Goal: Task Accomplishment & Management: Complete application form

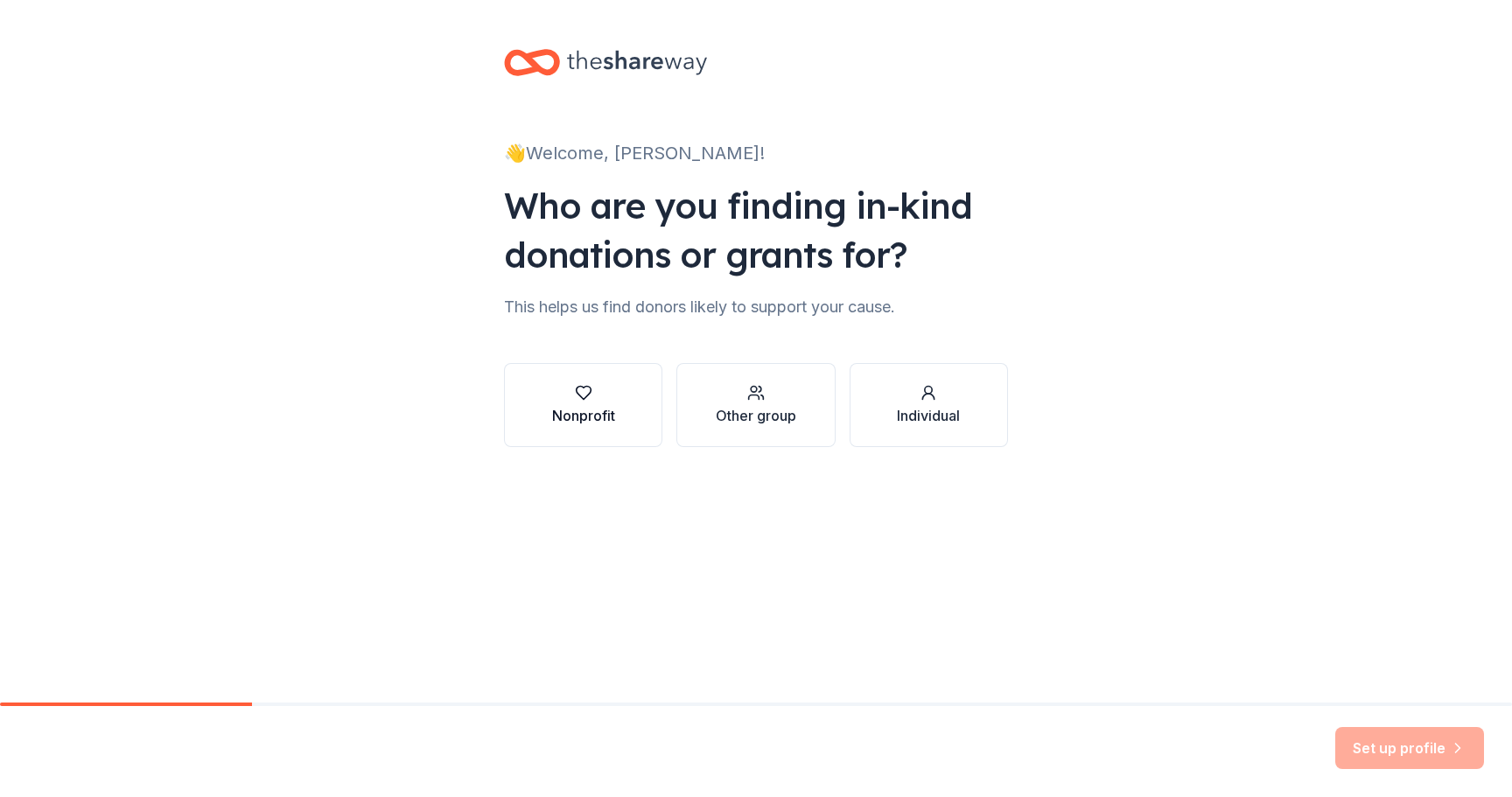
click at [625, 397] on button "Nonprofit" at bounding box center [583, 404] width 158 height 84
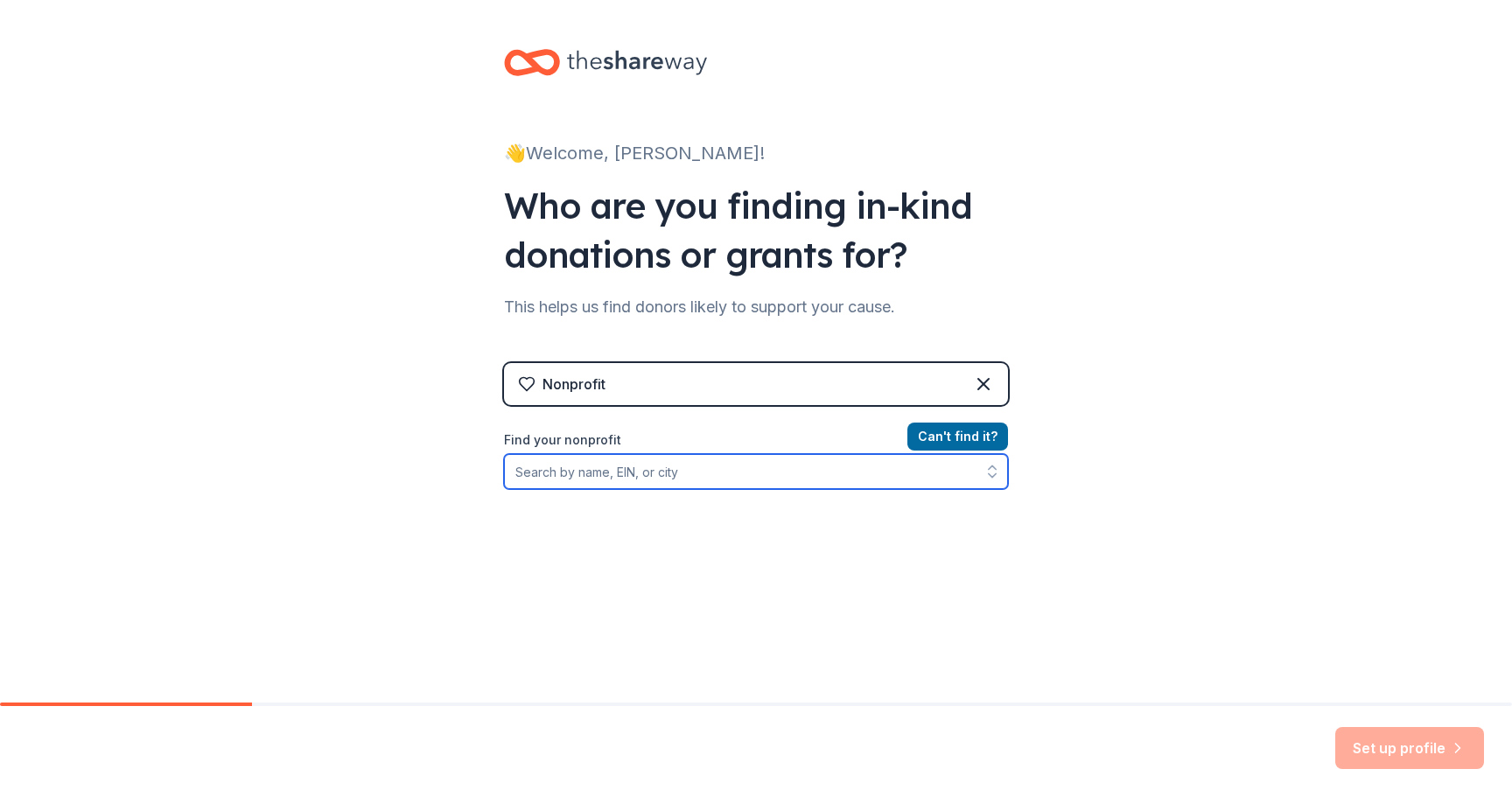
click at [687, 476] on input "Find your nonprofit" at bounding box center [755, 472] width 504 height 35
type input "85-312"
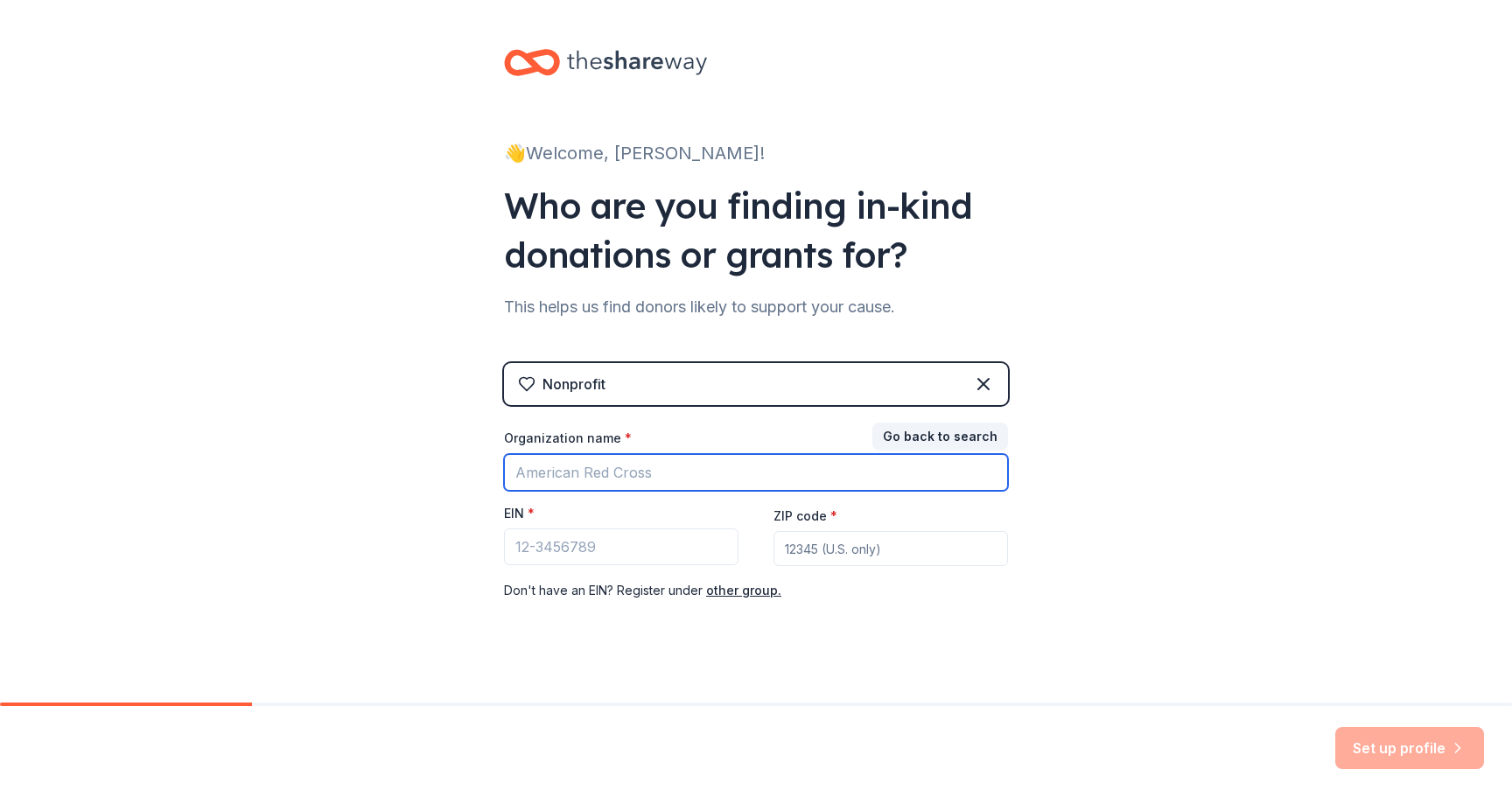
click at [675, 468] on input "Organization name *" at bounding box center [755, 473] width 504 height 37
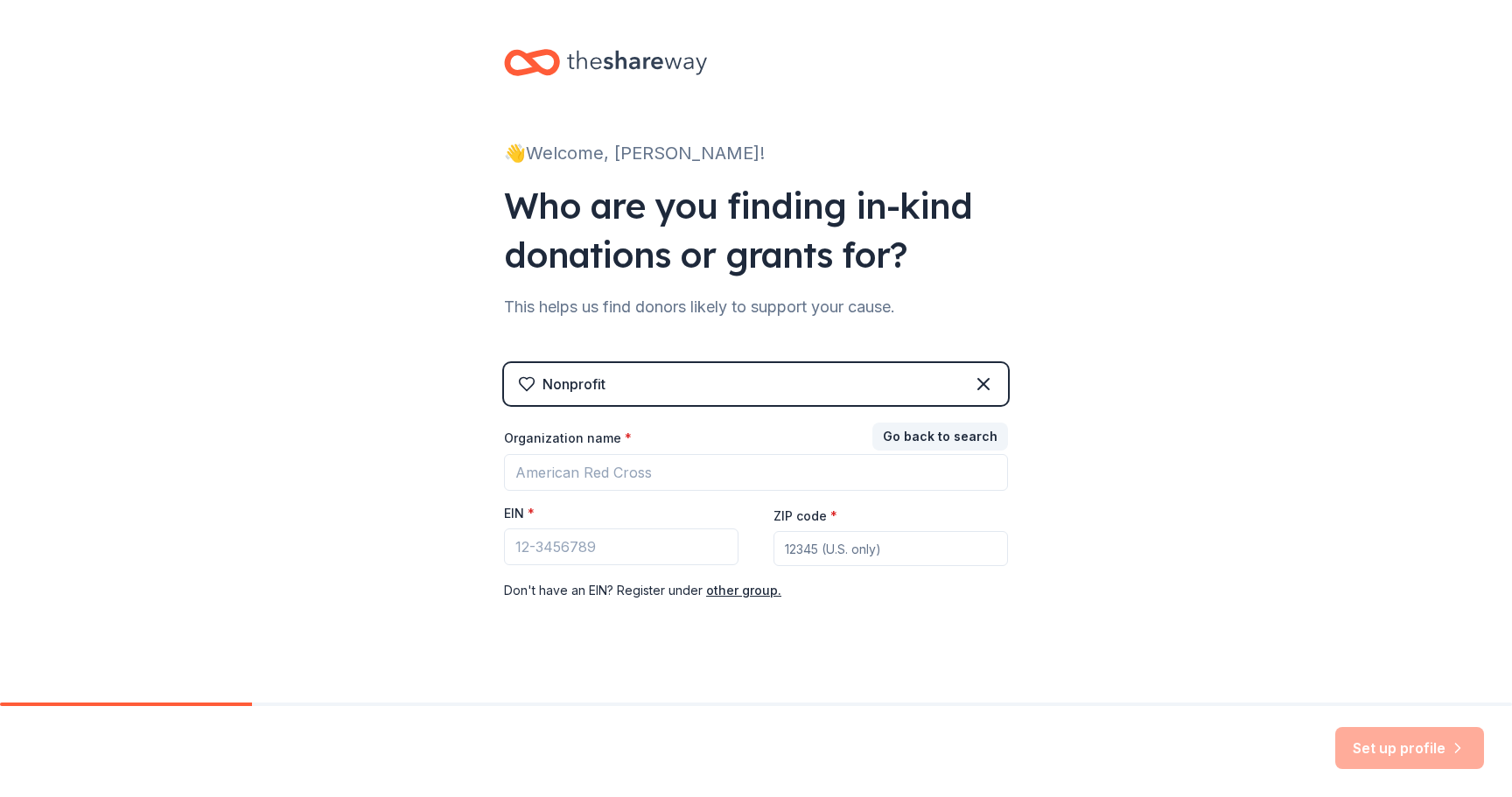
drag, startPoint x: 441, startPoint y: 484, endPoint x: 400, endPoint y: 411, distance: 83.7
click at [442, 484] on div "👋 Welcome, Jessica! Who are you finding in-kind donations or grants for? This h…" at bounding box center [756, 360] width 1512 height 720
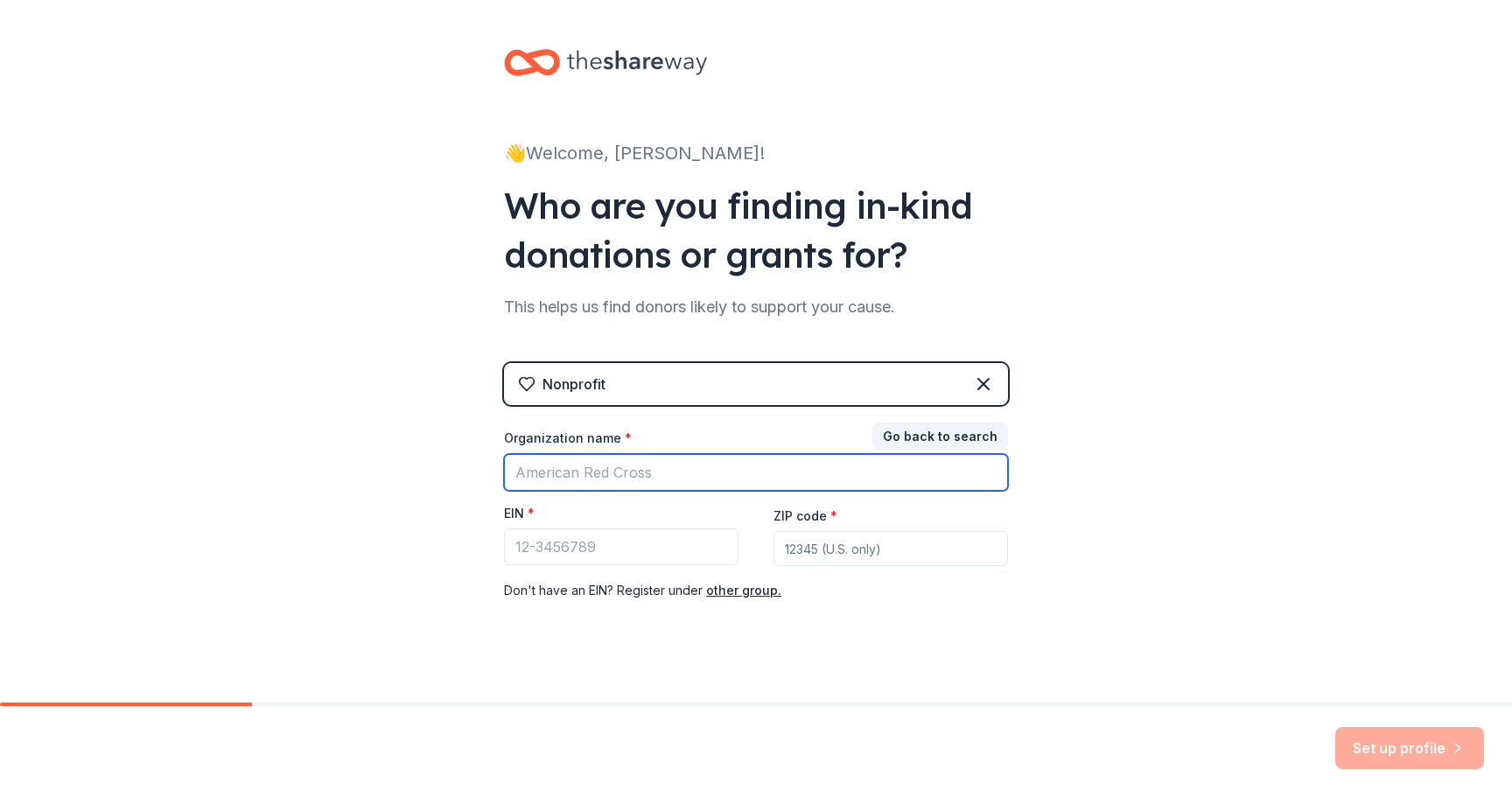
click at [596, 474] on input "Organization name *" at bounding box center [755, 473] width 504 height 37
type input "The Yaqar Project"
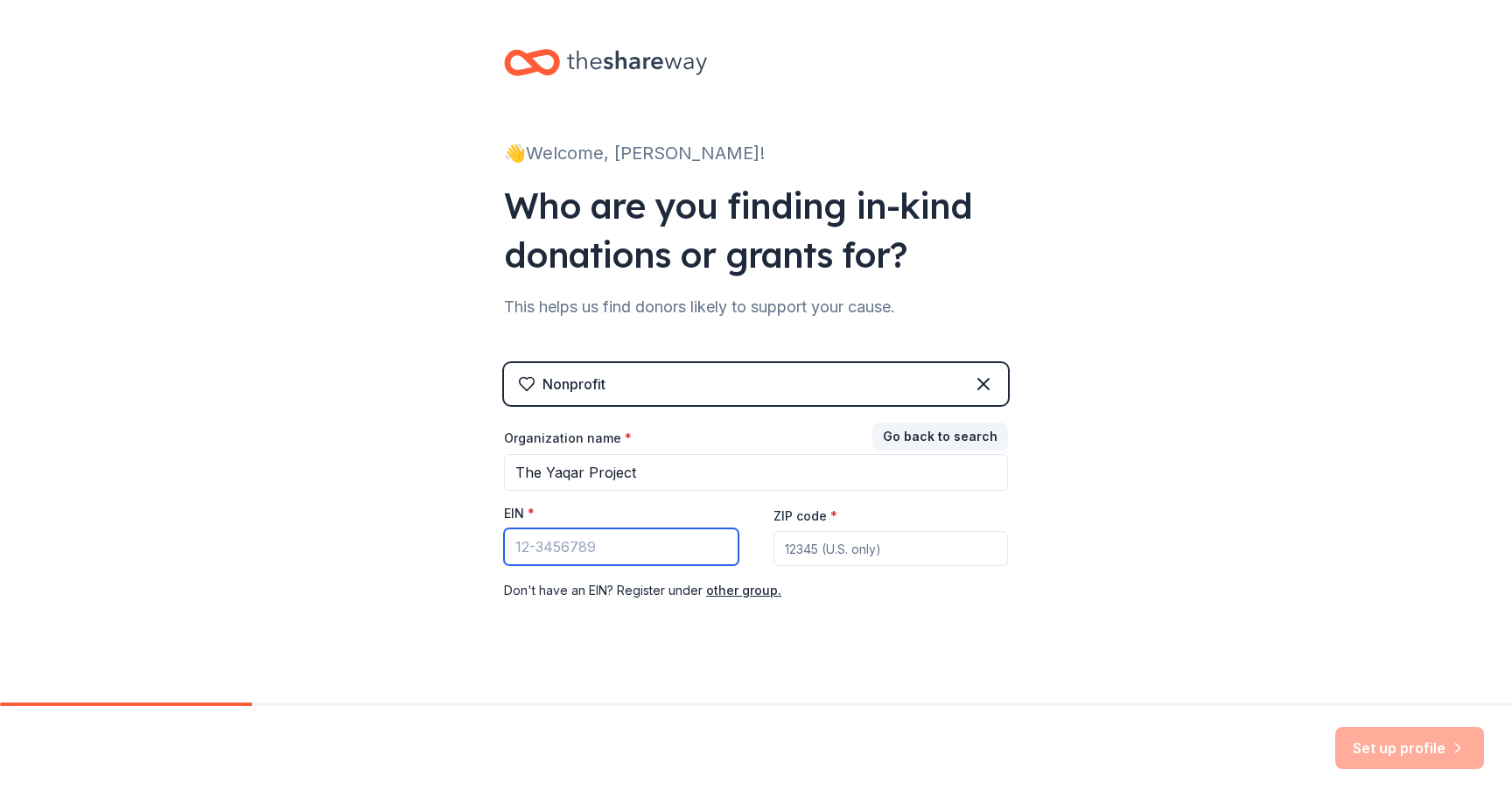
click at [656, 558] on input "EIN *" at bounding box center [620, 547] width 234 height 37
paste input "[US_EMPLOYER_IDENTIFICATION_NUMBER]"
type input "[US_EMPLOYER_IDENTIFICATION_NUMBER]"
click at [848, 546] on input "ZIP code *" at bounding box center [890, 549] width 234 height 35
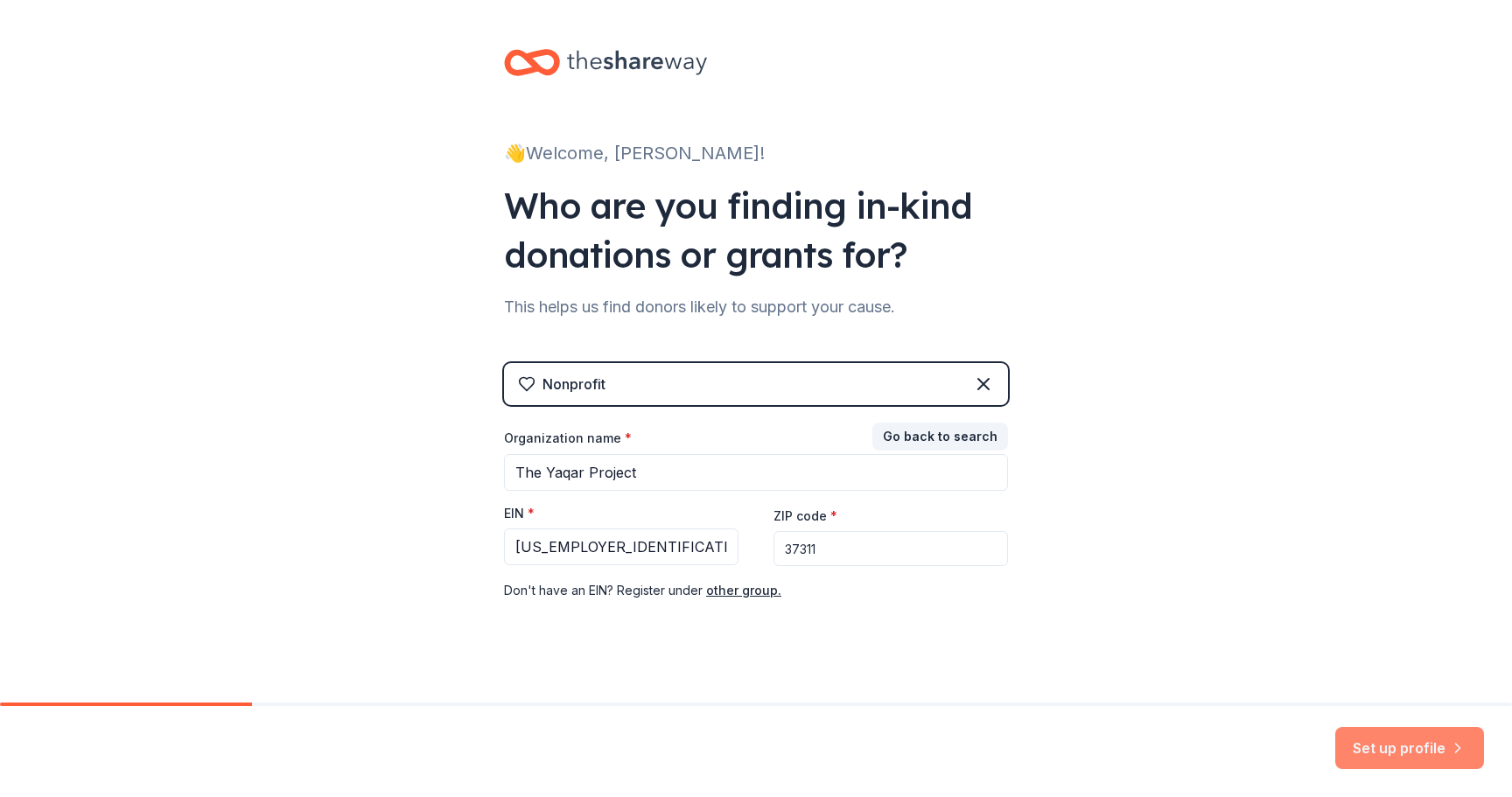
type input "37311"
click at [1387, 759] on button "Set up profile" at bounding box center [1409, 748] width 148 height 42
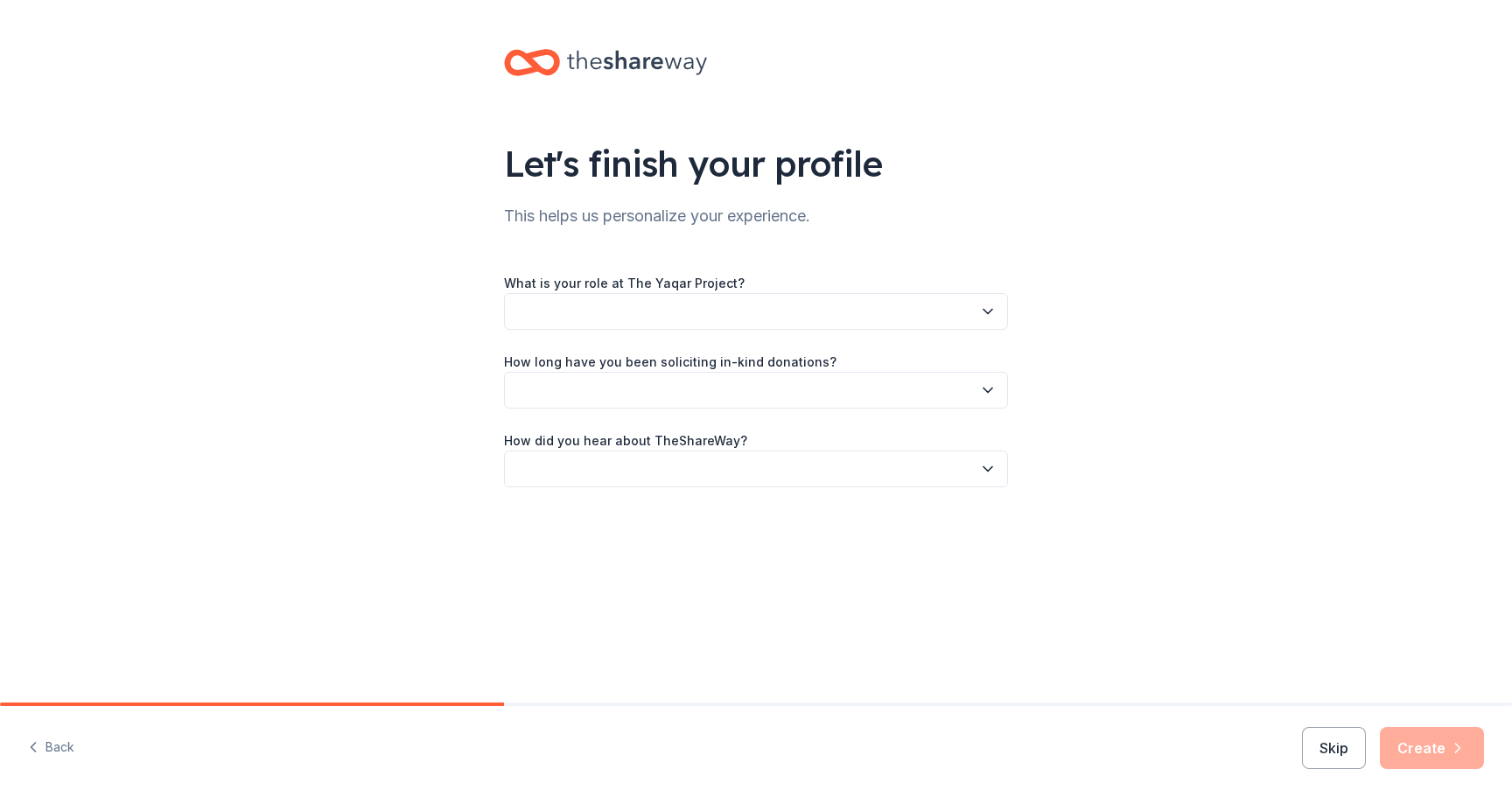
click at [821, 281] on div "What is your role at The Yaqar Project?" at bounding box center [755, 301] width 504 height 58
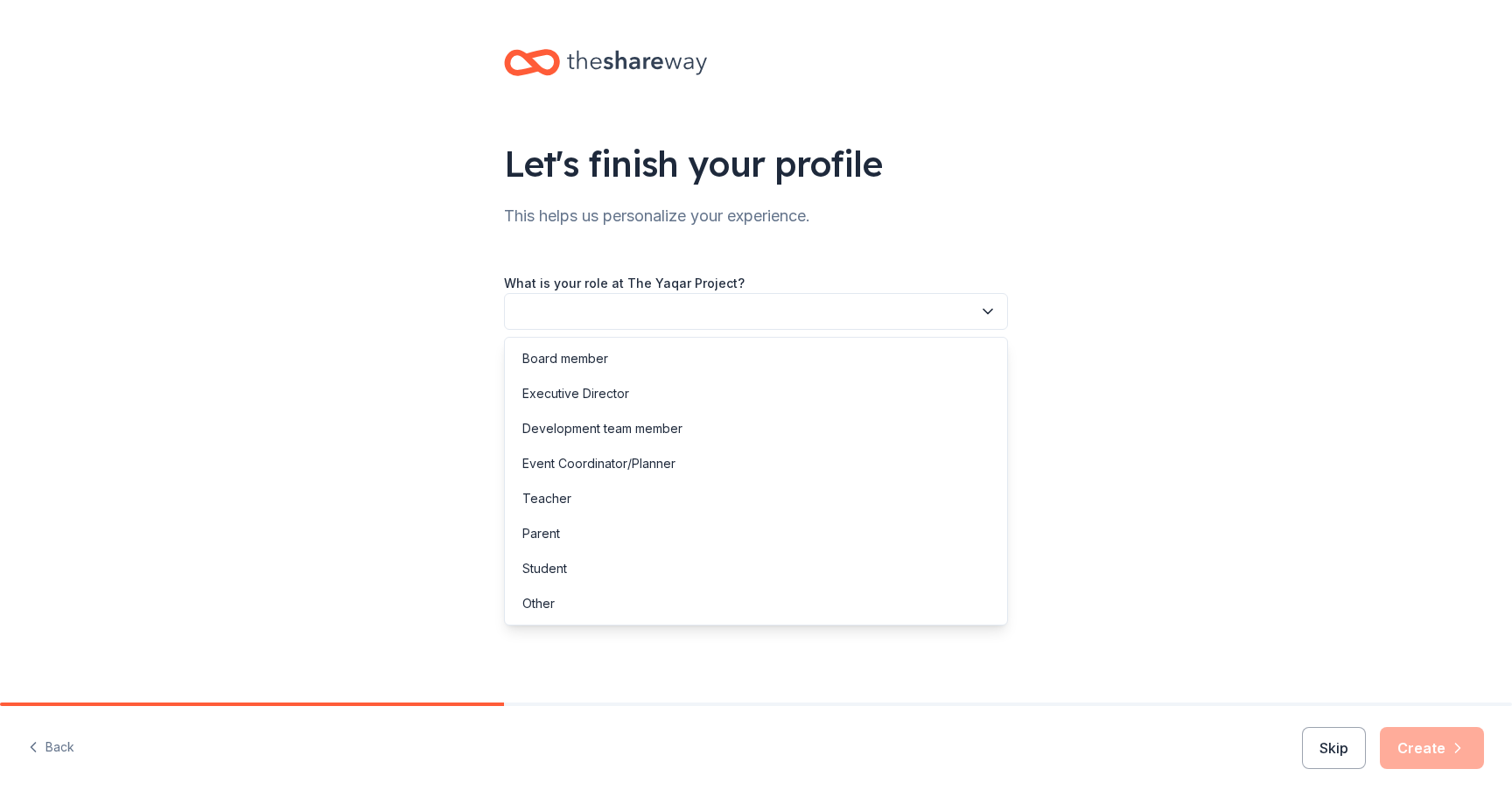
click at [813, 299] on button "button" at bounding box center [755, 311] width 504 height 37
click at [631, 395] on div "Executive Director" at bounding box center [756, 394] width 495 height 35
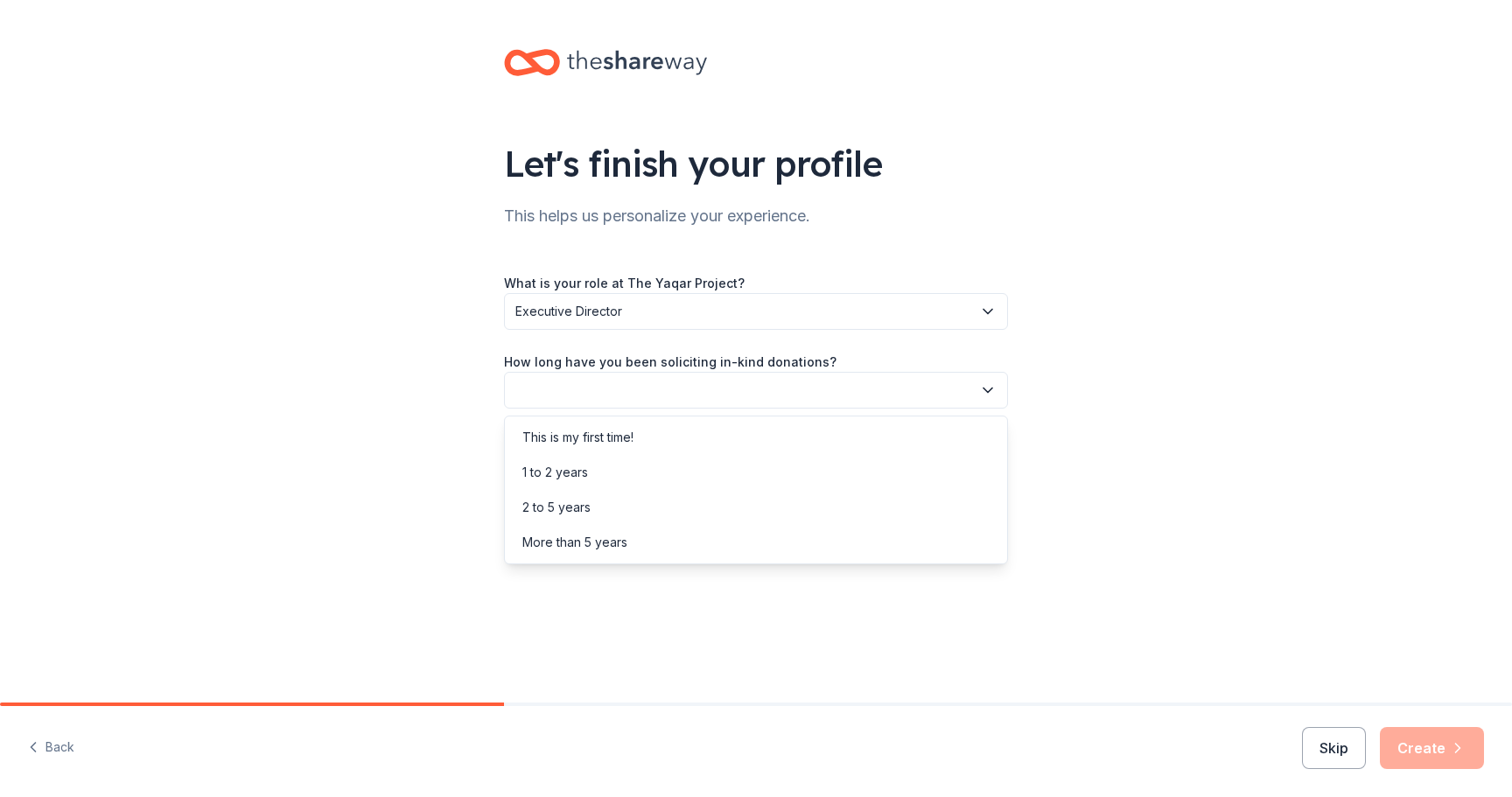
click at [642, 385] on button "button" at bounding box center [755, 390] width 504 height 37
click at [605, 445] on div "This is my first time!" at bounding box center [577, 437] width 111 height 21
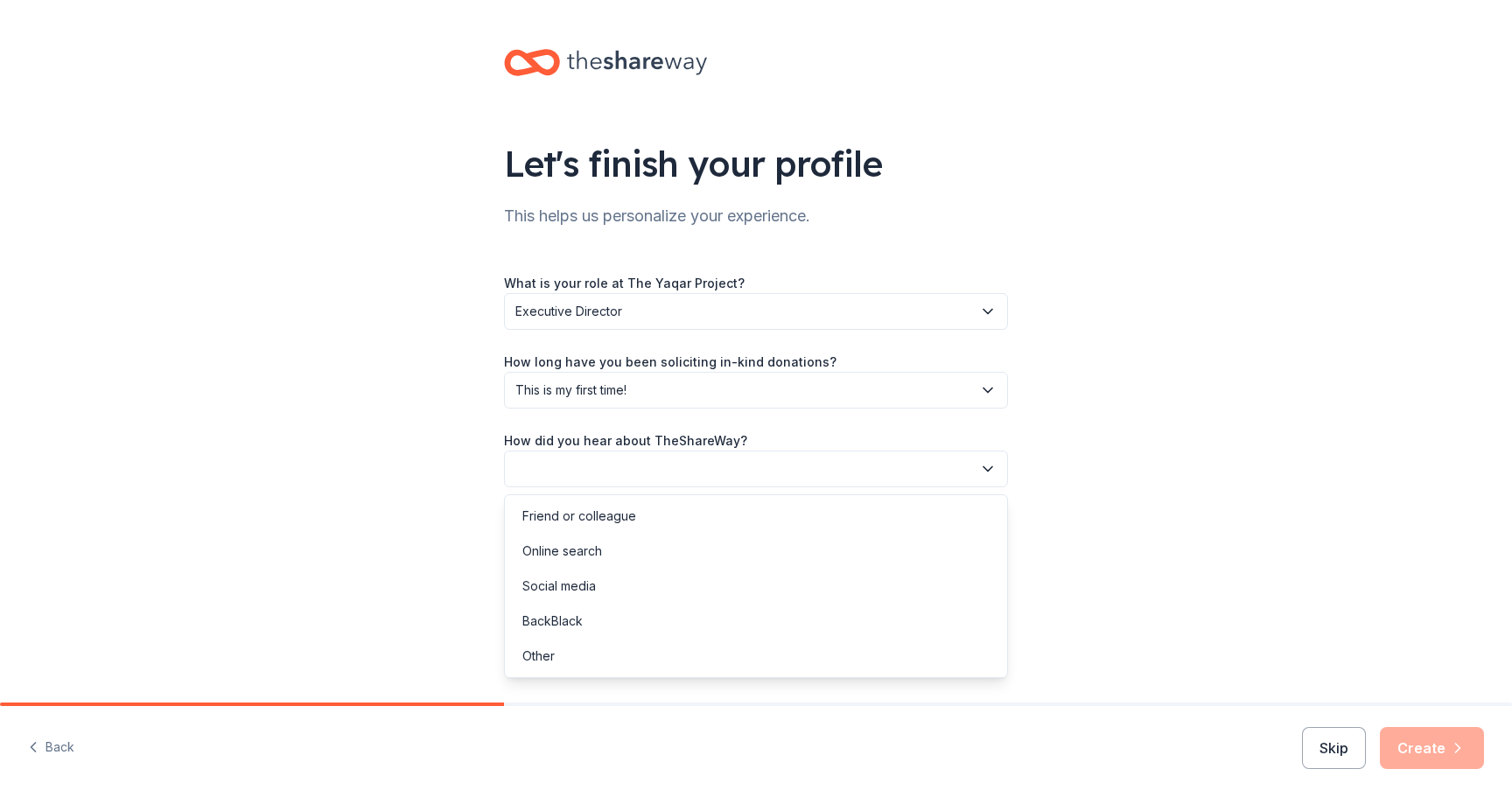
click at [613, 467] on button "button" at bounding box center [755, 469] width 504 height 37
click at [581, 545] on div "Online search" at bounding box center [561, 552] width 80 height 21
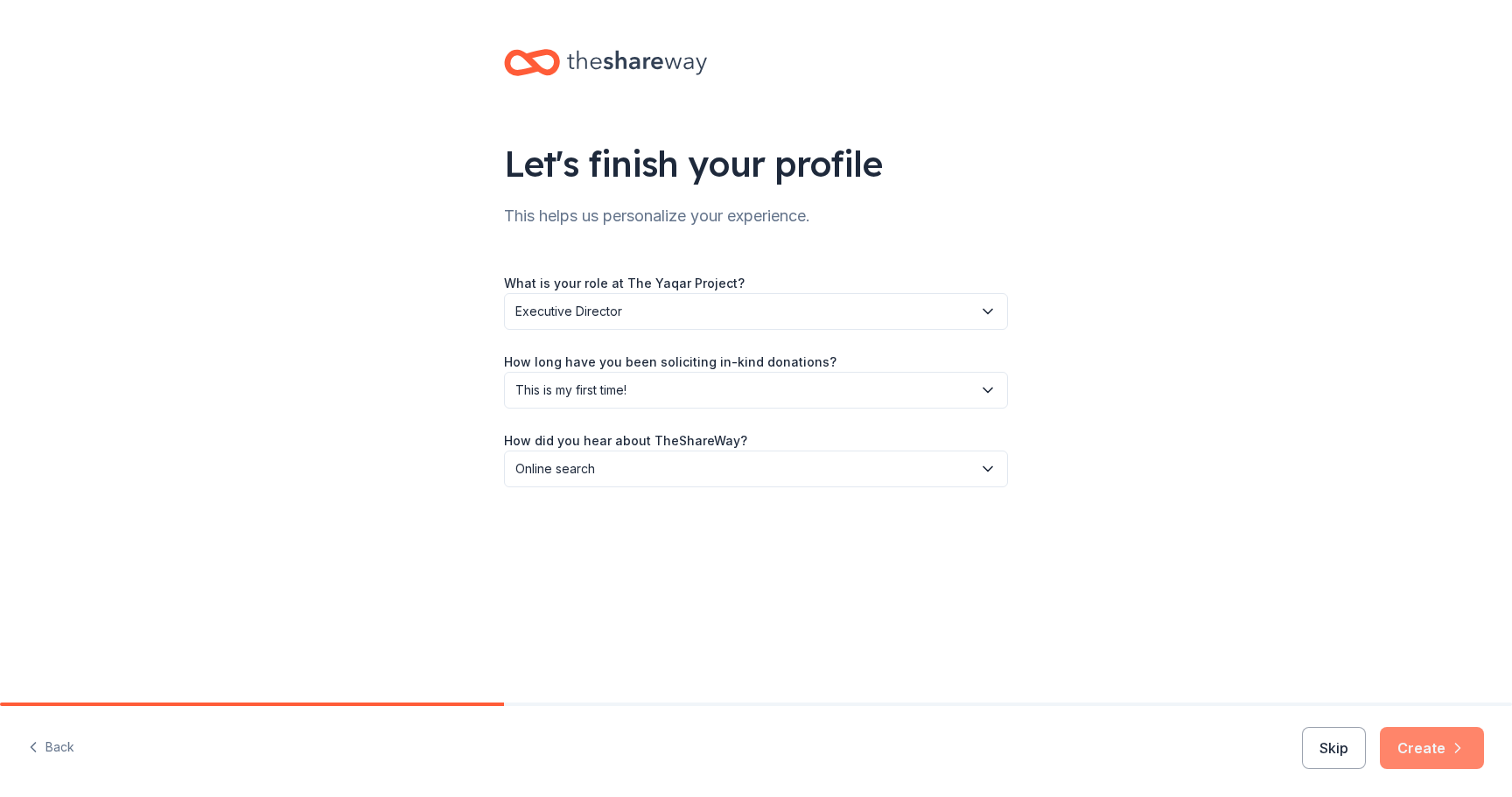
click at [1431, 741] on button "Create" at bounding box center [1432, 748] width 104 height 42
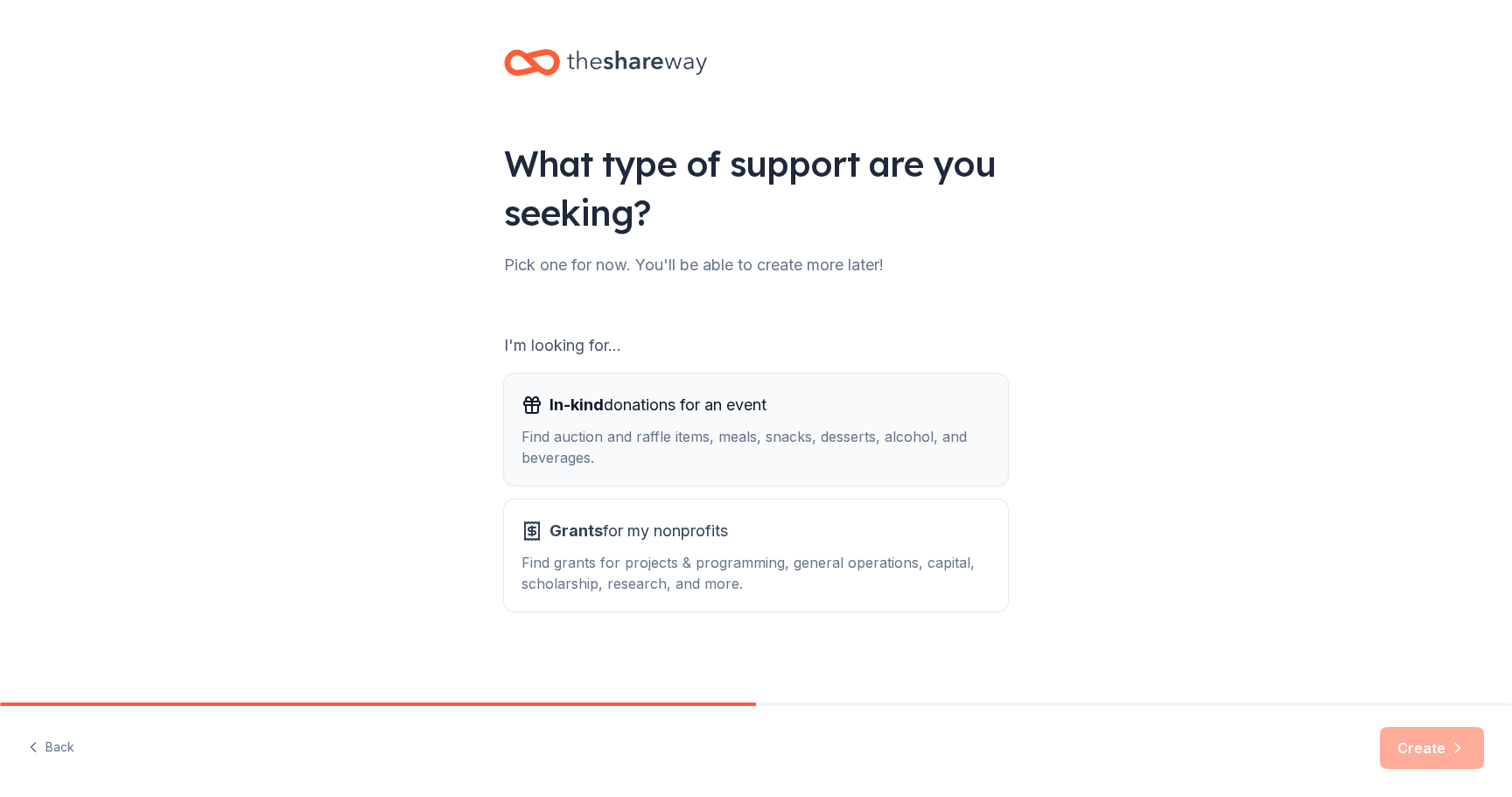
click at [672, 434] on div "Find auction and raffle items, meals, snacks, desserts, alcohol, and beverages." at bounding box center [756, 447] width 469 height 42
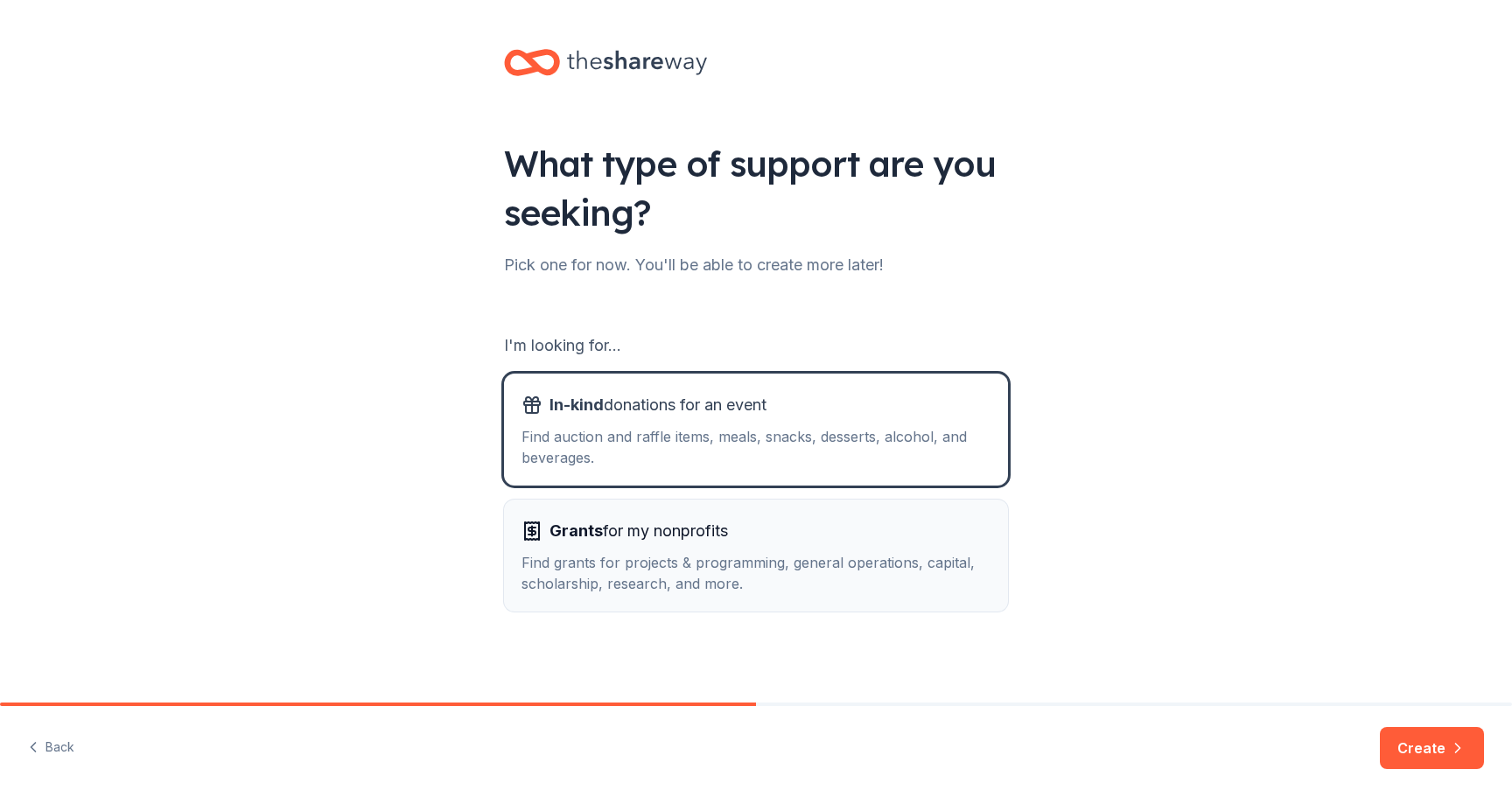
click at [675, 541] on span "Grants for my nonprofits" at bounding box center [639, 530] width 178 height 28
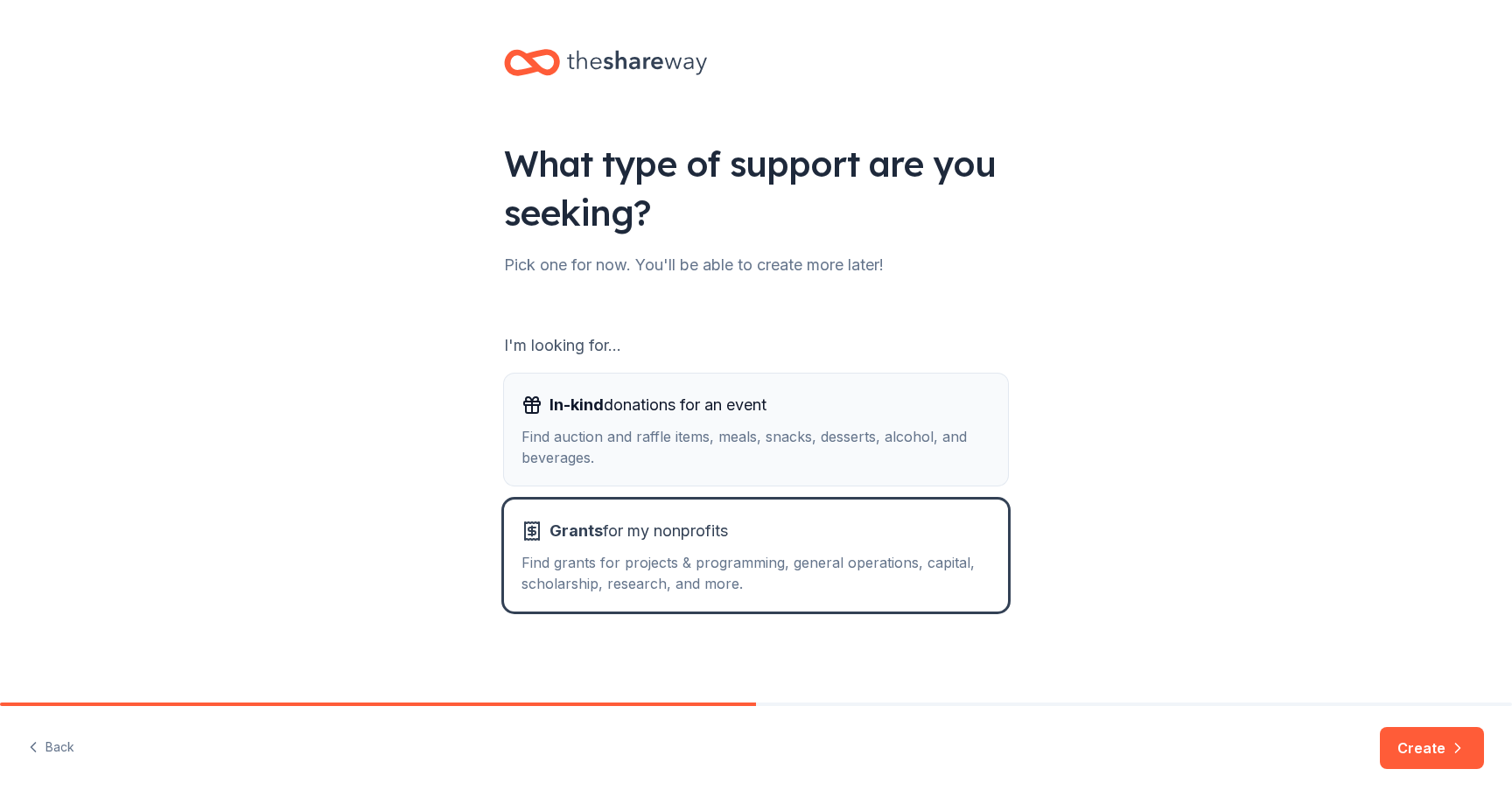
click at [776, 430] on div "Find auction and raffle items, meals, snacks, desserts, alcohol, and beverages." at bounding box center [756, 447] width 469 height 42
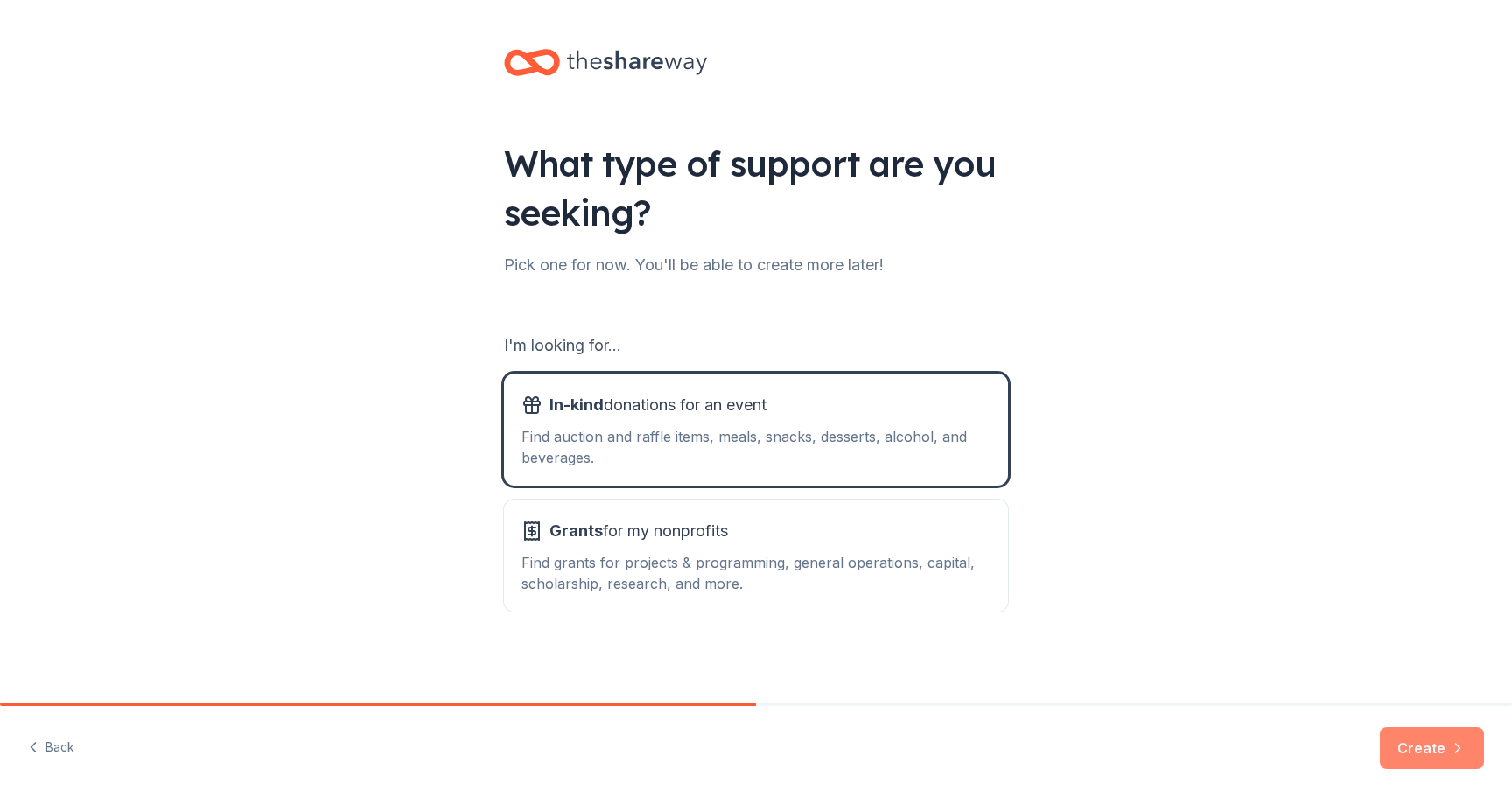
click at [1433, 742] on button "Create" at bounding box center [1432, 748] width 104 height 42
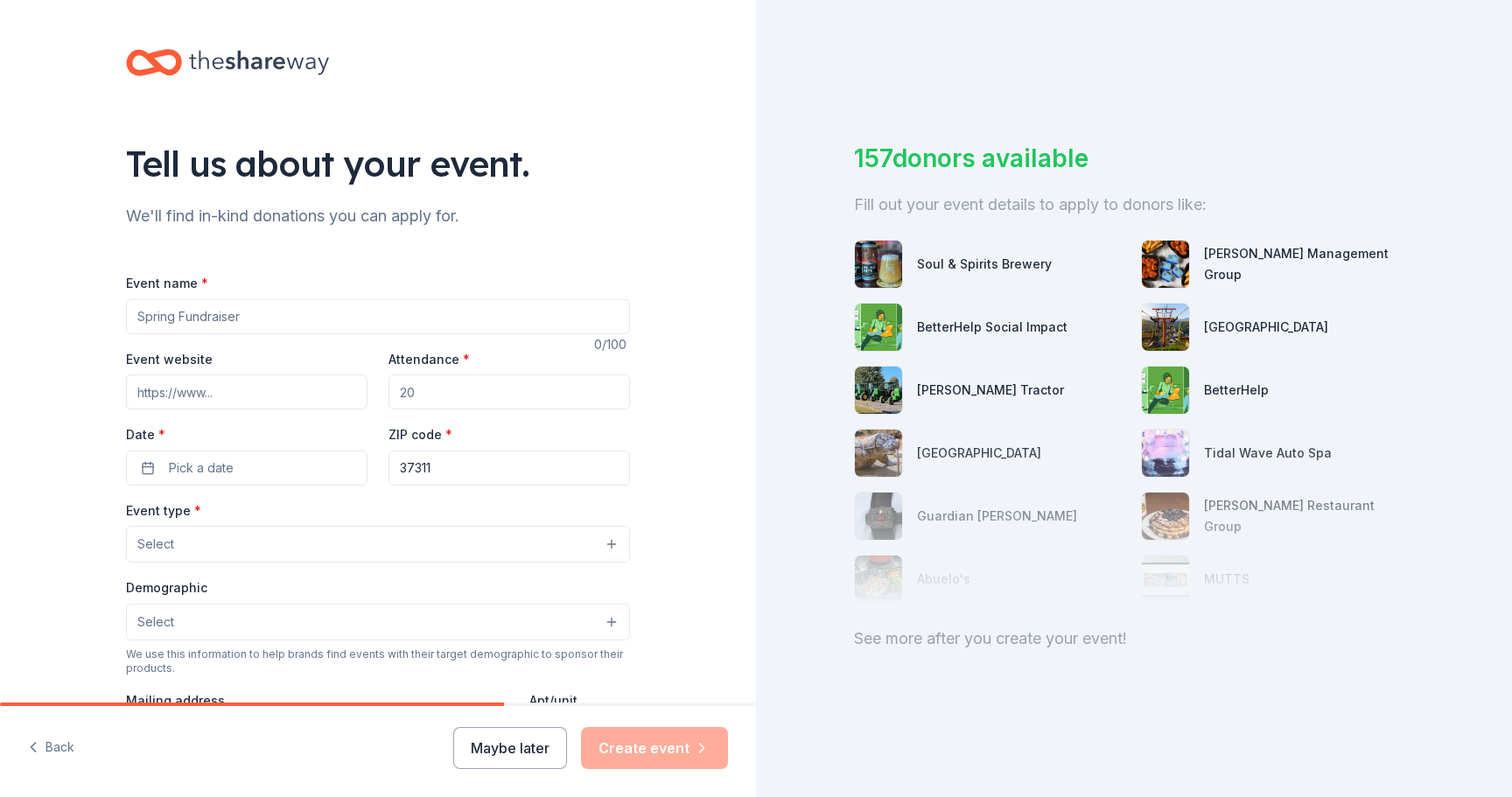
click at [247, 316] on input "Event name *" at bounding box center [378, 317] width 504 height 35
type input "Annual International Dinner"
drag, startPoint x: 446, startPoint y: 390, endPoint x: 292, endPoint y: 378, distance: 154.5
click at [292, 378] on div "Event website Attendance * Date * Pick a date ZIP code * 37311" at bounding box center [378, 417] width 504 height 138
type input "160"
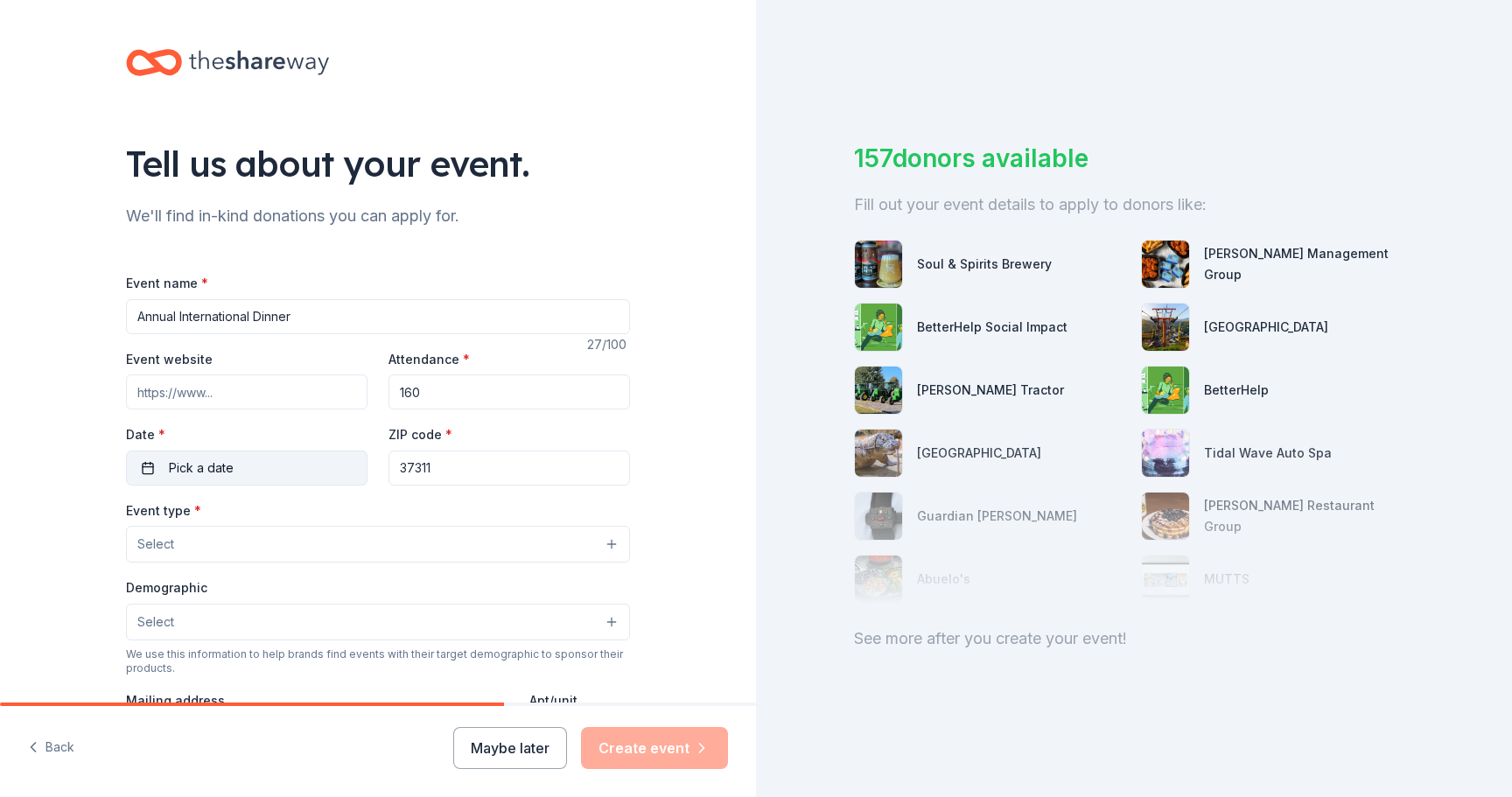
click at [306, 467] on button "Pick a date" at bounding box center [247, 468] width 242 height 35
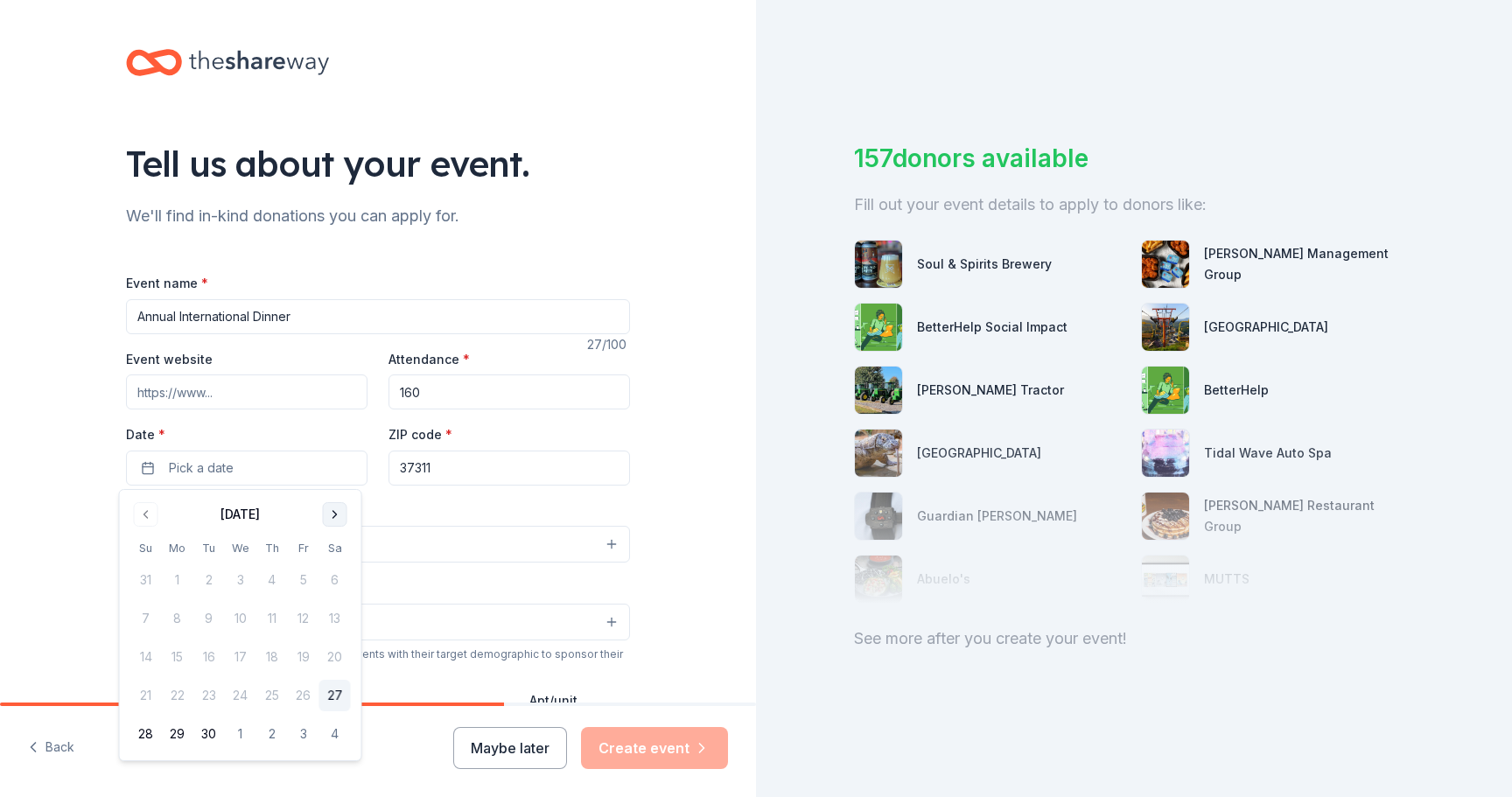
click at [339, 511] on button "Go to next month" at bounding box center [334, 514] width 24 height 24
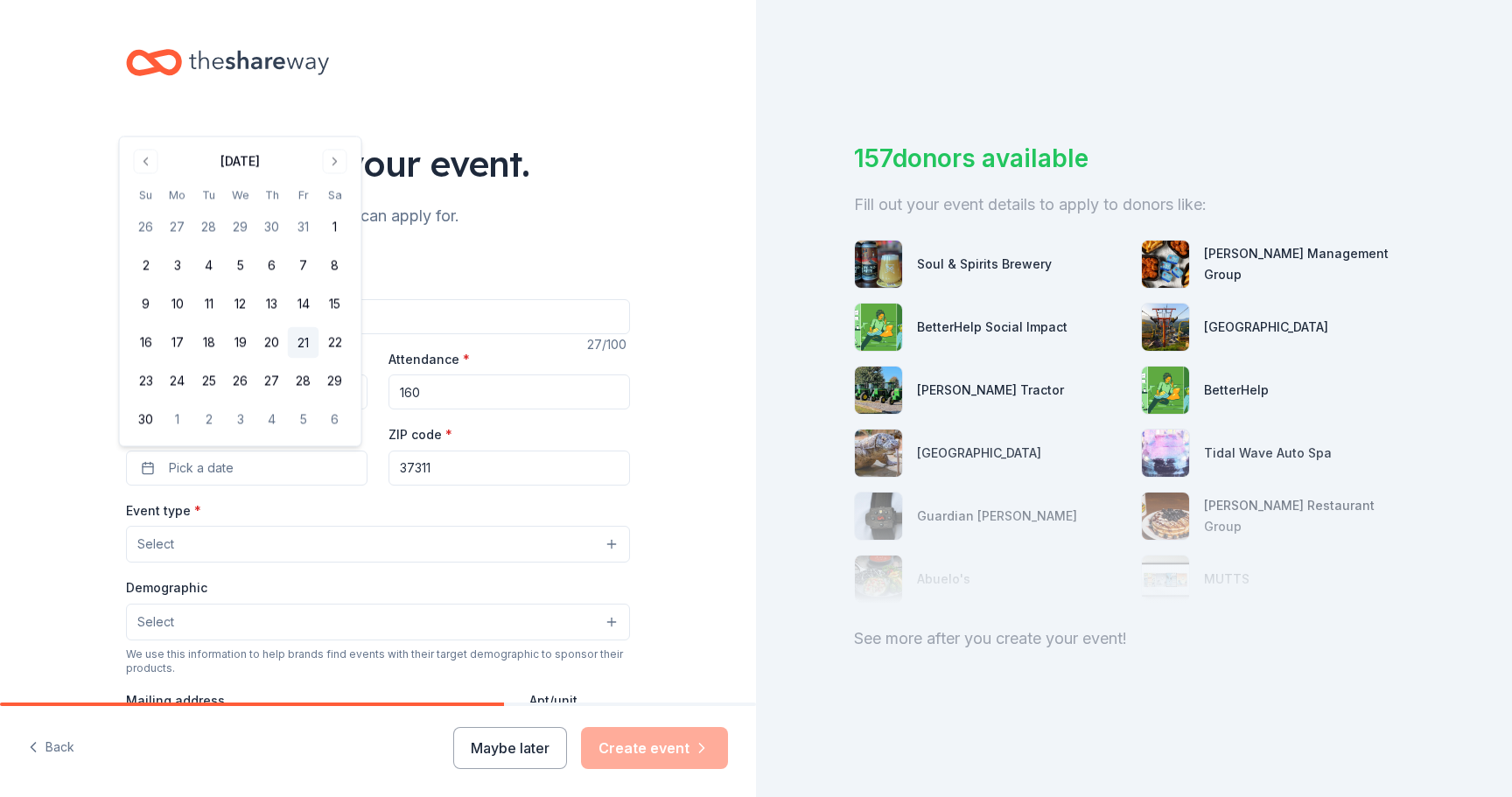
click at [300, 346] on button "21" at bounding box center [303, 343] width 32 height 32
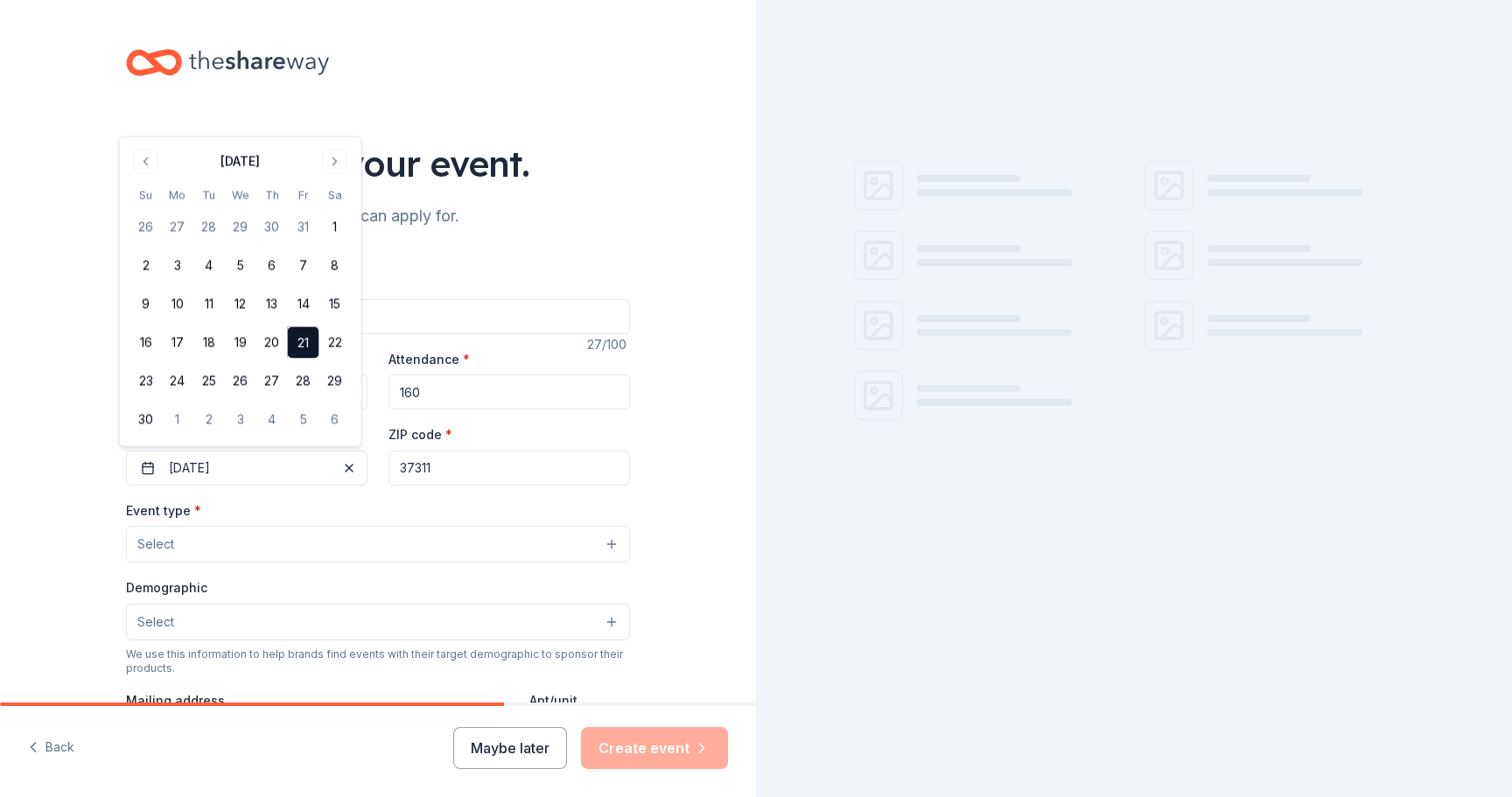
click at [488, 500] on div "Event type * Select" at bounding box center [378, 531] width 504 height 64
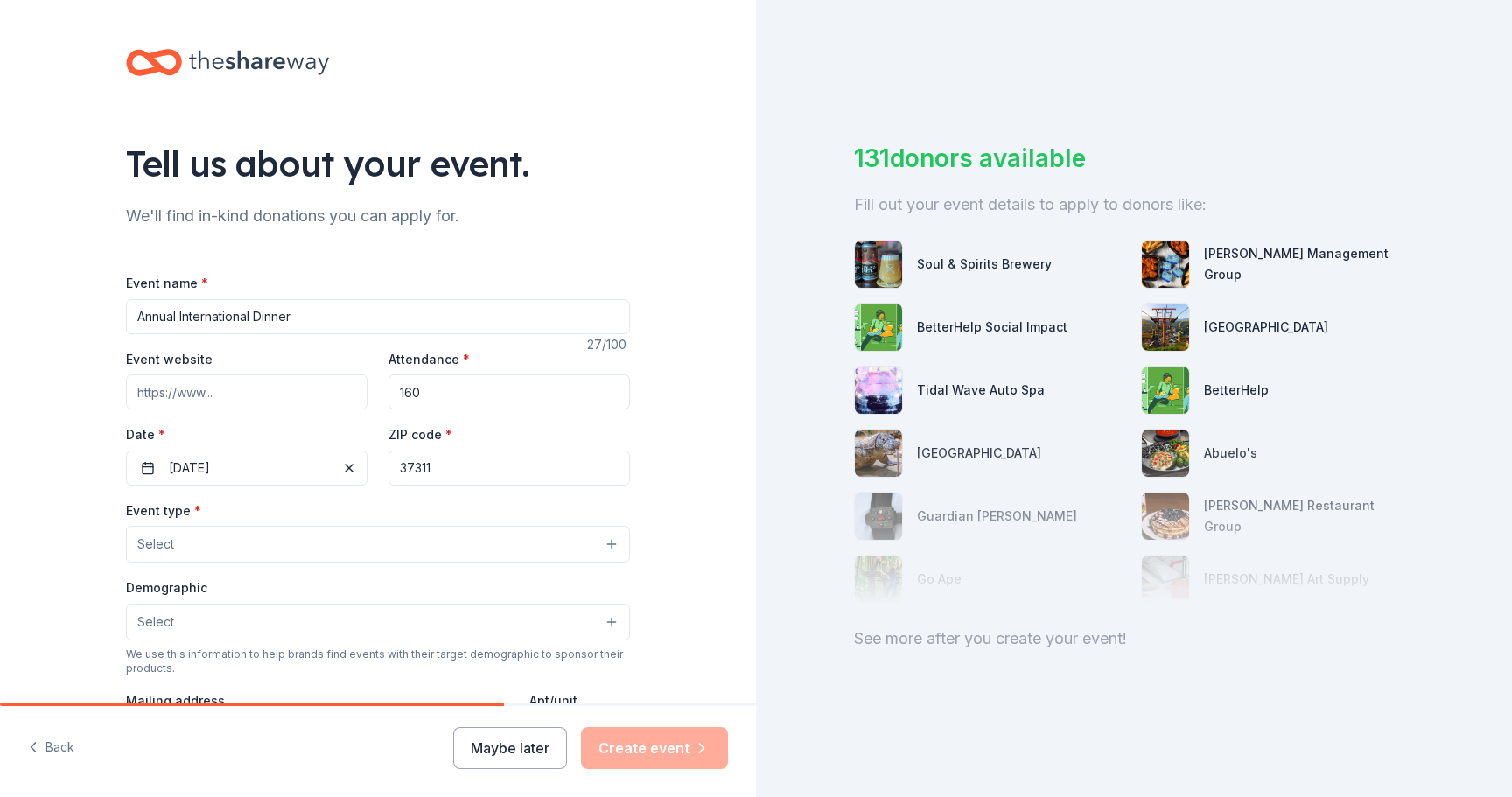
click at [225, 385] on input "Event website" at bounding box center [247, 392] width 242 height 35
paste input "https://yaqarproject-bloom.kindful.com/e/international-christmas-dinner"
type input "https://yaqarproject-bloom.kindful.com/e/international-christmas-dinner"
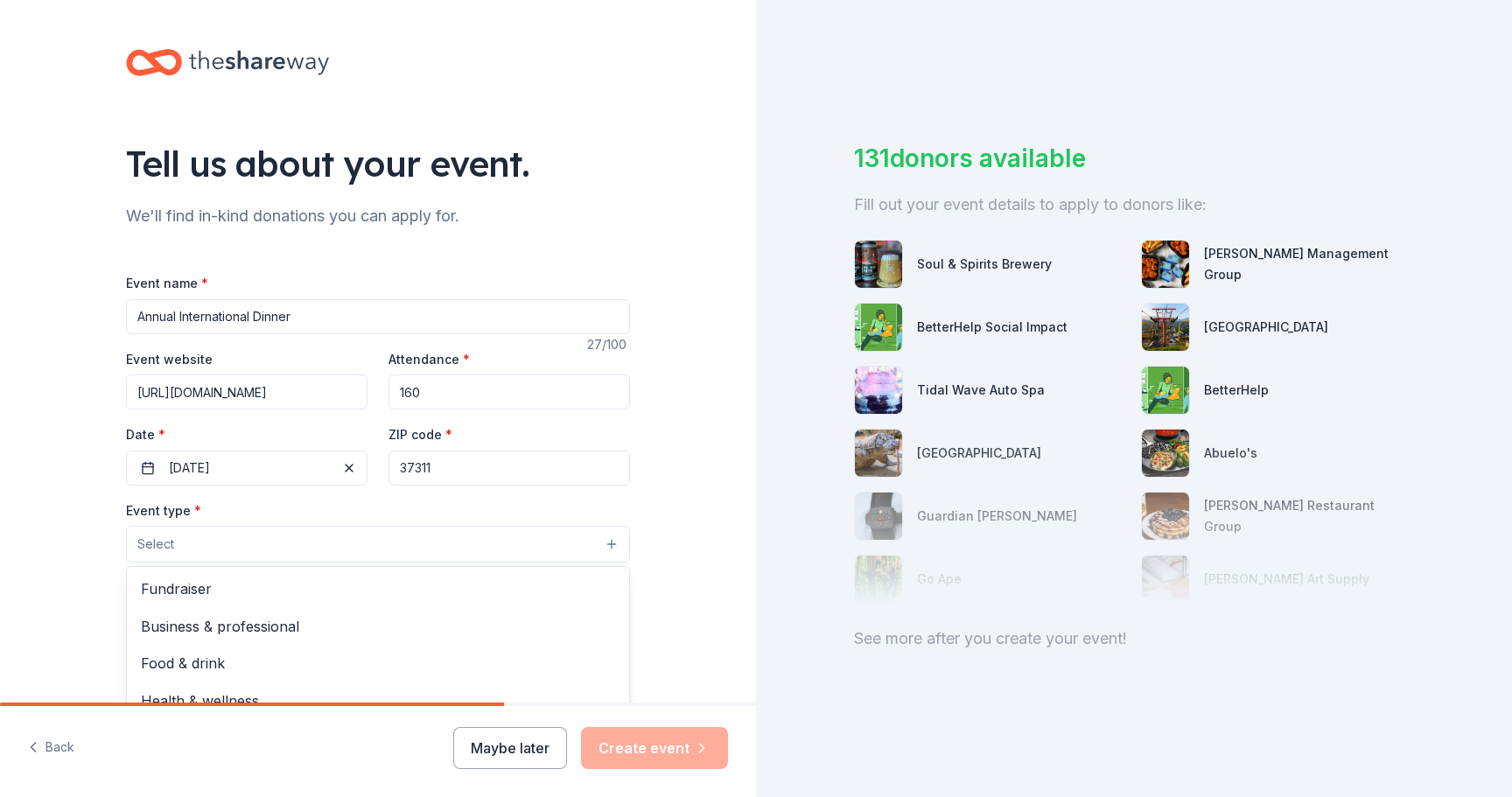
click at [339, 552] on button "Select" at bounding box center [378, 544] width 504 height 37
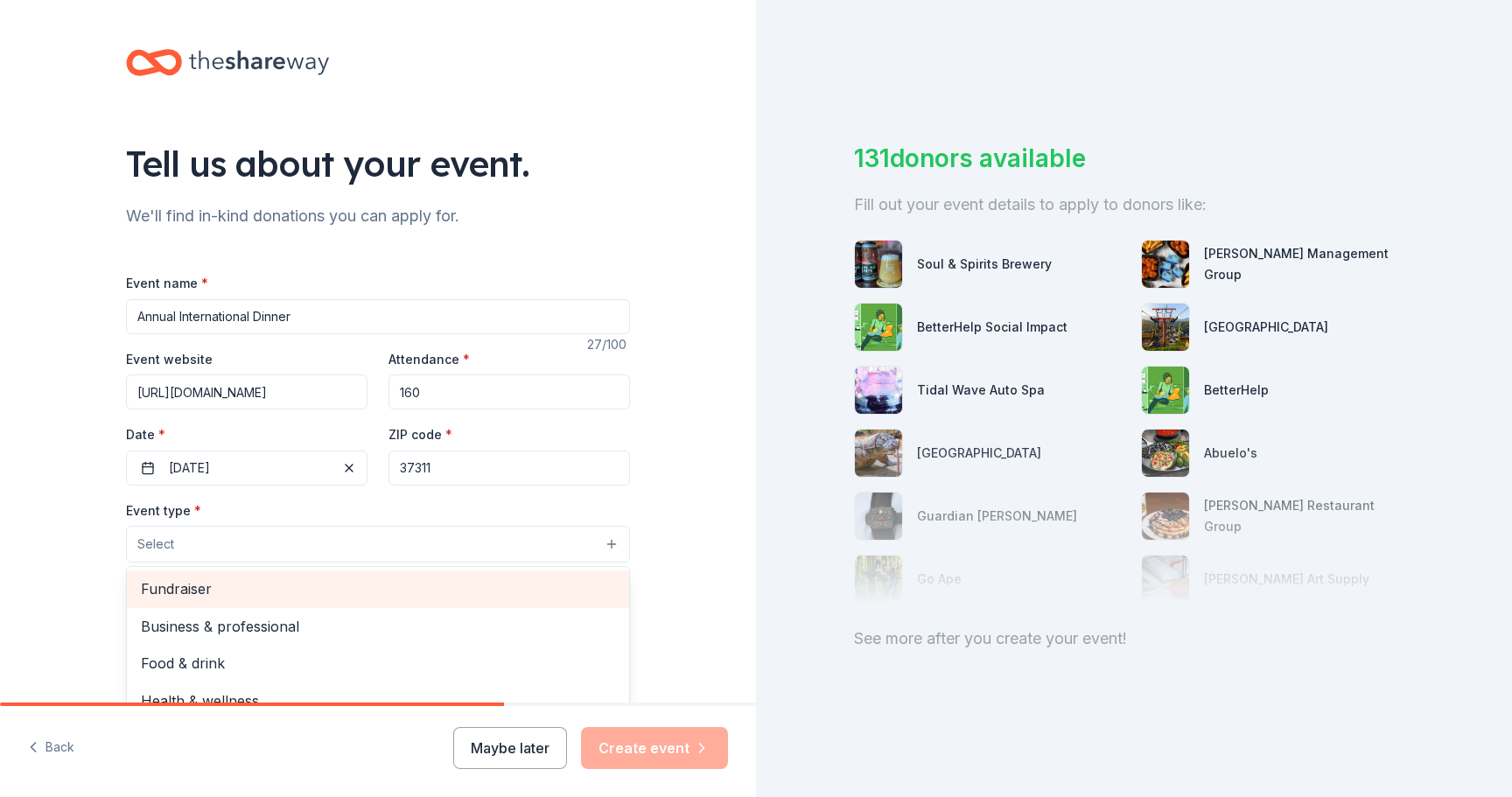
click at [320, 588] on span "Fundraiser" at bounding box center [378, 589] width 474 height 23
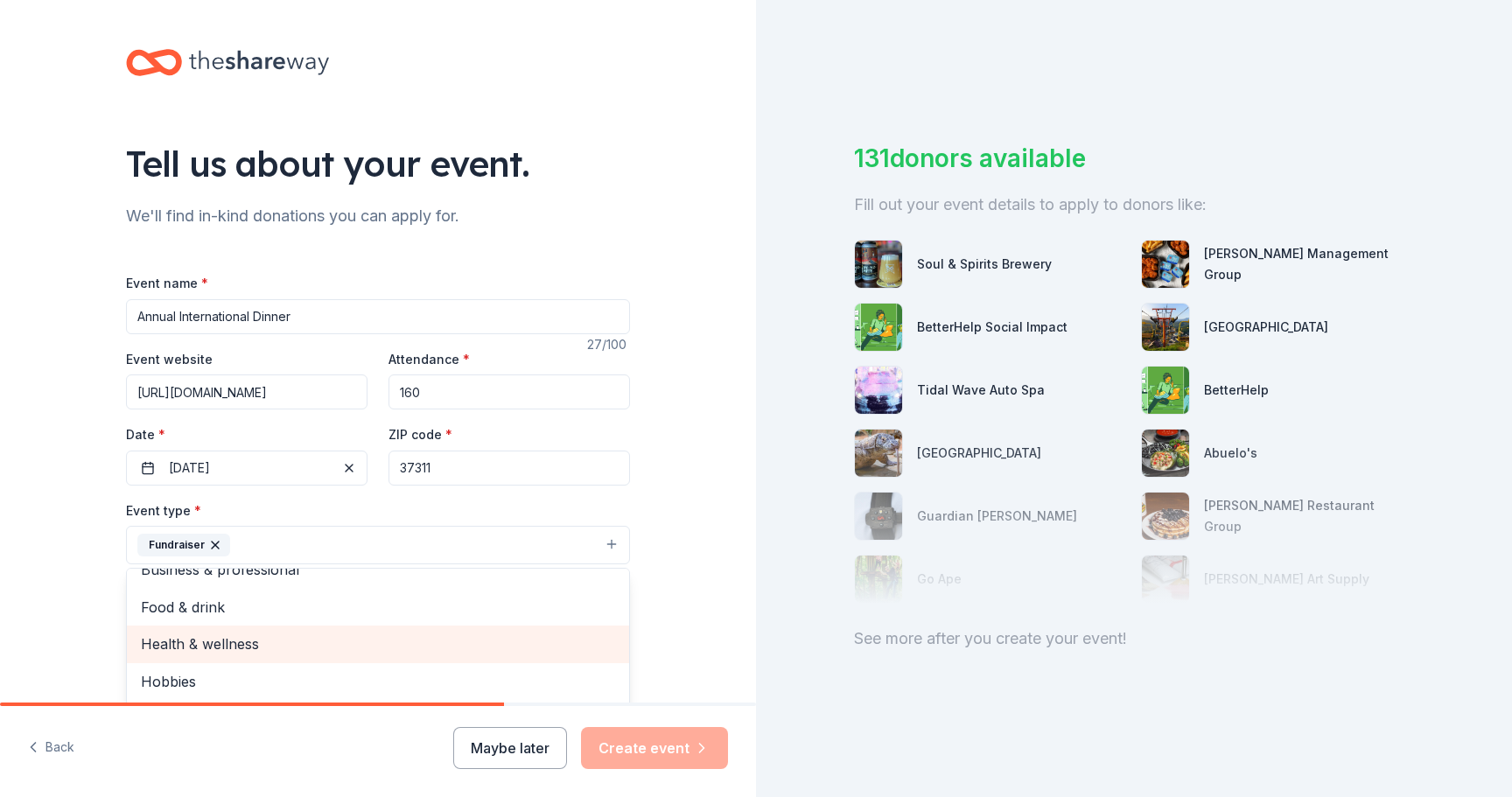
scroll to position [163, 0]
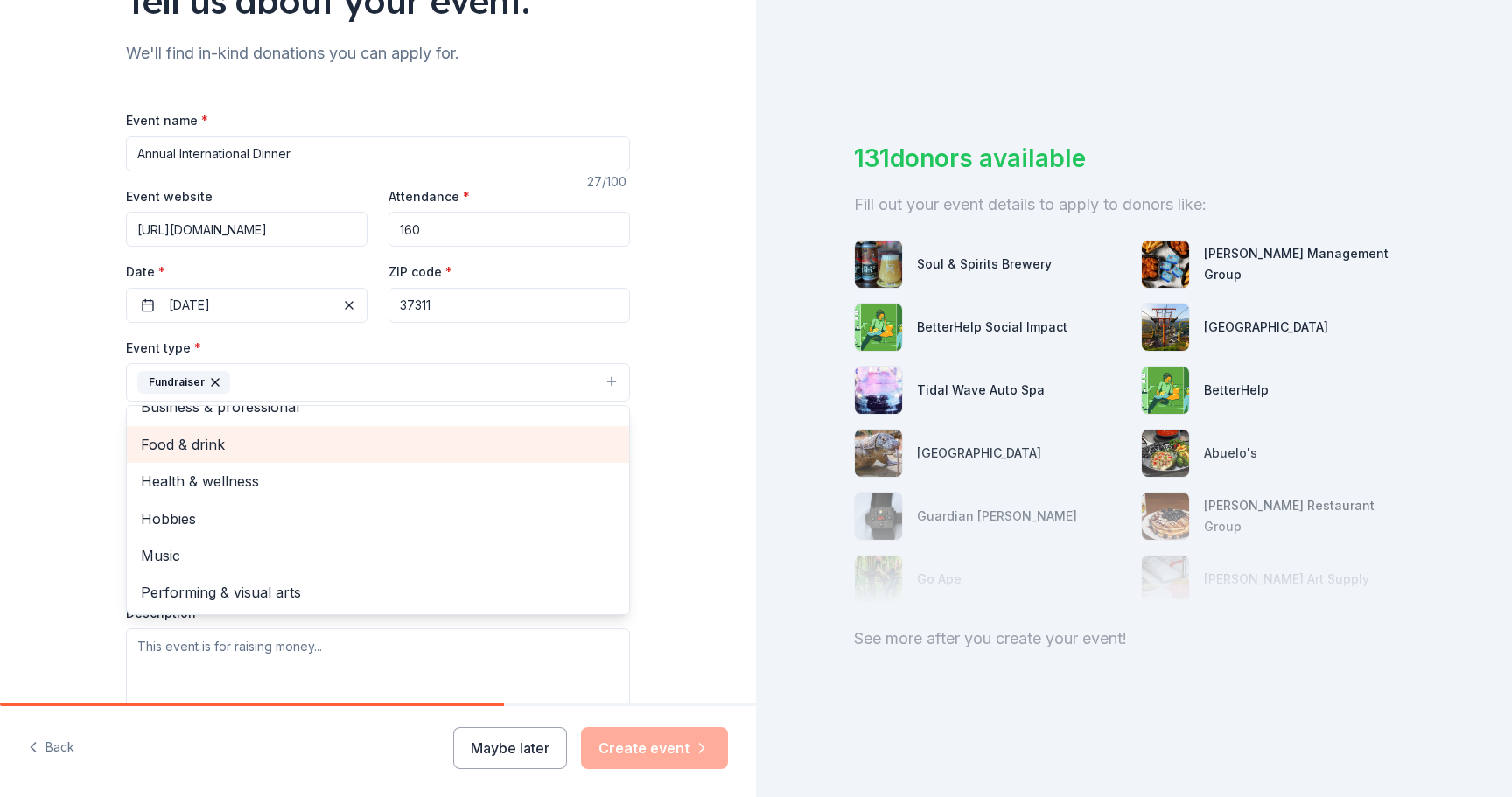
click at [447, 445] on span "Food & drink" at bounding box center [378, 445] width 474 height 23
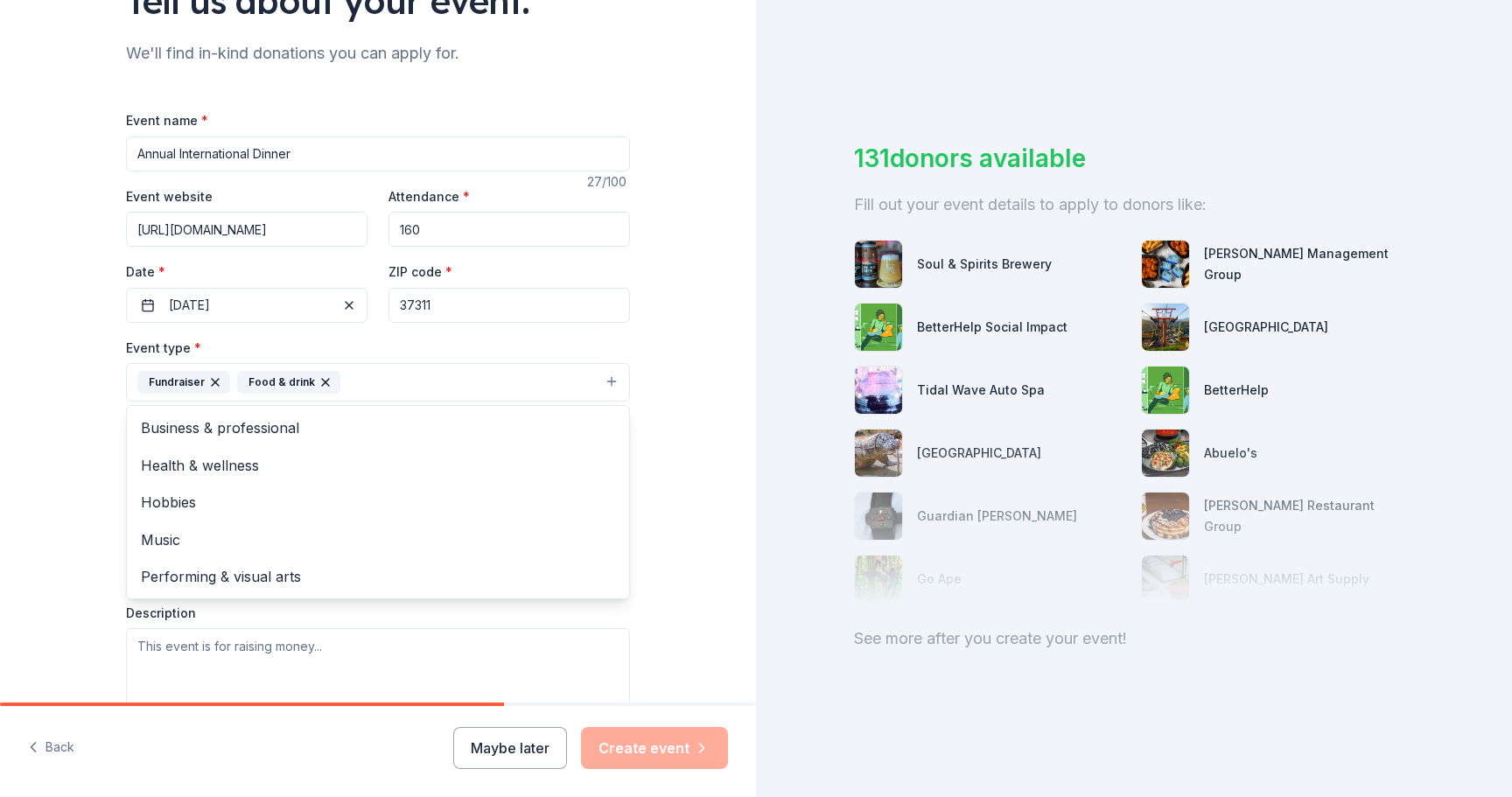
click at [651, 514] on div "Tell us about your event. We'll find in-kind donations you can apply for. Event…" at bounding box center [378, 420] width 756 height 1166
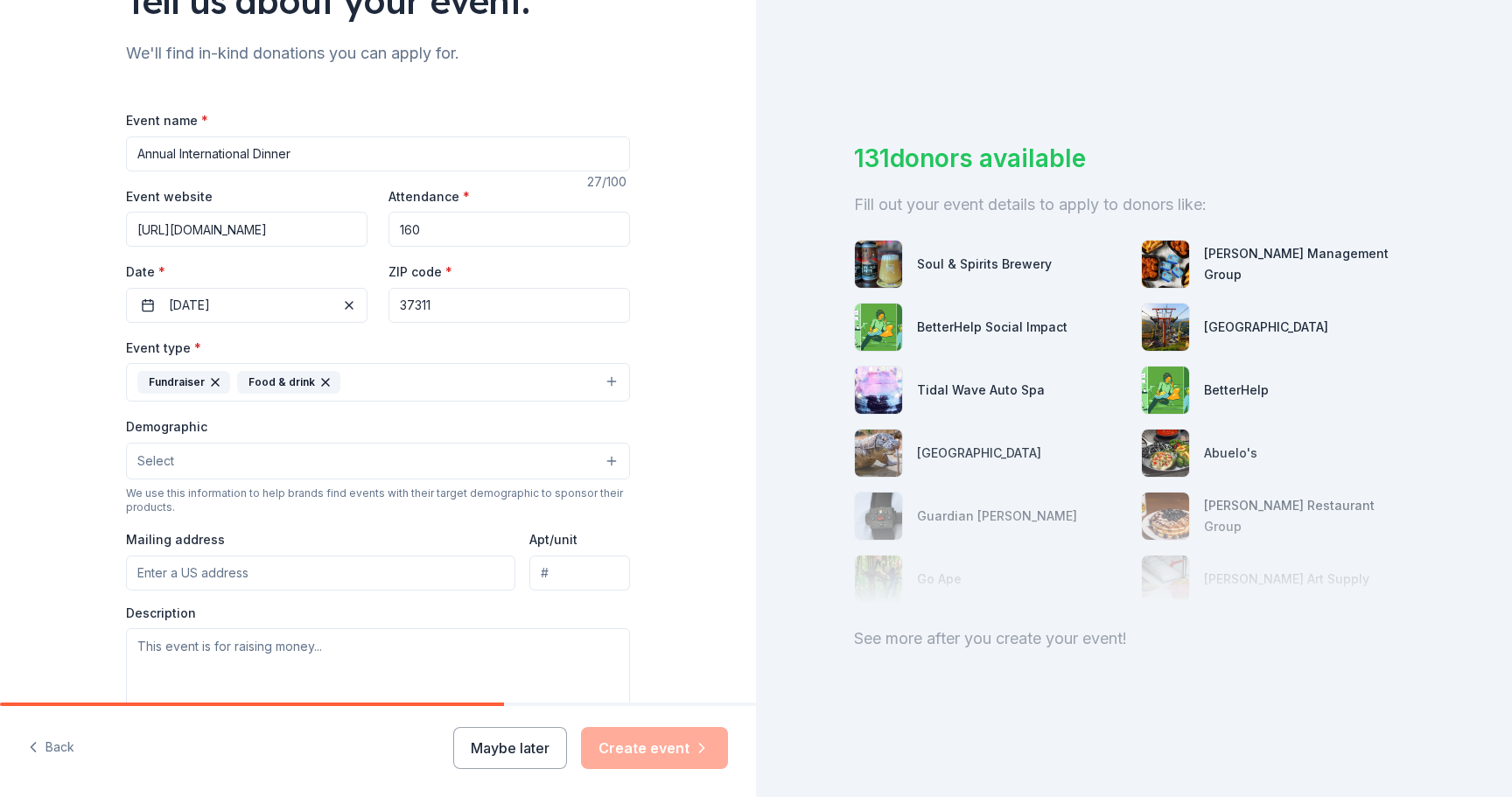
click at [291, 453] on button "Select" at bounding box center [378, 461] width 504 height 37
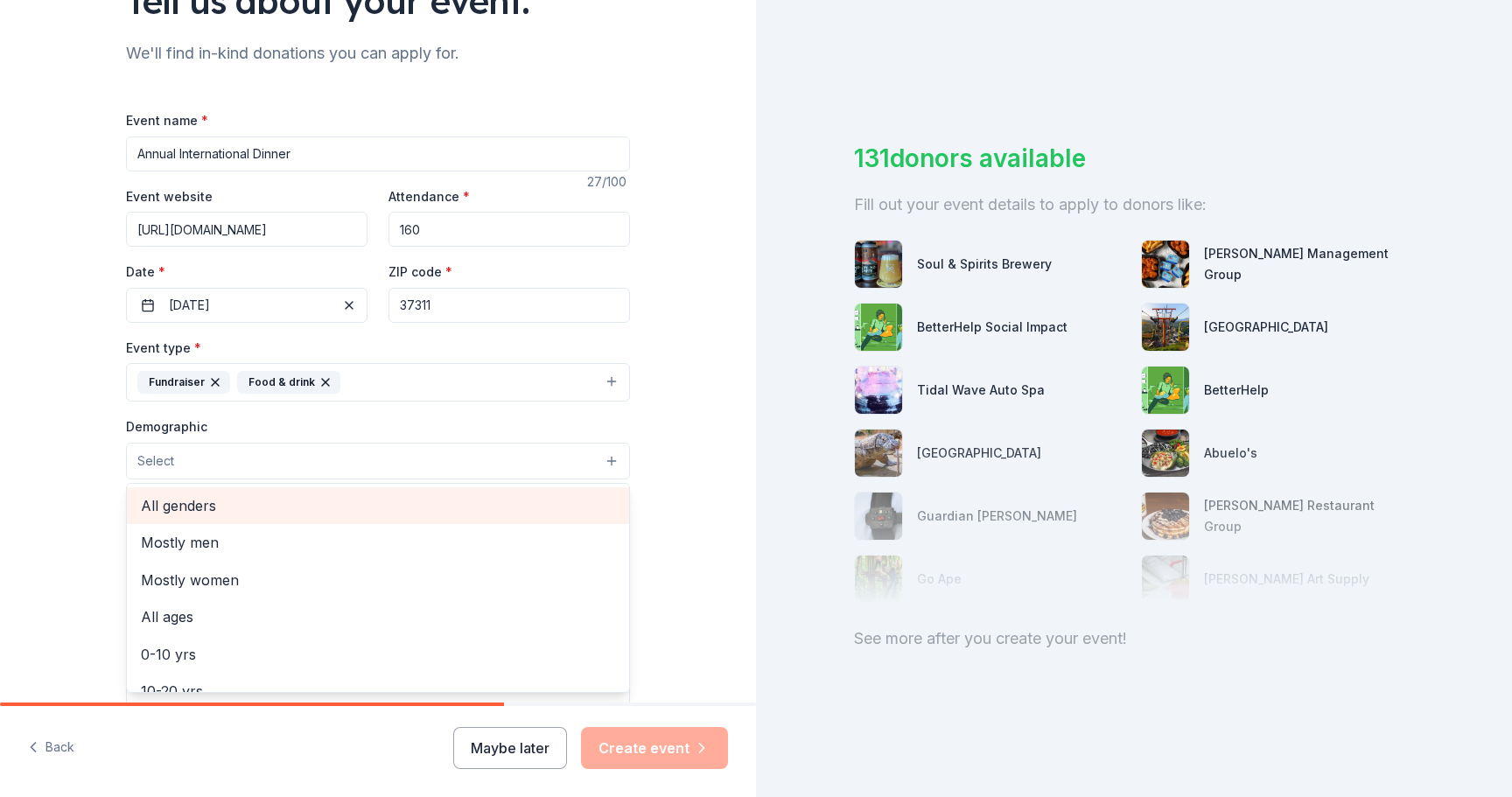
click at [221, 501] on span "All genders" at bounding box center [378, 505] width 474 height 23
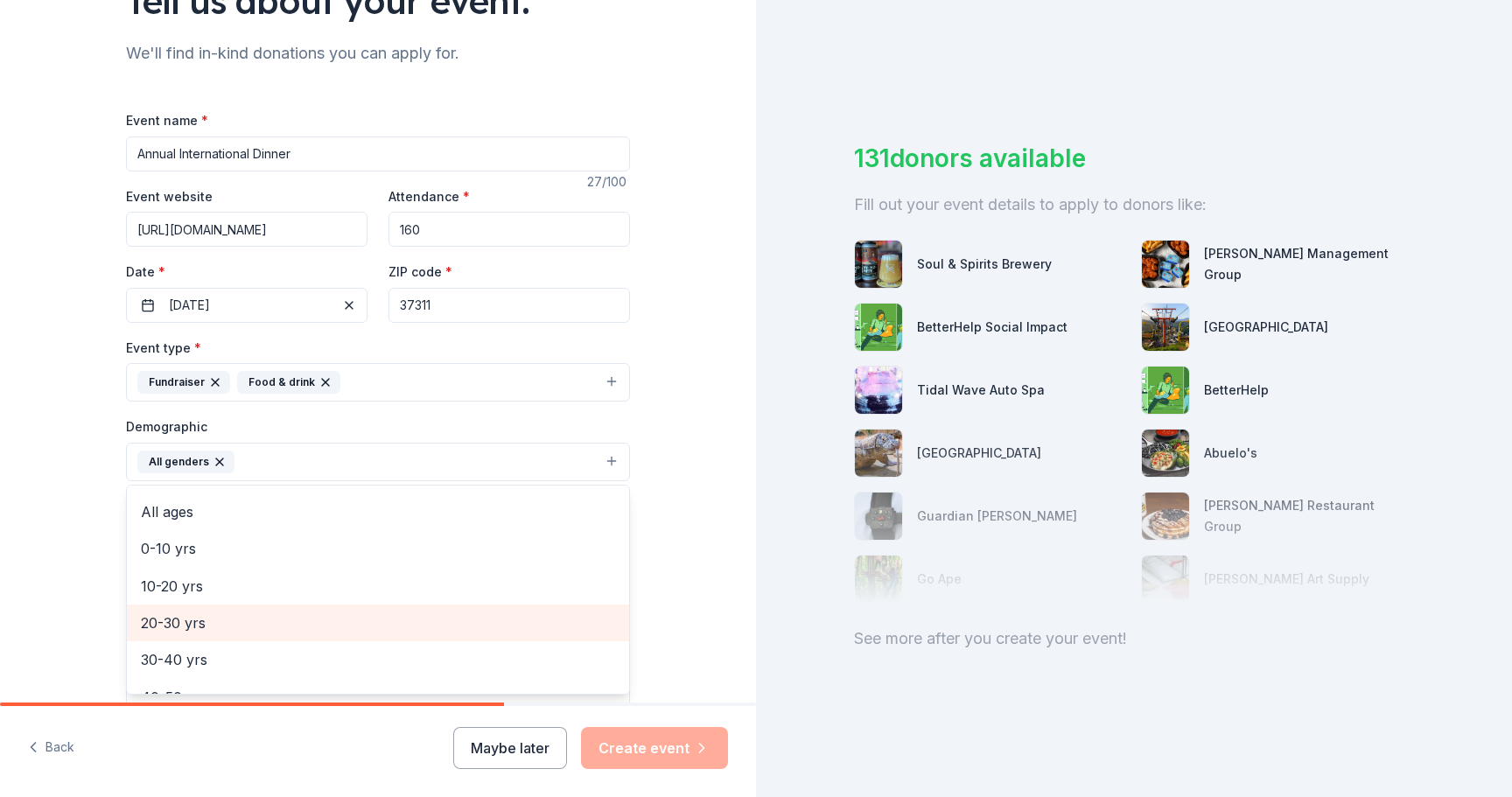
scroll to position [73, 0]
click at [247, 618] on span "20-30 yrs" at bounding box center [378, 619] width 474 height 23
click at [248, 617] on span "30-40 yrs" at bounding box center [378, 619] width 474 height 23
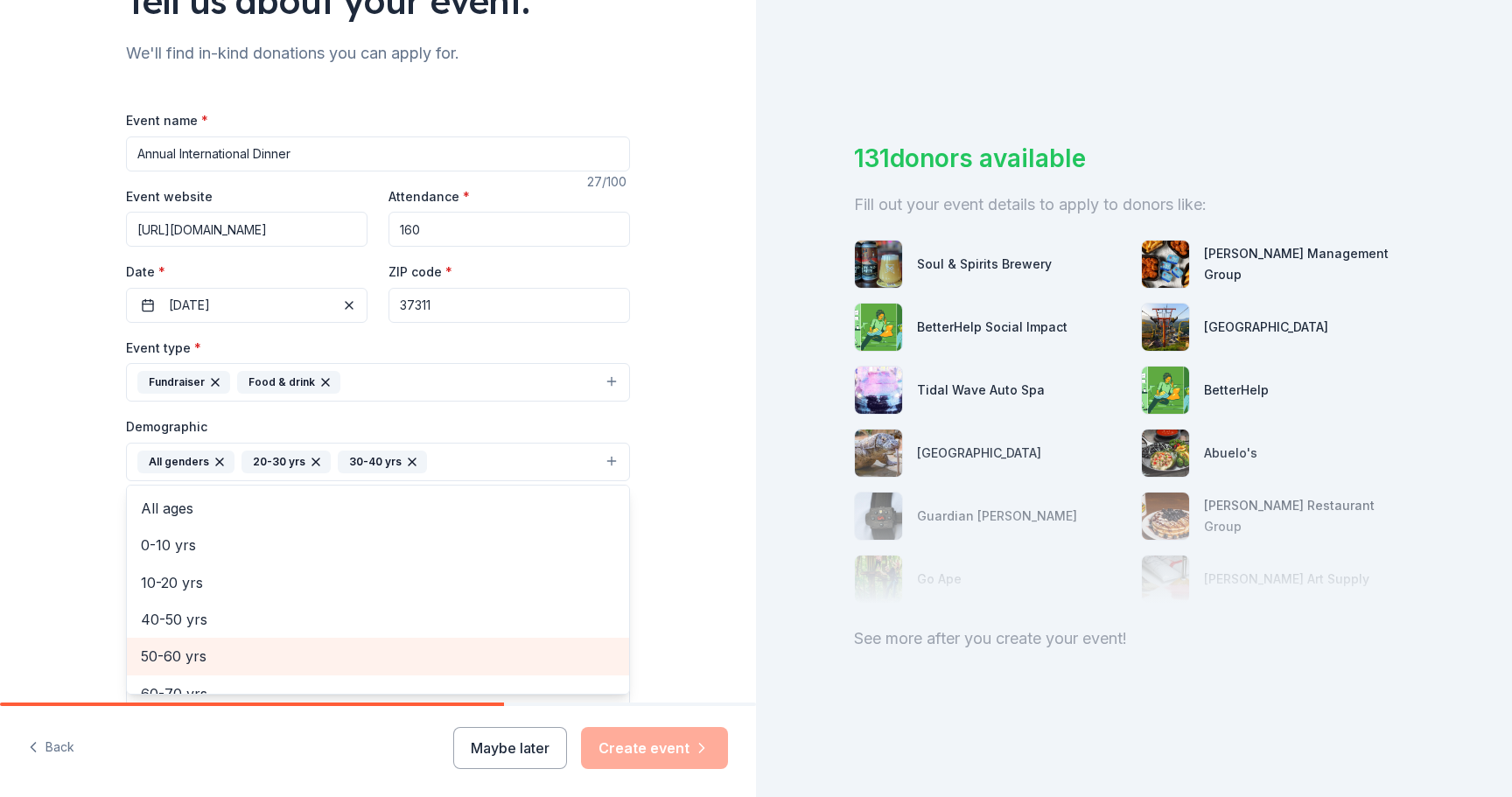
click at [248, 639] on div "50-60 yrs" at bounding box center [378, 656] width 503 height 37
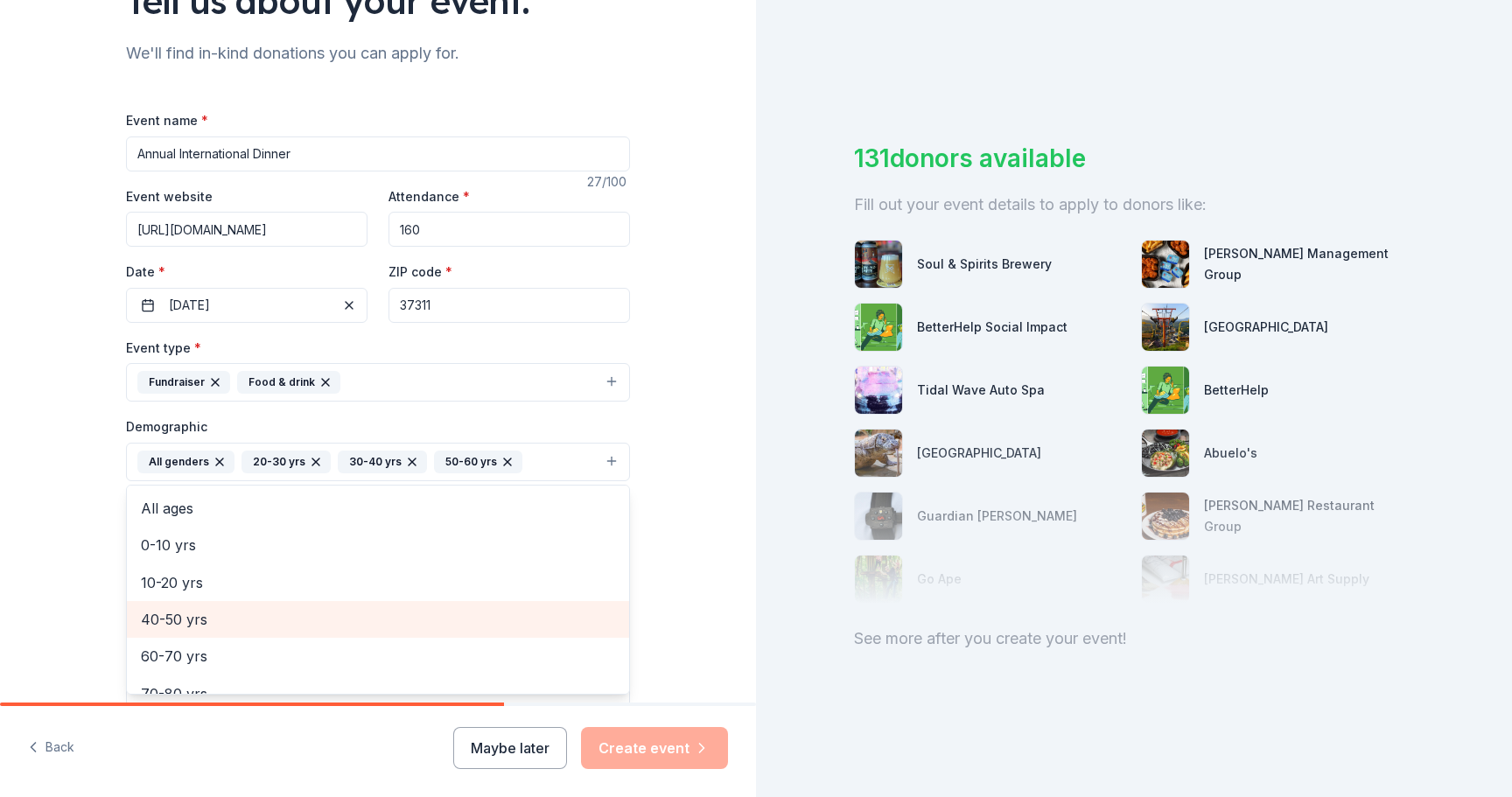
click at [250, 623] on span "40-50 yrs" at bounding box center [378, 619] width 474 height 23
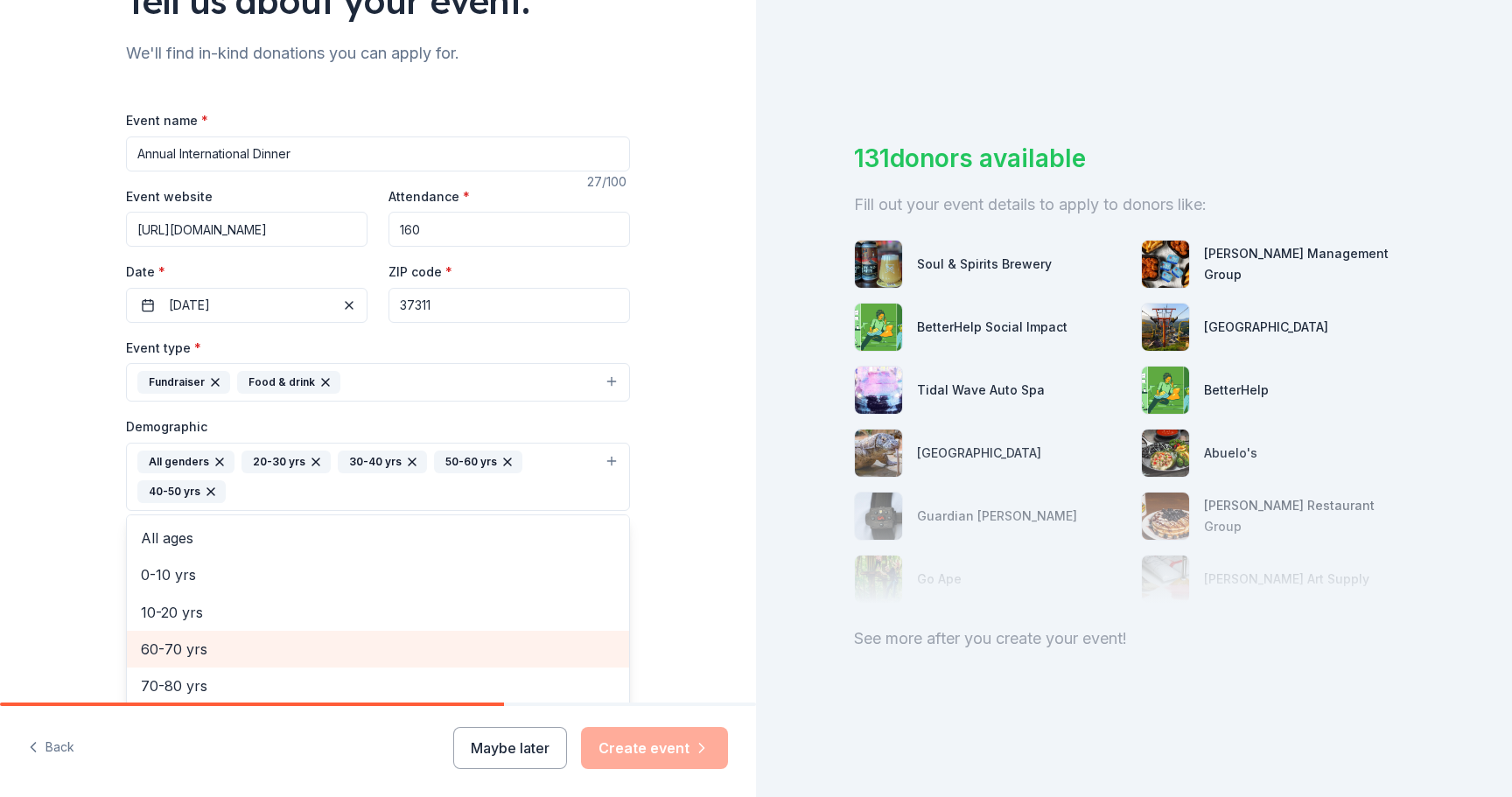
click at [252, 642] on span "60-70 yrs" at bounding box center [378, 649] width 474 height 23
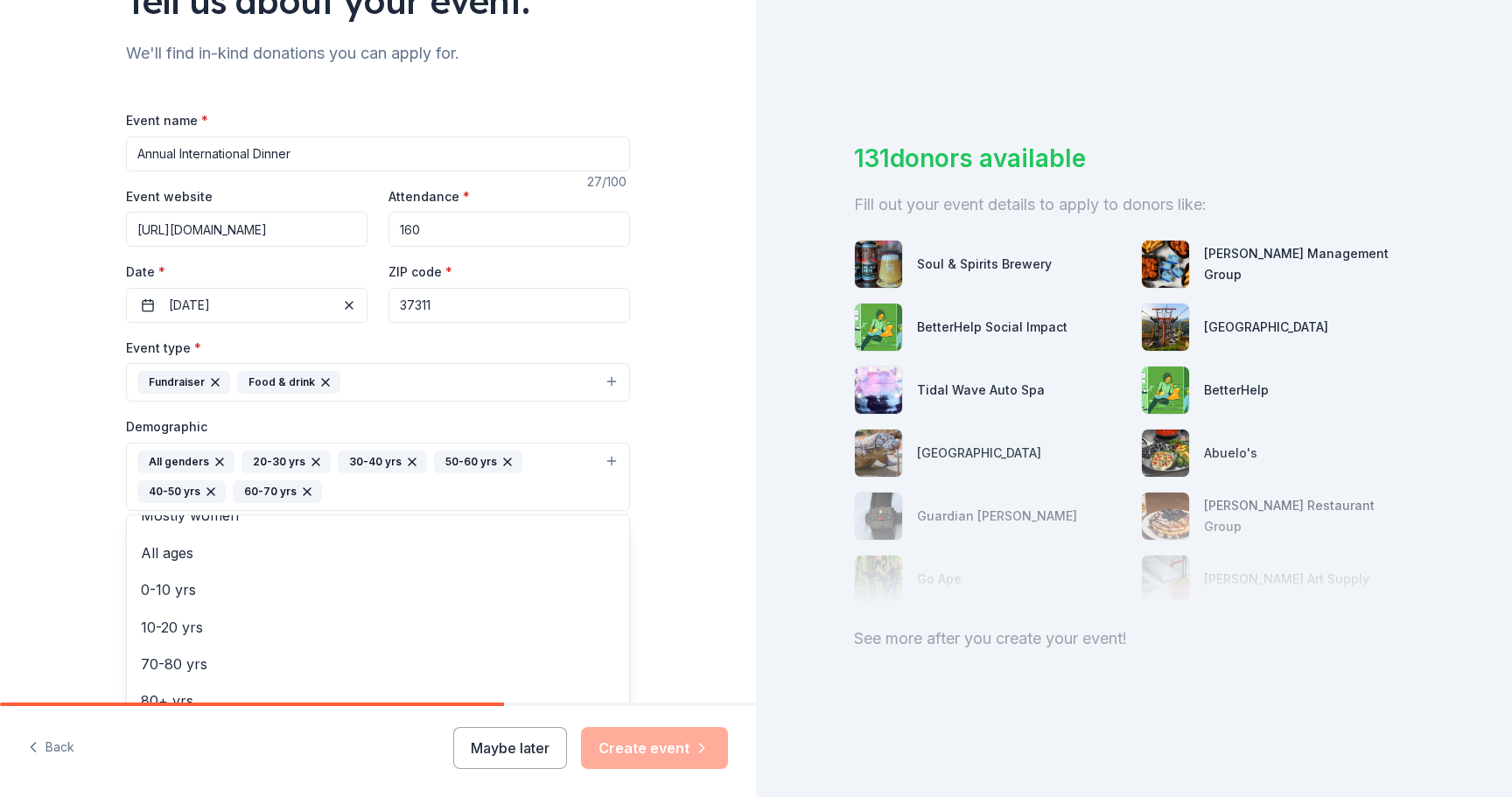
click at [703, 585] on div "Tell us about your event. We'll find in-kind donations you can apply for. Event…" at bounding box center [378, 436] width 756 height 1197
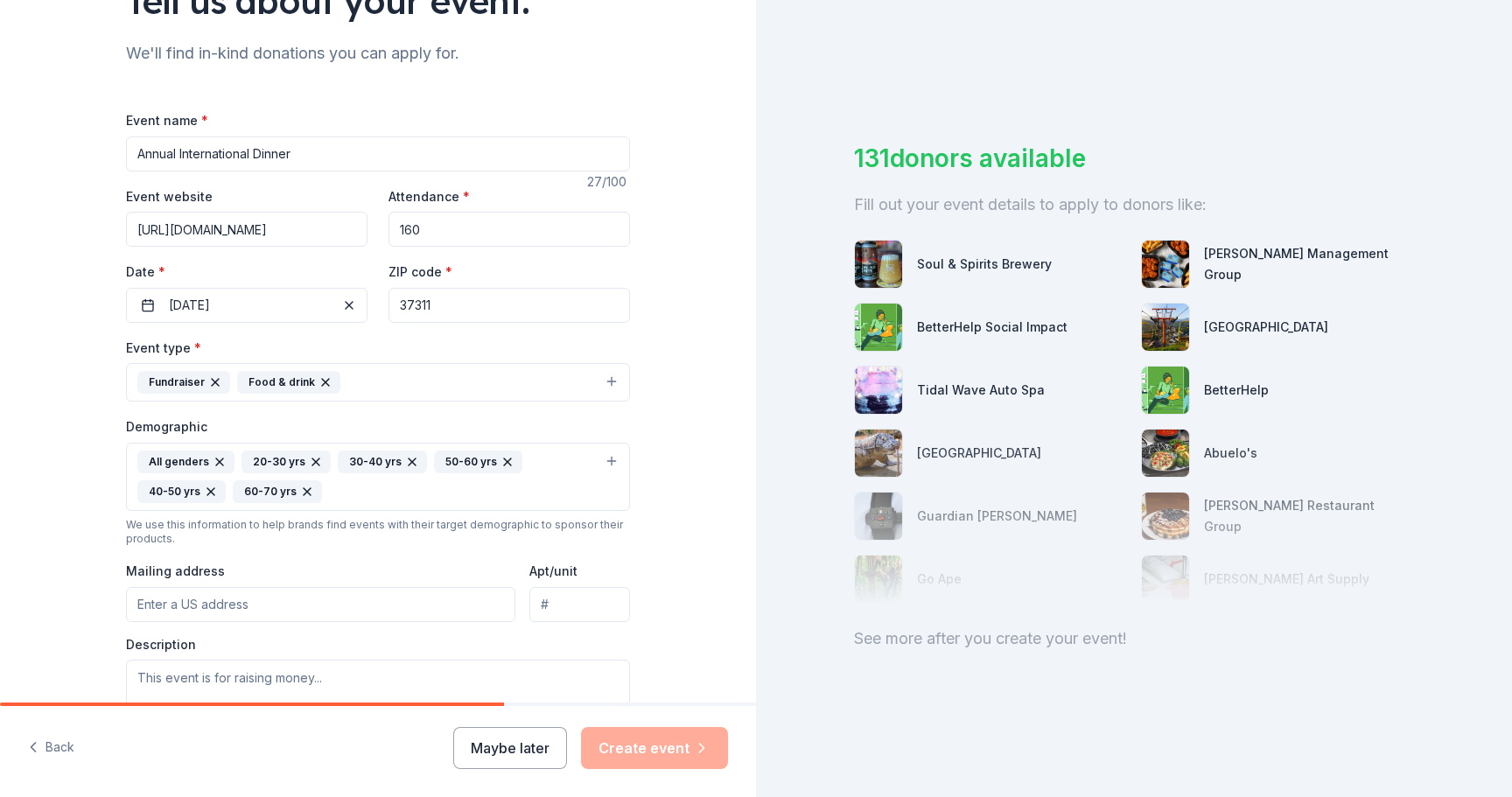
click at [403, 608] on input "Mailing address" at bounding box center [321, 604] width 389 height 35
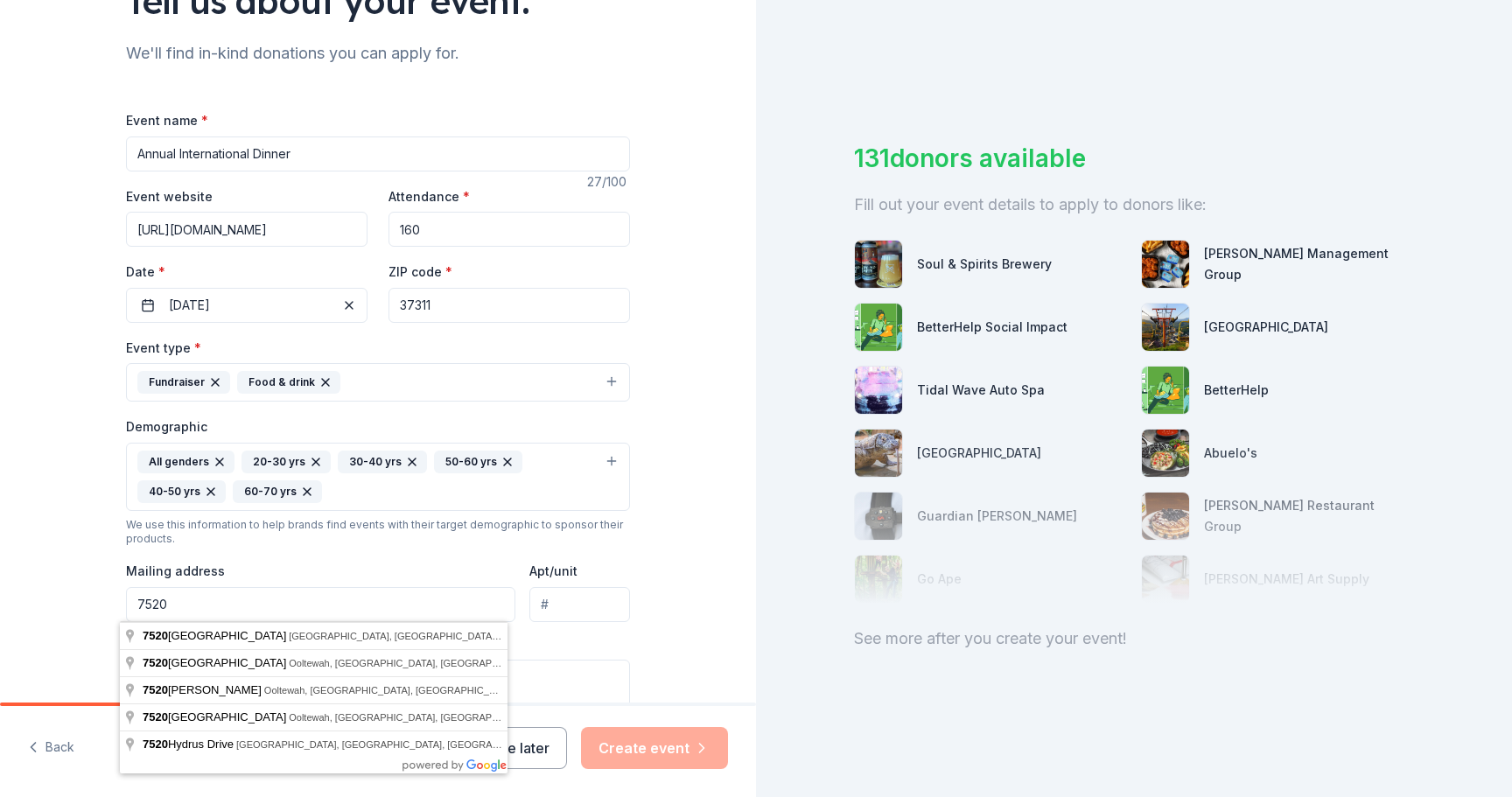
drag, startPoint x: 169, startPoint y: 595, endPoint x: 58, endPoint y: 585, distance: 111.4
click at [58, 585] on div "Tell us about your event. We'll find in-kind donations you can apply for. Event…" at bounding box center [378, 436] width 756 height 1197
type input "445 Church Street Southeast, Cleveland, TN, 37311"
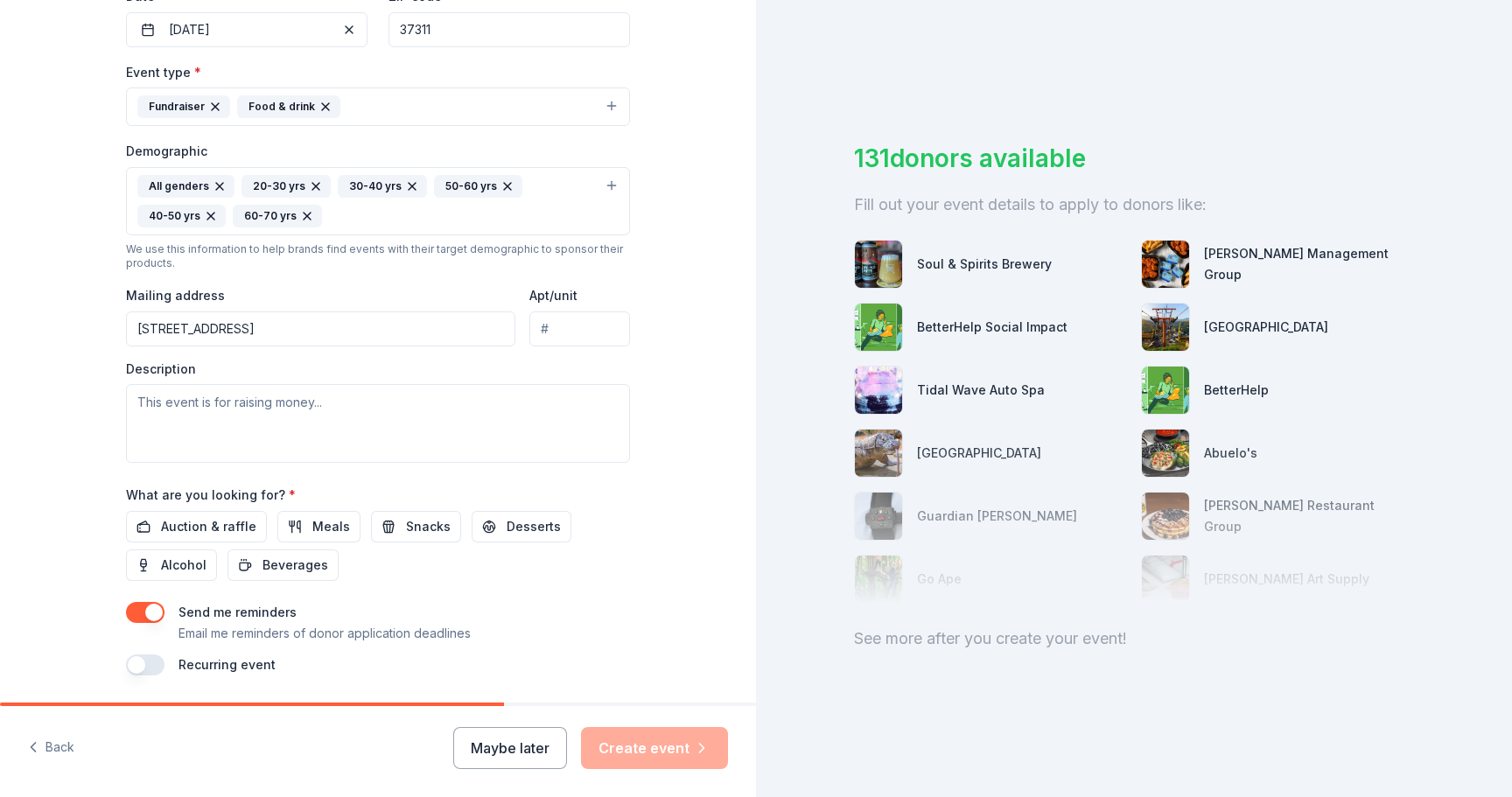
scroll to position [441, 0]
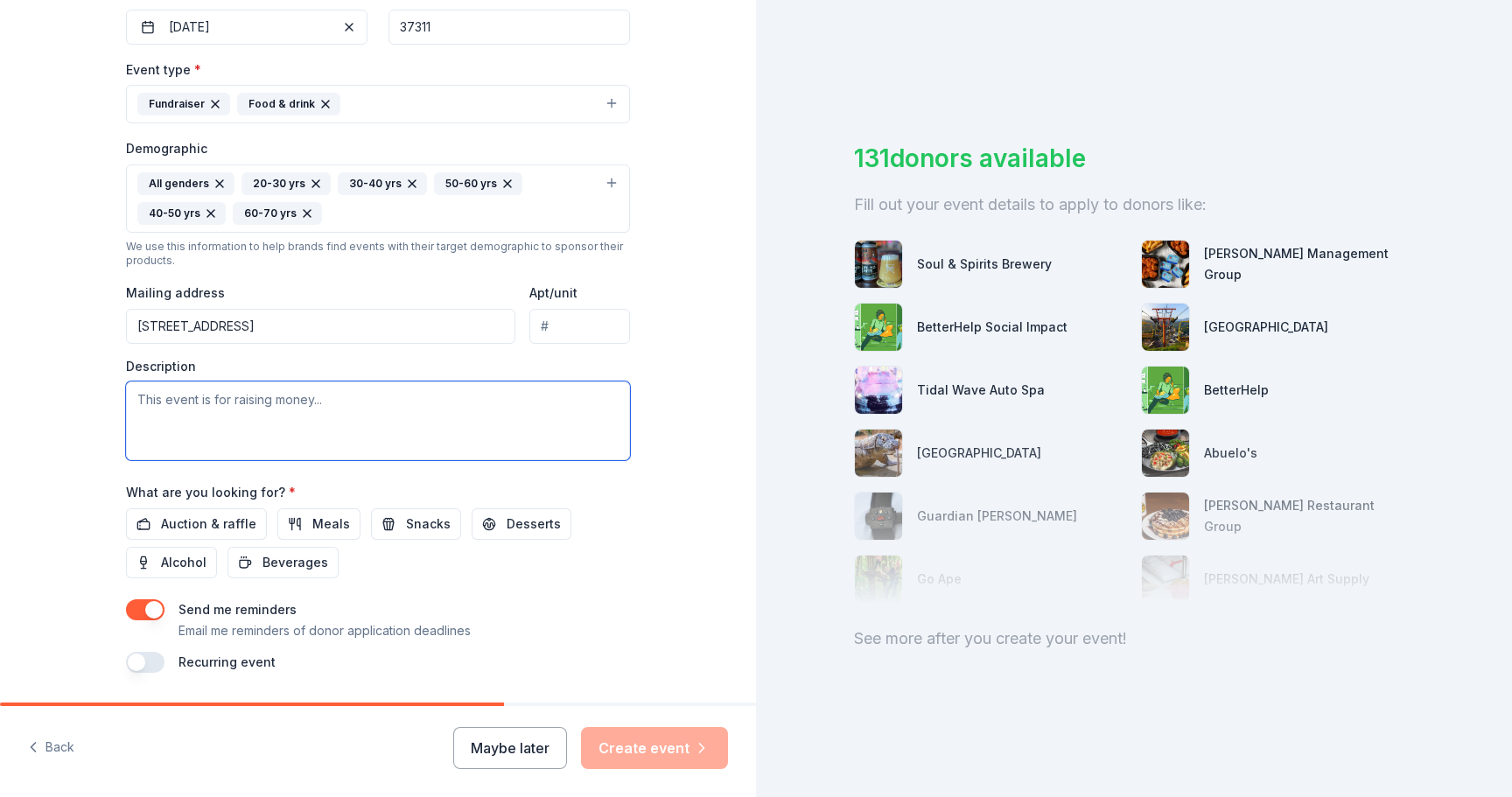
click at [455, 424] on textarea at bounding box center [378, 421] width 504 height 79
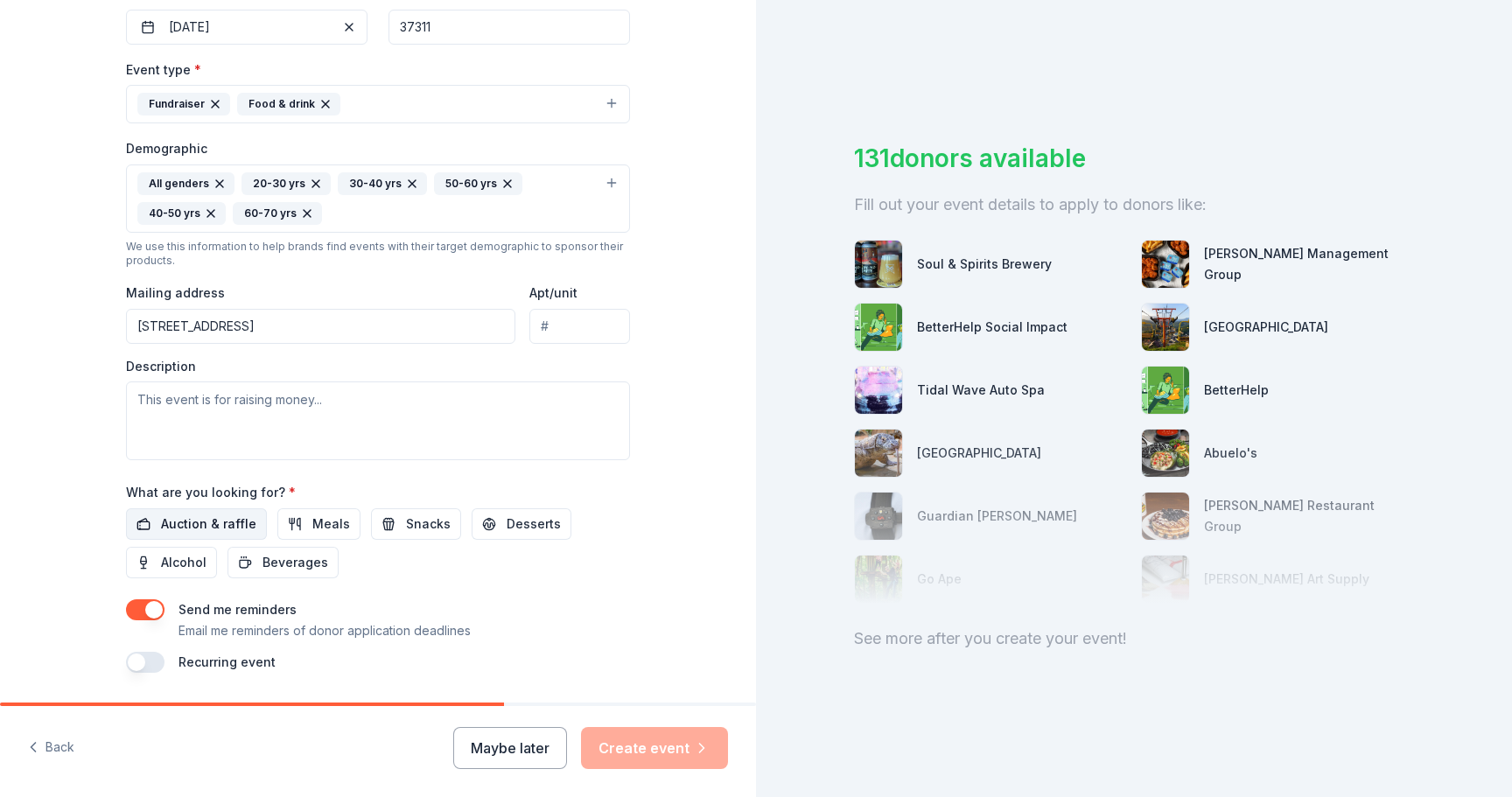
click at [207, 529] on span "Auction & raffle" at bounding box center [208, 524] width 95 height 21
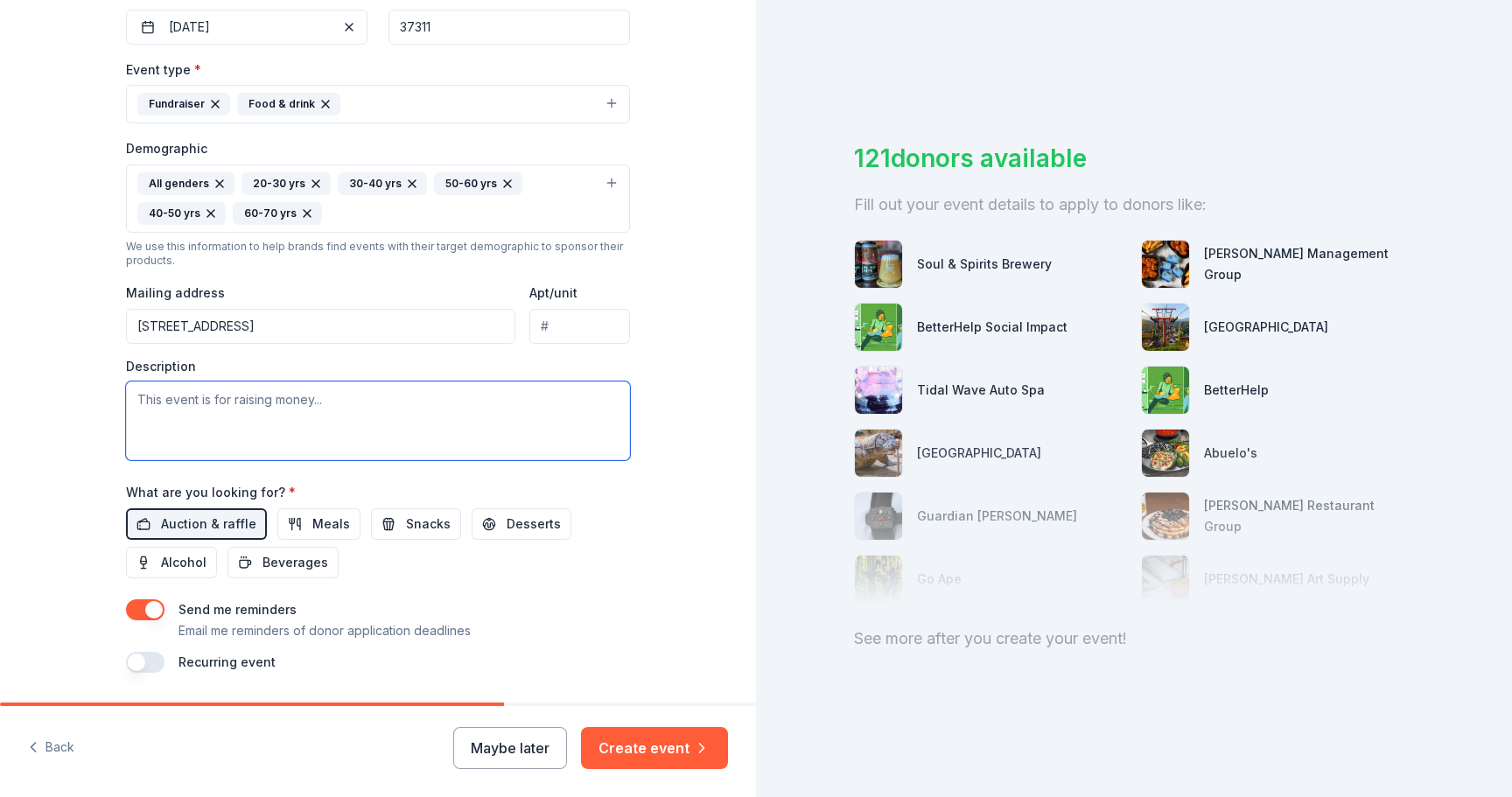
click at [211, 407] on textarea at bounding box center [378, 421] width 504 height 79
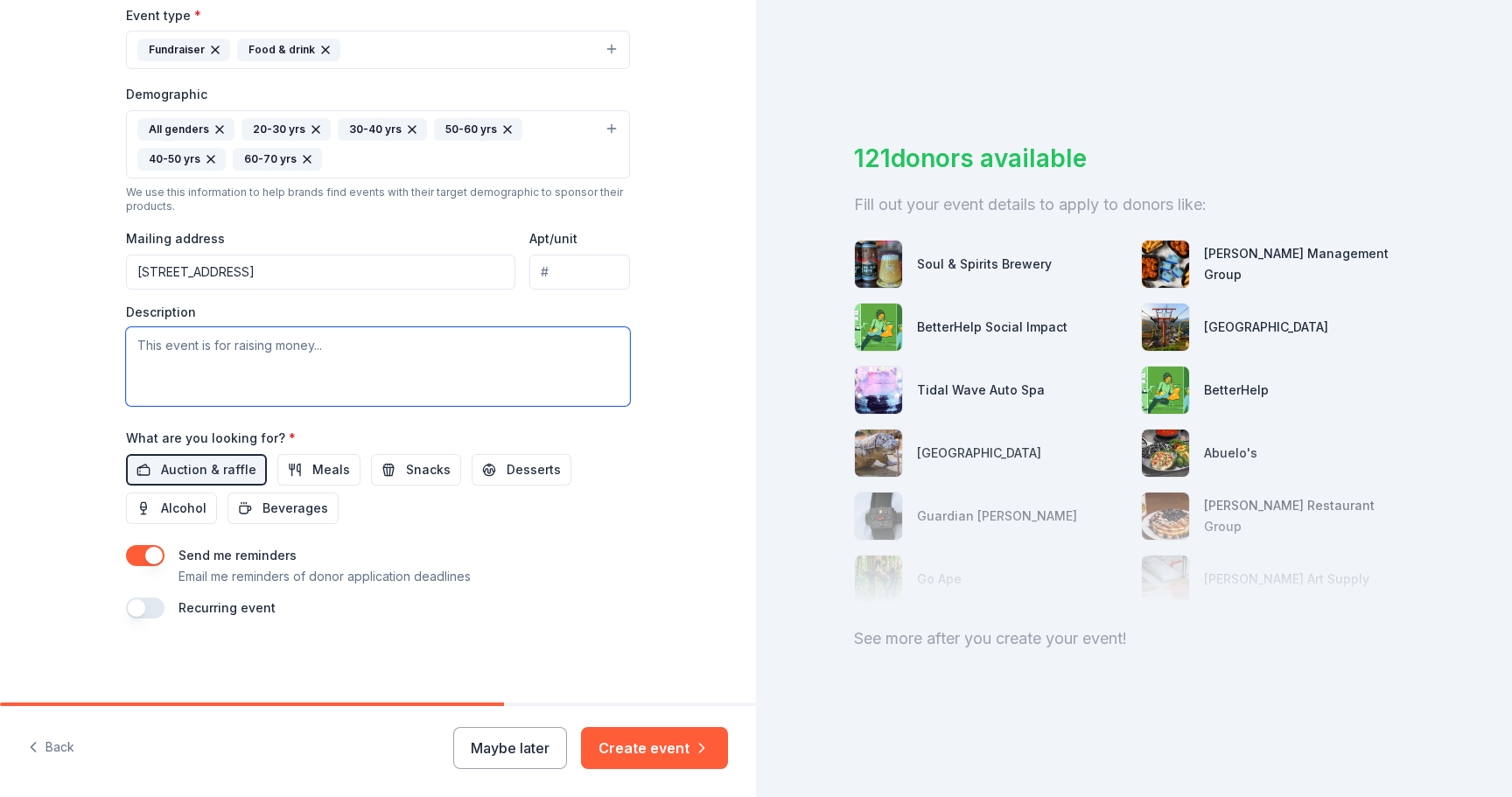
scroll to position [340, 0]
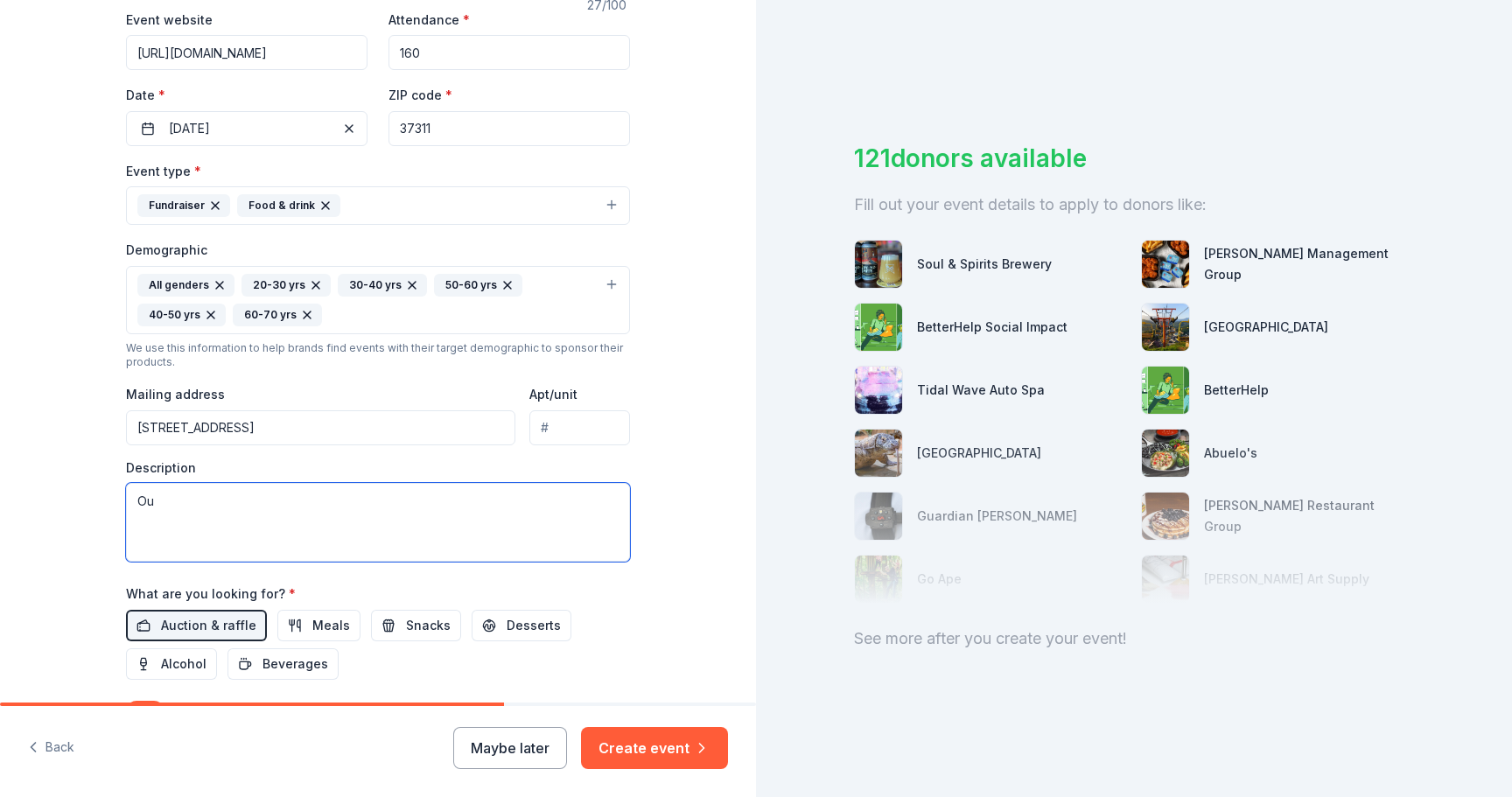
type textarea "O"
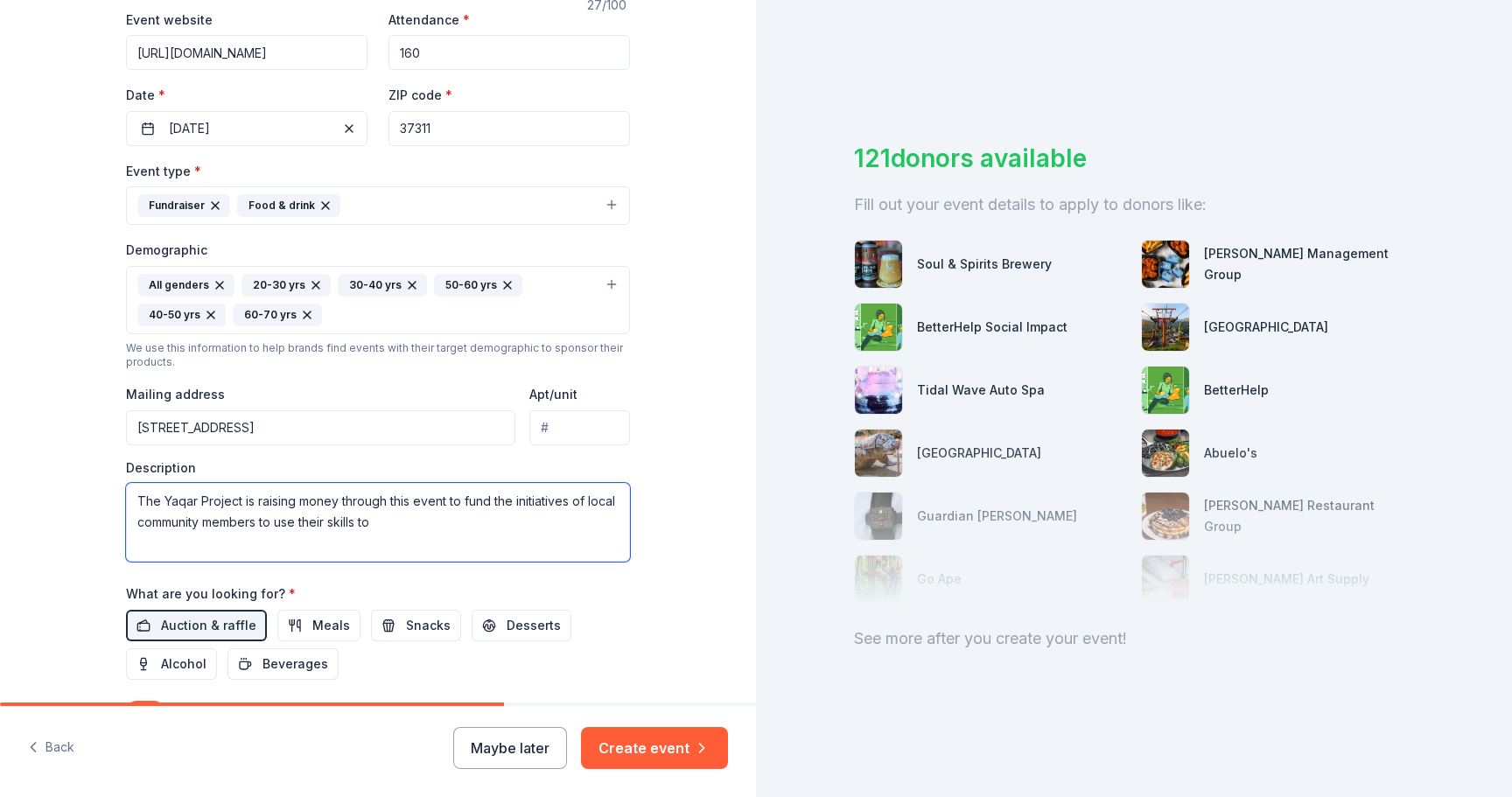
click at [419, 521] on textarea "The Yaqar Project is raising money through this event to fund the initiatives o…" at bounding box center [378, 523] width 504 height 79
type textarea "The Yaqar Project is raising money through this event to fund the initiatives o…"
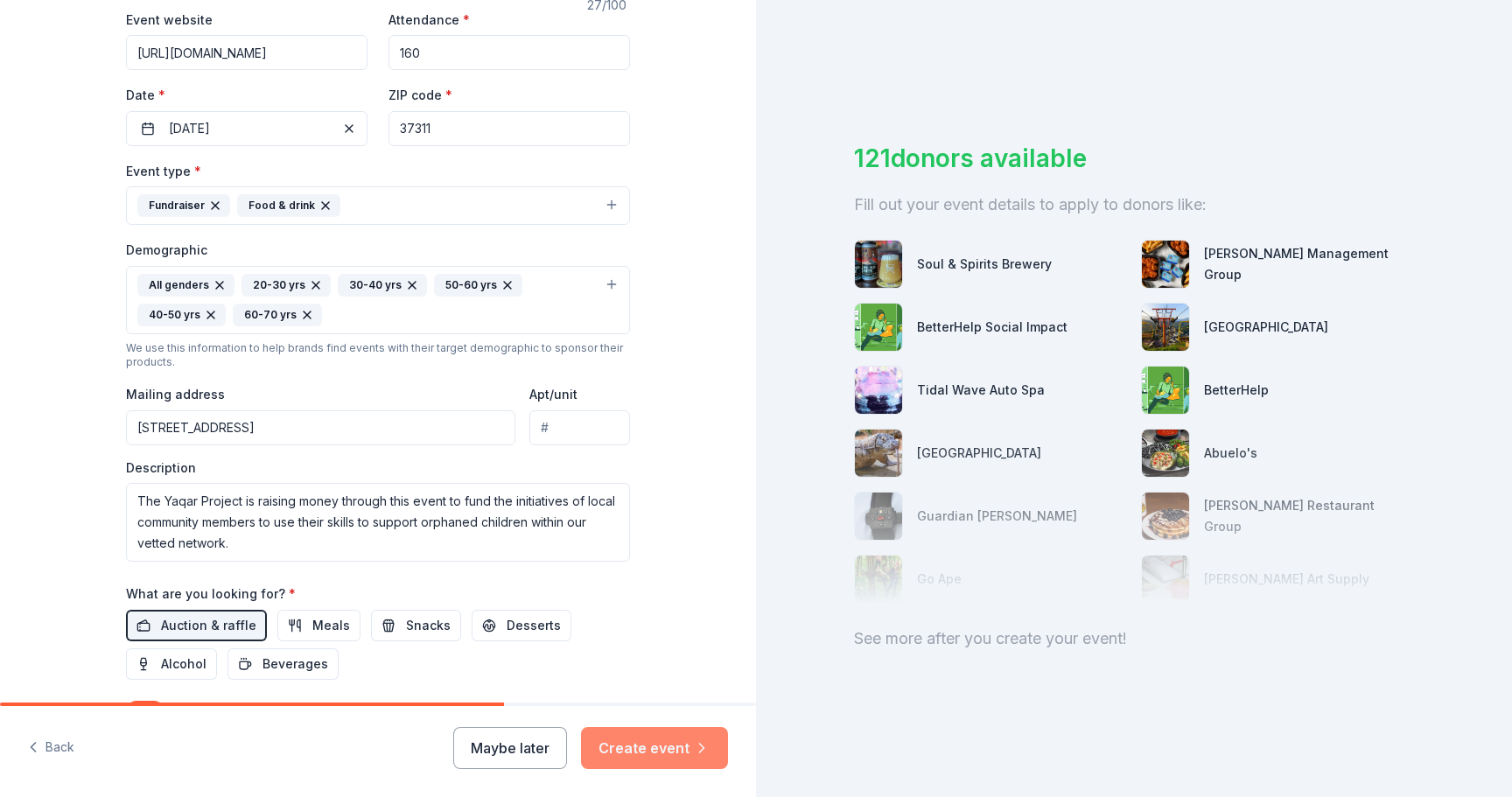
click at [637, 742] on button "Create event" at bounding box center [654, 748] width 147 height 42
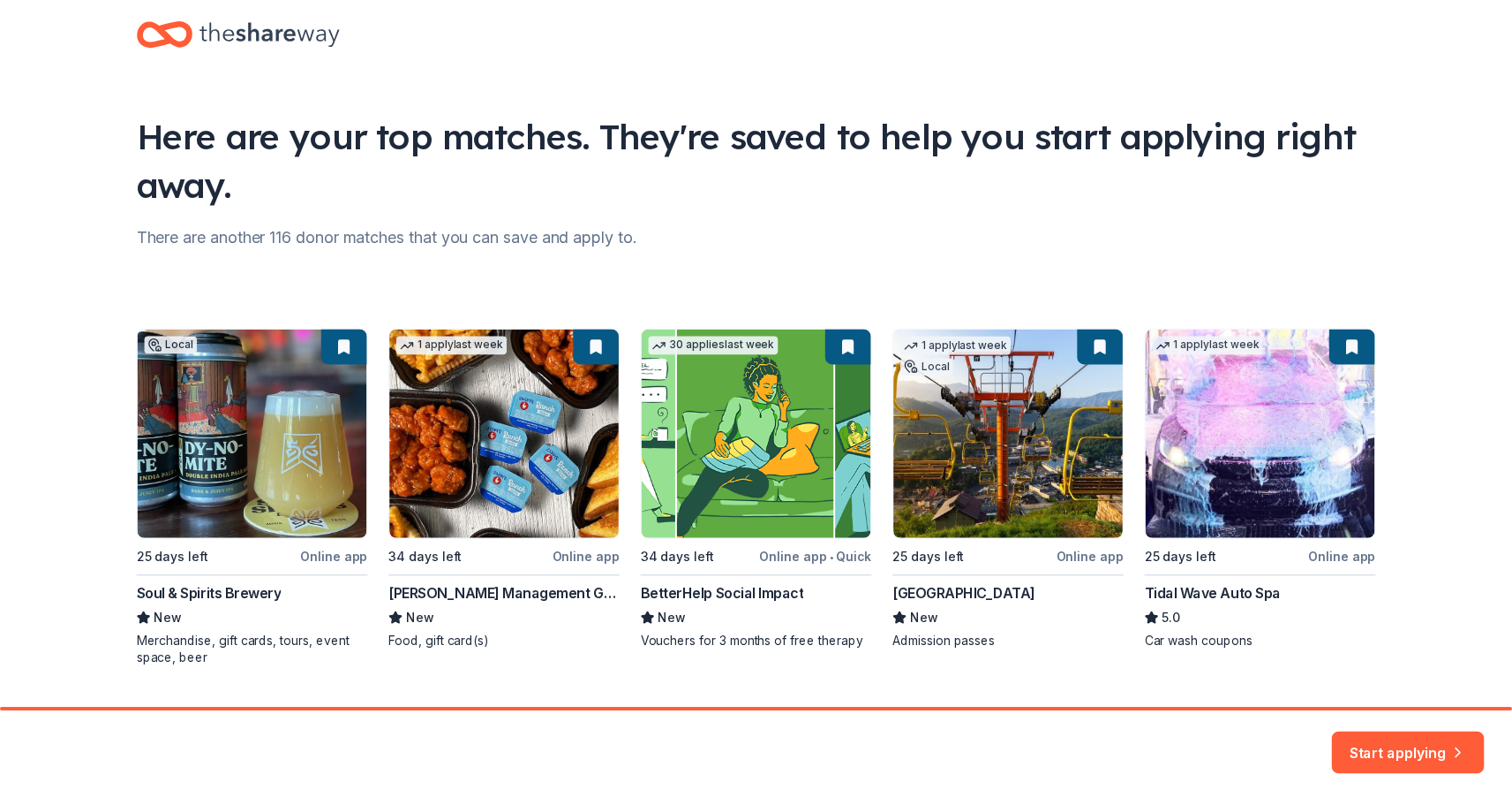
scroll to position [76, 0]
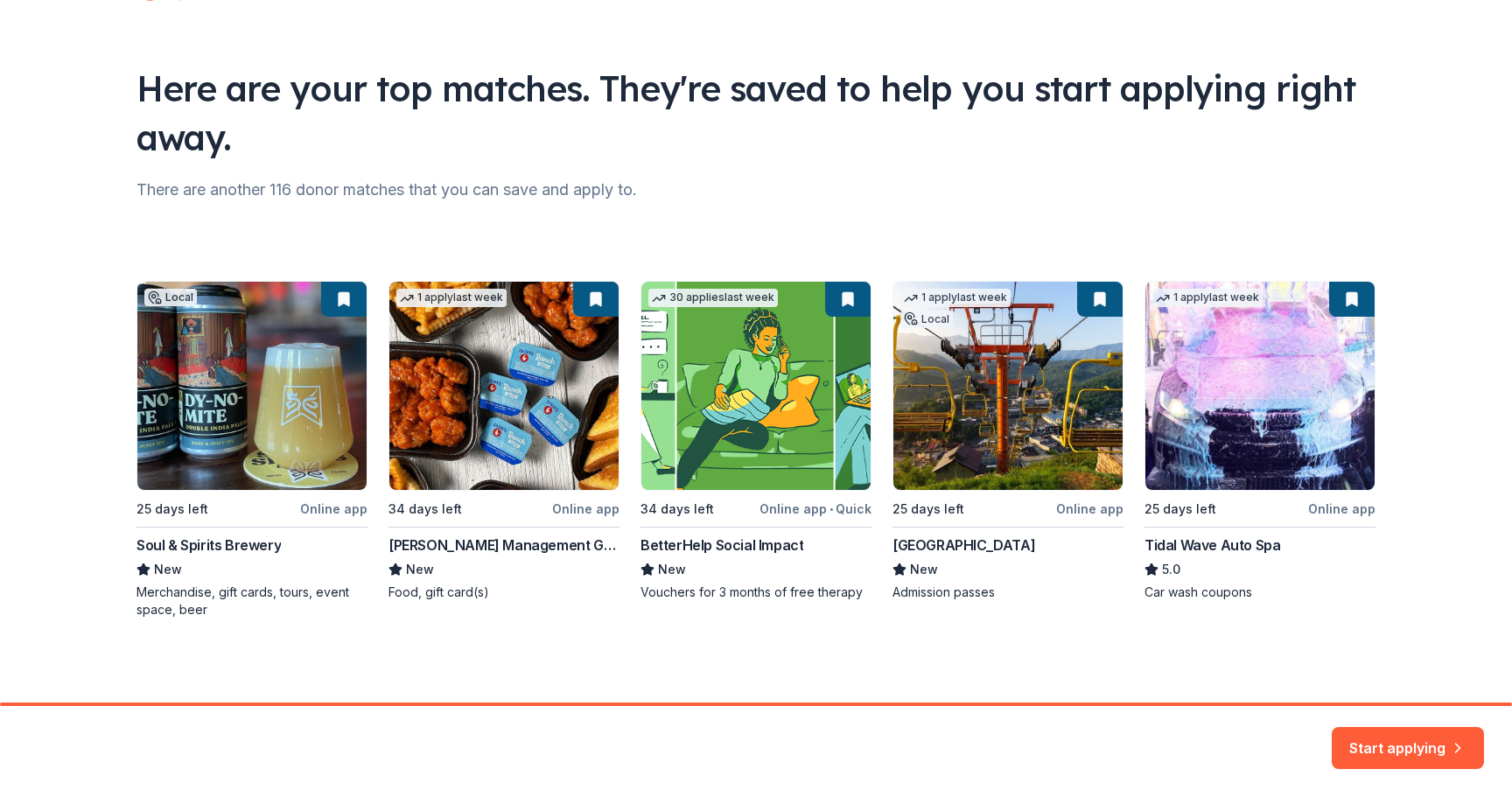
click at [1416, 746] on button "Start applying" at bounding box center [1408, 739] width 152 height 42
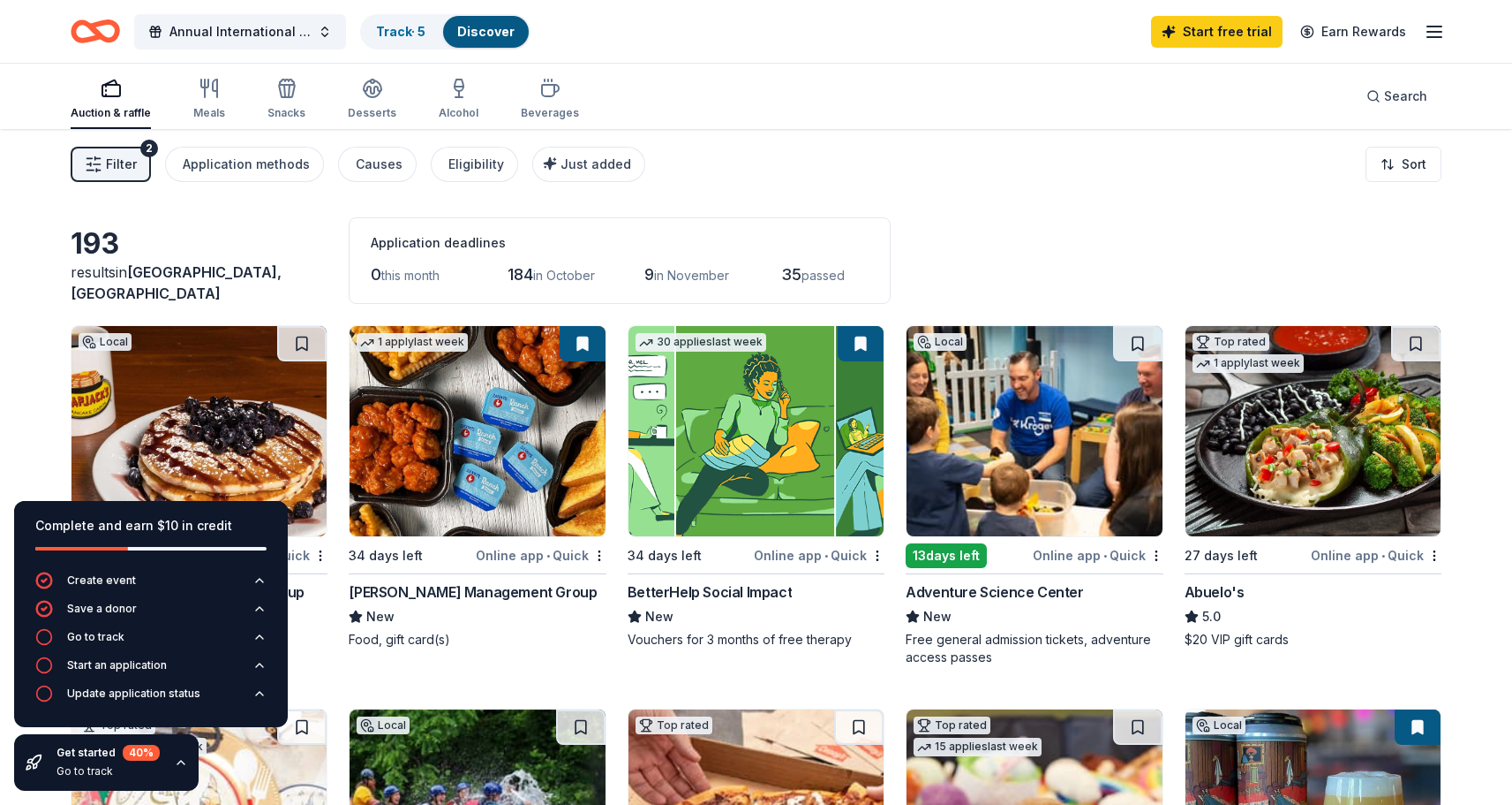
click at [801, 556] on div "Online app • Quick" at bounding box center [819, 555] width 130 height 22
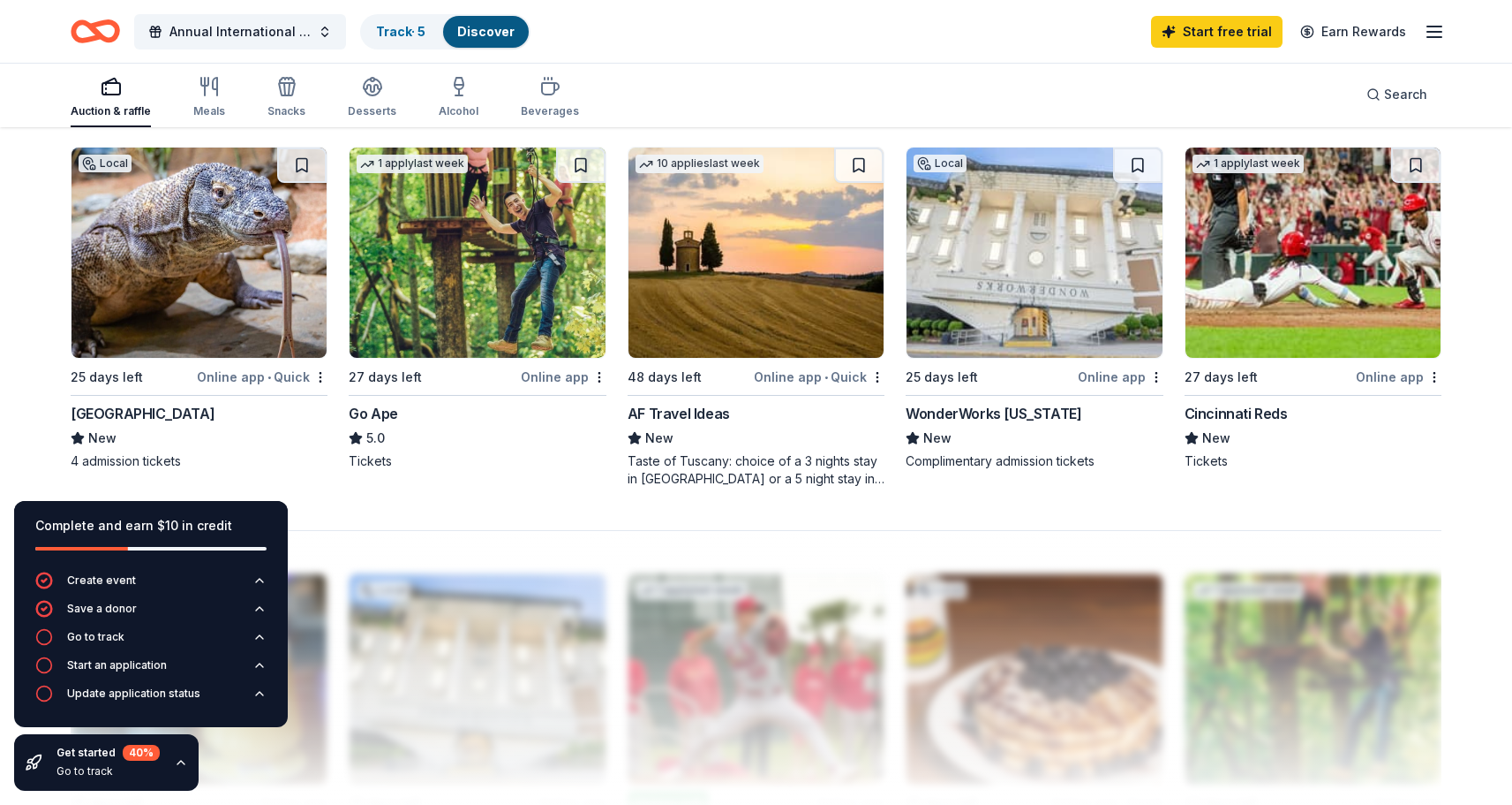
scroll to position [1477, 0]
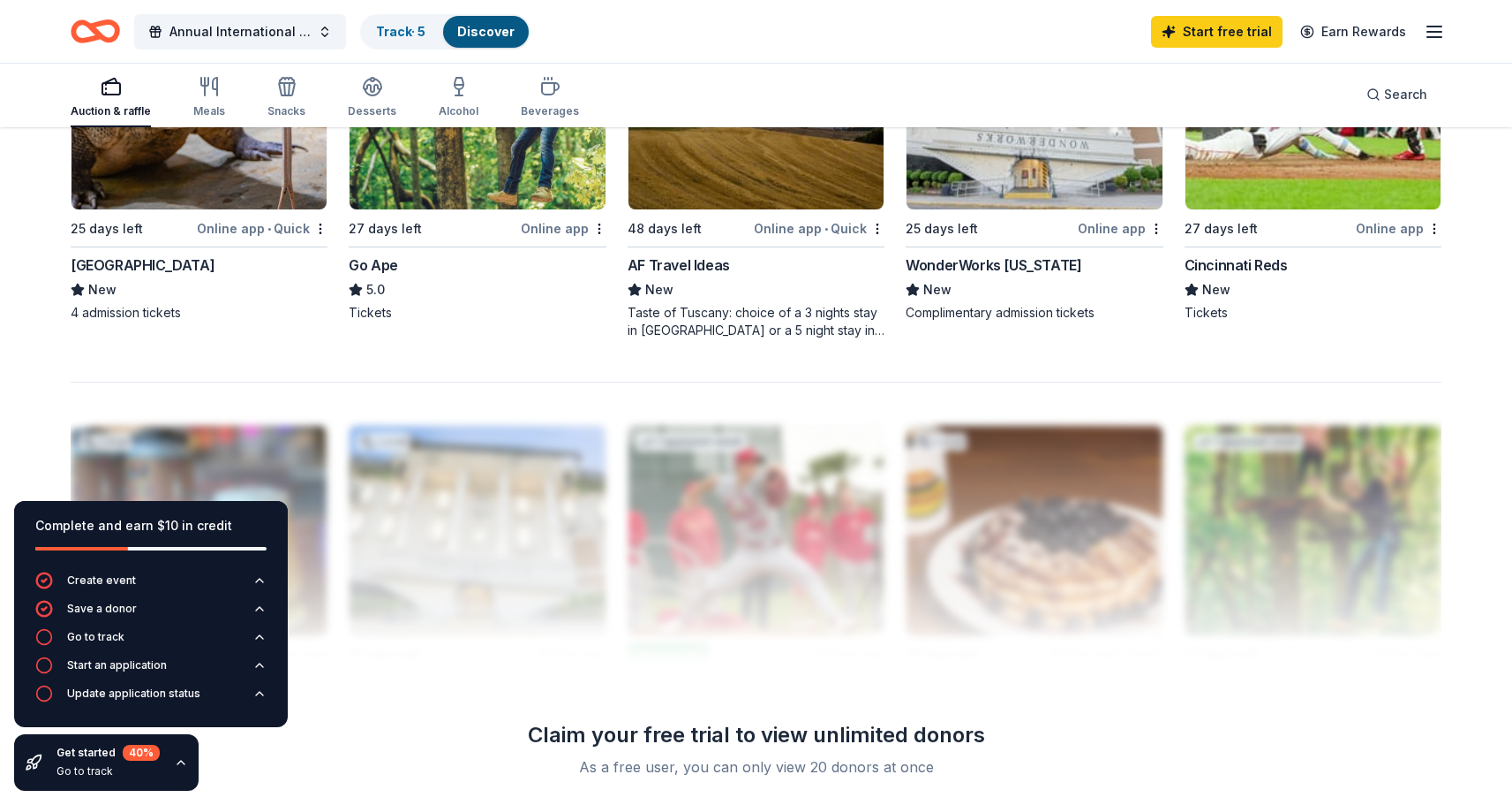
click at [757, 310] on div "Taste of Tuscany: choice of a 3 nights stay in Florence or a 5 night stay in Co…" at bounding box center [756, 322] width 257 height 35
click at [398, 35] on link "Track · 6" at bounding box center [401, 31] width 51 height 15
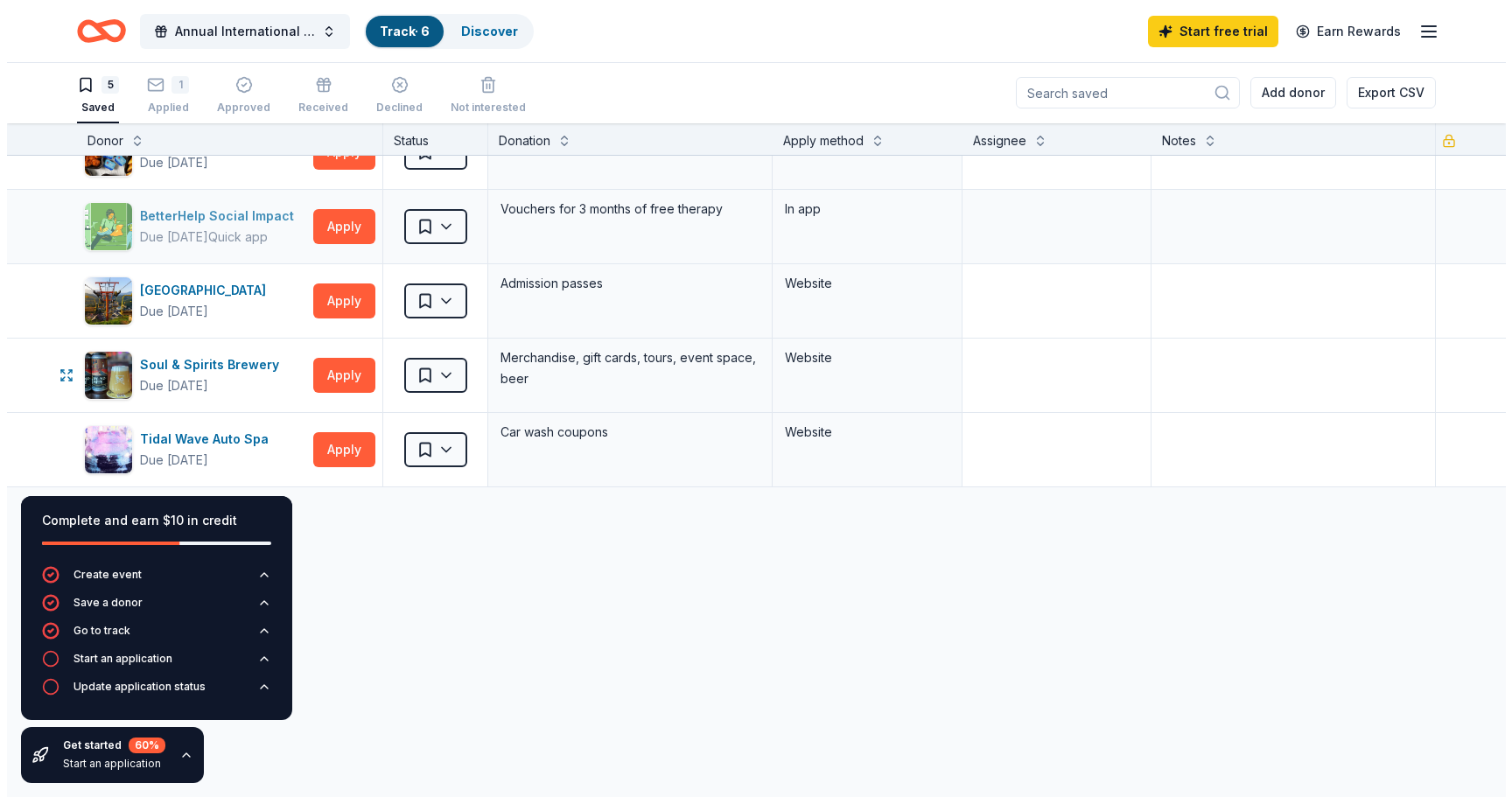
scroll to position [43, 0]
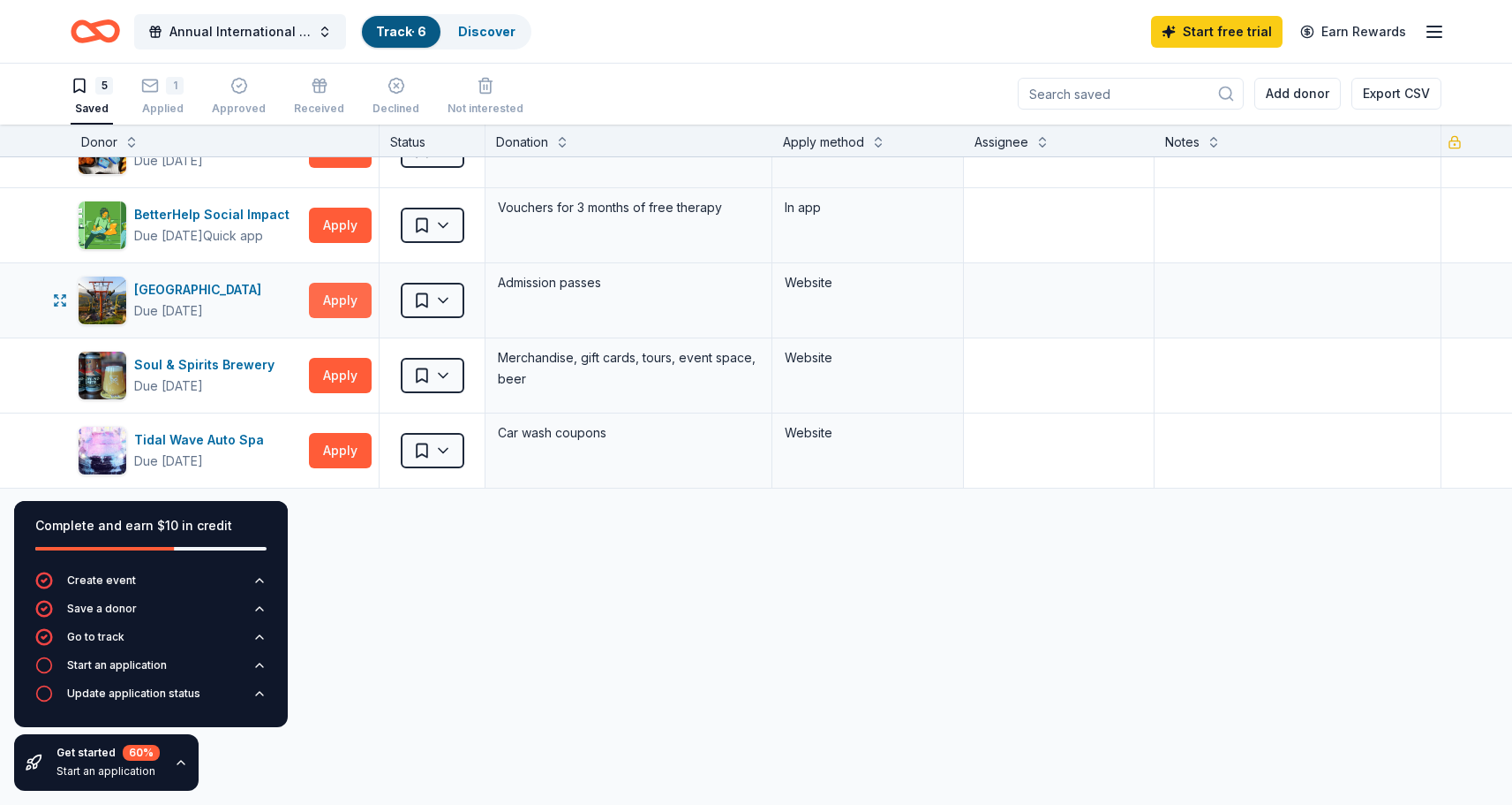
click at [354, 301] on button "Apply" at bounding box center [340, 300] width 63 height 35
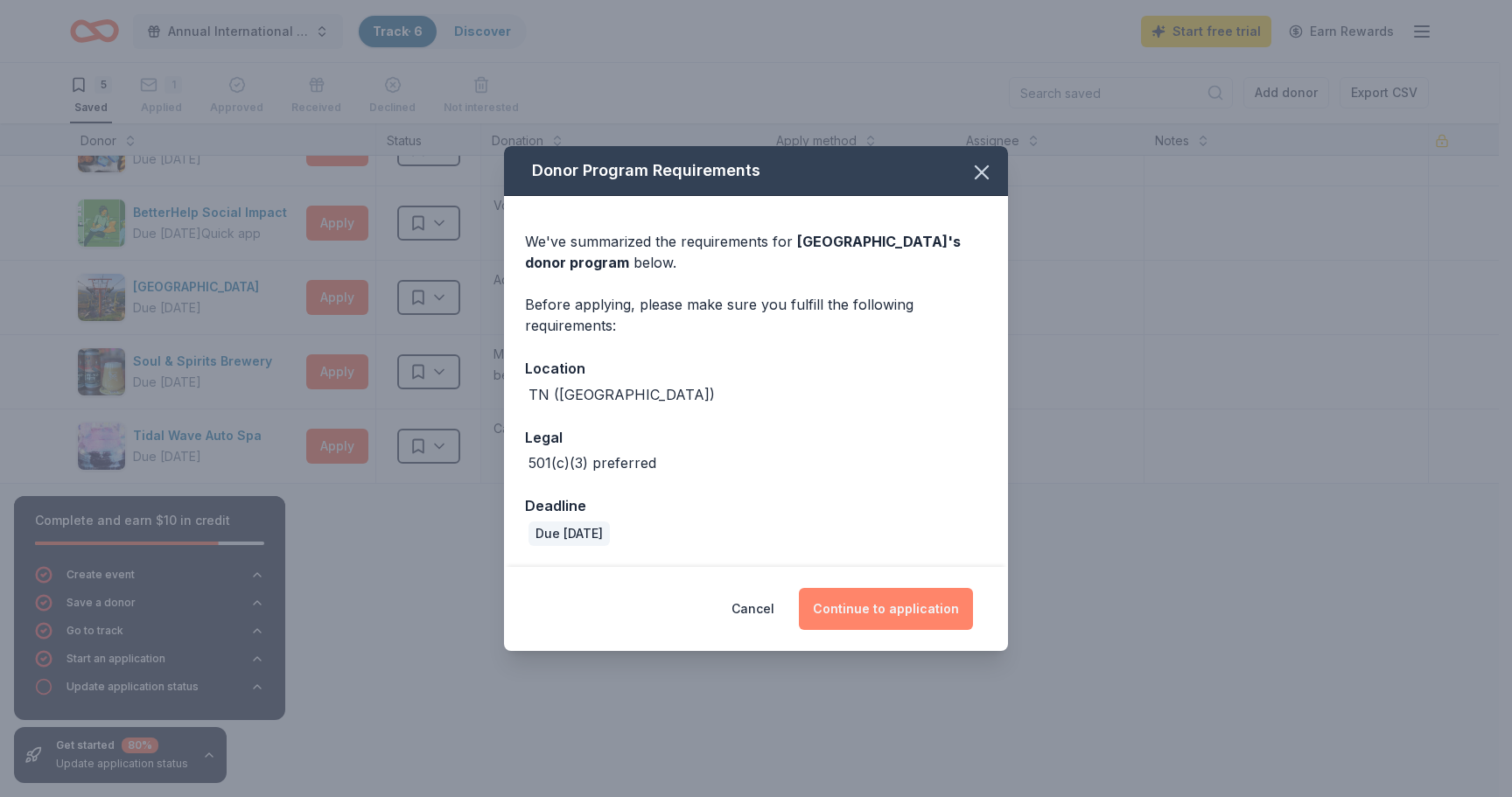
click at [888, 611] on button "Continue to application" at bounding box center [886, 609] width 174 height 42
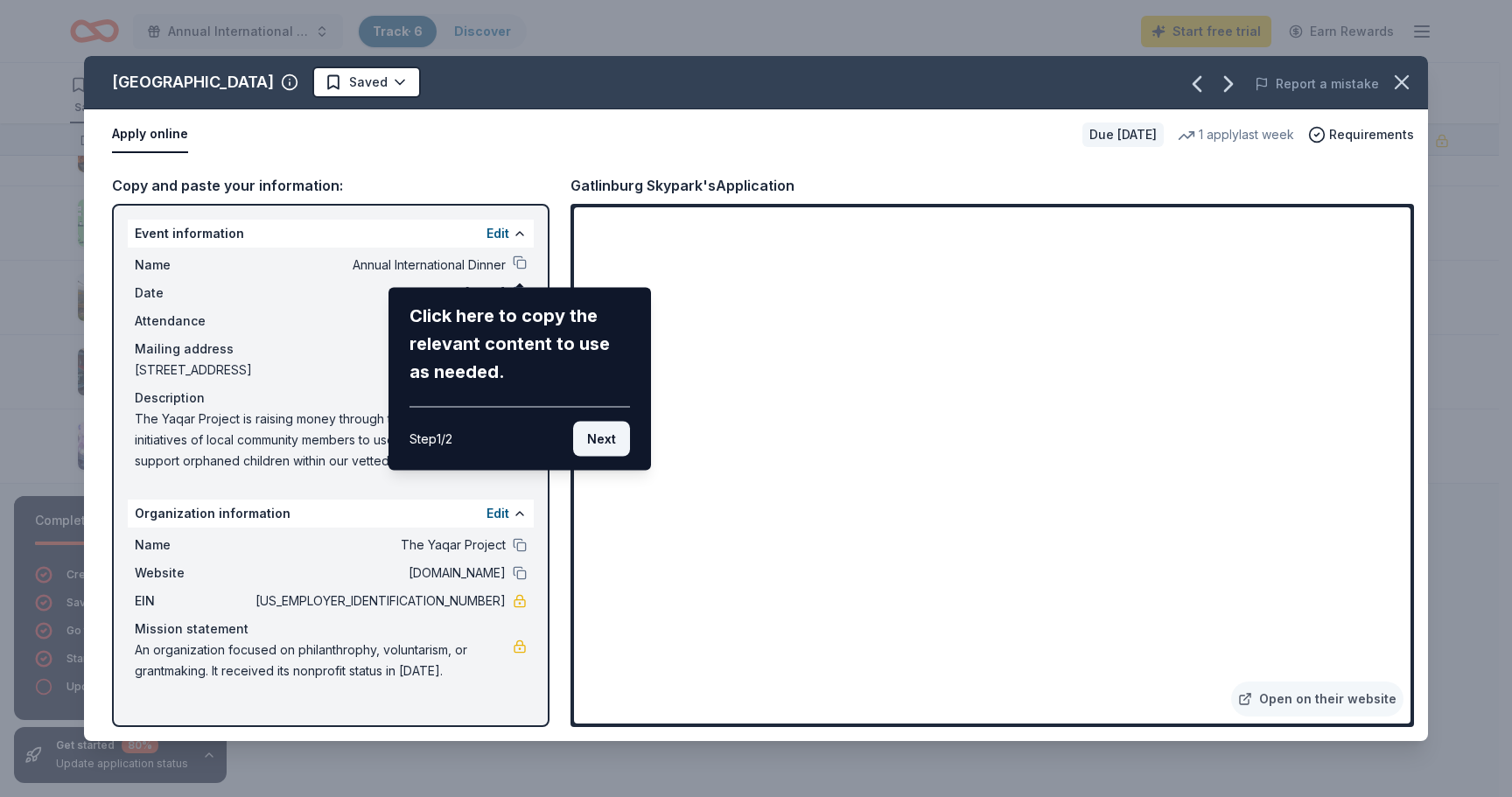
click at [608, 446] on button "Next" at bounding box center [601, 439] width 57 height 35
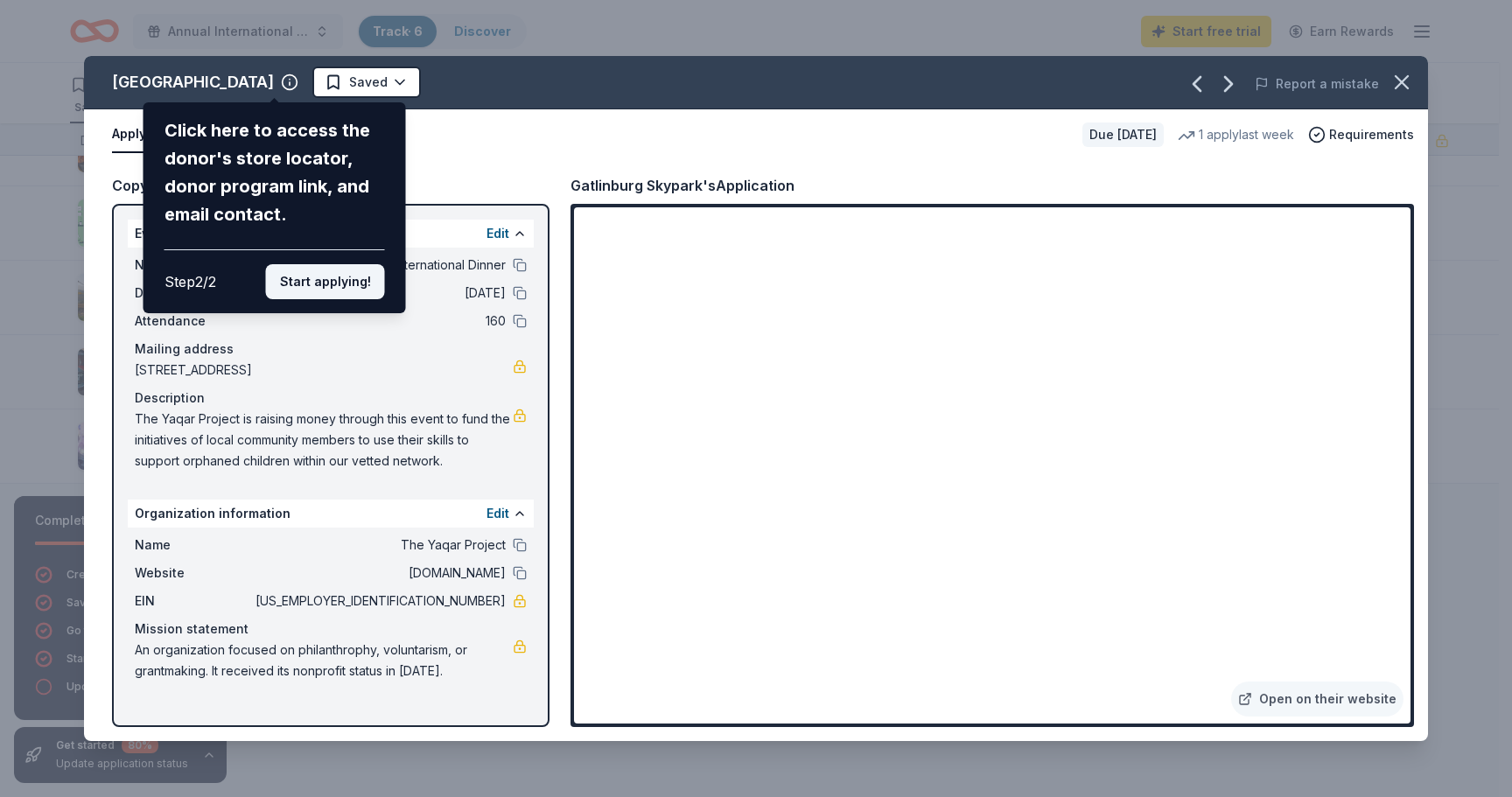
click at [300, 293] on button "Start applying!" at bounding box center [326, 281] width 119 height 35
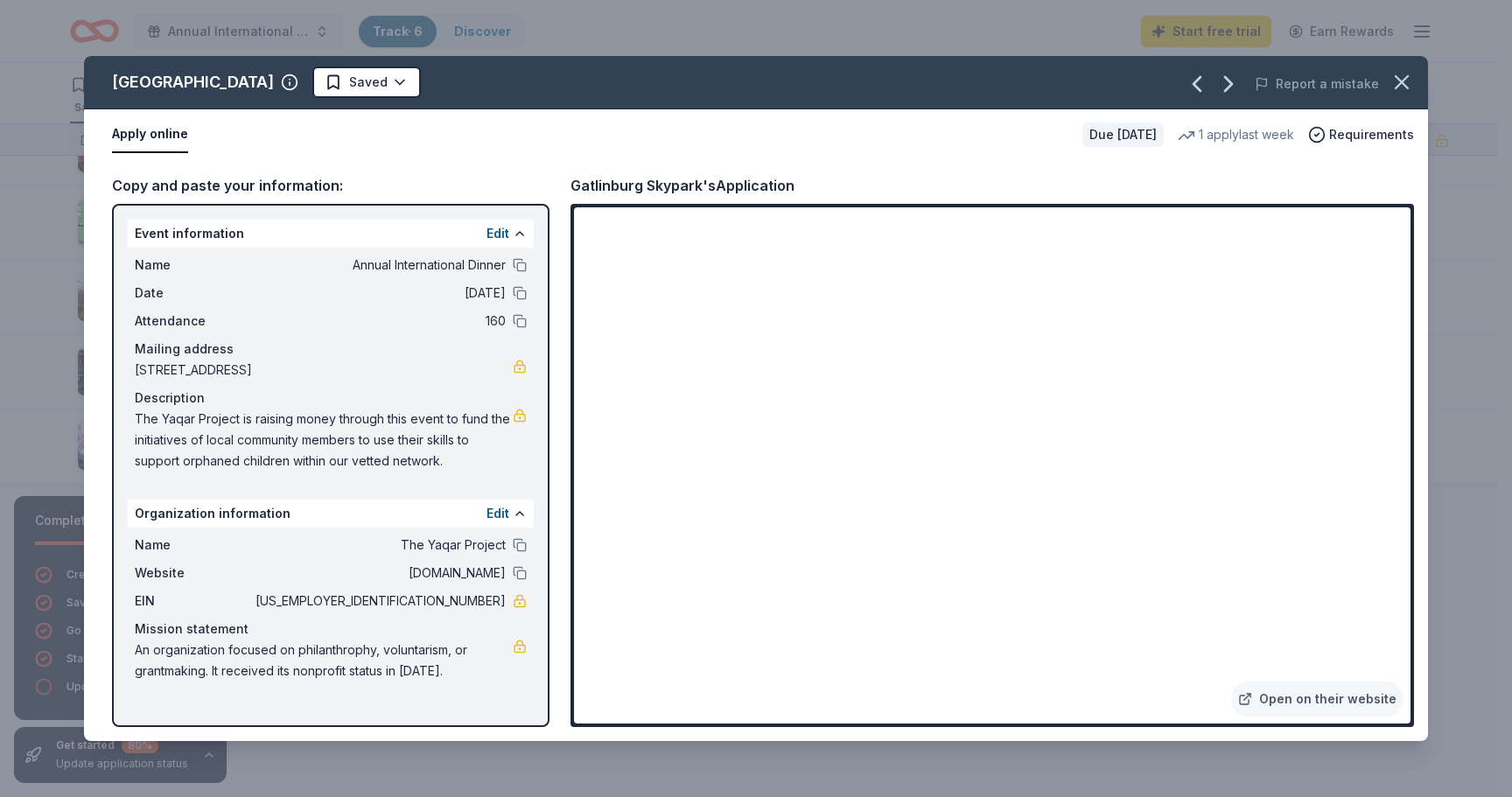
click at [727, 587] on div "Gatlinburg Skypark Saved Report a mistake Apply online Due in 25 days 1 apply l…" at bounding box center [756, 398] width 1344 height 684
click at [665, 592] on div "Gatlinburg Skypark Saved Report a mistake Apply online Due in 25 days 1 apply l…" at bounding box center [756, 398] width 1344 height 684
click at [786, 588] on div "Gatlinburg Skypark Saved Report a mistake Apply online Due in 25 days 1 apply l…" at bounding box center [756, 398] width 1344 height 684
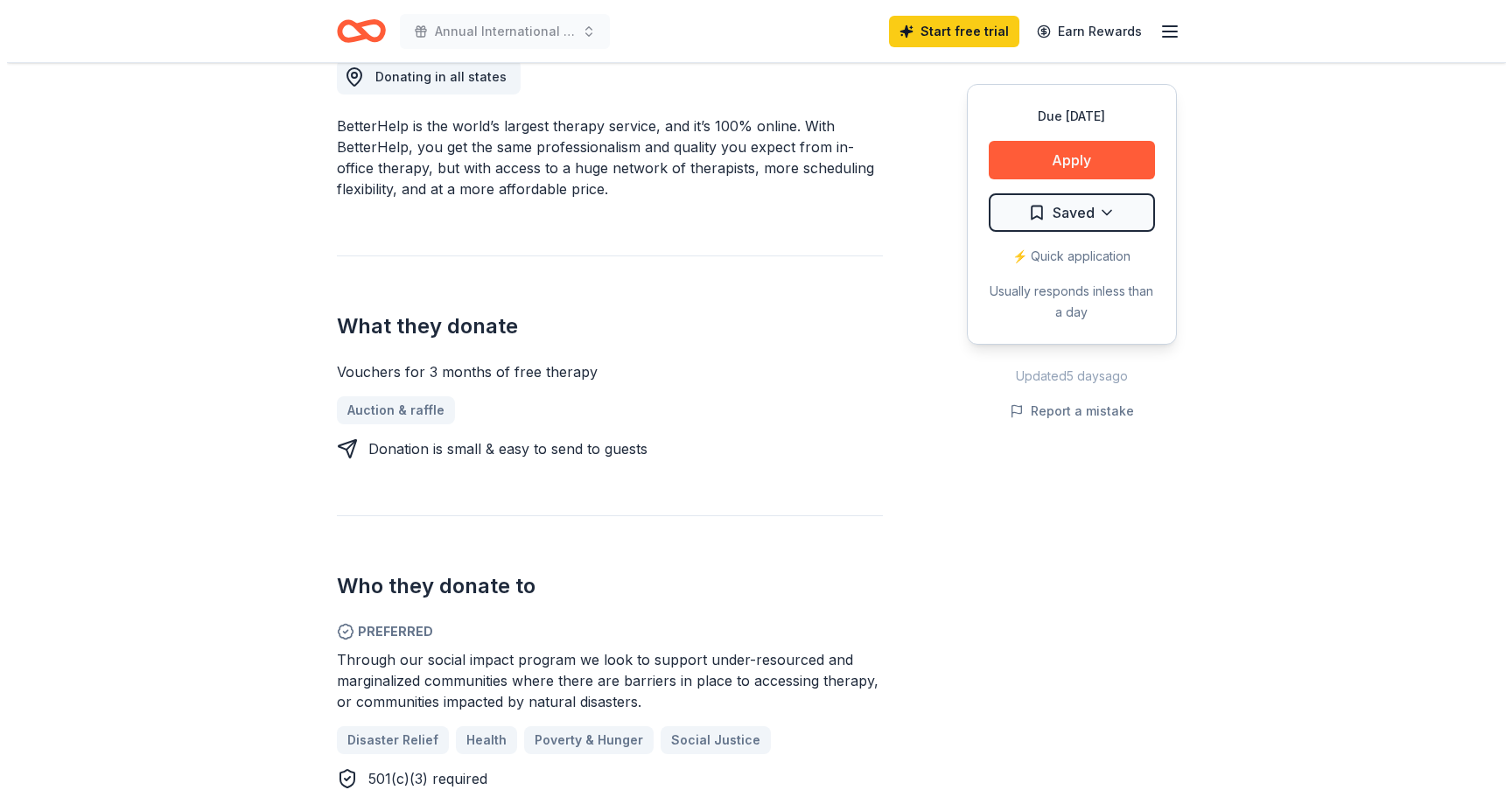
scroll to position [808, 0]
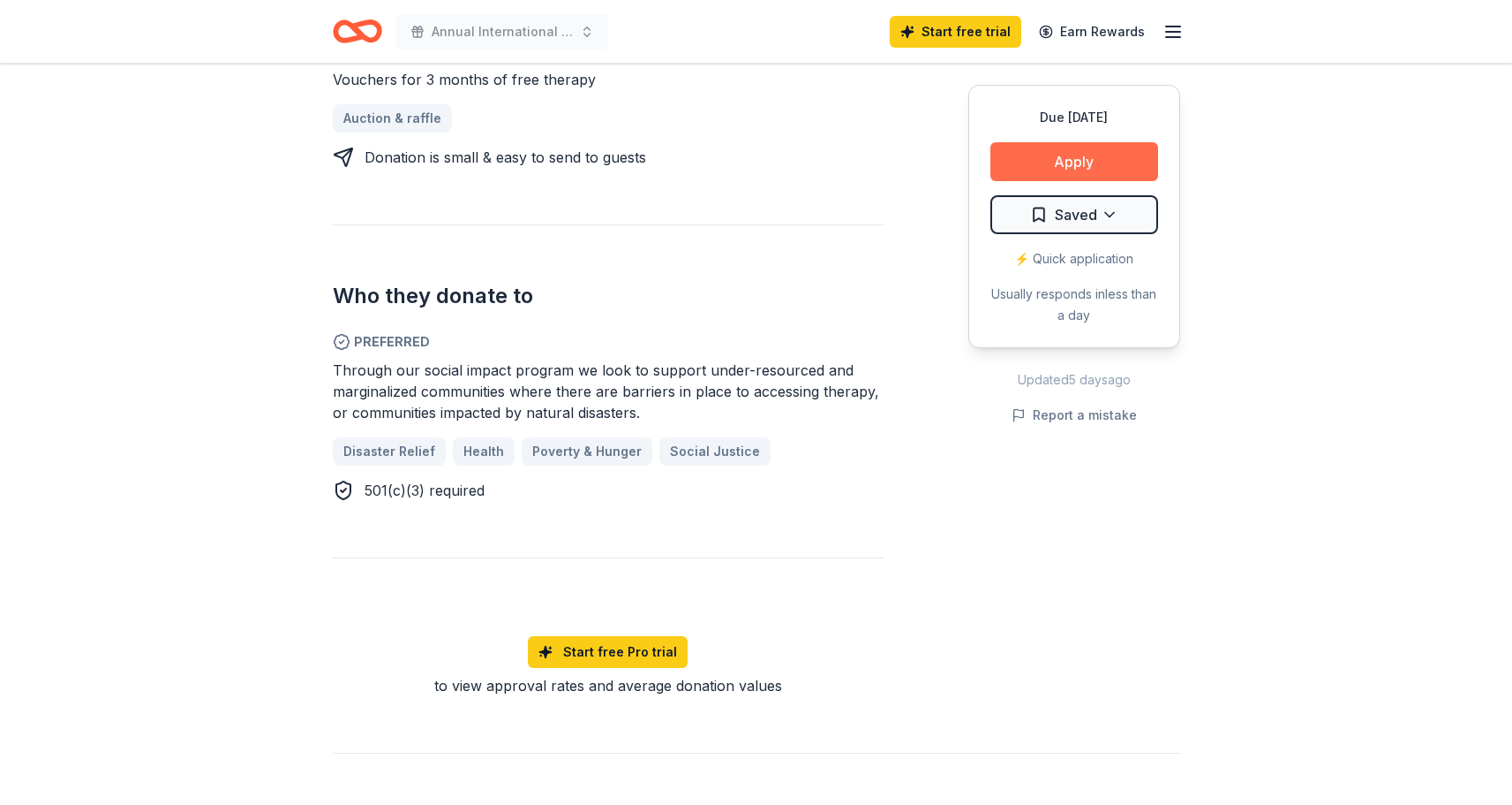
click at [1096, 160] on button "Apply" at bounding box center [1074, 161] width 168 height 39
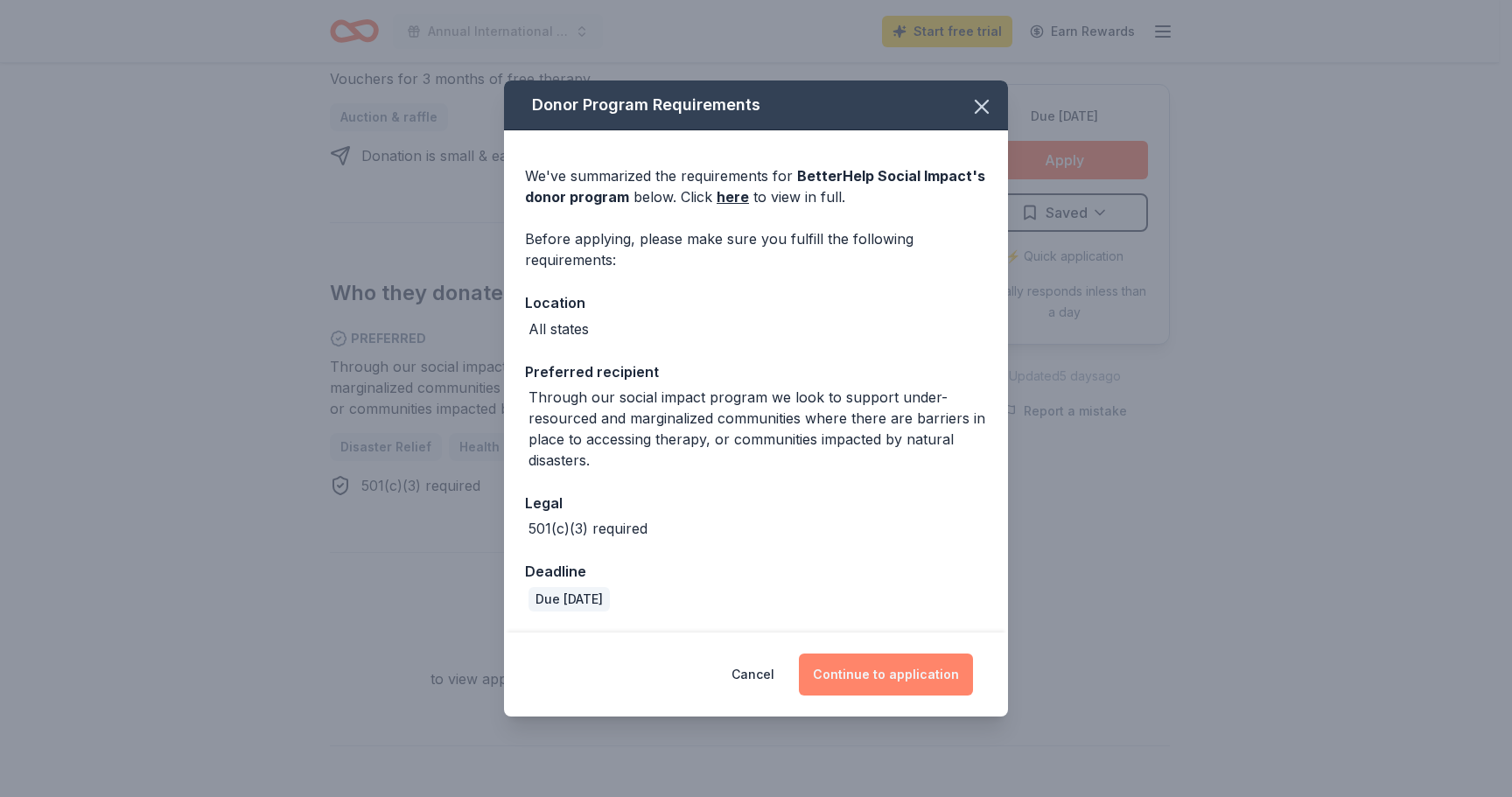
click at [939, 672] on button "Continue to application" at bounding box center [886, 675] width 174 height 42
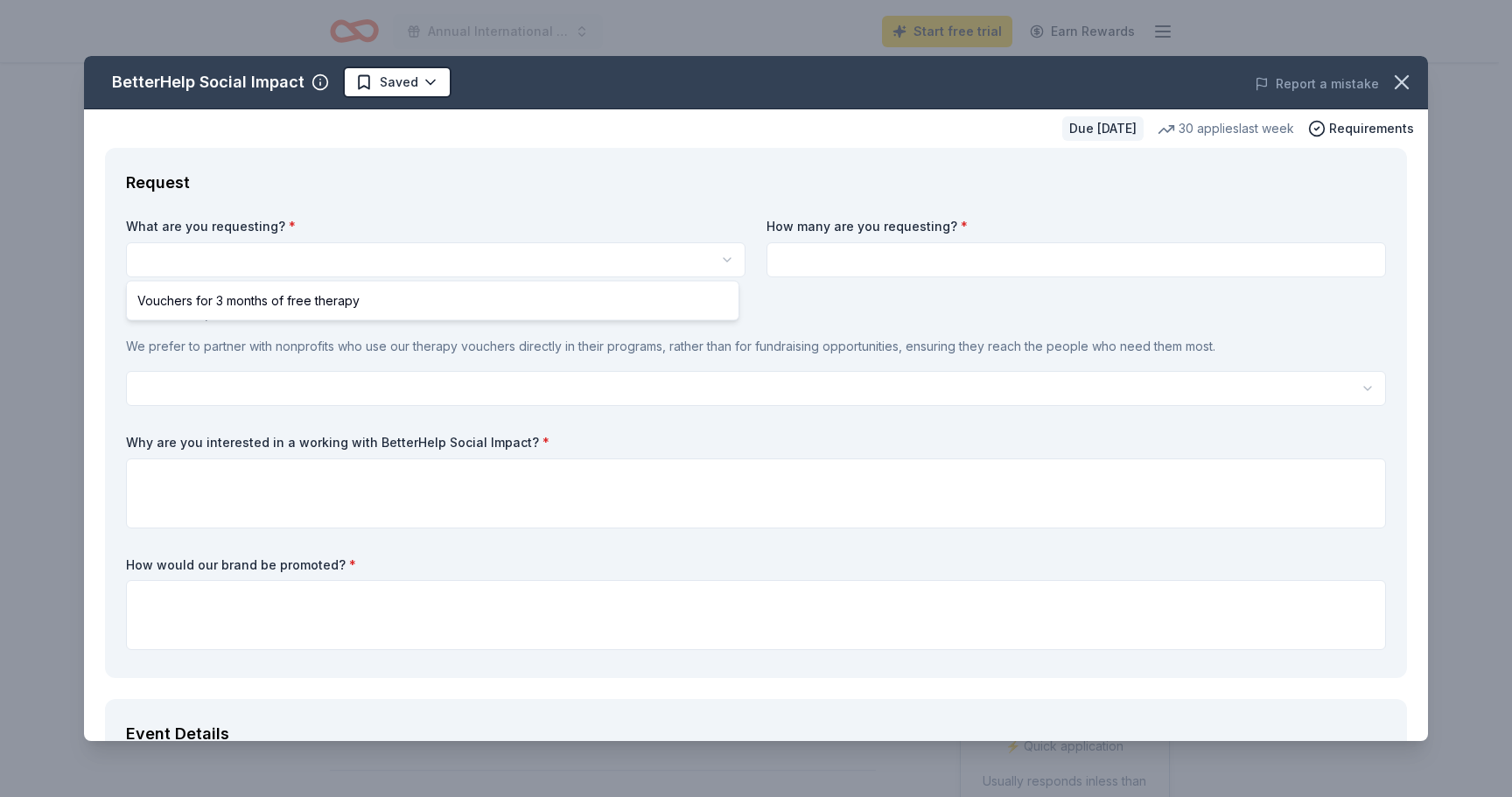
scroll to position [0, 0]
click at [455, 250] on html "Annual International Dinner Start free trial Earn Rewards Due in 34 days Share …" at bounding box center [756, 398] width 1512 height 797
select select "Vouchers for 3 months of free therapy"
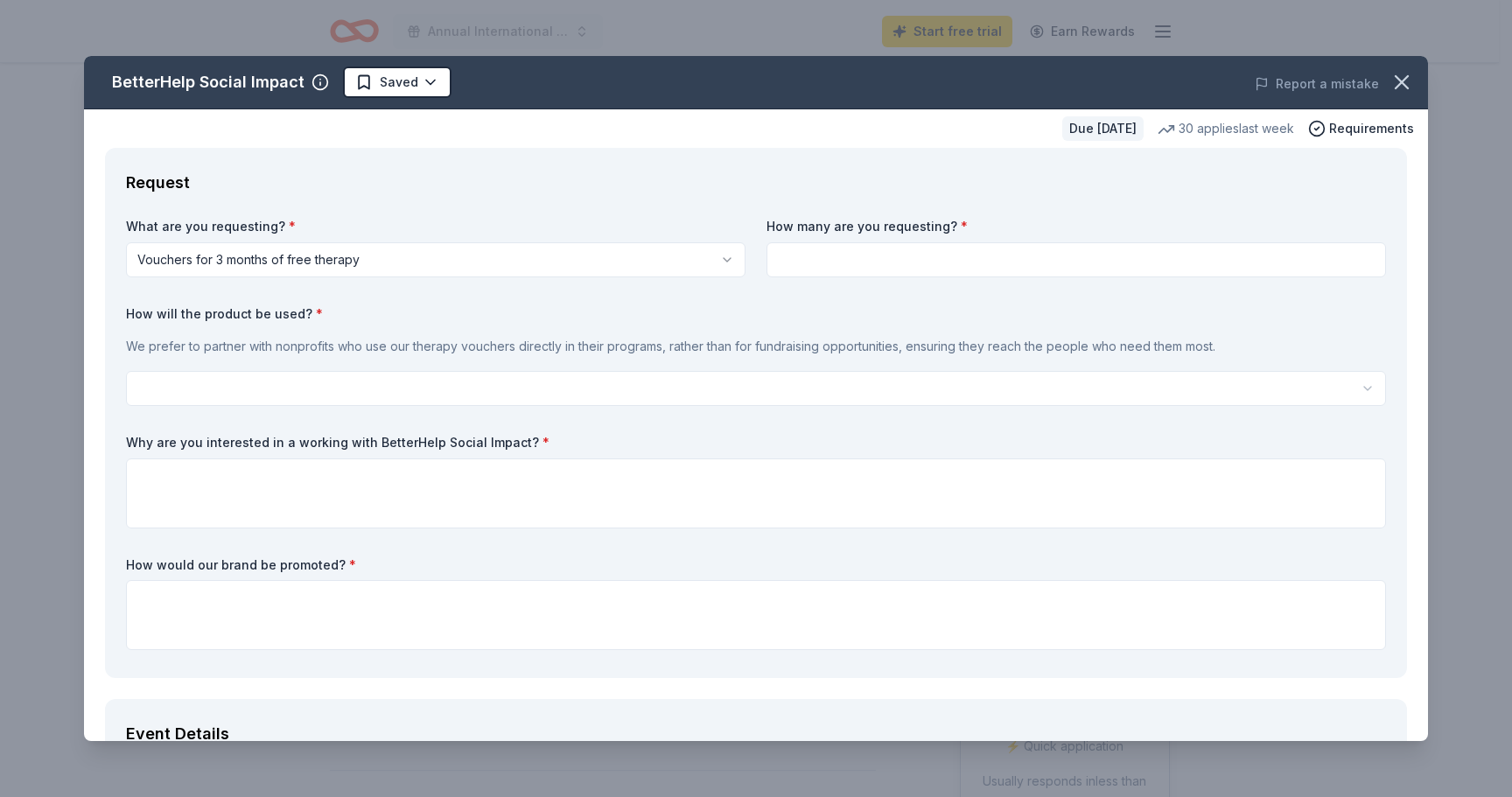
click at [935, 251] on input at bounding box center [1076, 260] width 619 height 35
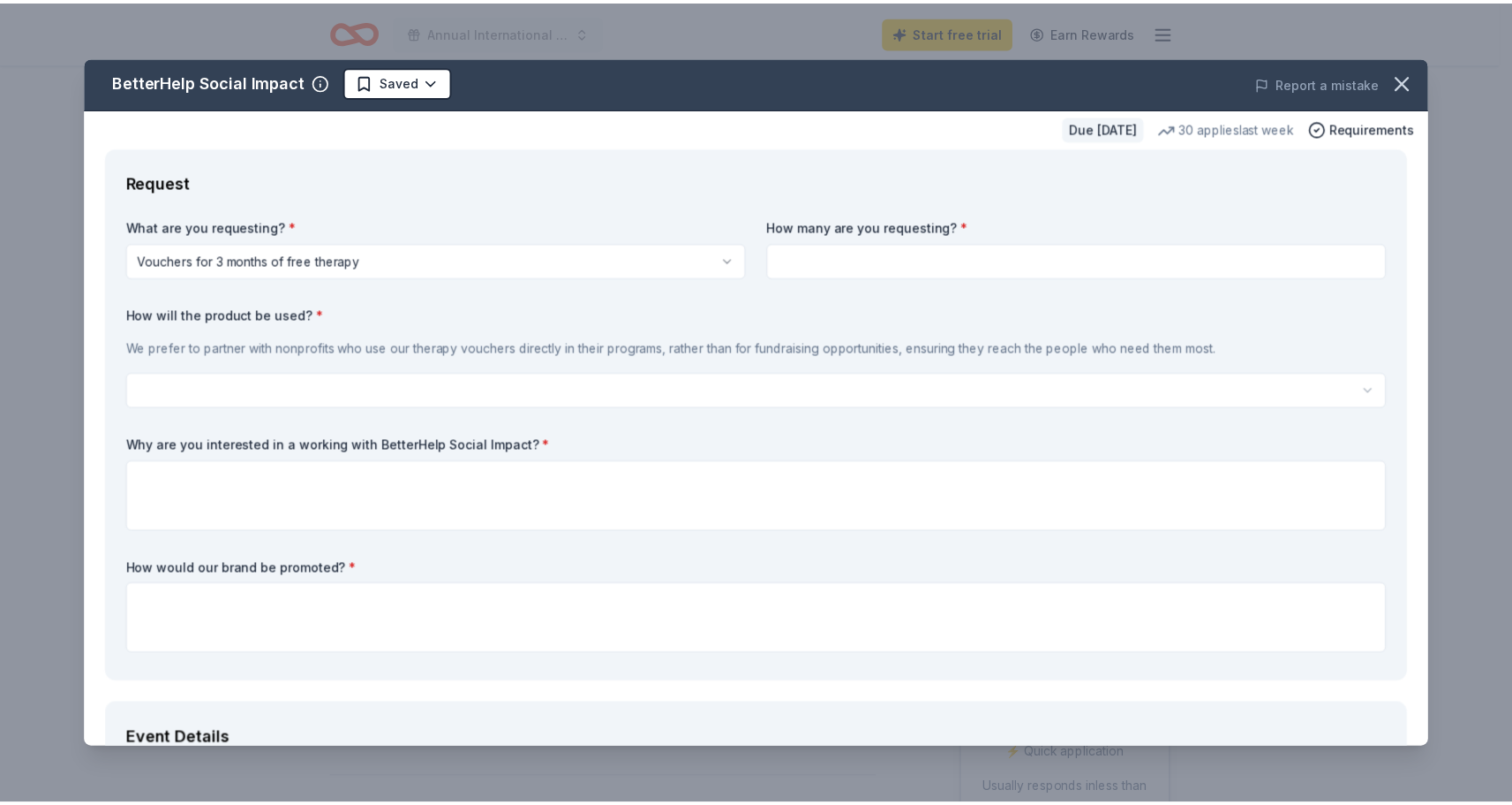
scroll to position [4, 0]
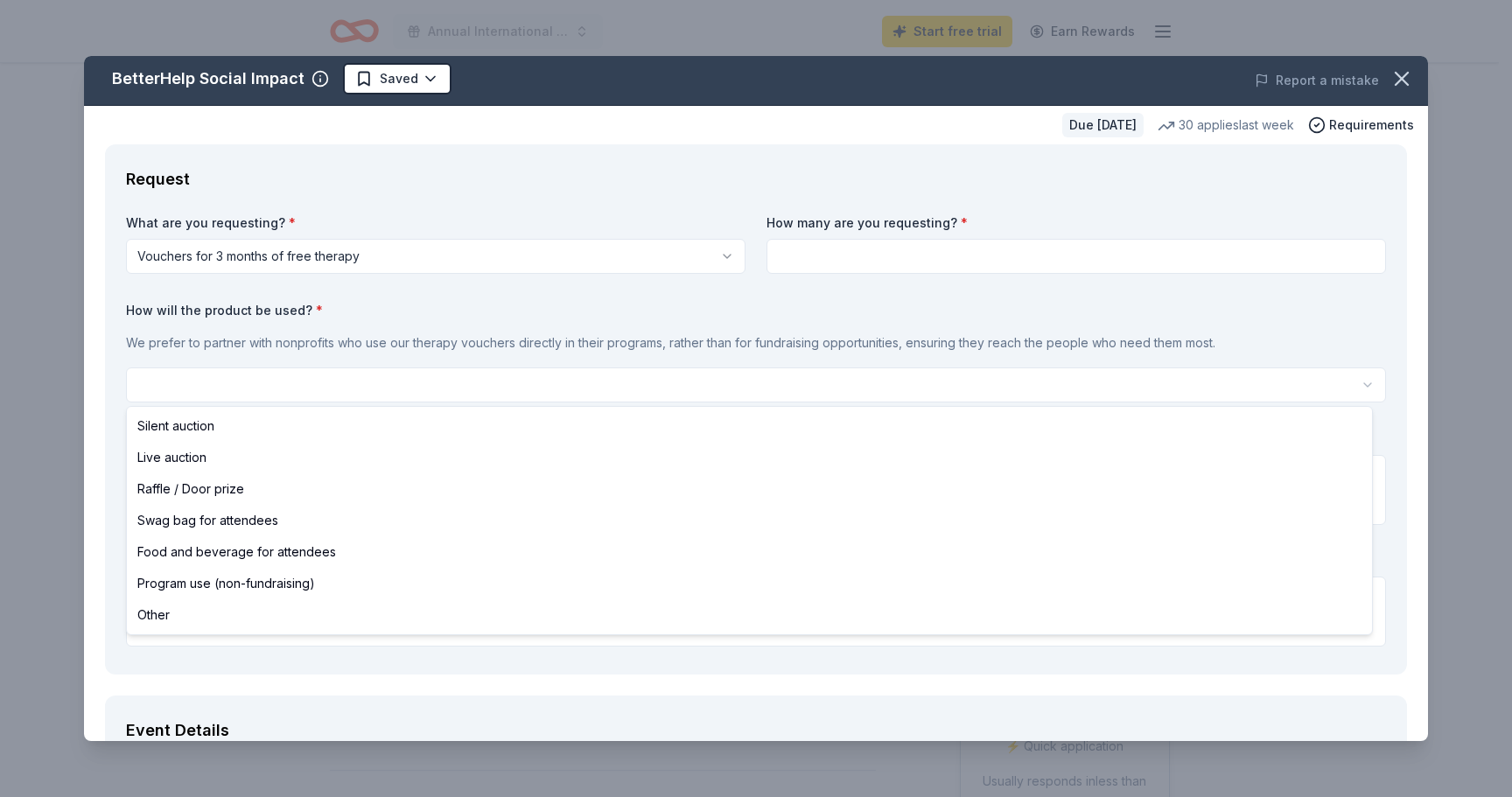
click at [481, 396] on html "Annual International Dinner Start free trial Earn Rewards Due in 34 days Share …" at bounding box center [756, 398] width 1512 height 797
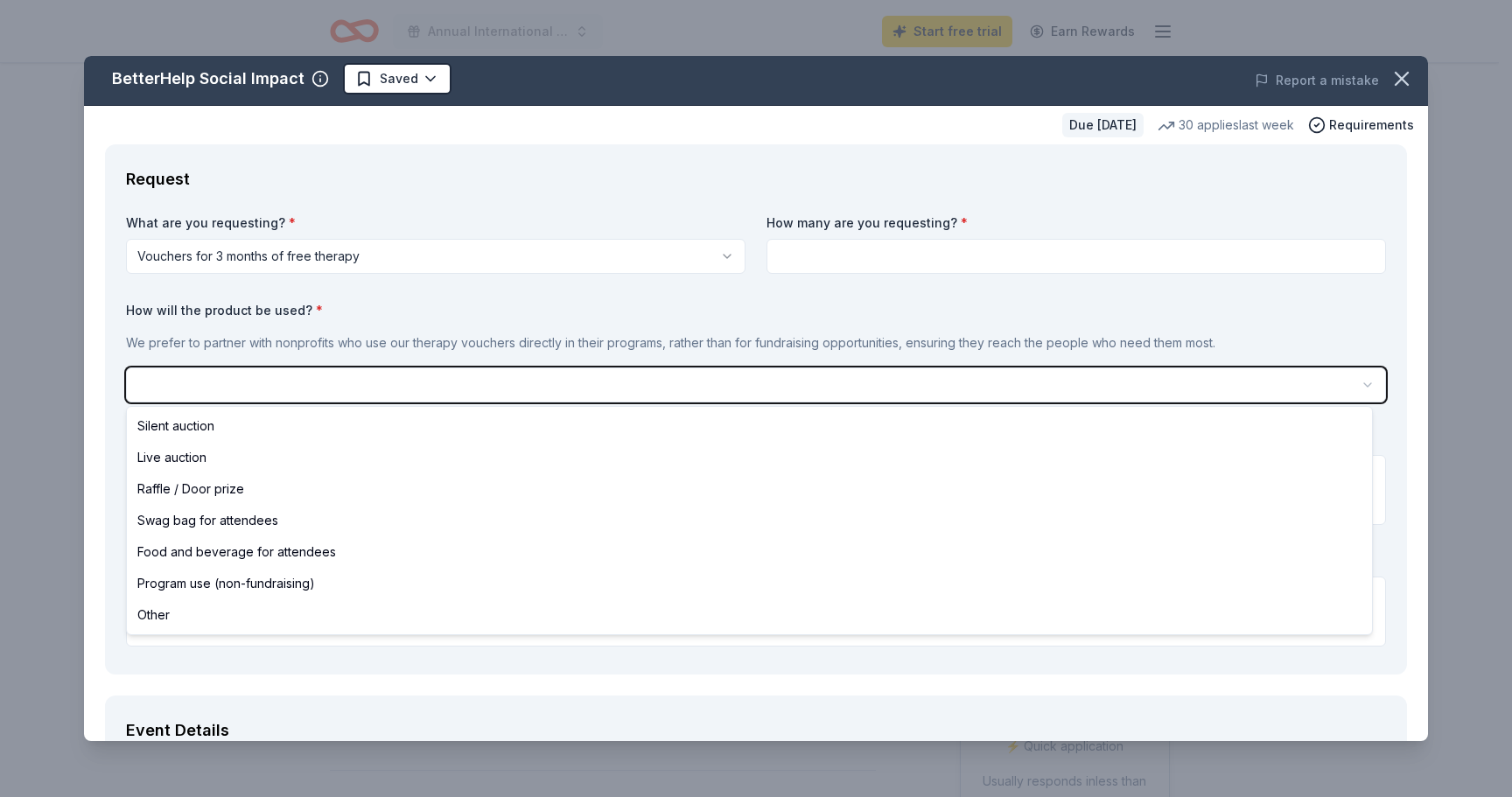
click at [1390, 83] on html "Annual International Dinner Start free trial Earn Rewards Due in 34 days Share …" at bounding box center [756, 398] width 1512 height 797
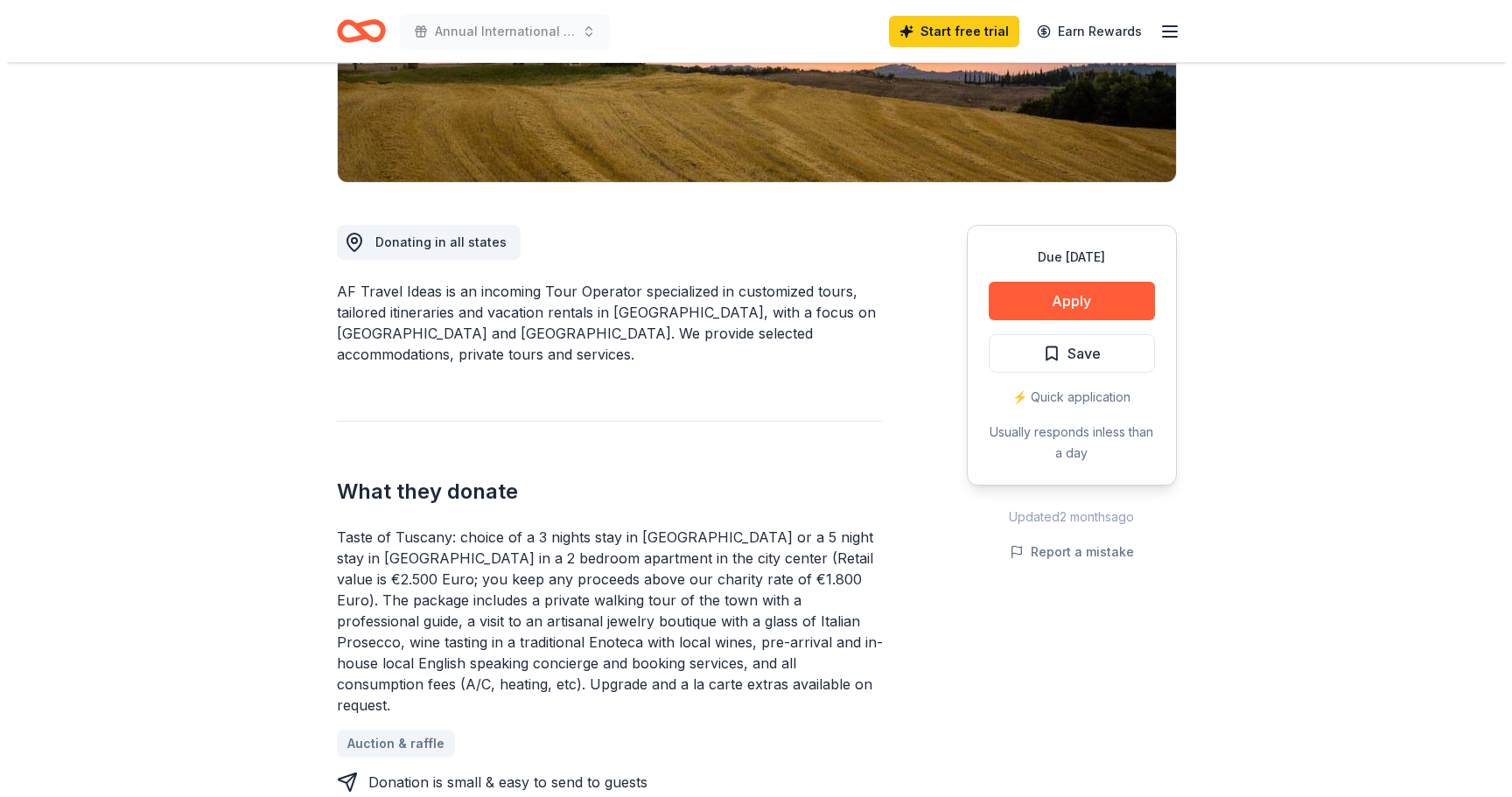
scroll to position [370, 0]
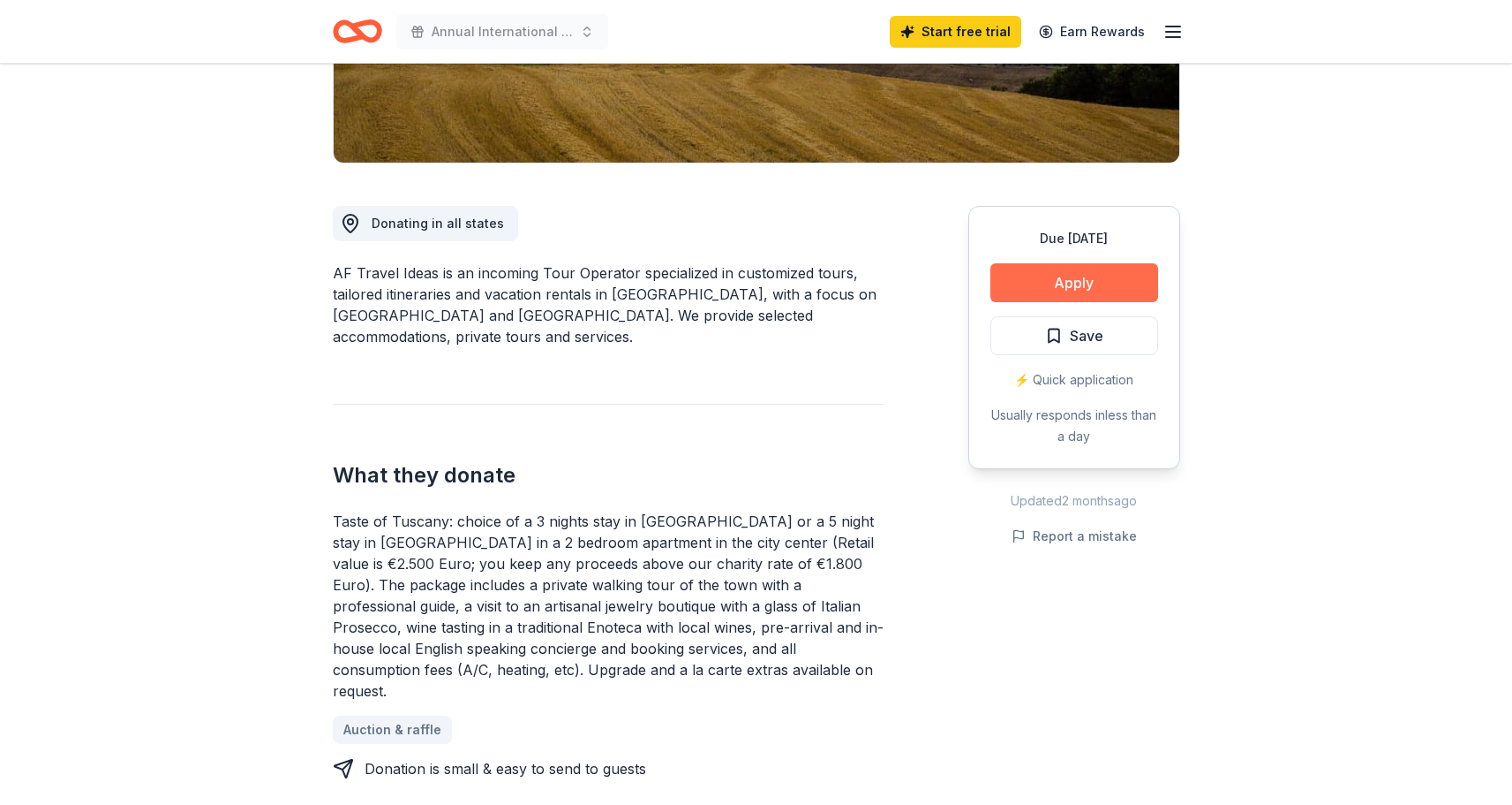
click at [1105, 275] on button "Apply" at bounding box center [1074, 283] width 168 height 39
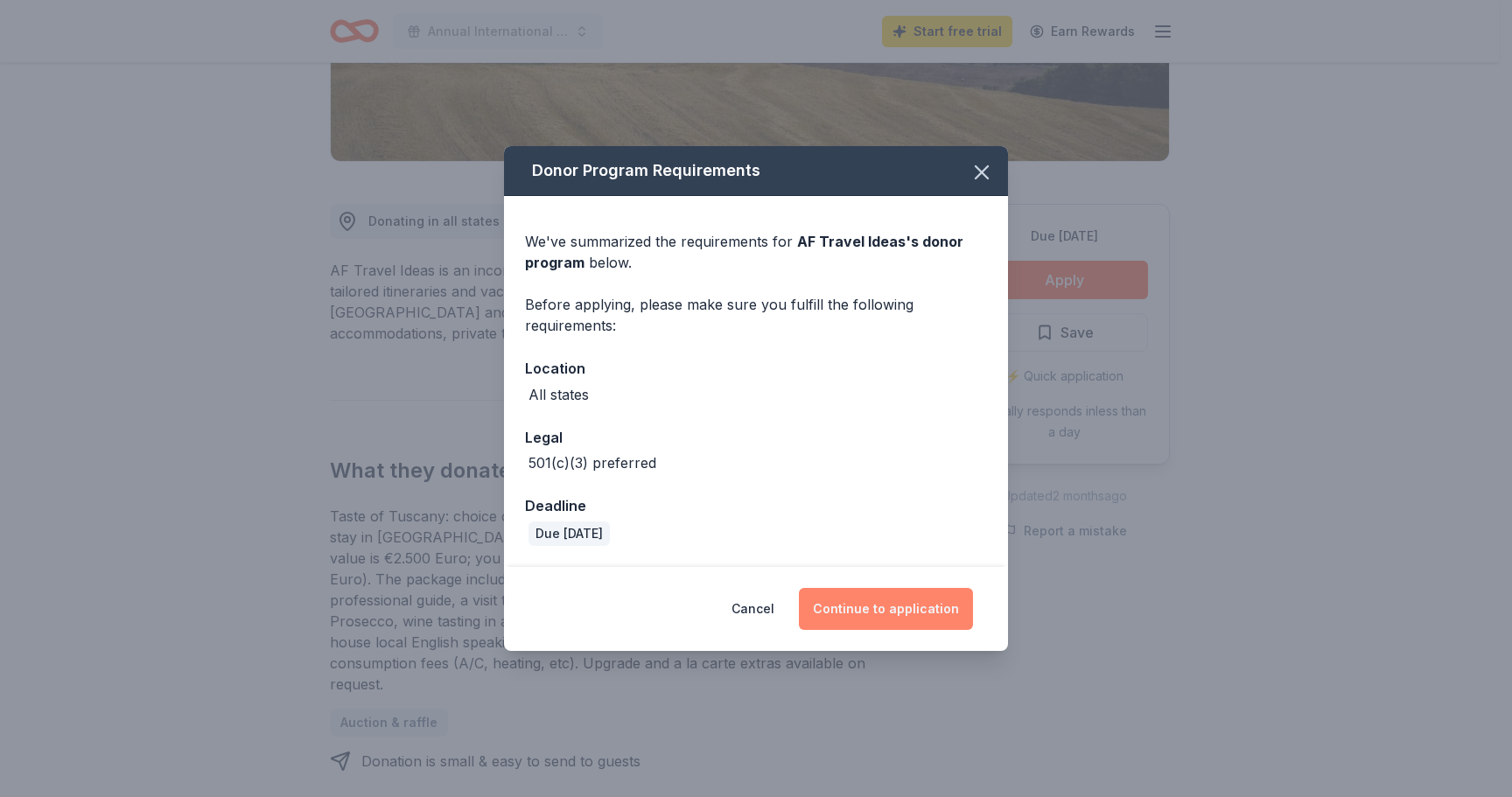
click at [915, 617] on button "Continue to application" at bounding box center [886, 609] width 174 height 42
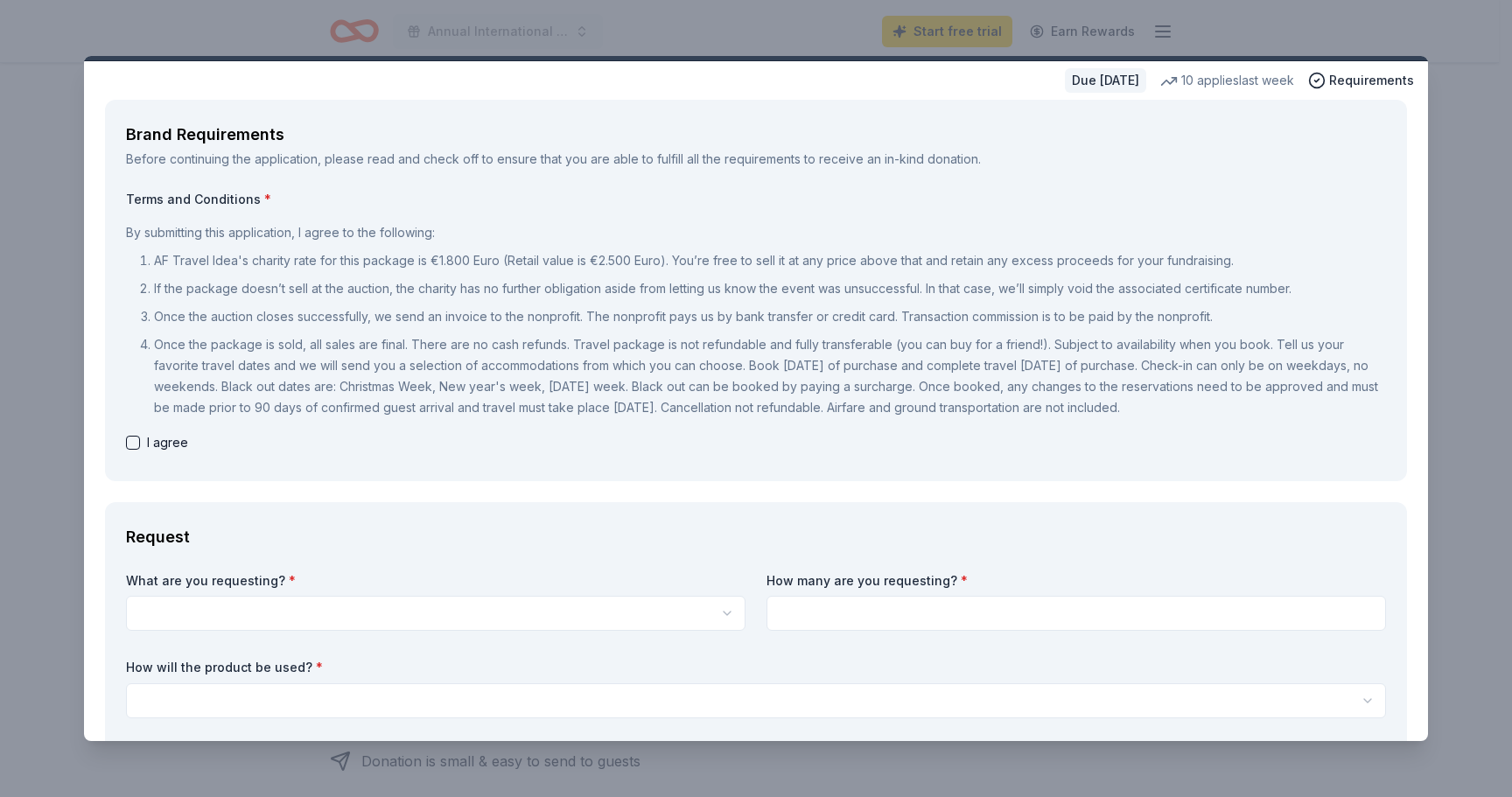
scroll to position [187, 0]
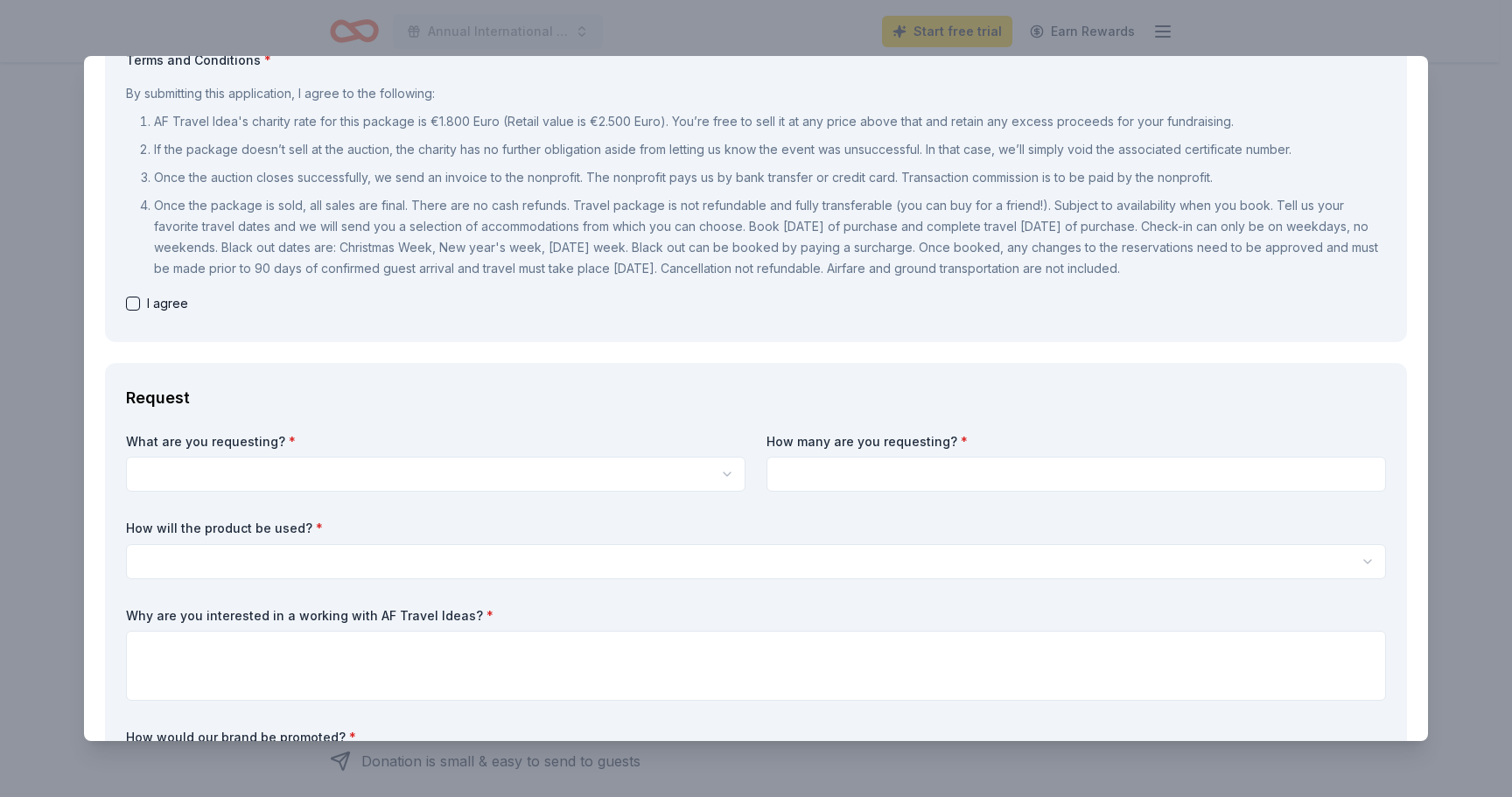
click at [533, 426] on html "Annual International Dinner Start free trial Earn Rewards Due in 48 days Share …" at bounding box center [756, 29] width 1512 height 797
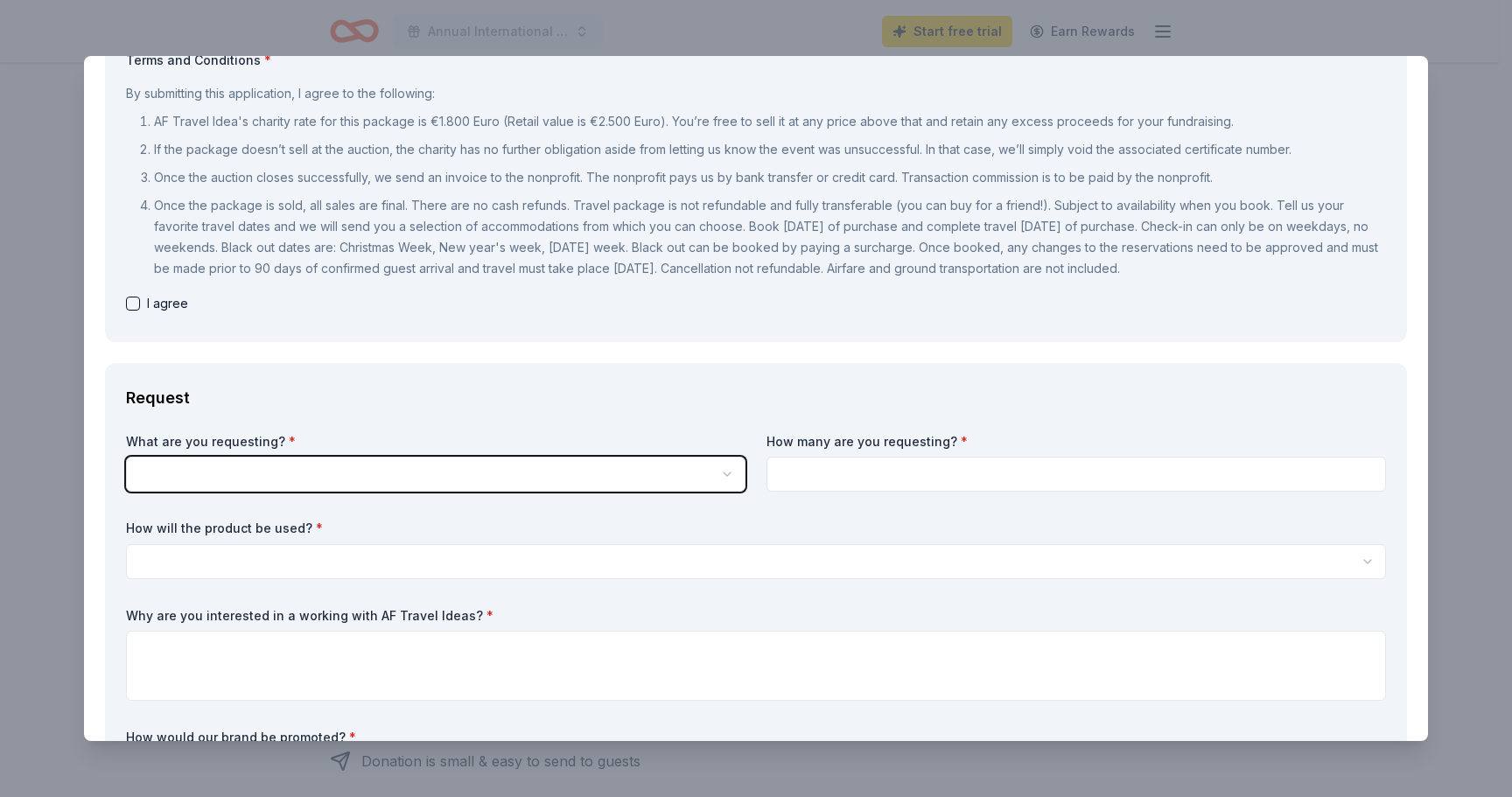
scroll to position [0, 0]
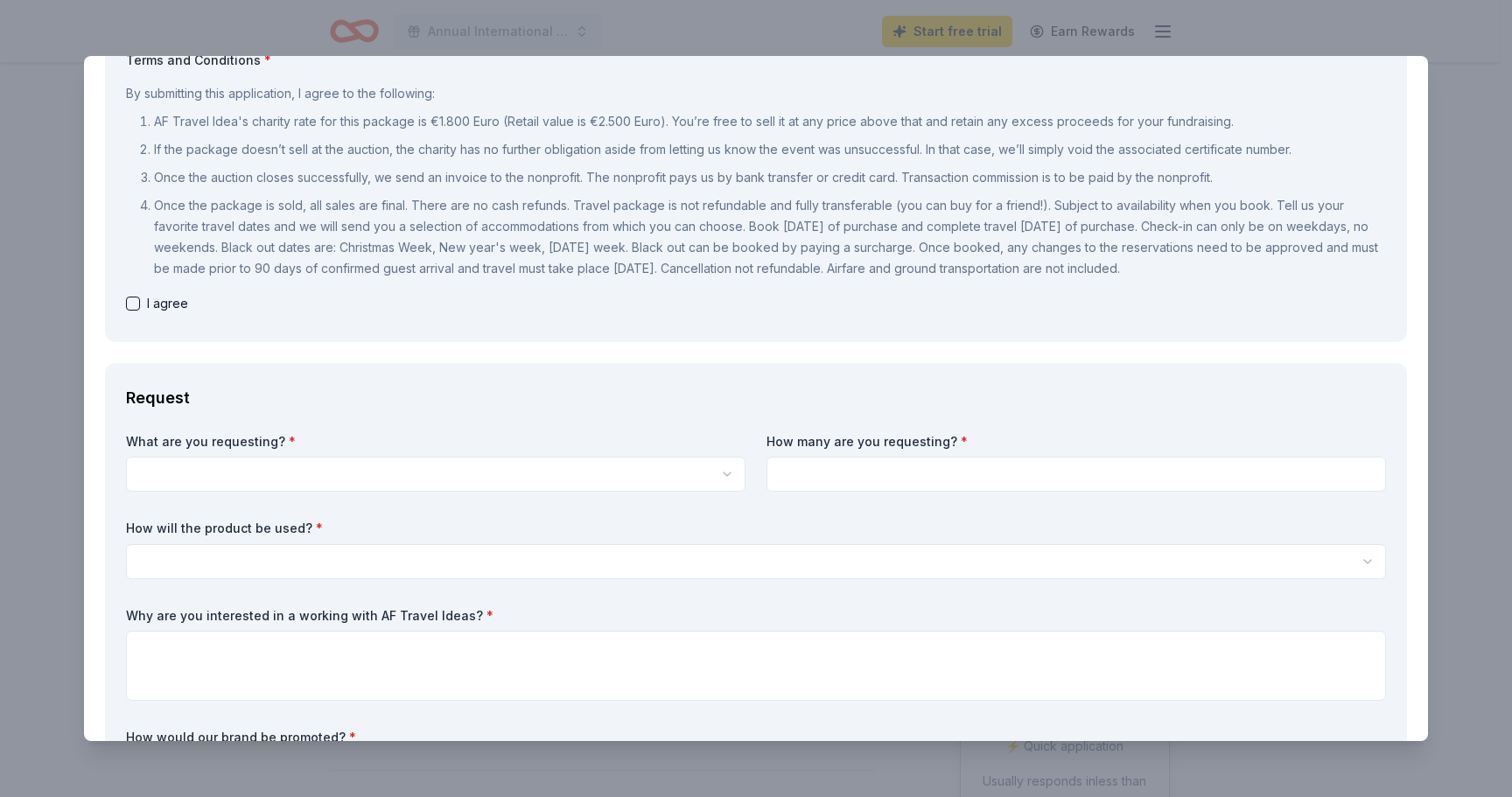
click at [544, 463] on html "Annual International Dinner Start free trial Earn Rewards Due in 48 days Share …" at bounding box center [756, 398] width 1512 height 797
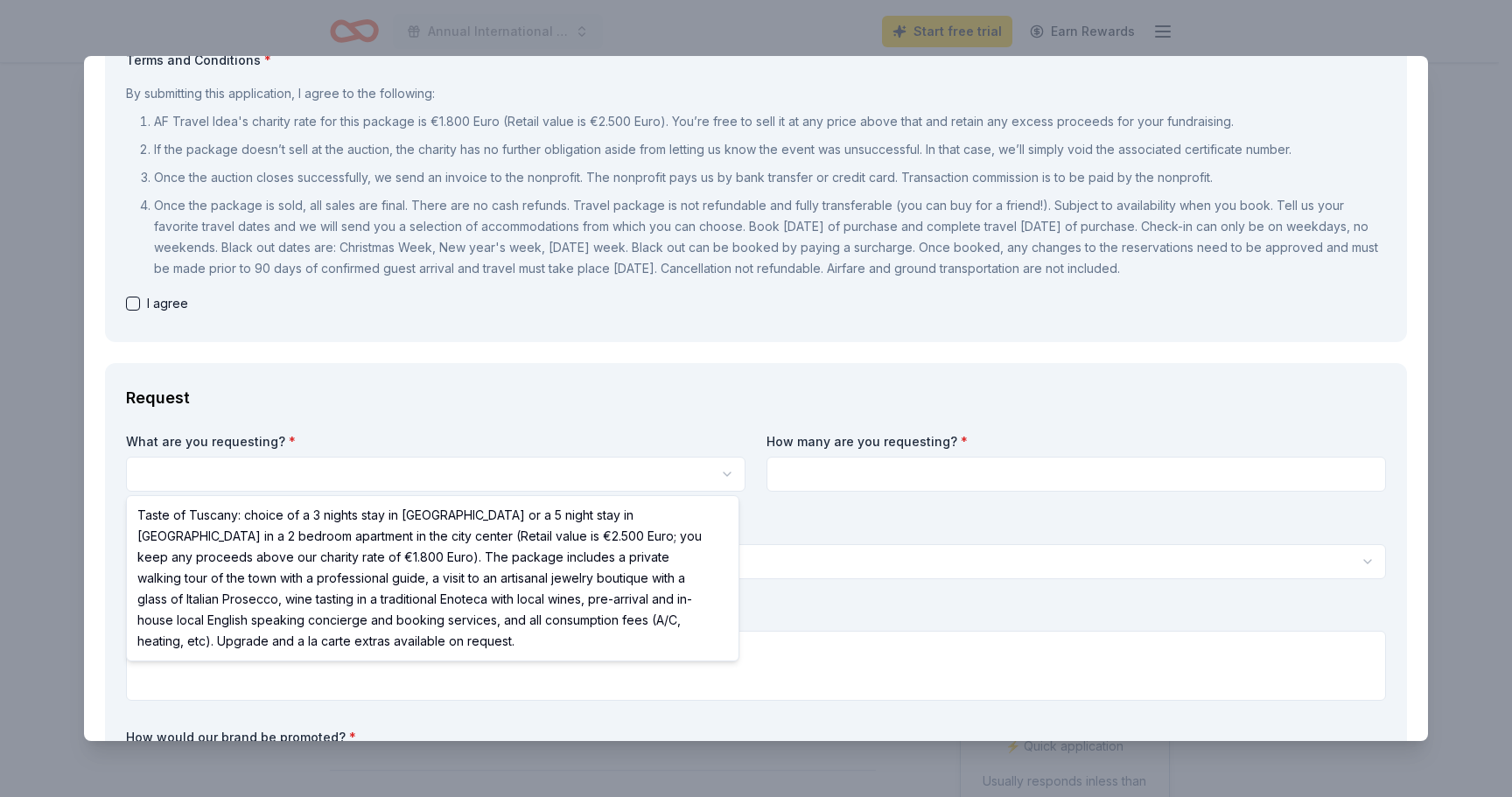
select select "Taste of Tuscany: choice of a 3 nights stay in Florence or a 5 night stay in Co…"
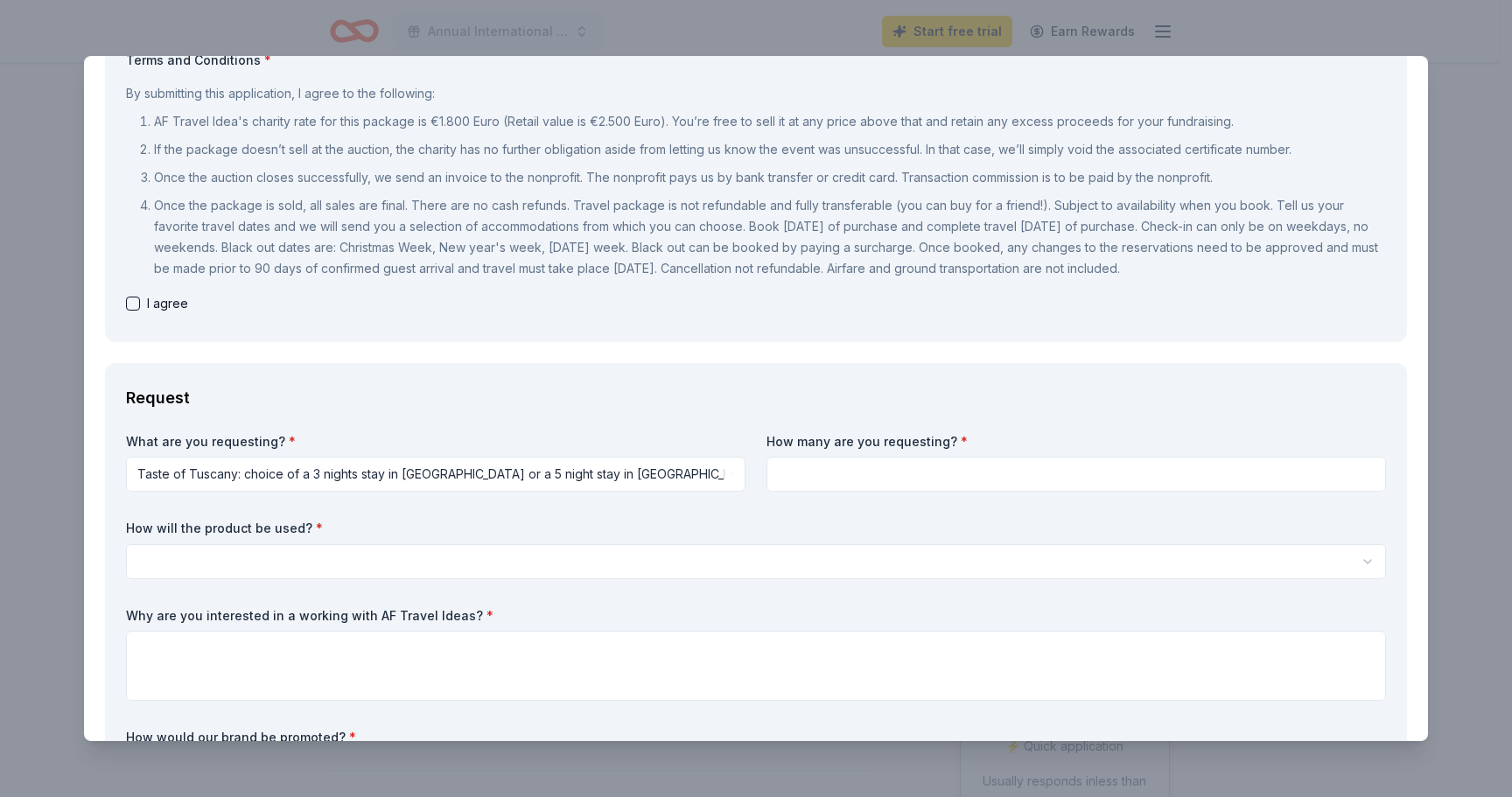
click at [1035, 474] on input at bounding box center [1076, 474] width 619 height 35
type input "1"
click at [476, 556] on html "Annual International Dinner Start free trial Earn Rewards Due in 48 days Share …" at bounding box center [756, 398] width 1512 height 797
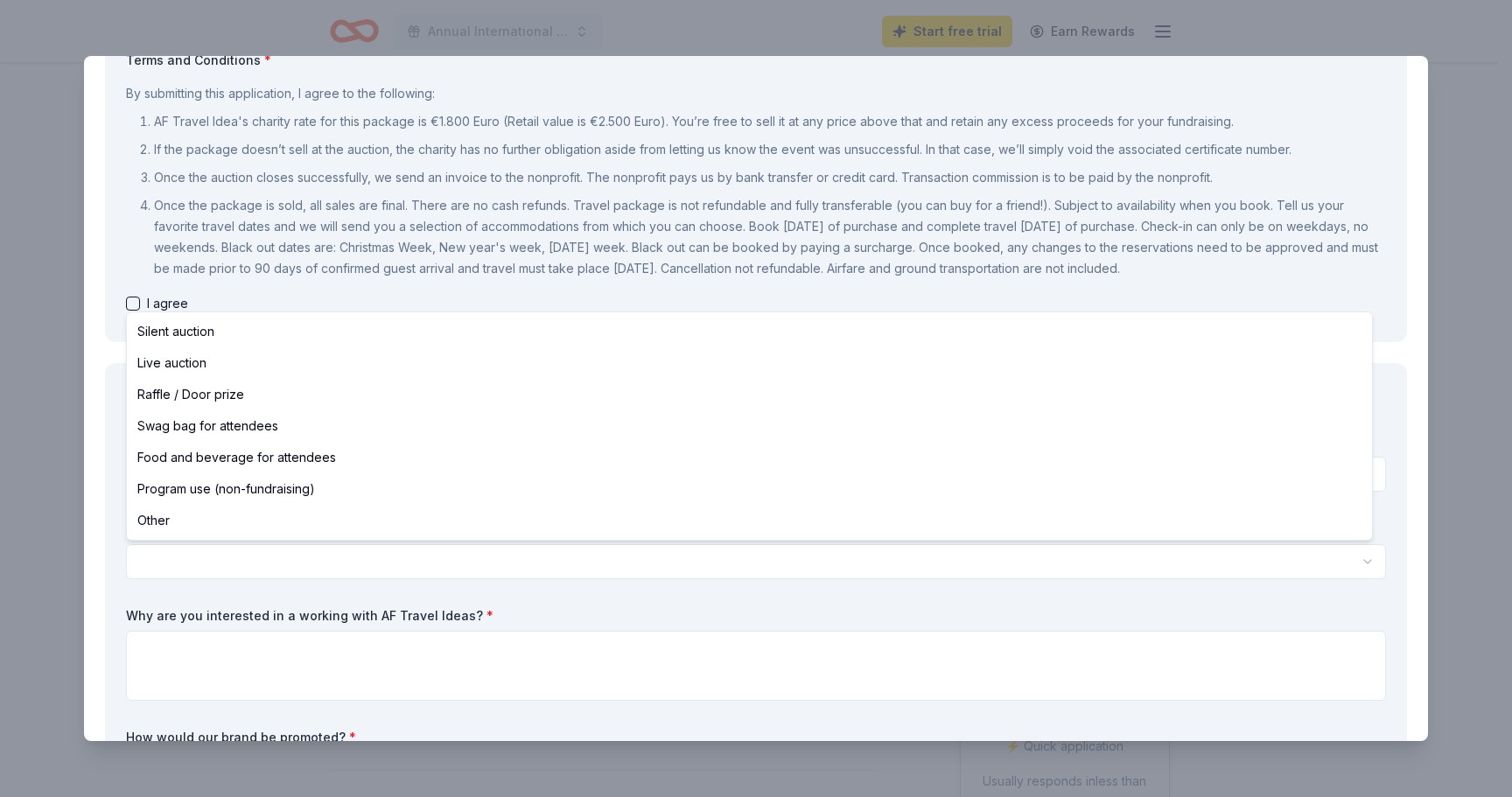
select select "raffleDoorPrize"
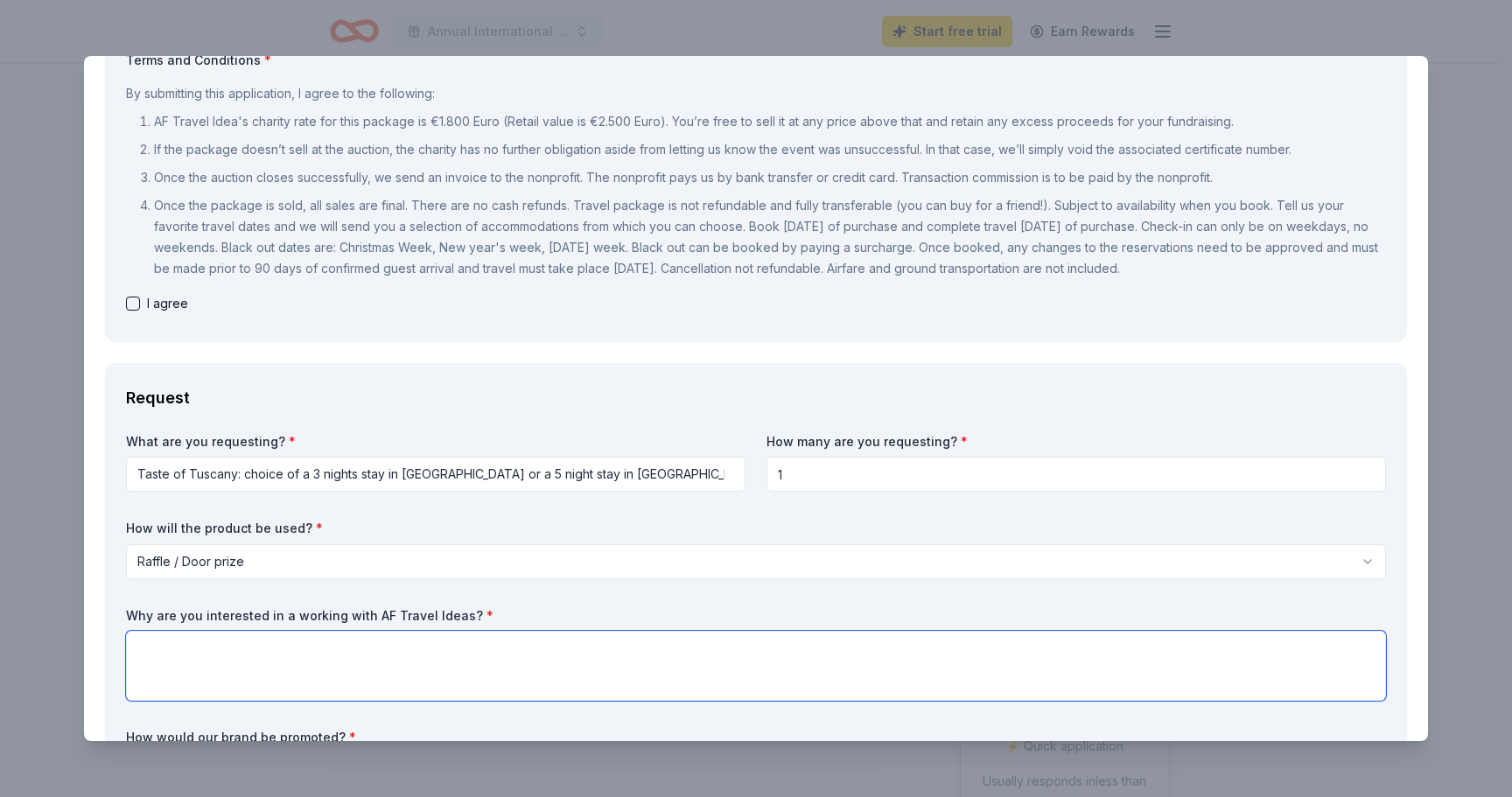
click at [465, 666] on textarea at bounding box center [756, 665] width 1260 height 70
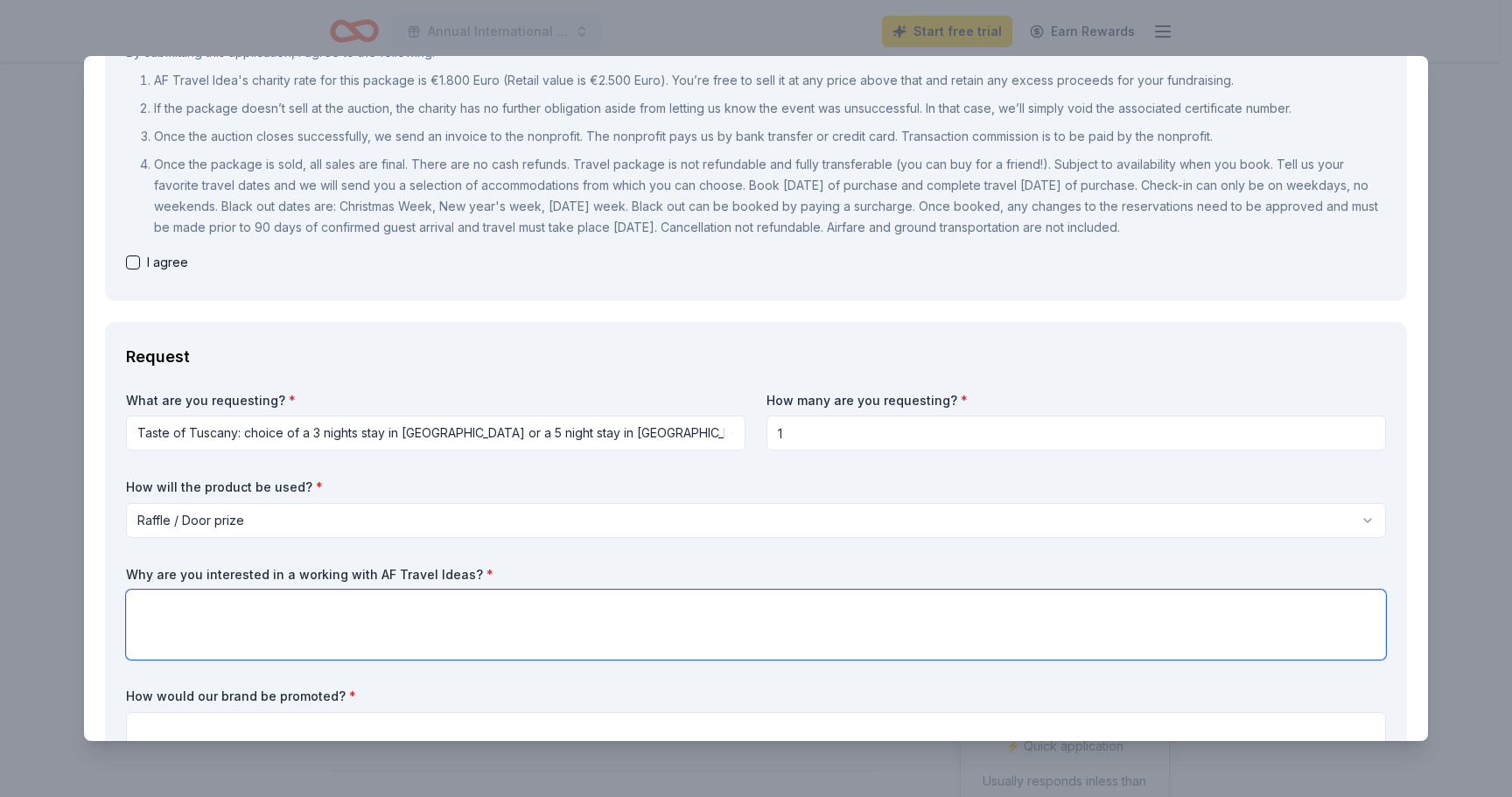
scroll to position [378, 0]
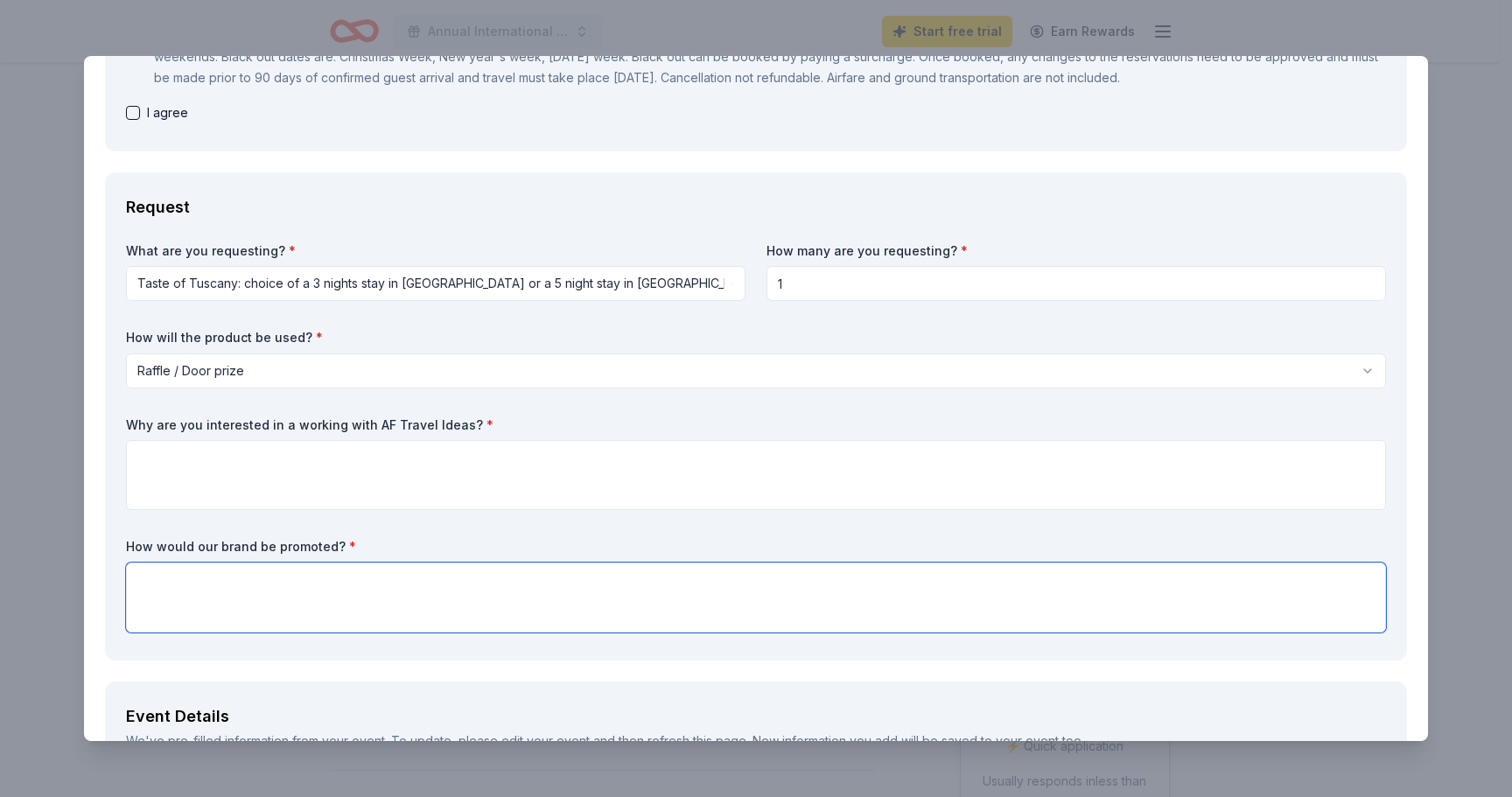
click at [477, 589] on textarea at bounding box center [756, 597] width 1260 height 70
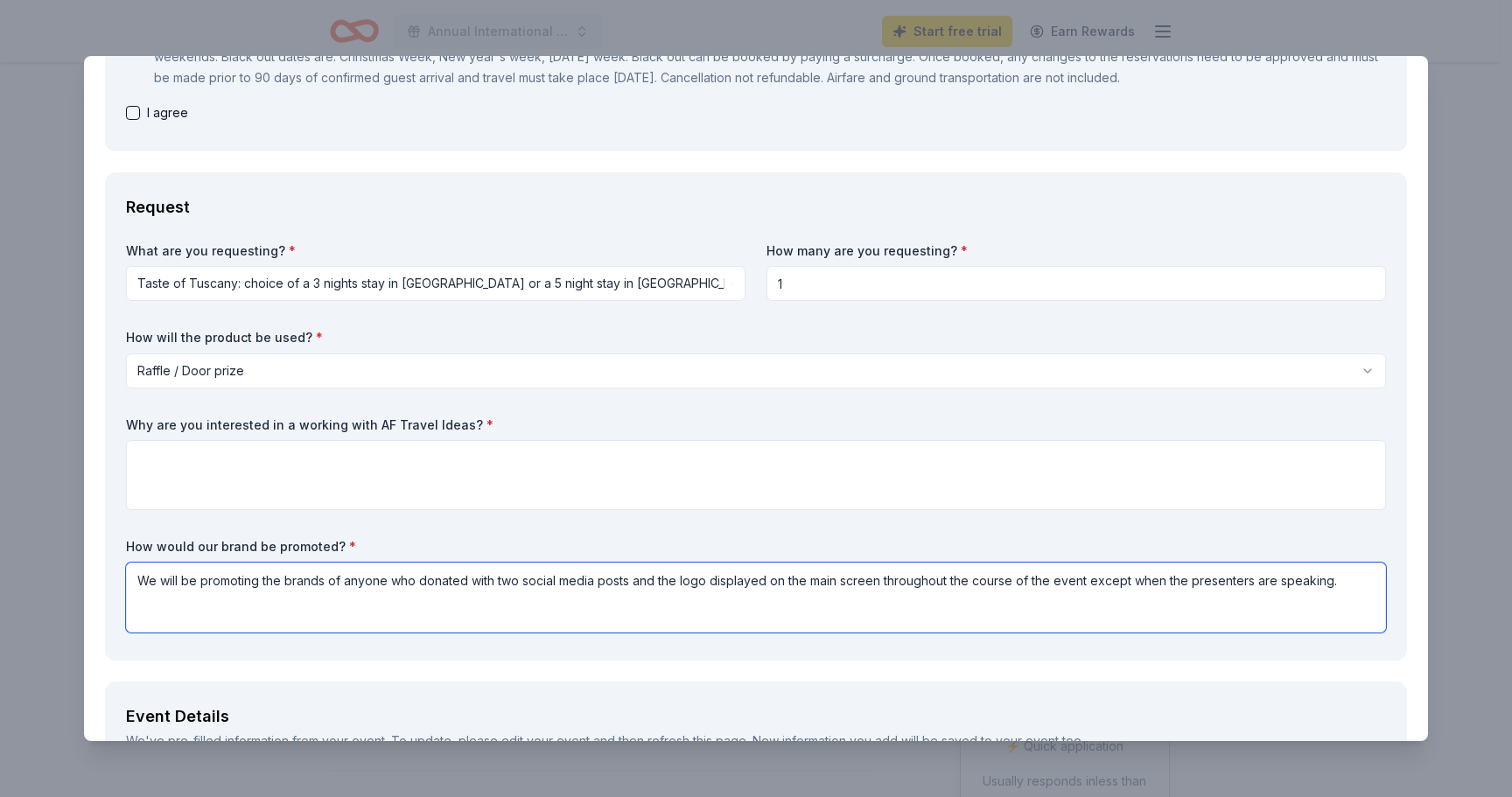
type textarea "We will be promoting the brands of anyone who donated with two social media pos…"
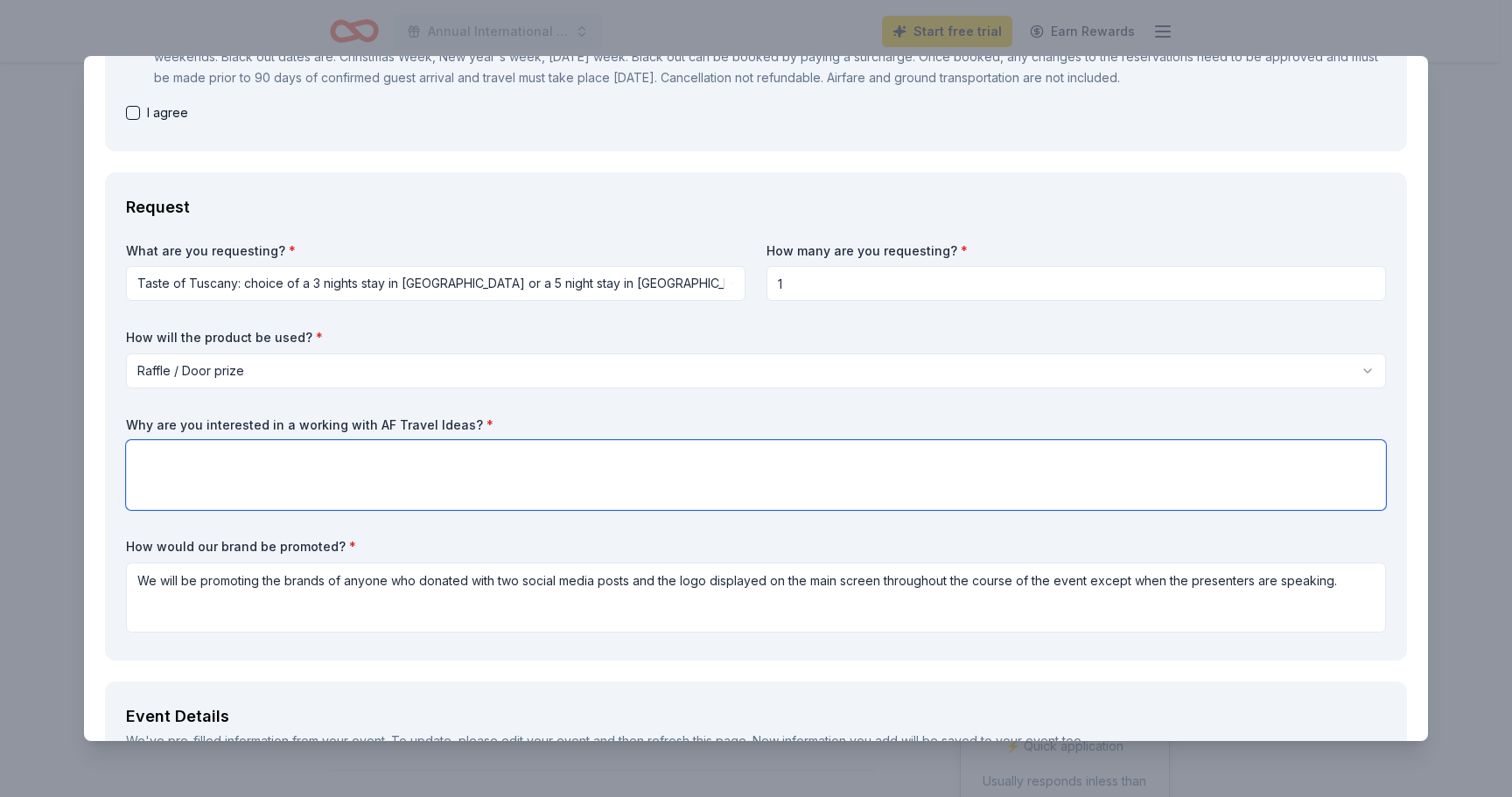
click at [376, 482] on textarea at bounding box center [756, 475] width 1260 height 70
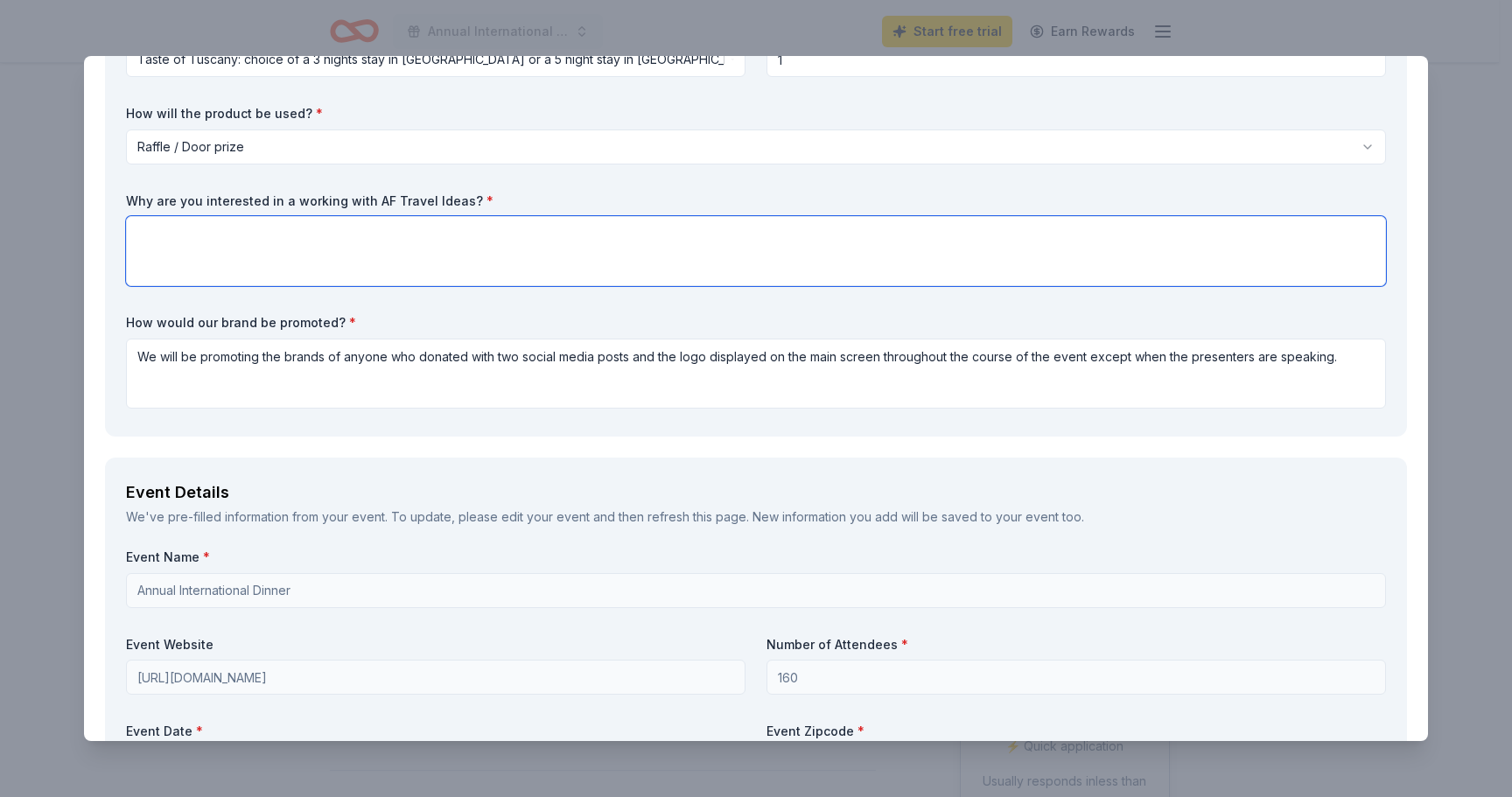
scroll to position [474, 0]
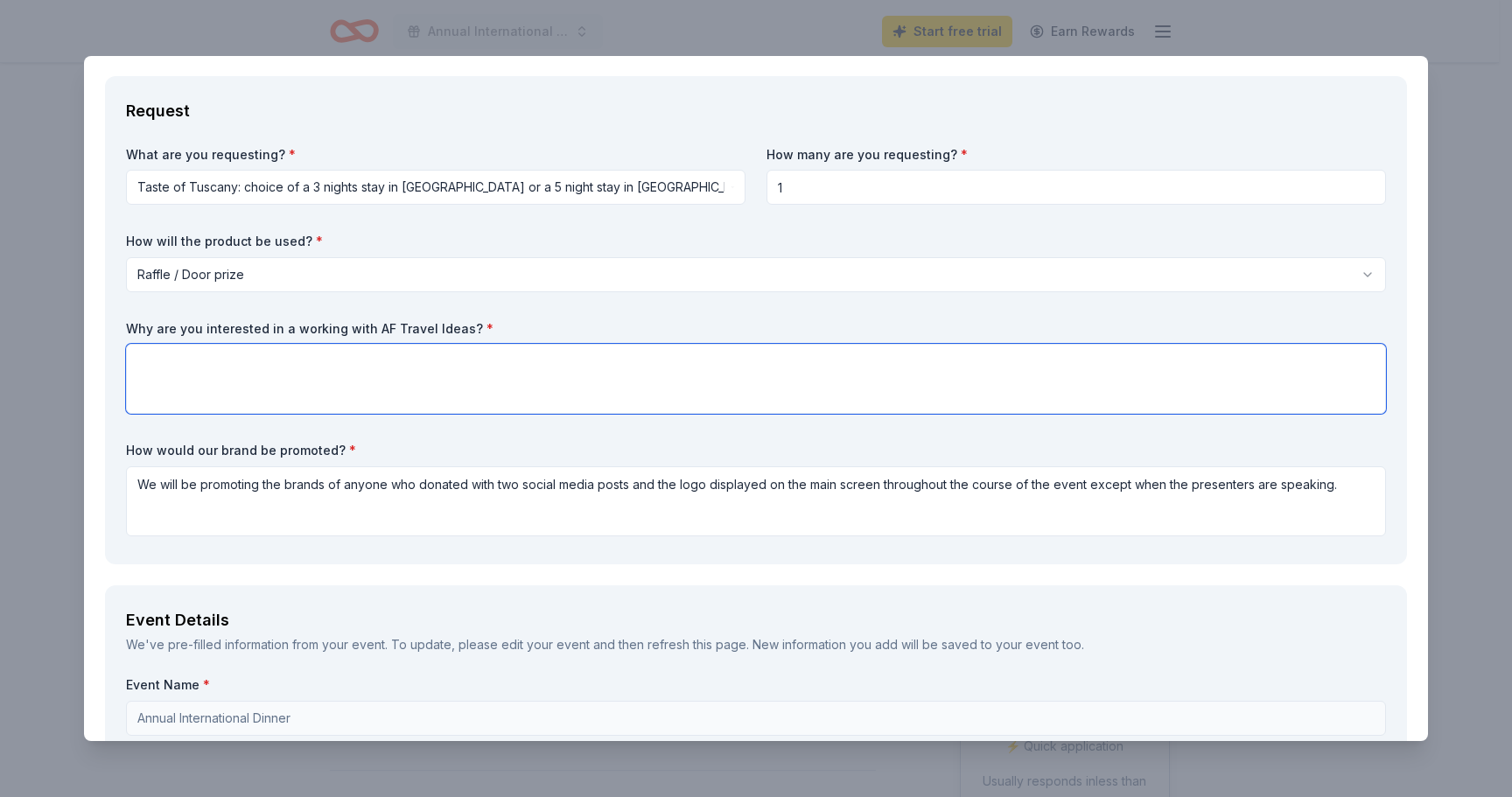
type textarea "W"
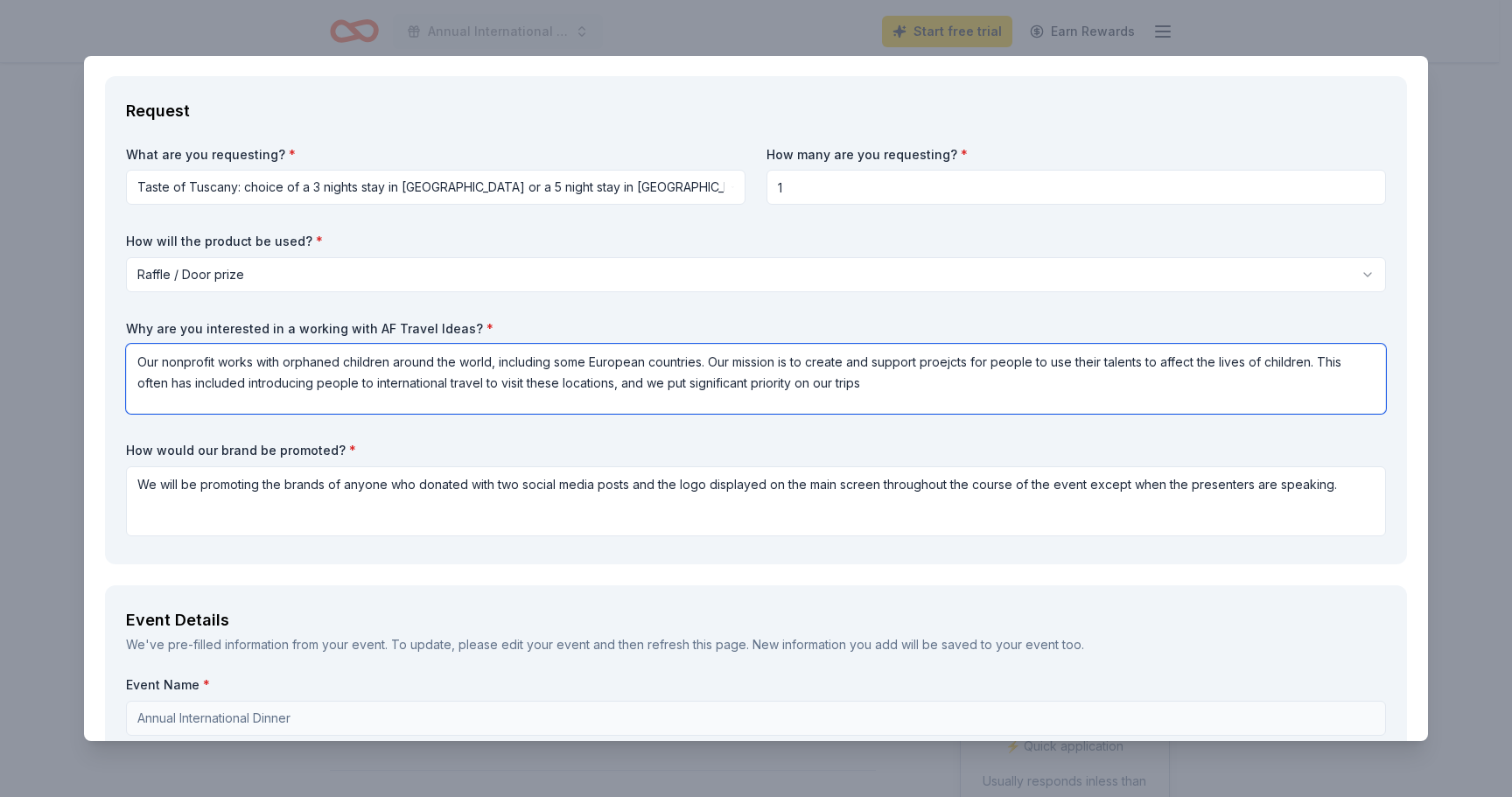
click at [939, 380] on textarea "Our nonprofit works with orphaned children around the world, including some Eur…" at bounding box center [756, 378] width 1260 height 70
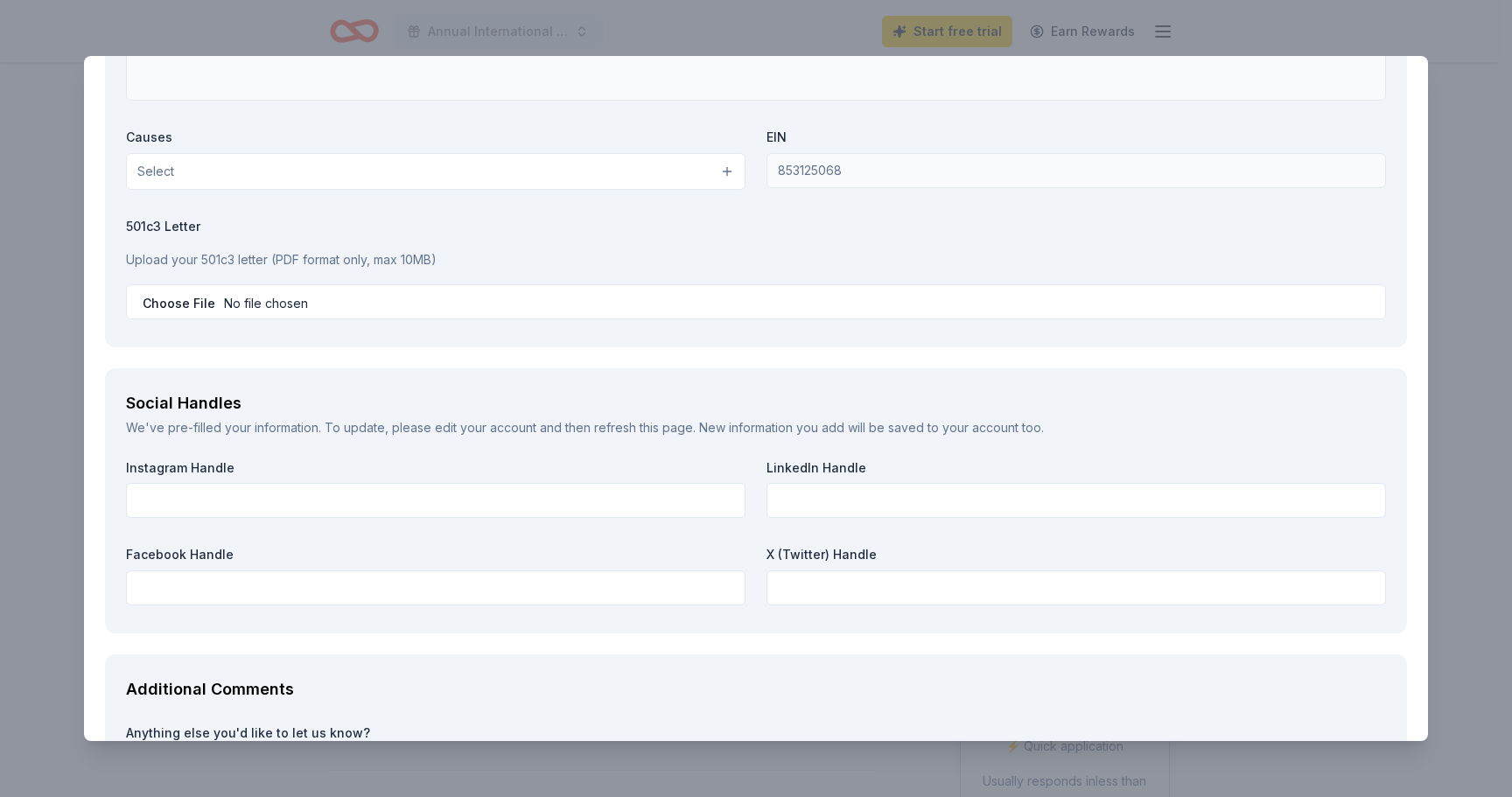
scroll to position [1557, 0]
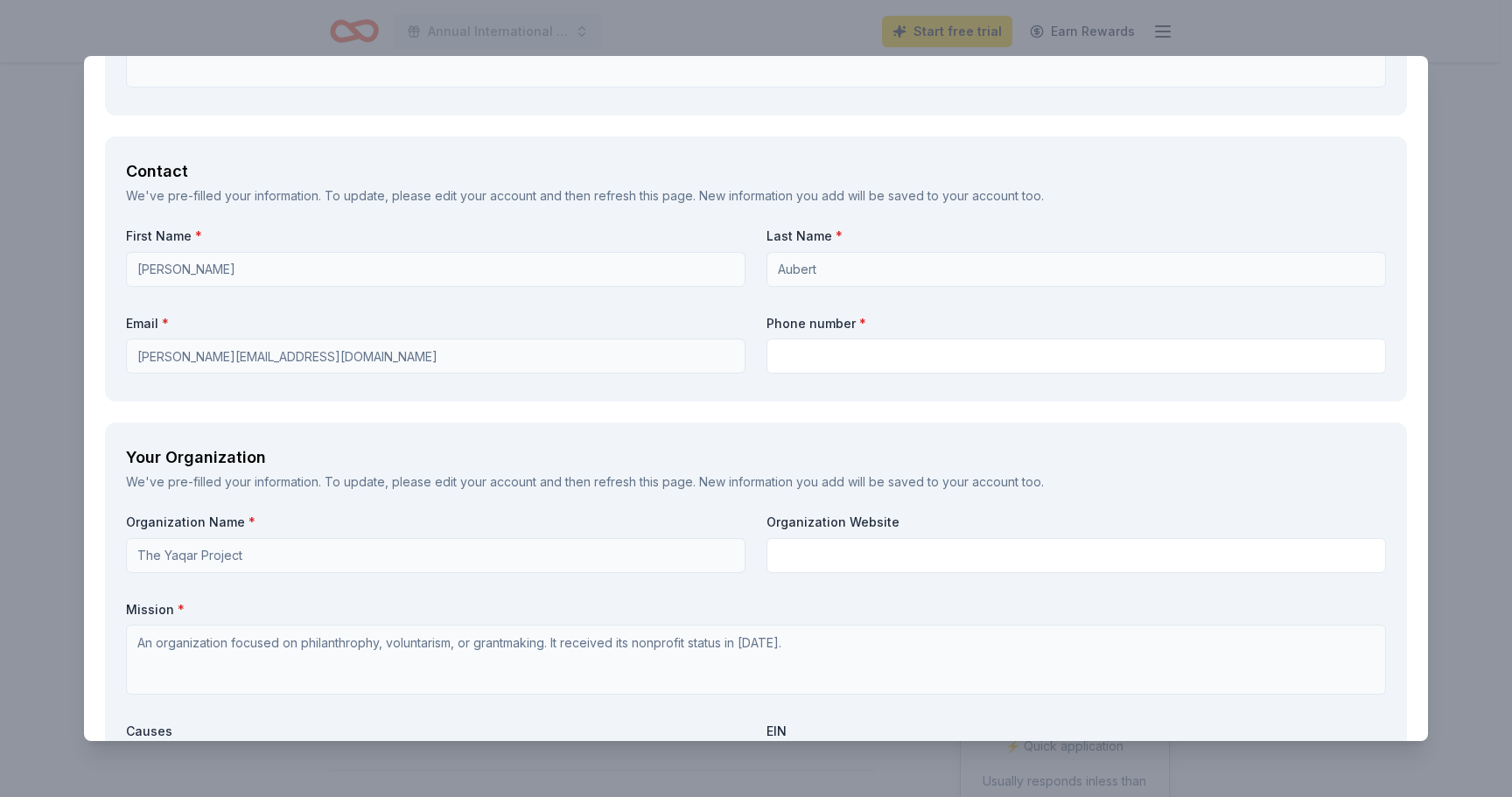
type textarea "Our nonprofit works with orphaned children around the world, including some Eur…"
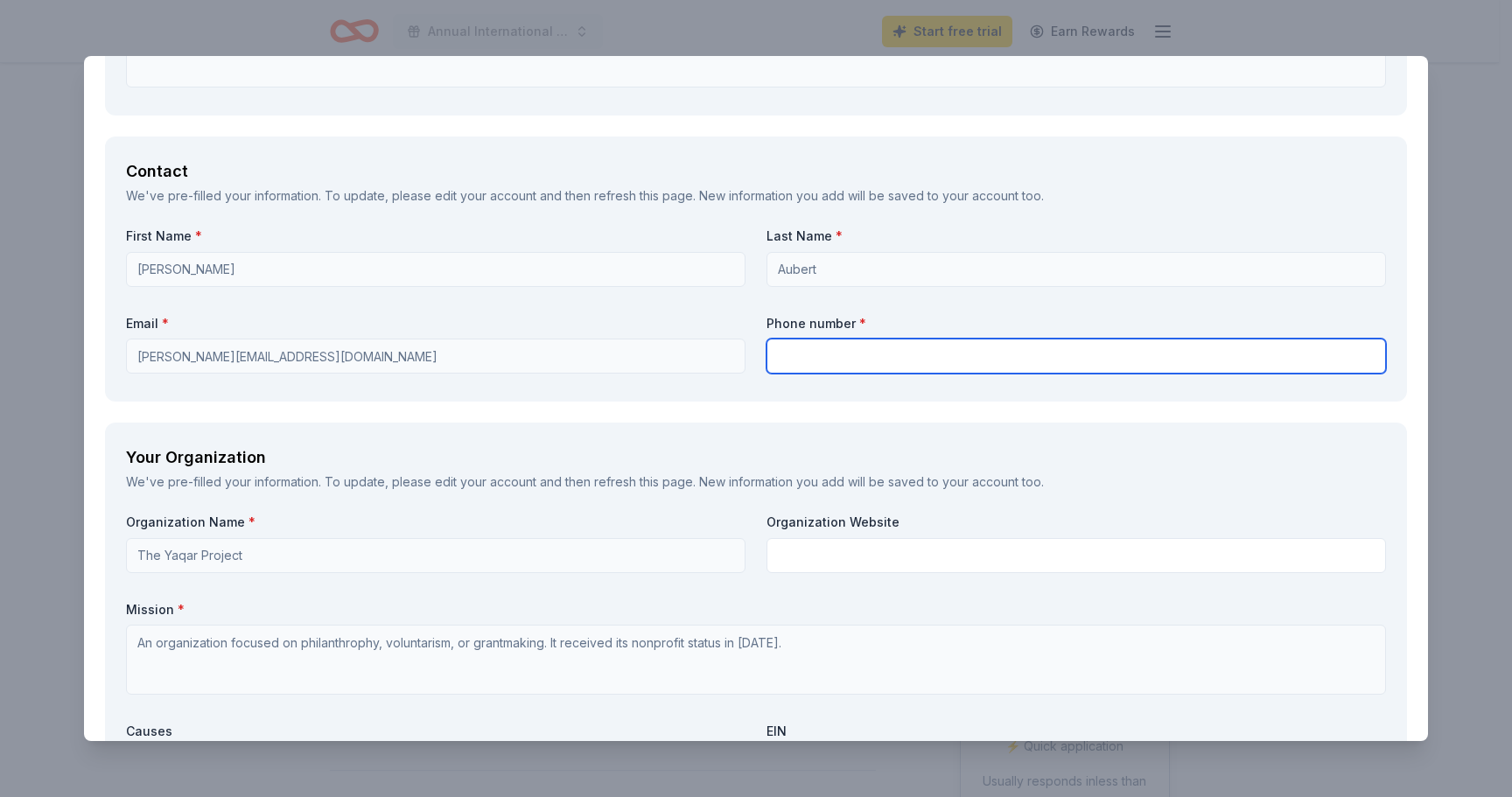
click at [881, 352] on input "text" at bounding box center [1076, 356] width 619 height 35
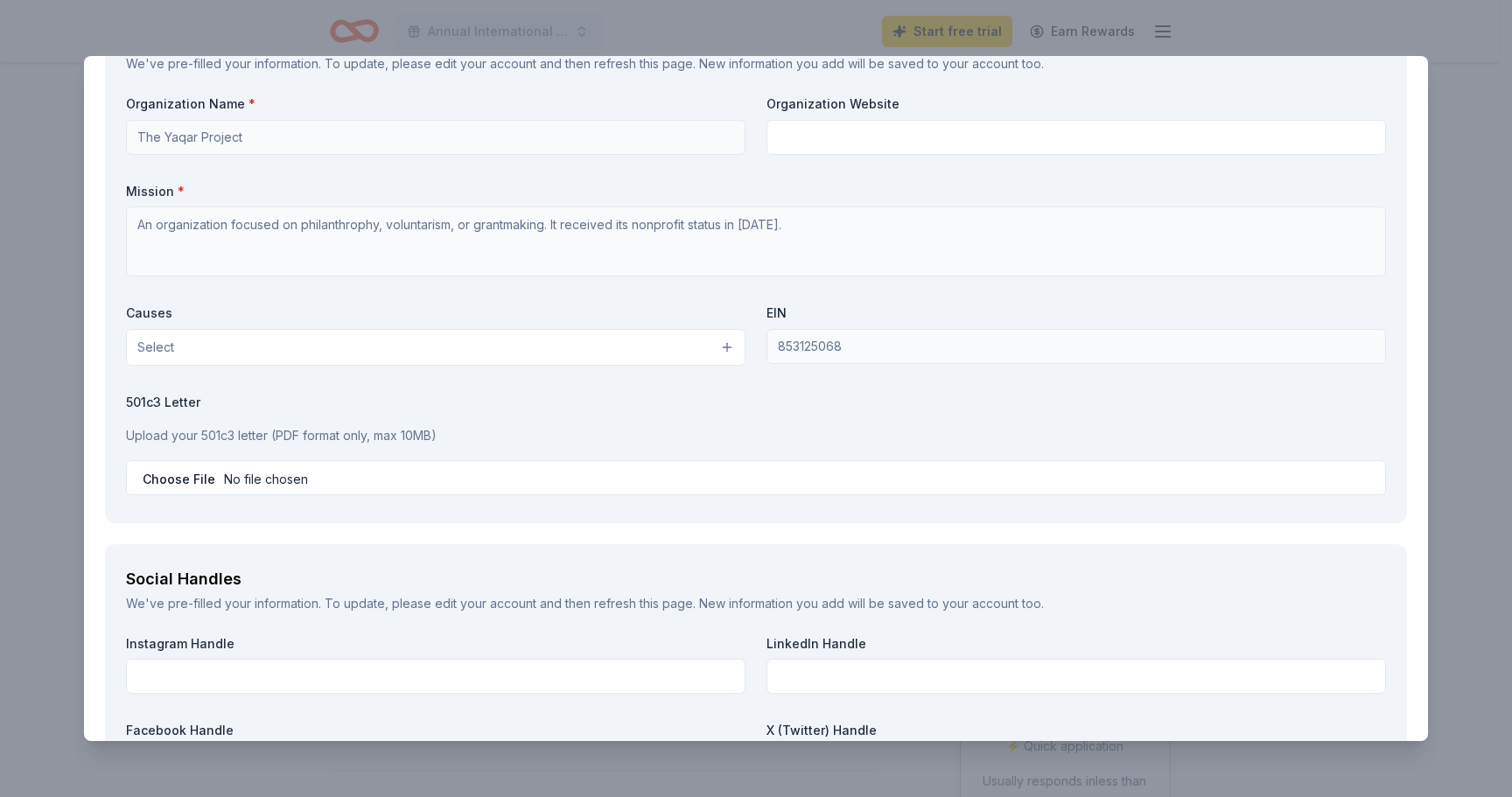
scroll to position [1870, 0]
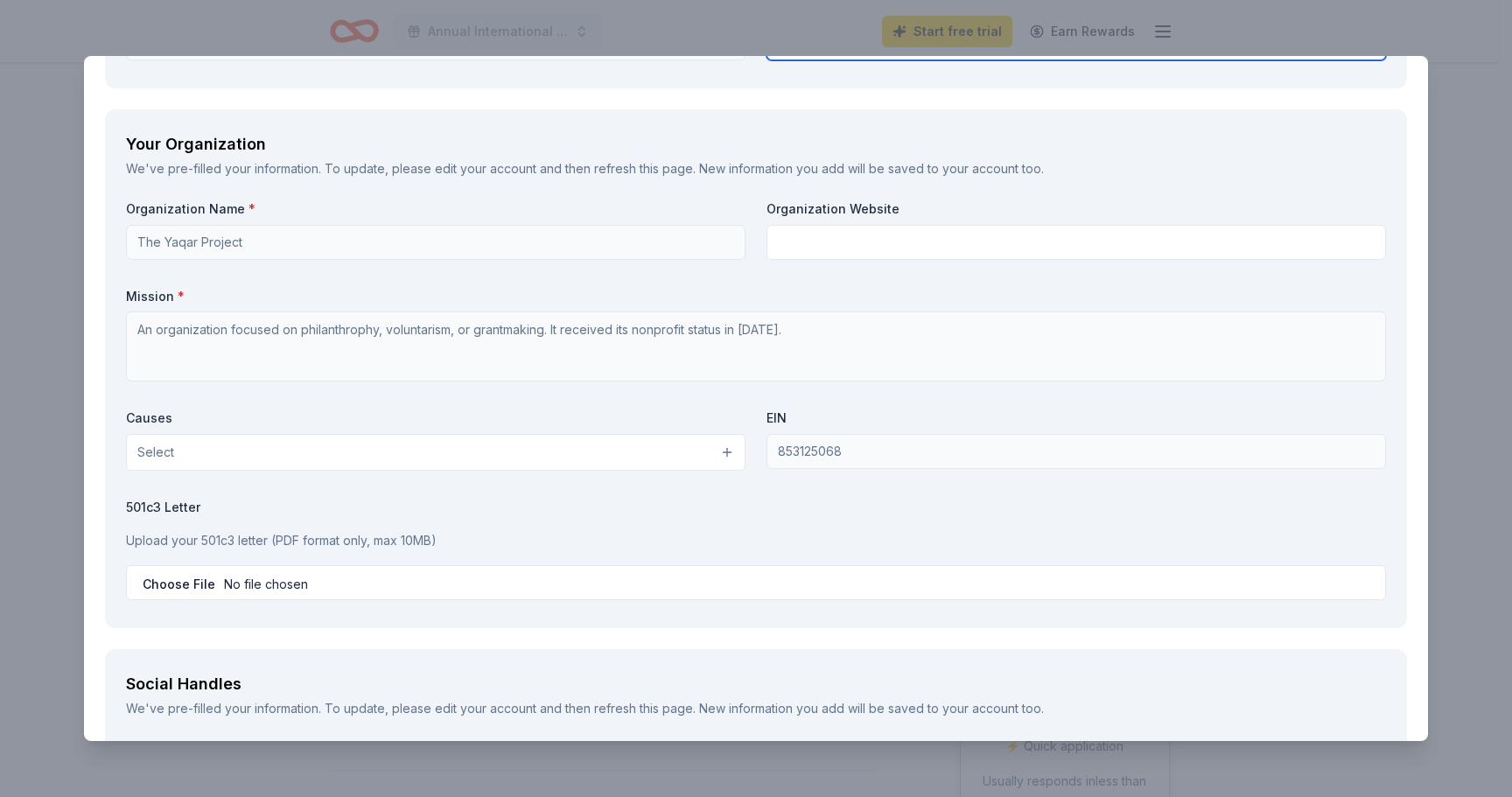
type input "4237151017"
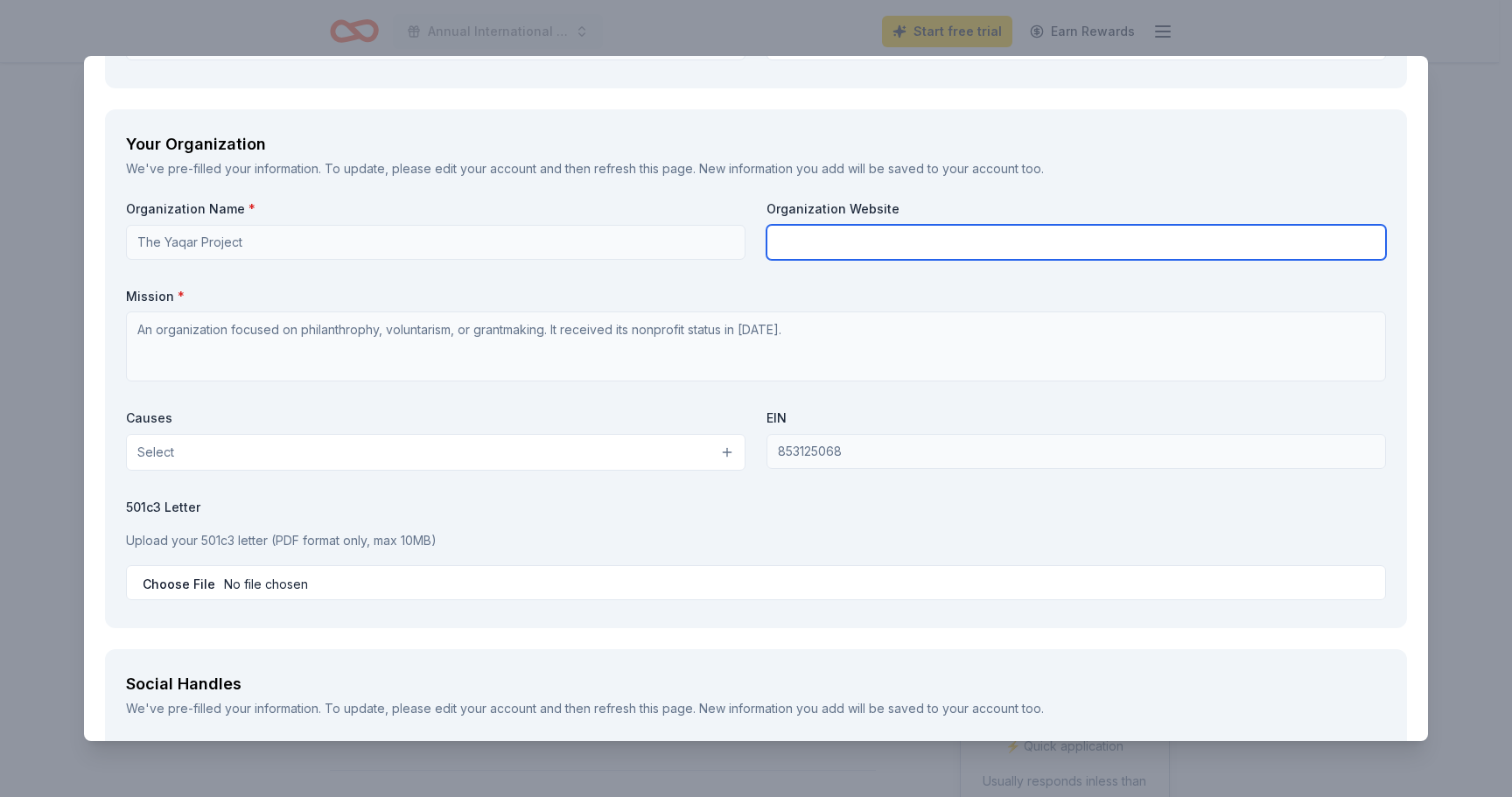
click at [876, 244] on input "text" at bounding box center [1076, 243] width 619 height 35
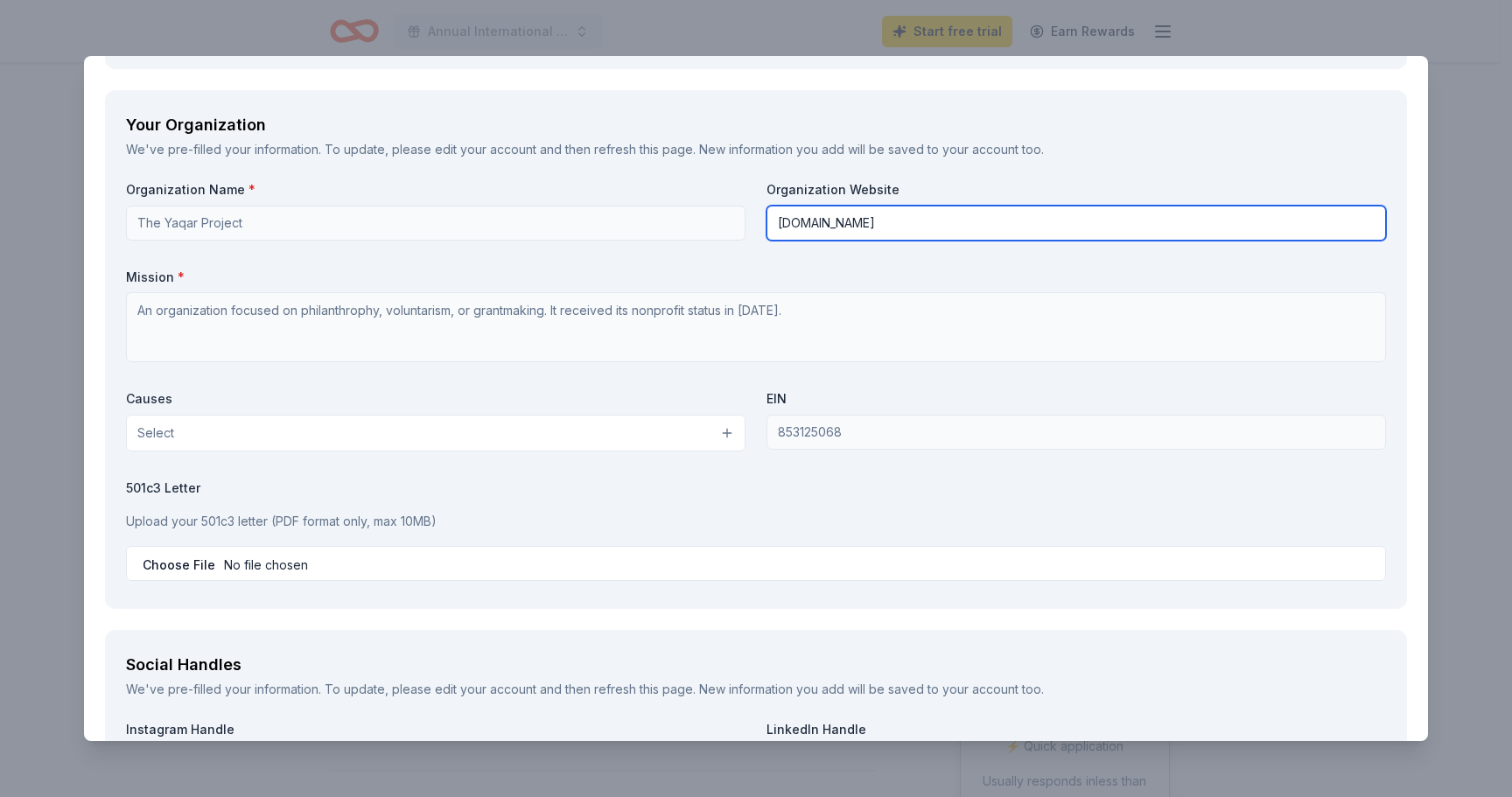
scroll to position [1895, 0]
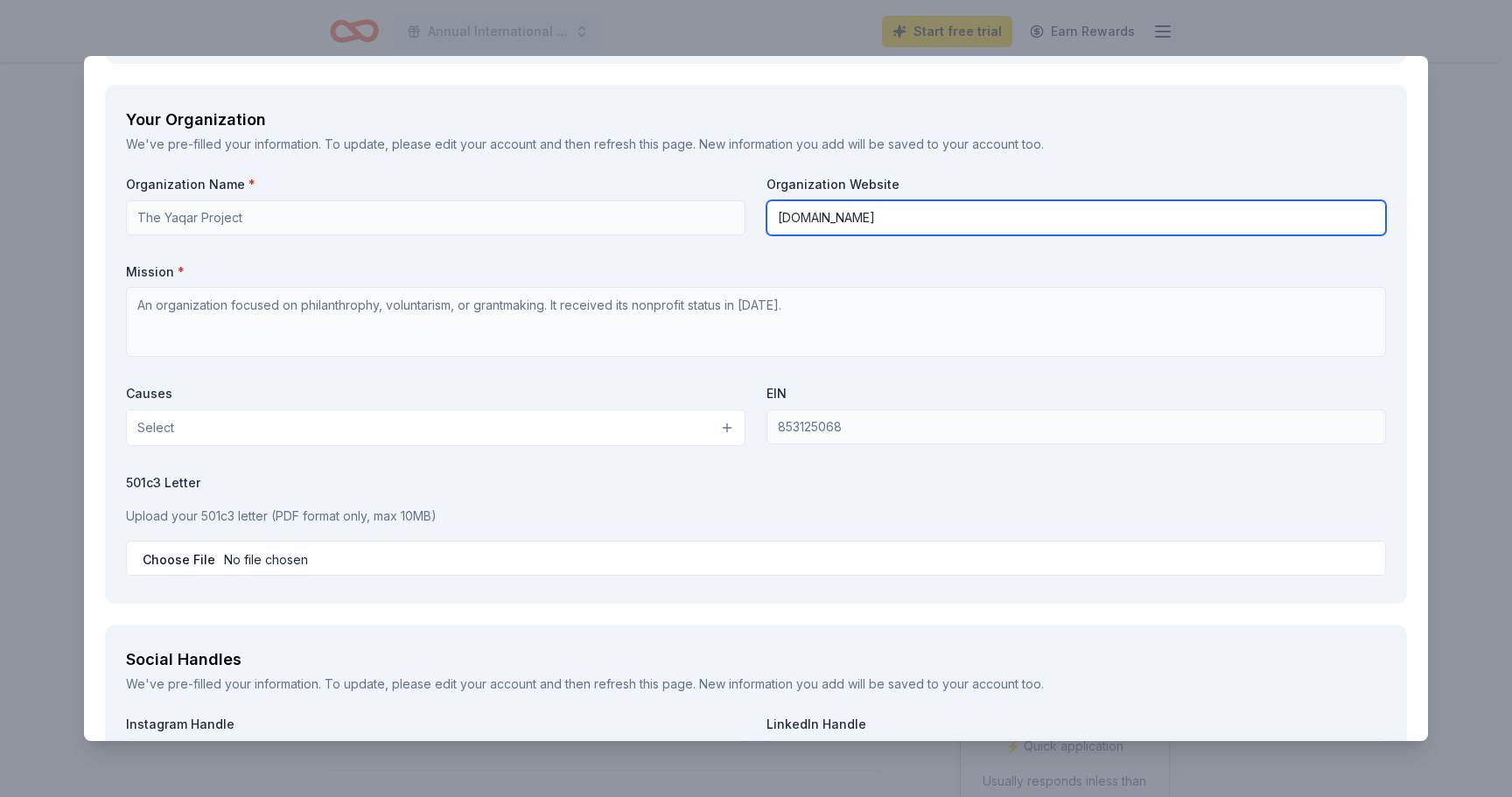
type input "[DOMAIN_NAME]"
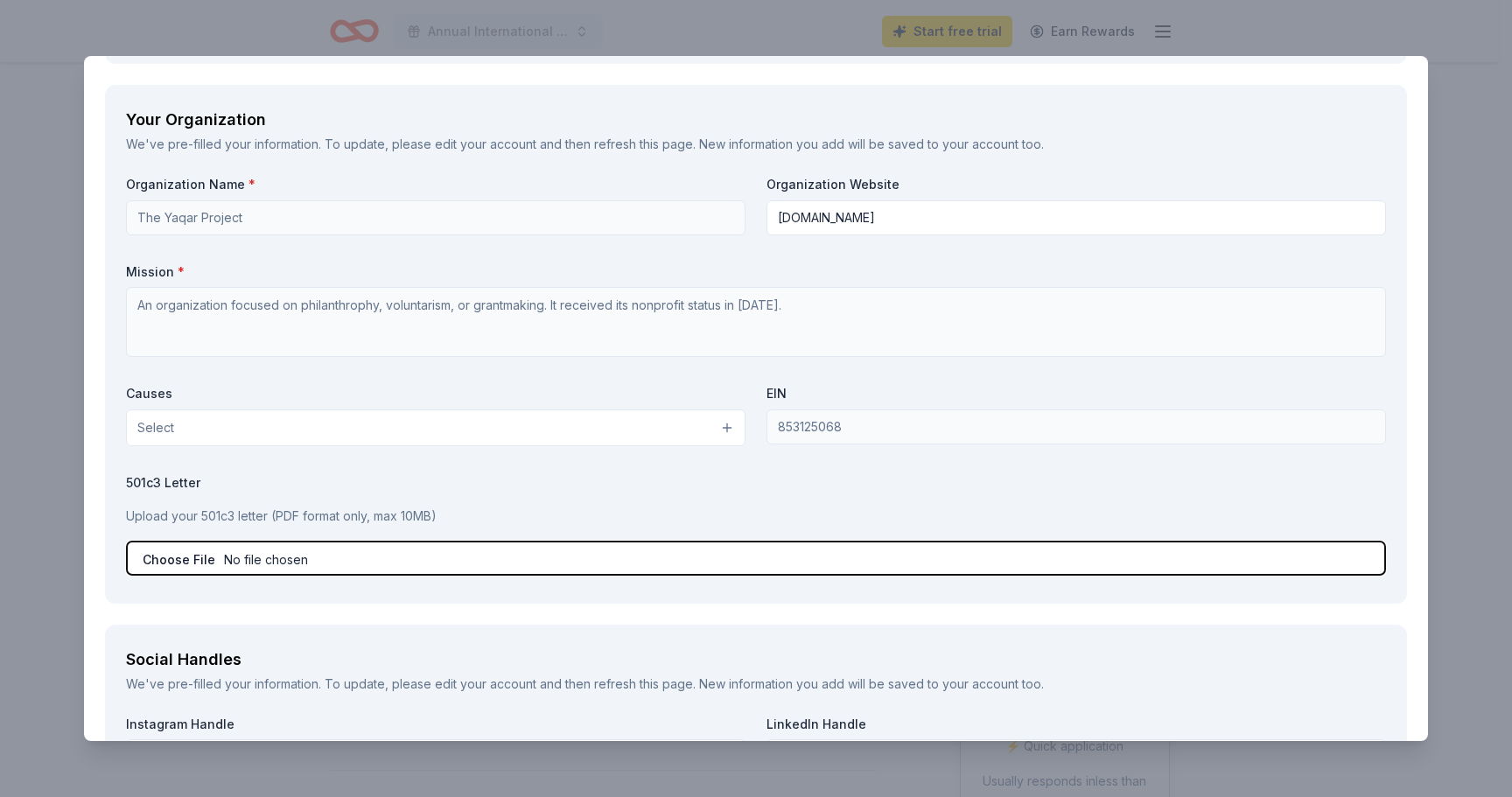
click at [582, 565] on input "file" at bounding box center [756, 558] width 1260 height 35
click at [583, 564] on input "file" at bounding box center [756, 558] width 1260 height 35
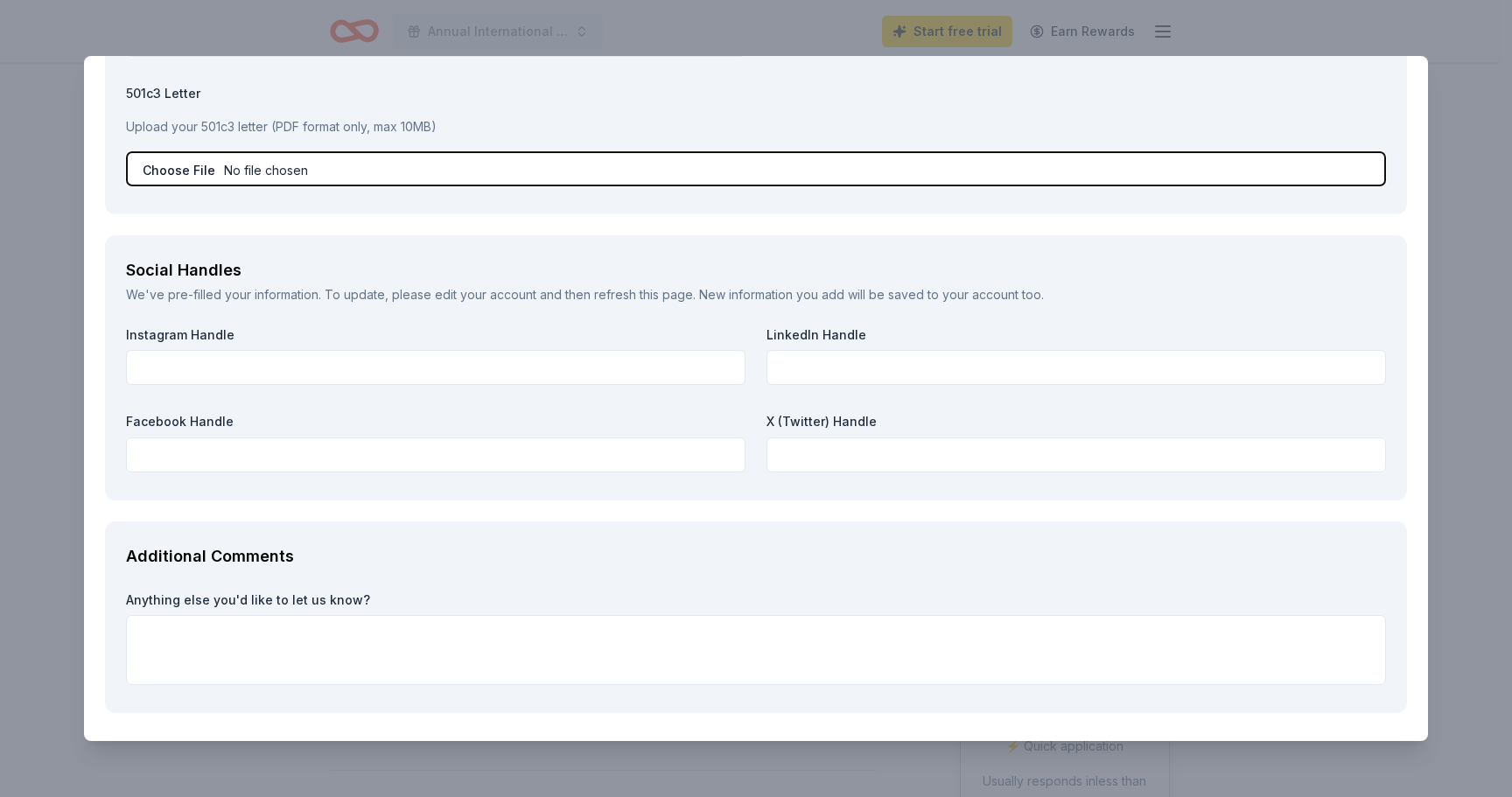
scroll to position [2301, 0]
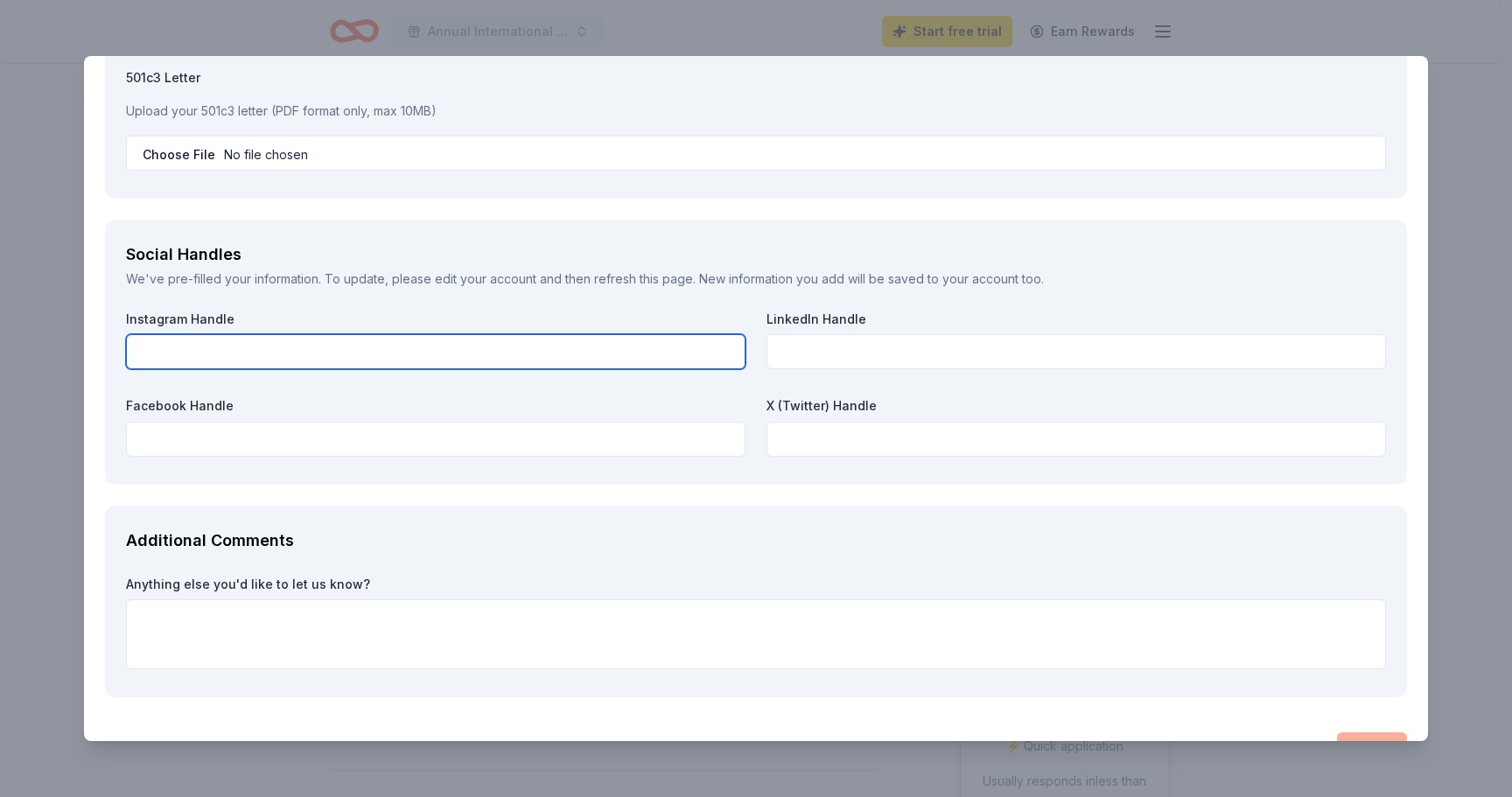
click at [357, 360] on input "text" at bounding box center [435, 351] width 619 height 35
type input "theyaqarproject"
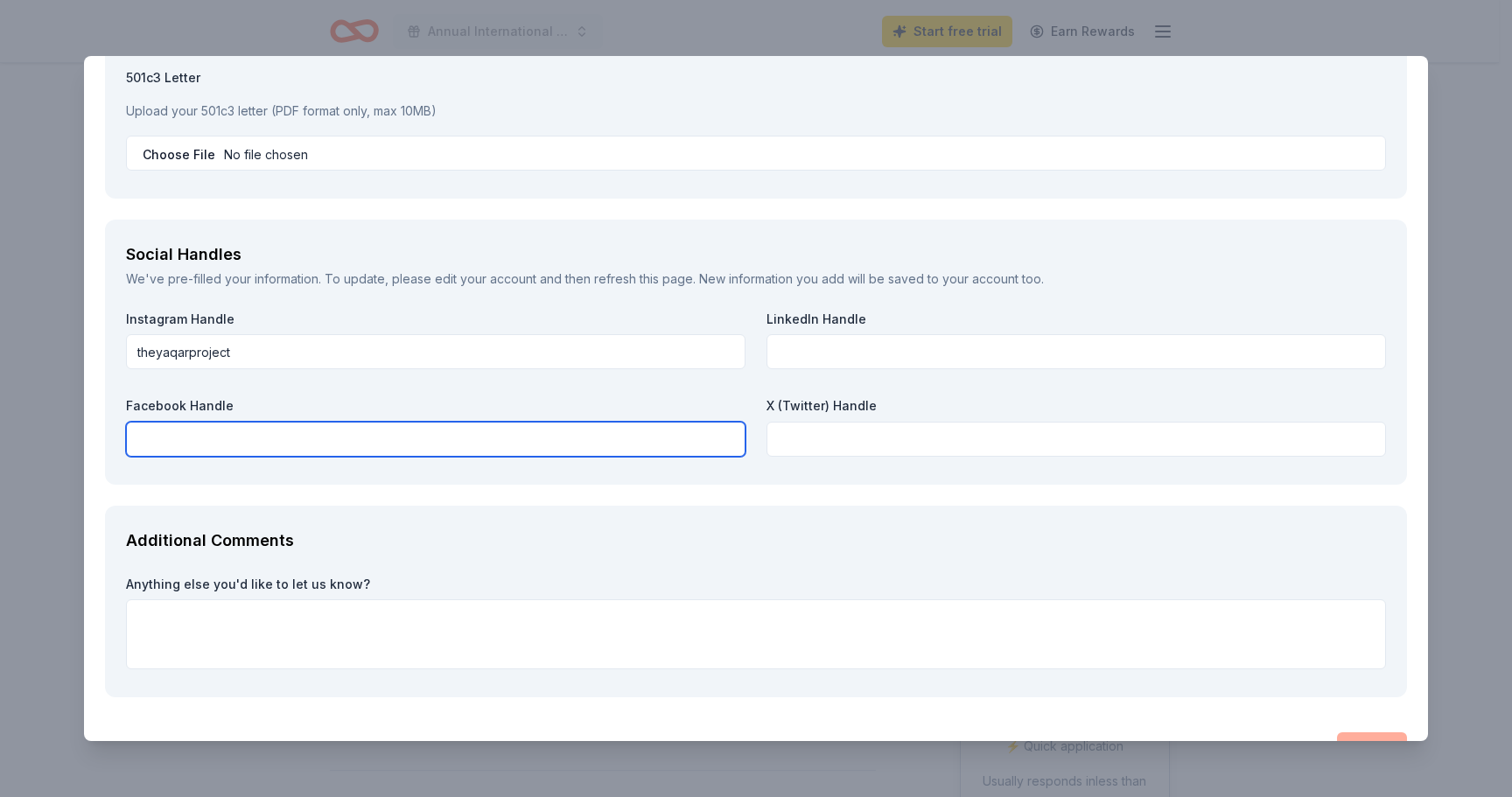
click at [317, 430] on input "text" at bounding box center [435, 439] width 619 height 35
type input "t"
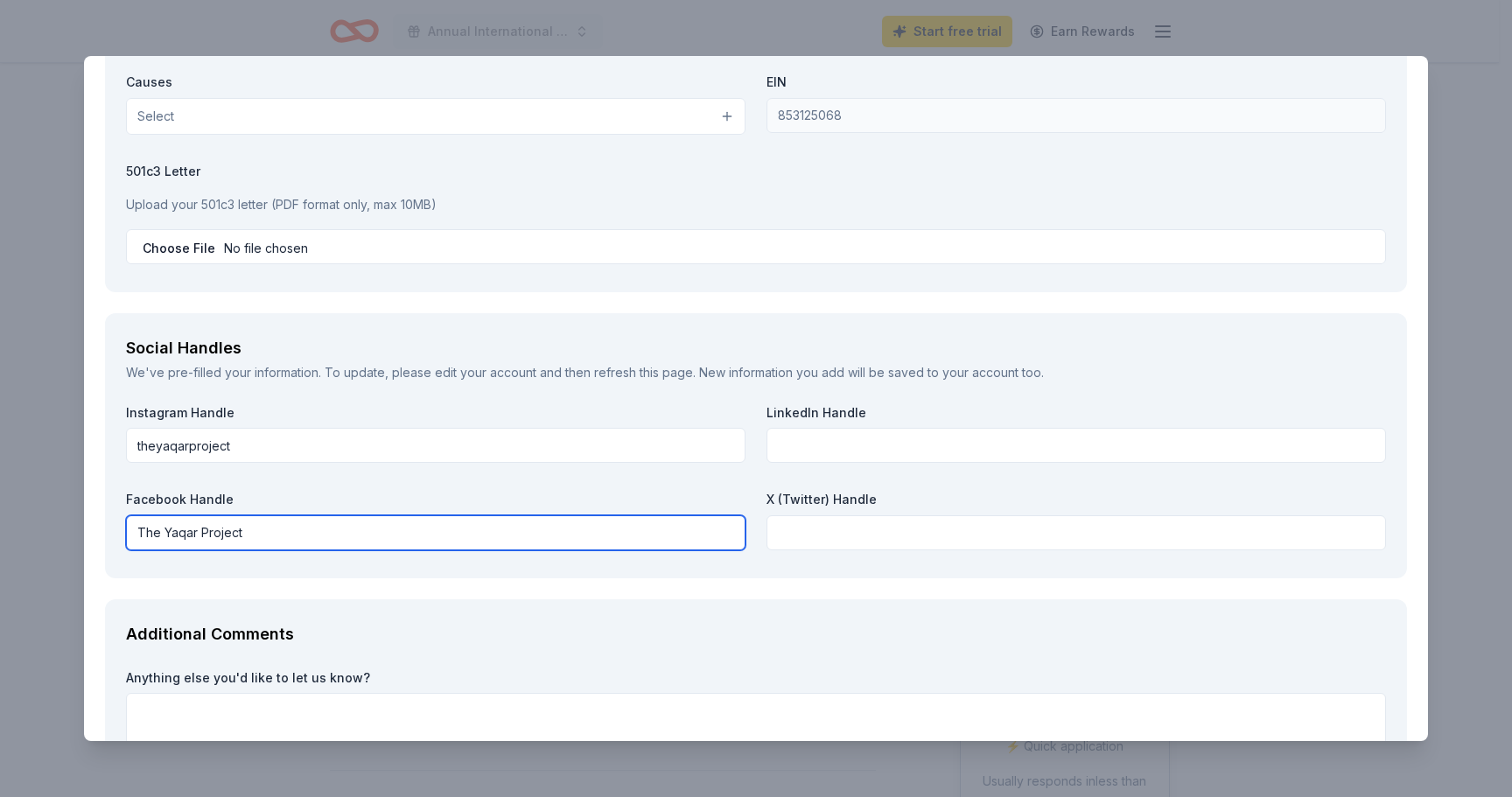
scroll to position [2184, 0]
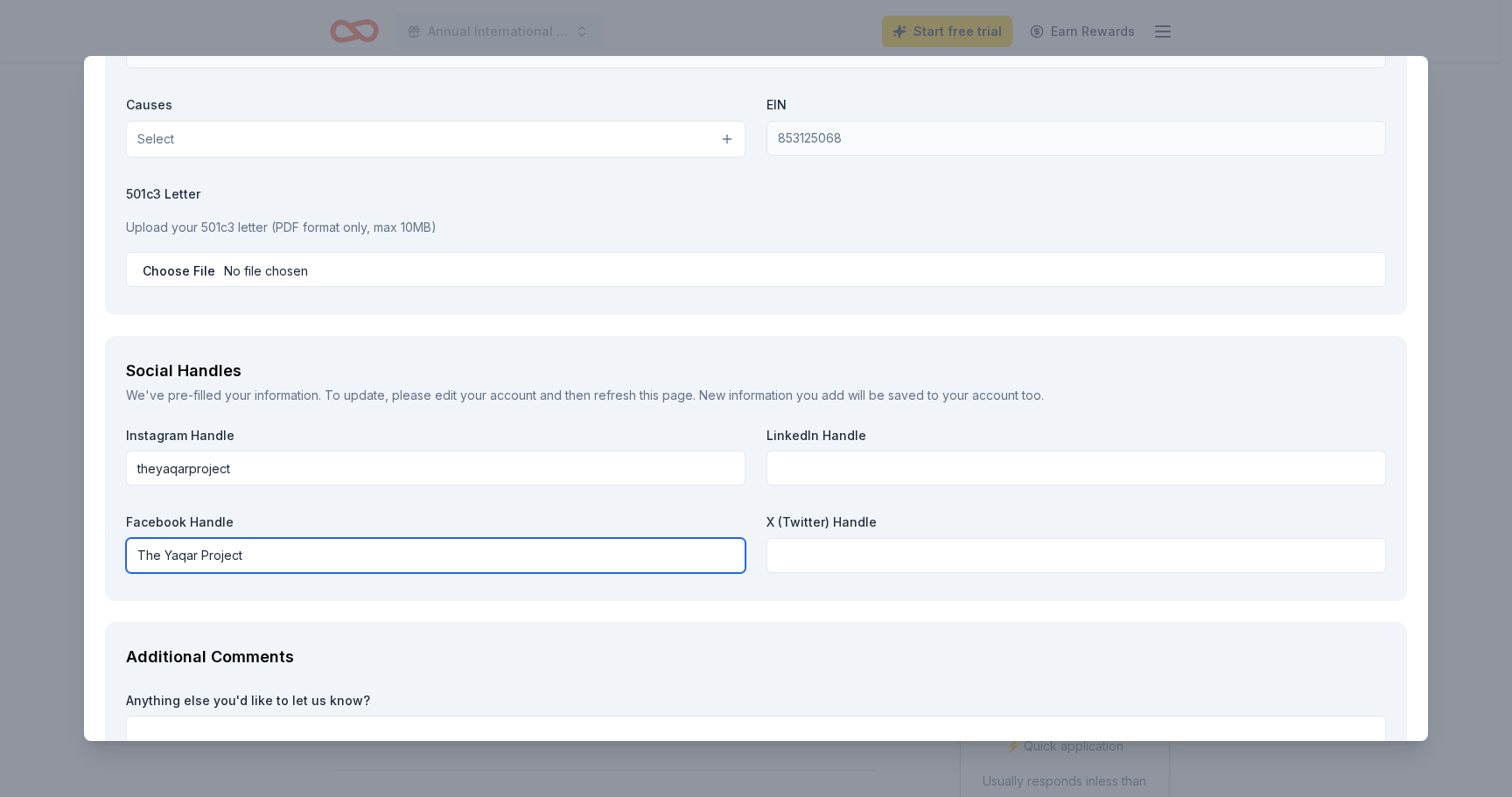
type input "The Yaqar Project"
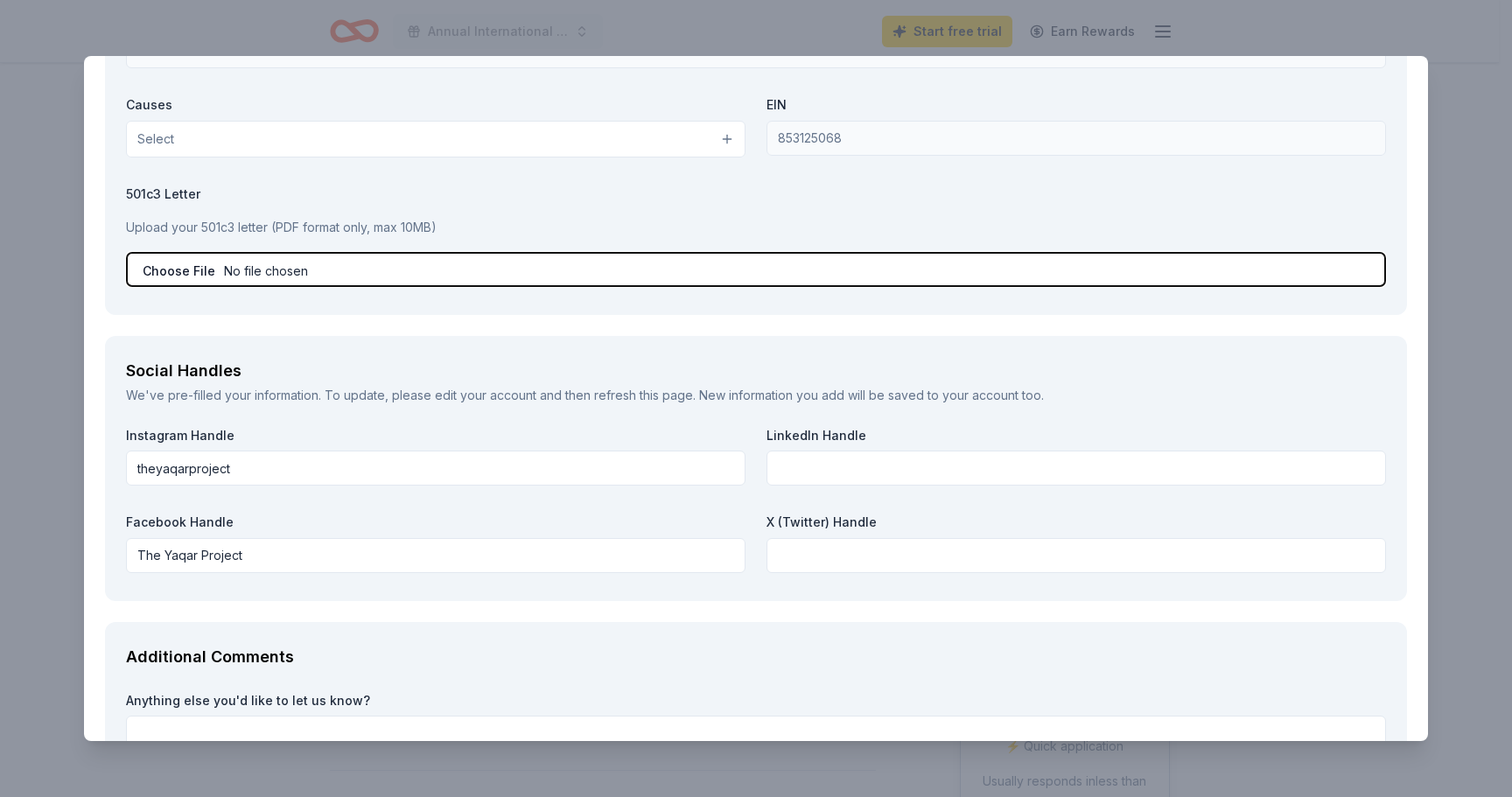
click at [412, 273] on input "file" at bounding box center [756, 270] width 1260 height 35
click at [168, 272] on input "file" at bounding box center [756, 270] width 1260 height 35
click at [169, 270] on input "file" at bounding box center [756, 270] width 1260 height 35
click at [387, 272] on input "file" at bounding box center [756, 270] width 1260 height 35
click at [285, 272] on input "file" at bounding box center [756, 270] width 1260 height 35
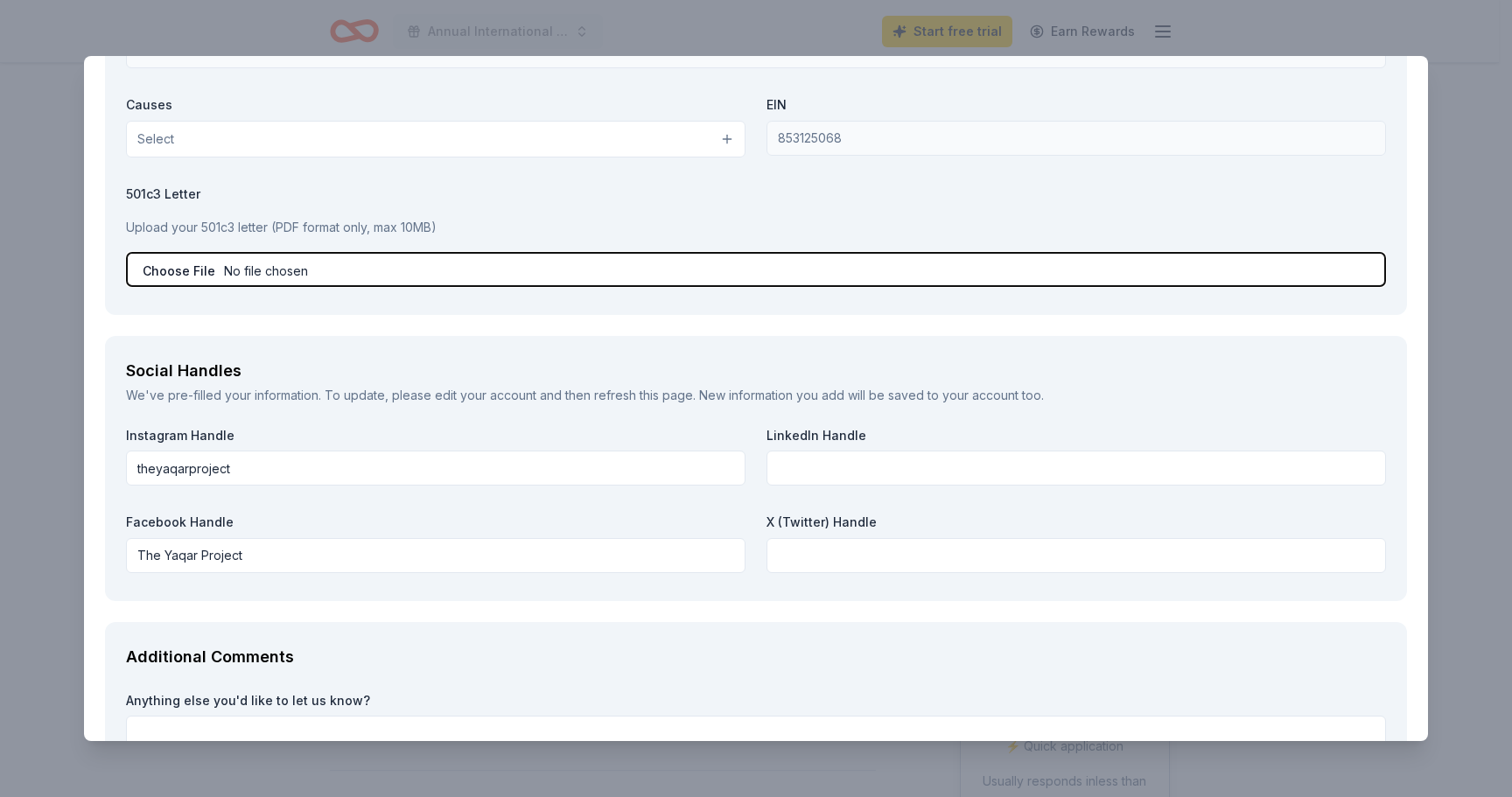
click at [285, 272] on input "file" at bounding box center [756, 270] width 1260 height 35
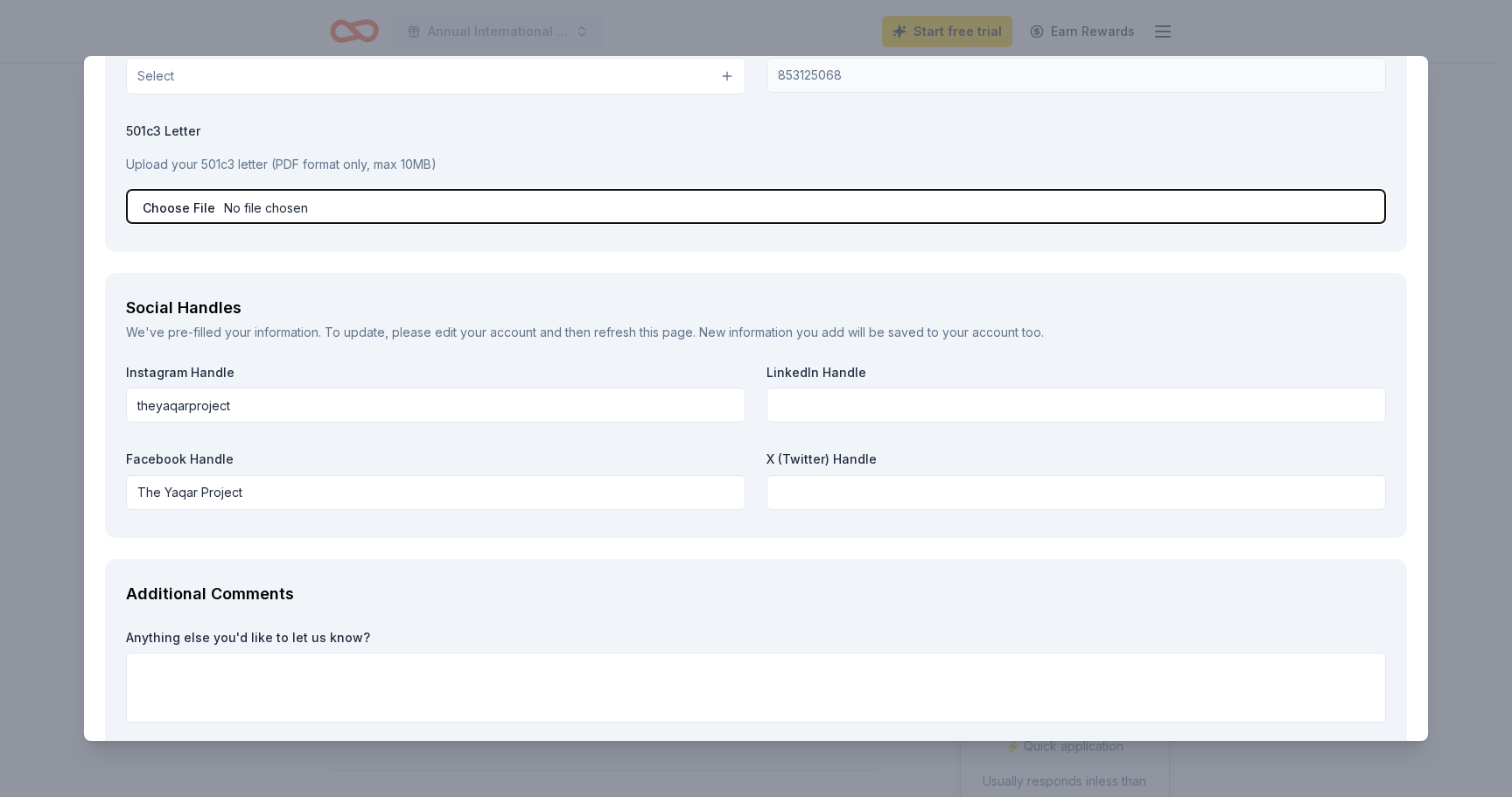
scroll to position [2348, 0]
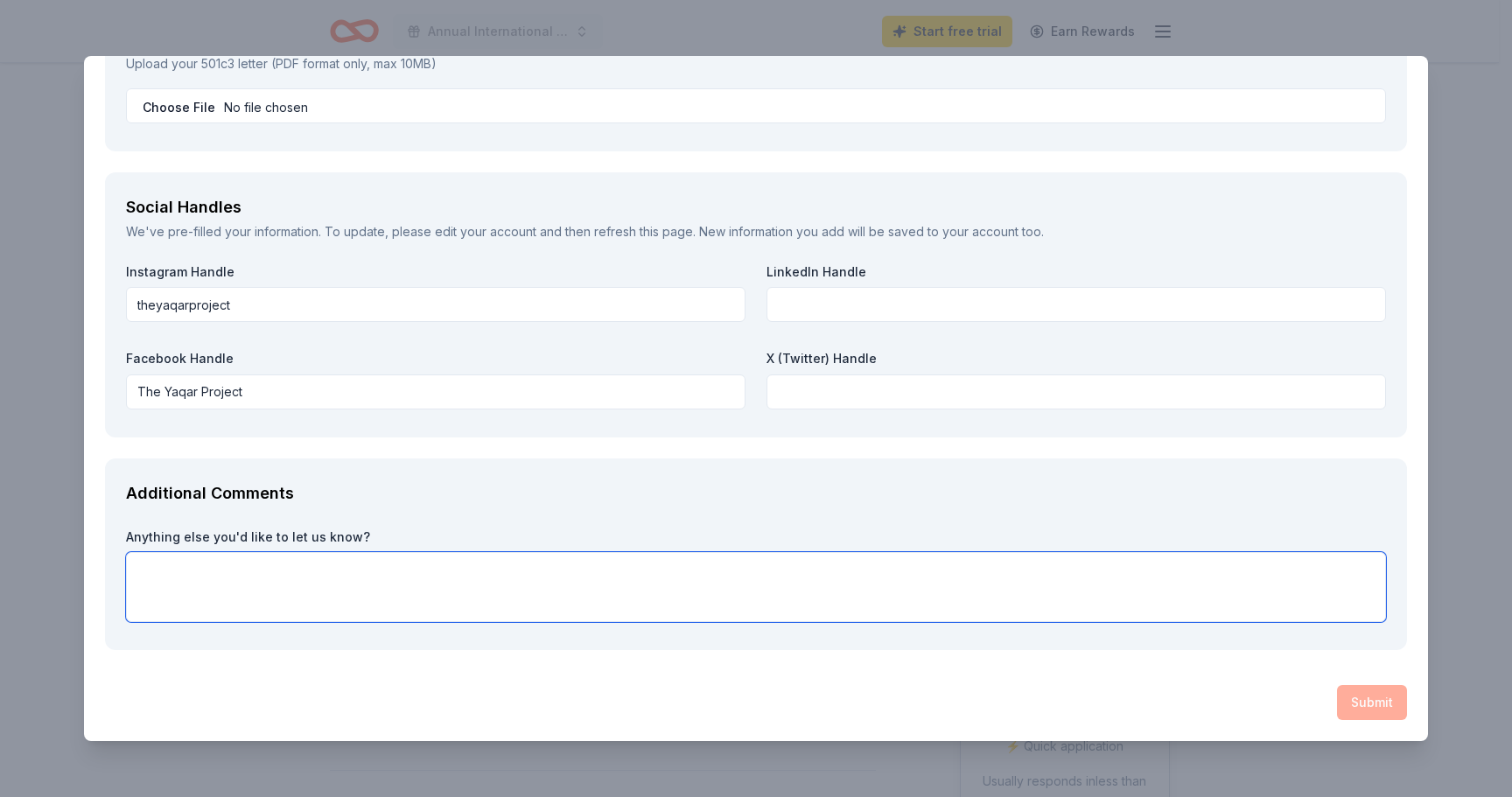
click at [311, 601] on textarea at bounding box center [756, 586] width 1260 height 70
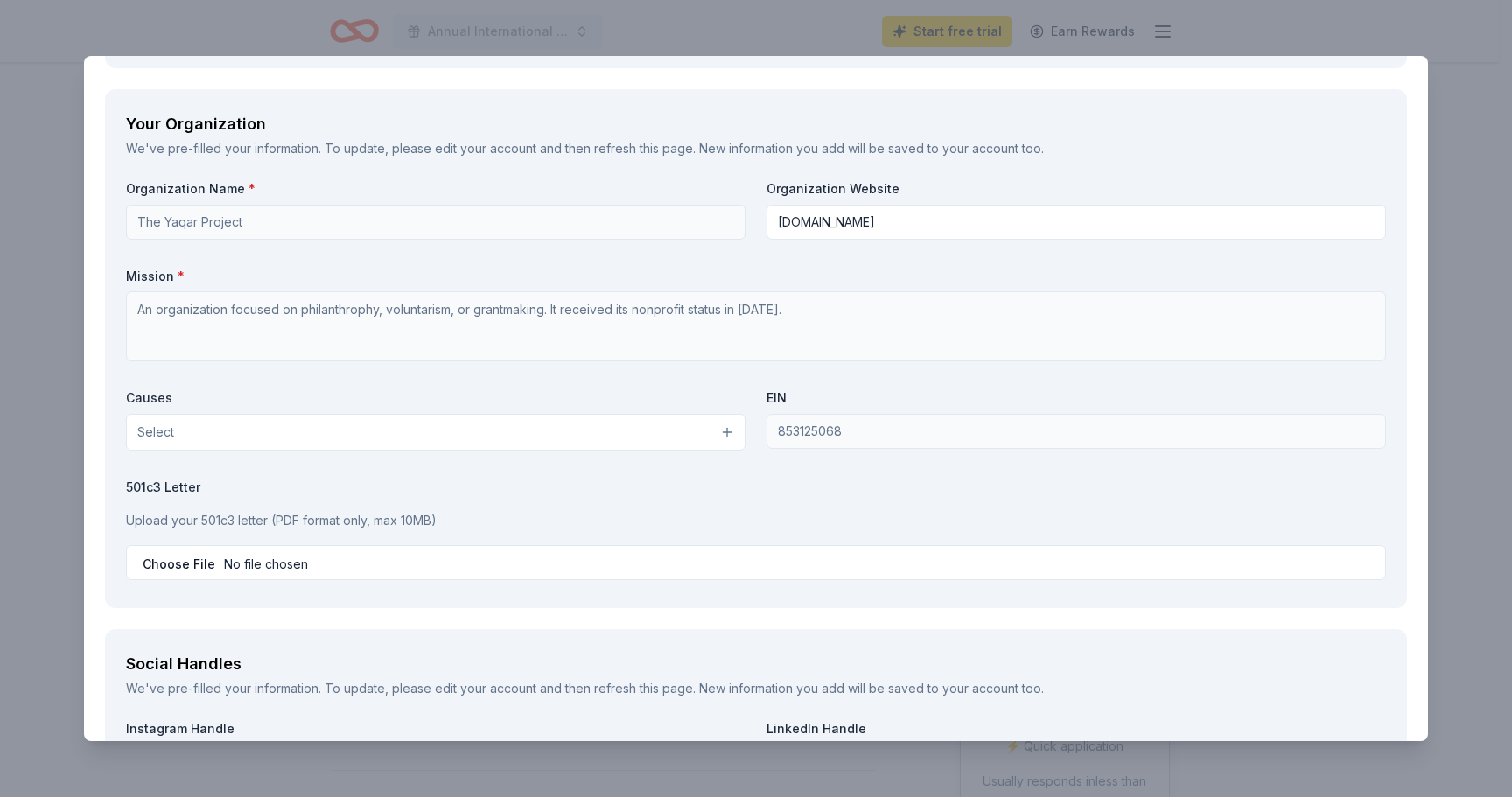
scroll to position [1911, 0]
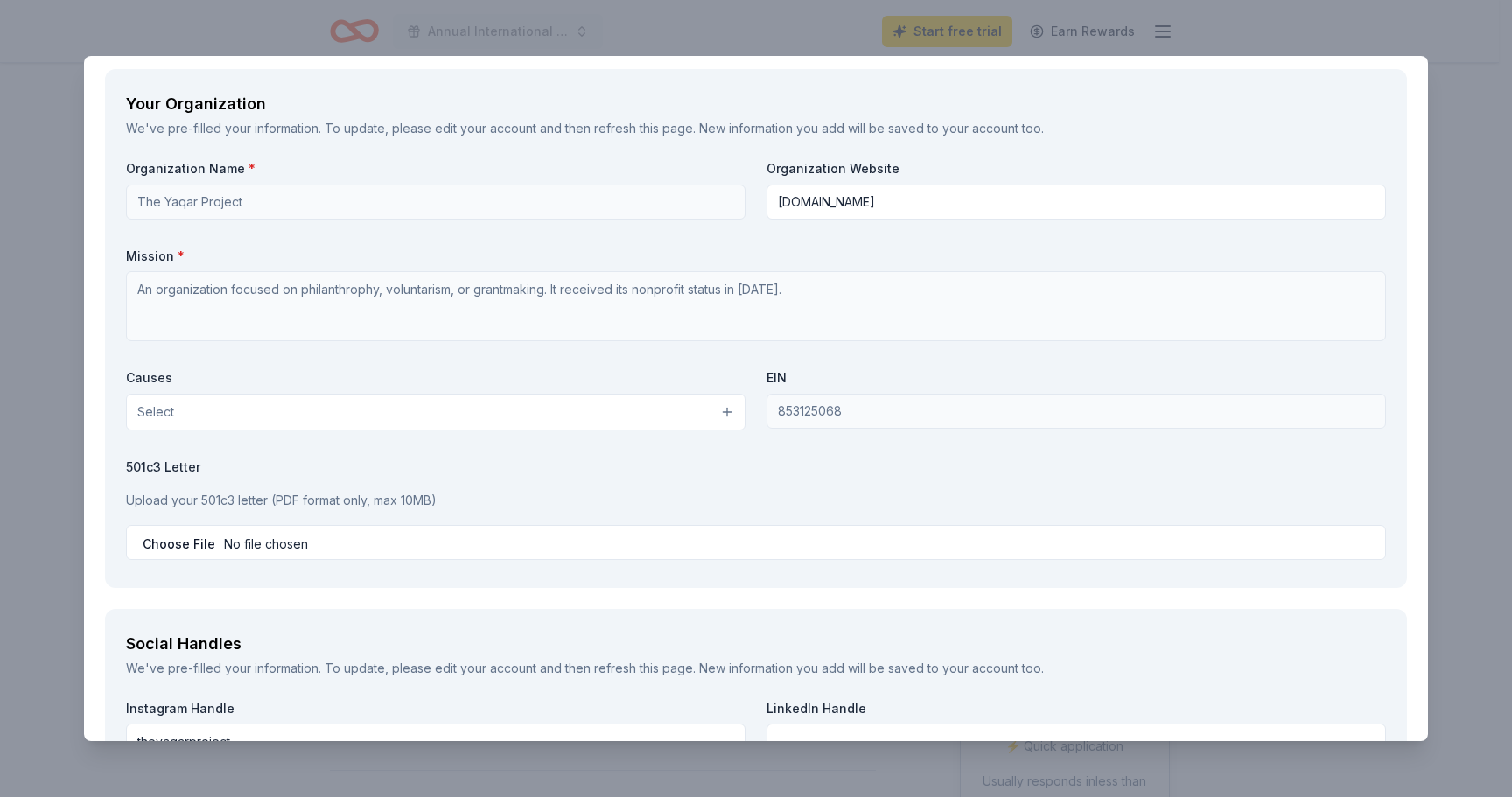
type textarea "I cannot get the "Choose File" link to work for the 501c3 letter, but would be …"
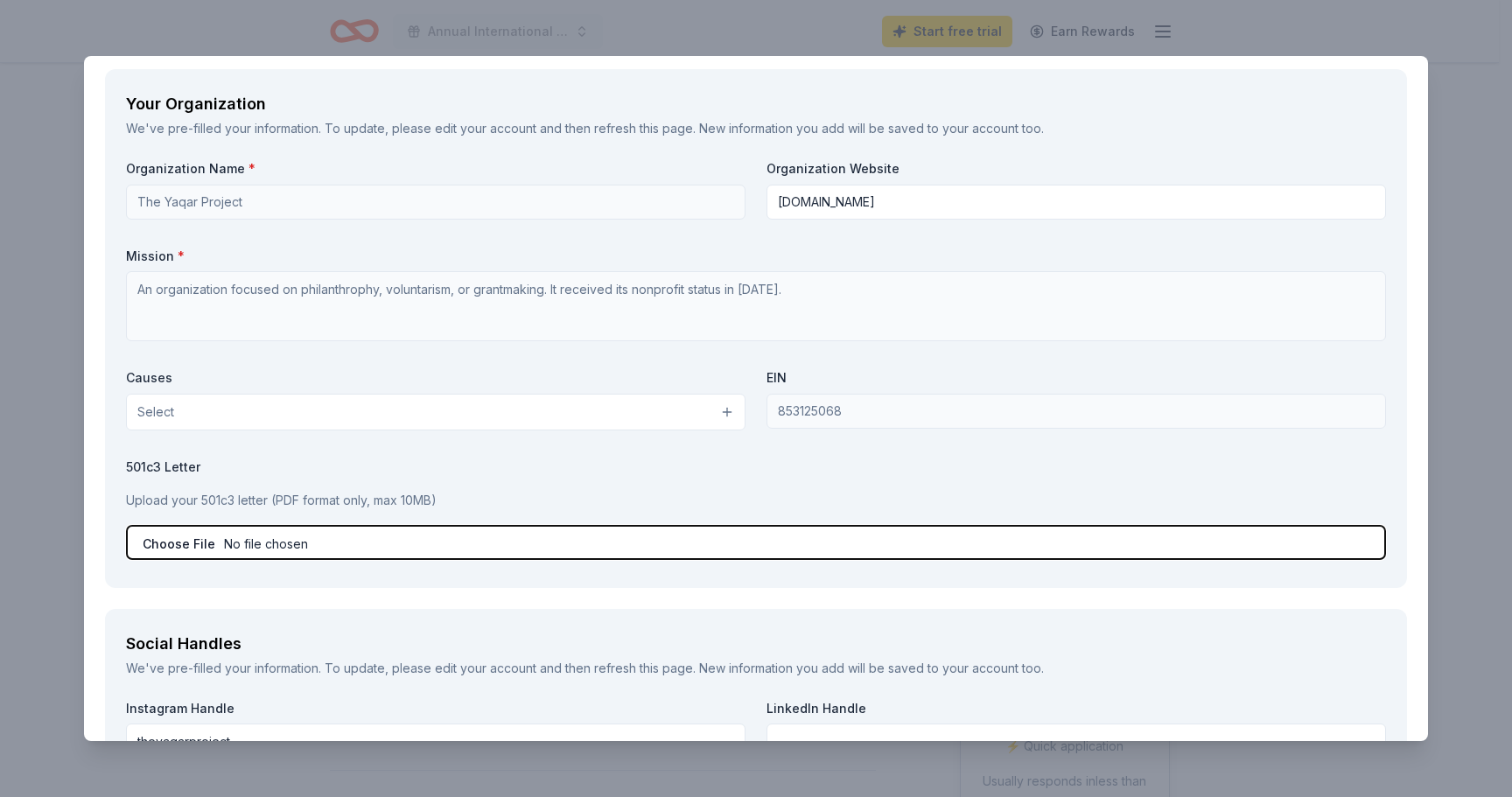
click at [198, 539] on input "file" at bounding box center [756, 542] width 1260 height 35
drag, startPoint x: 198, startPoint y: 539, endPoint x: 209, endPoint y: 539, distance: 11.0
click at [198, 539] on input "file" at bounding box center [756, 542] width 1260 height 35
click at [254, 539] on input "file" at bounding box center [756, 542] width 1260 height 35
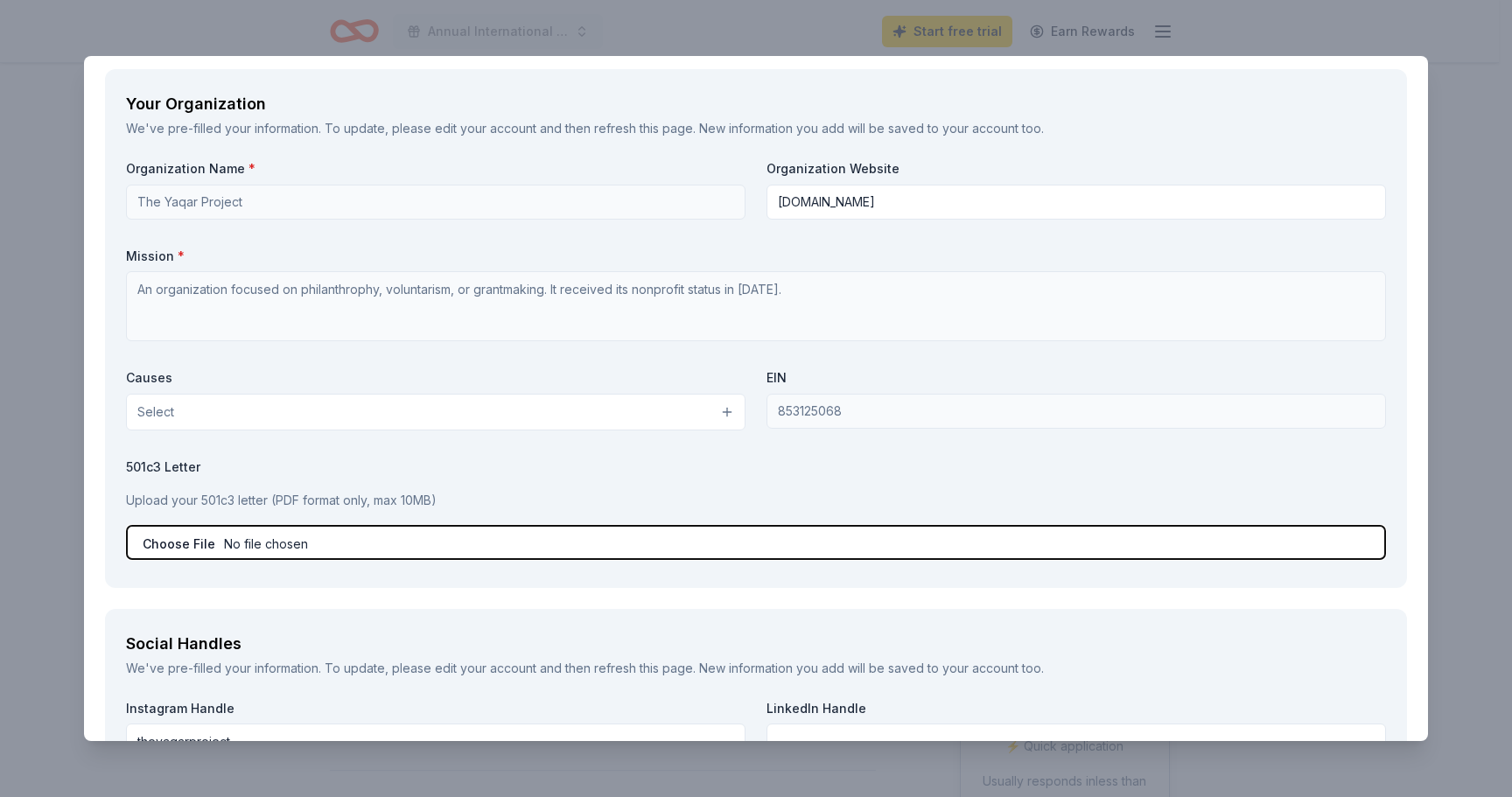
click at [254, 539] on input "file" at bounding box center [756, 542] width 1260 height 35
click at [253, 539] on input "file" at bounding box center [756, 542] width 1260 height 35
click at [245, 541] on input "file" at bounding box center [756, 542] width 1260 height 35
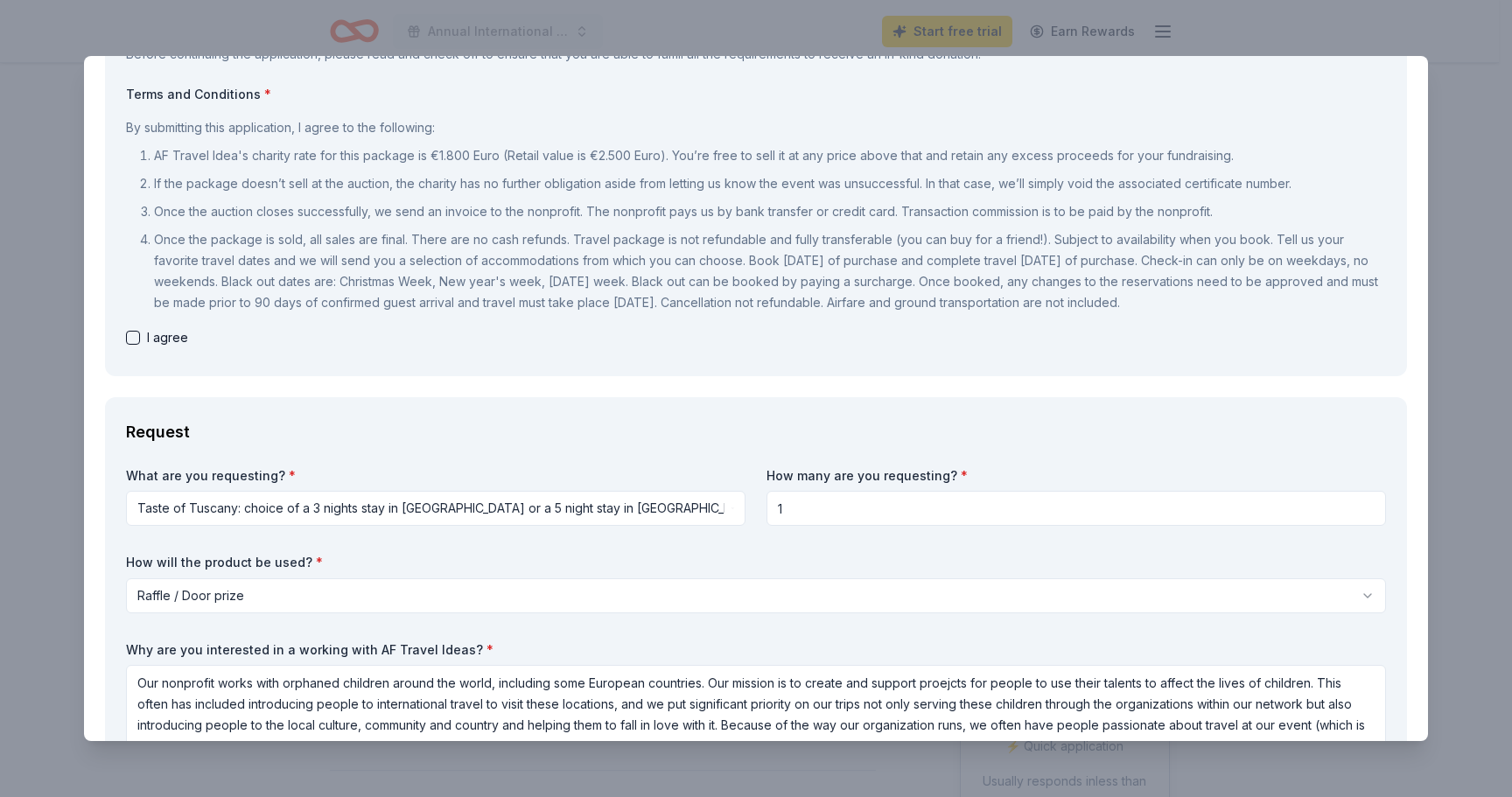
scroll to position [70, 0]
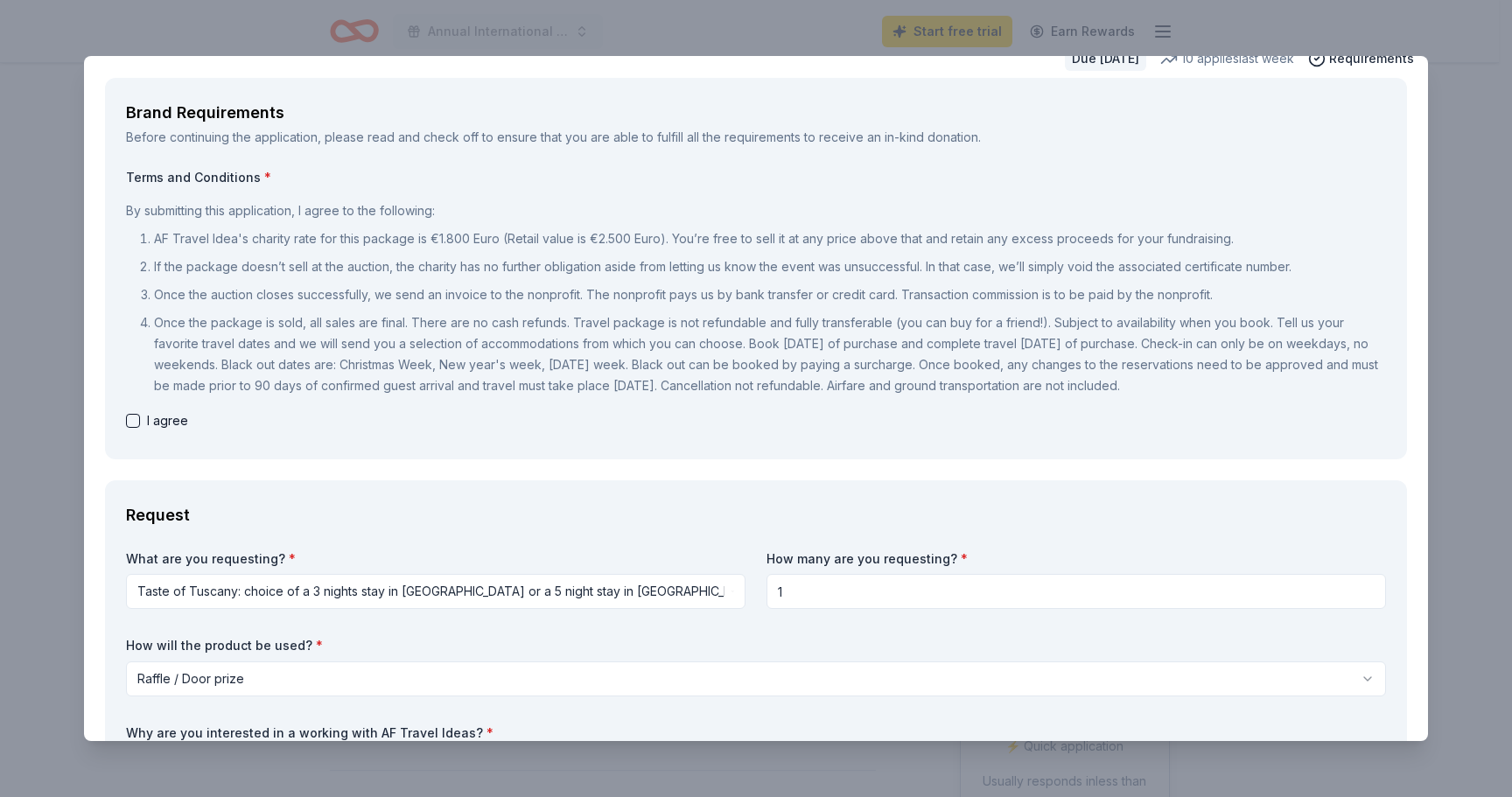
click at [175, 425] on span "I agree" at bounding box center [168, 421] width 41 height 21
click at [134, 421] on button "button" at bounding box center [133, 421] width 14 height 14
checkbox input "true"
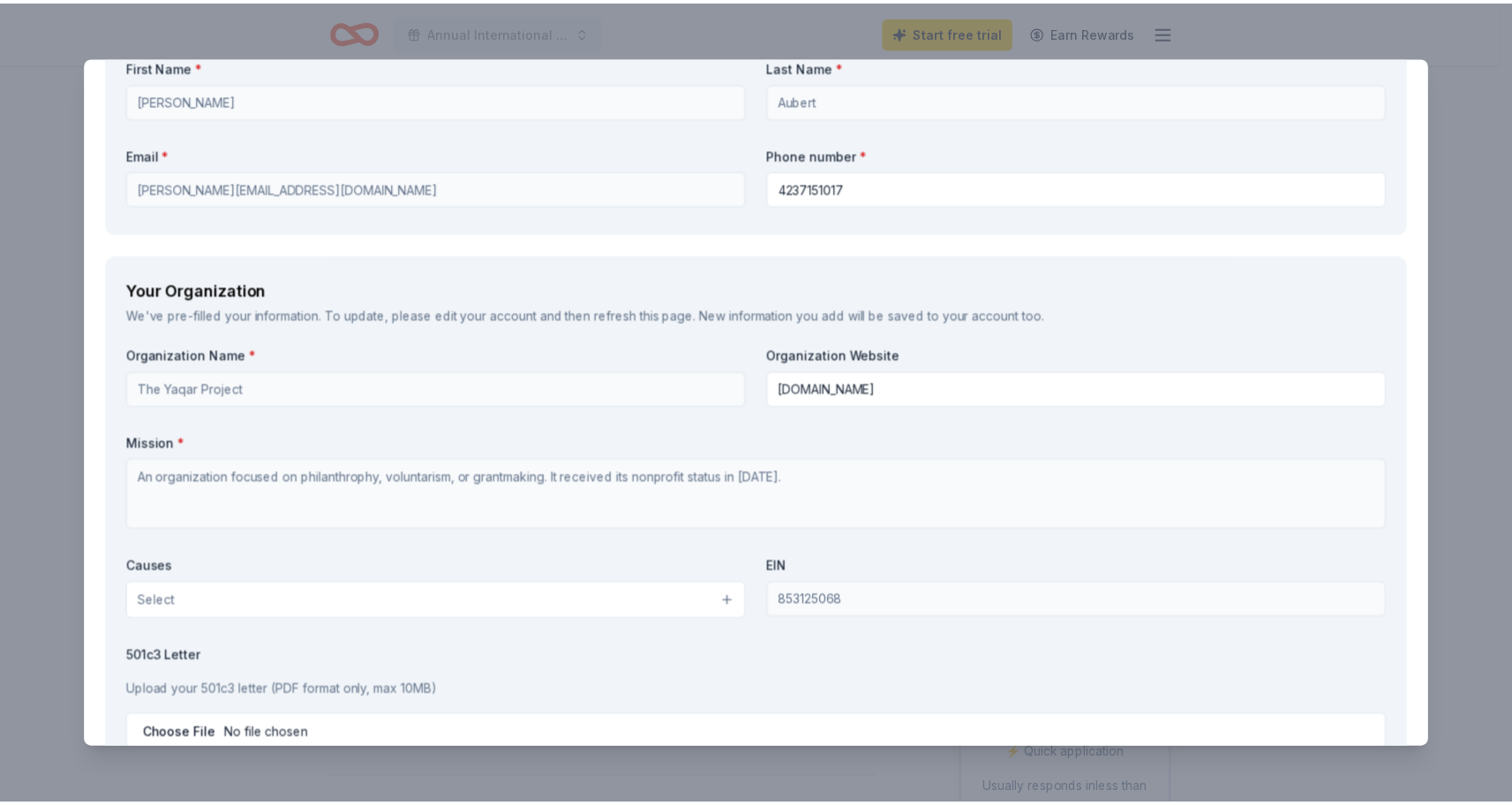
scroll to position [2371, 0]
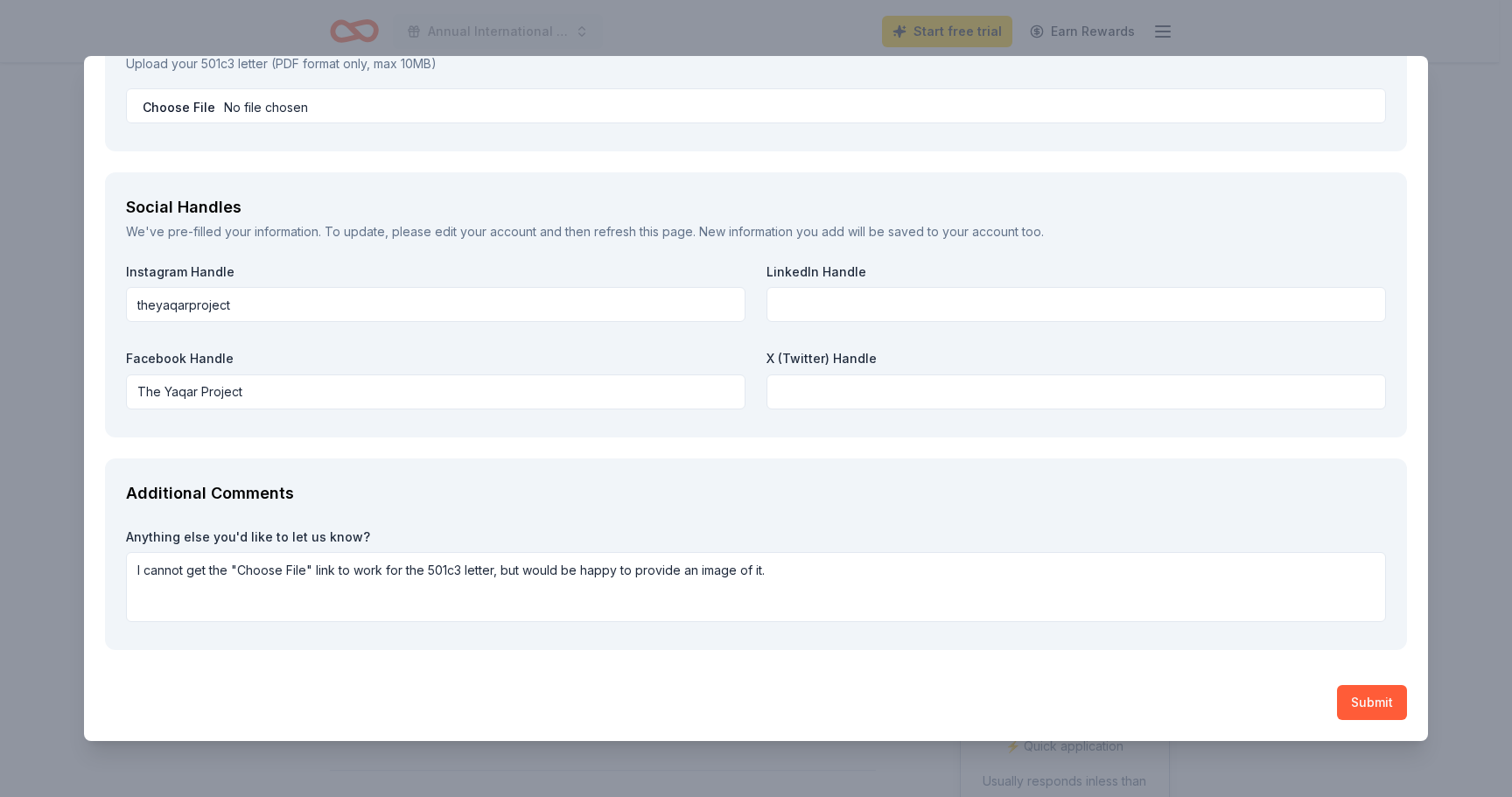
click at [1368, 701] on button "Submit" at bounding box center [1371, 702] width 70 height 35
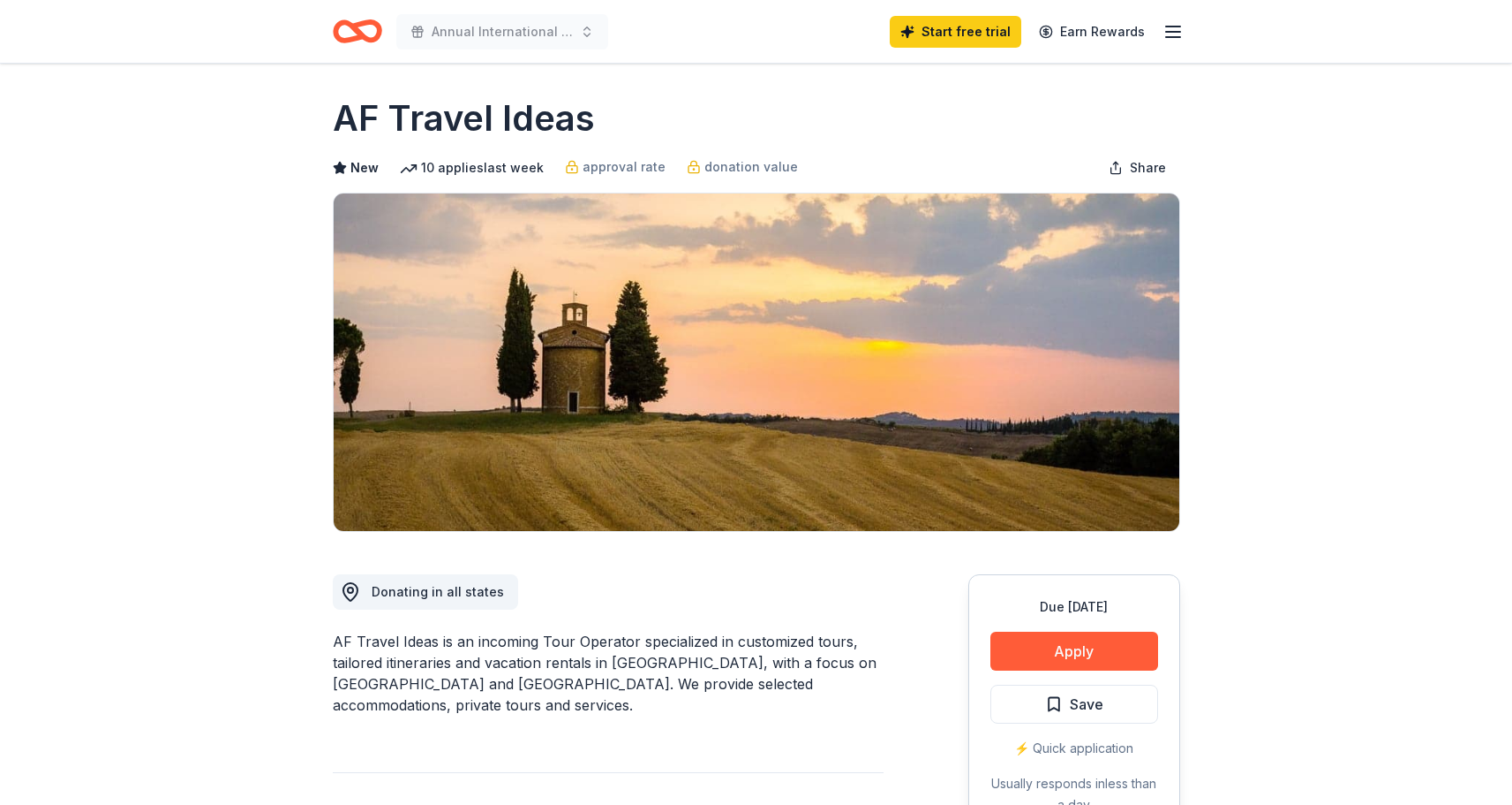
scroll to position [276, 0]
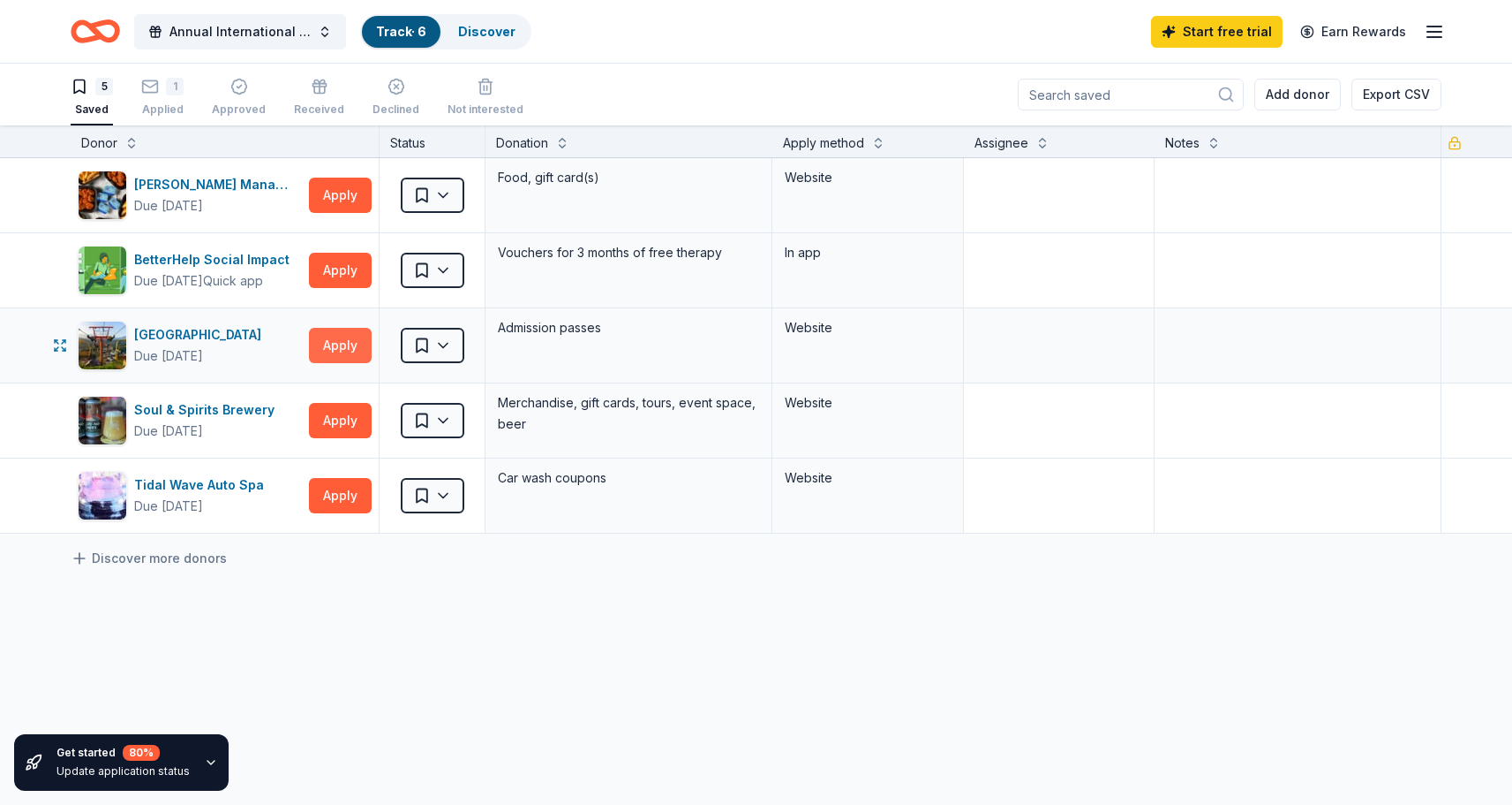
click at [342, 343] on button "Apply" at bounding box center [340, 345] width 63 height 35
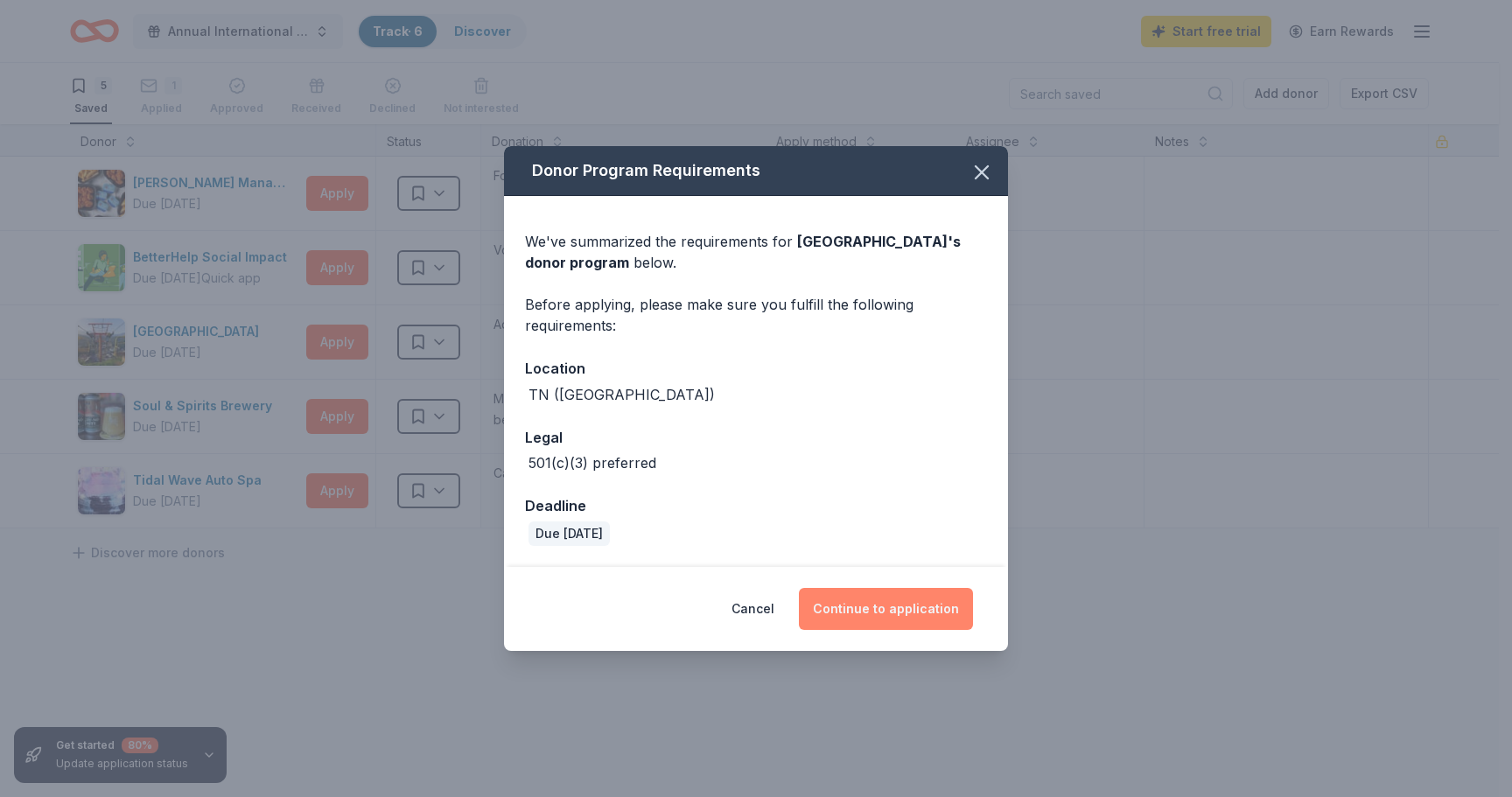
click at [915, 612] on button "Continue to application" at bounding box center [886, 609] width 174 height 42
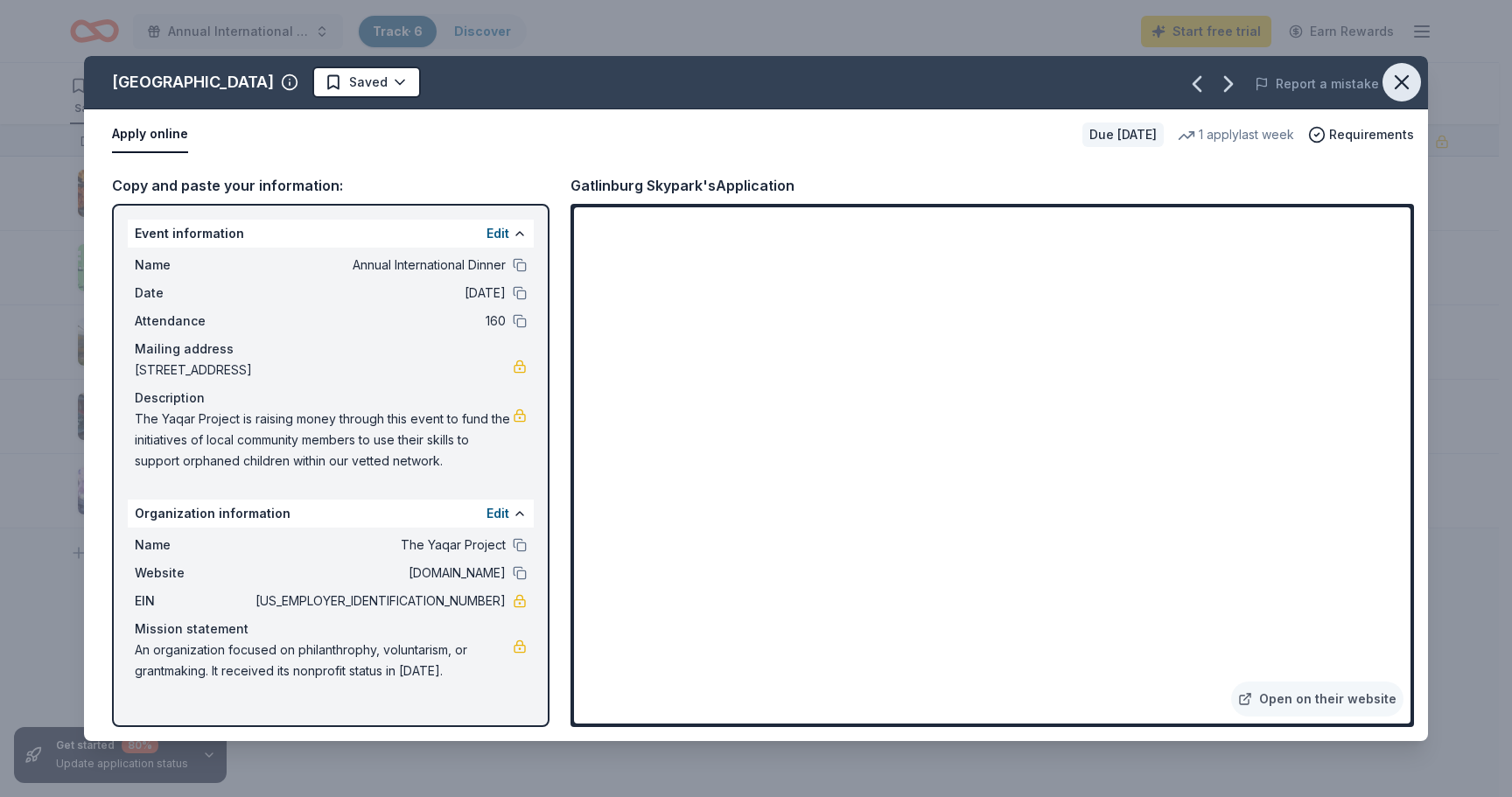
click at [1399, 85] on icon "button" at bounding box center [1401, 82] width 13 height 13
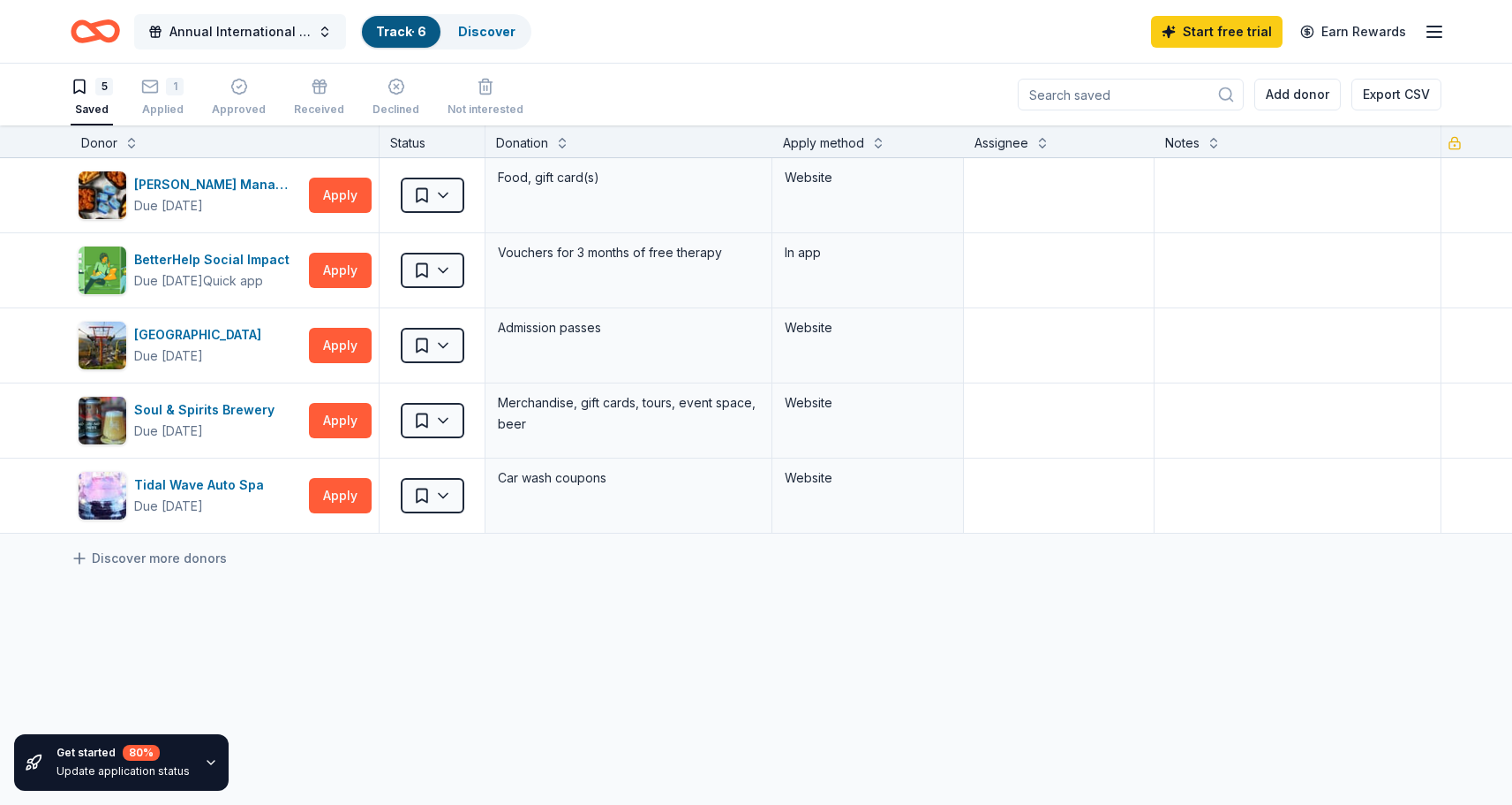
click at [266, 26] on span "Annual International Dinner" at bounding box center [239, 32] width 141 height 21
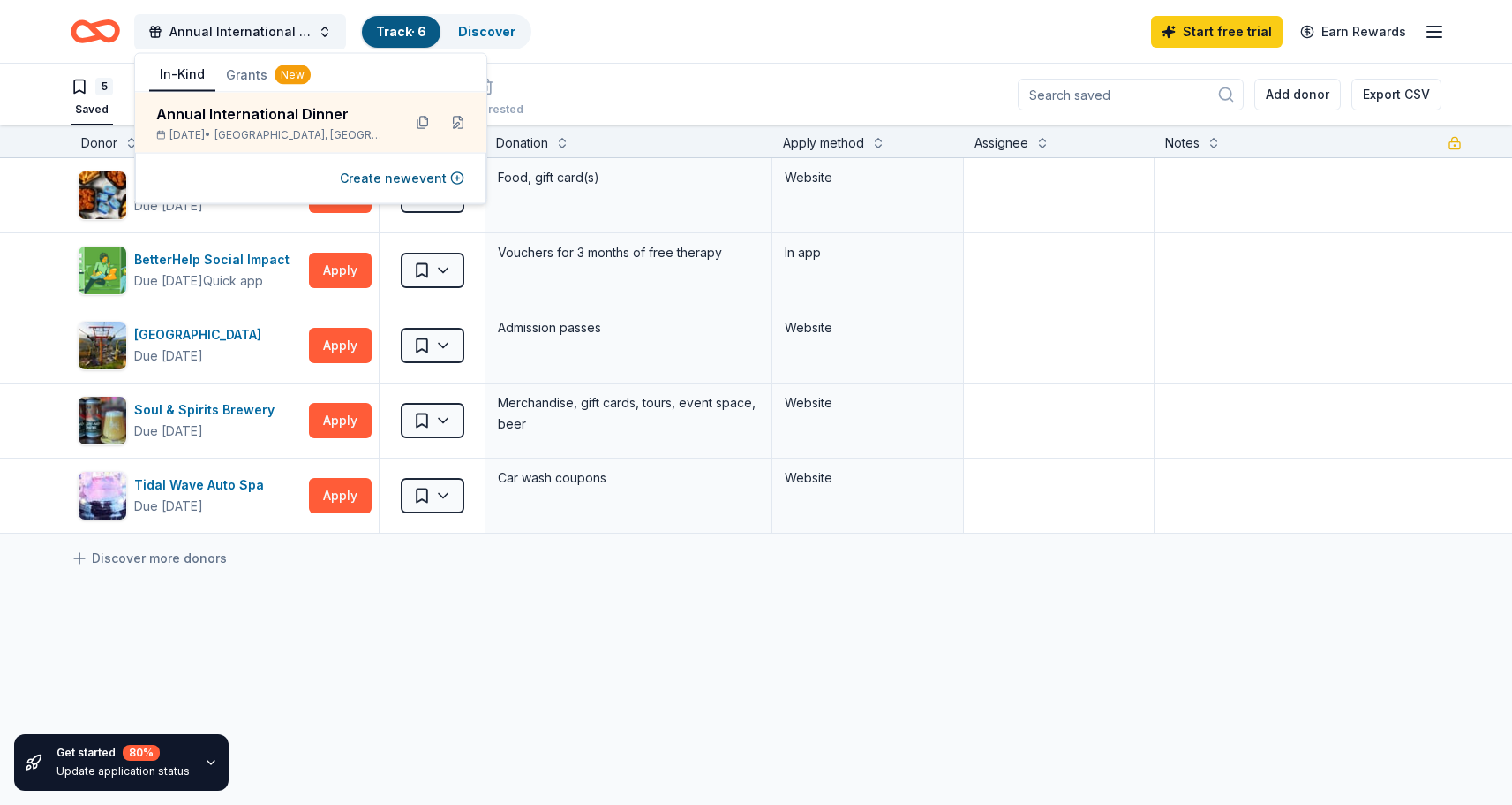
click at [45, 97] on div "5 Saved 1 Applied Approved Received Declined Not interested Add donor Export CSV" at bounding box center [756, 94] width 1512 height 62
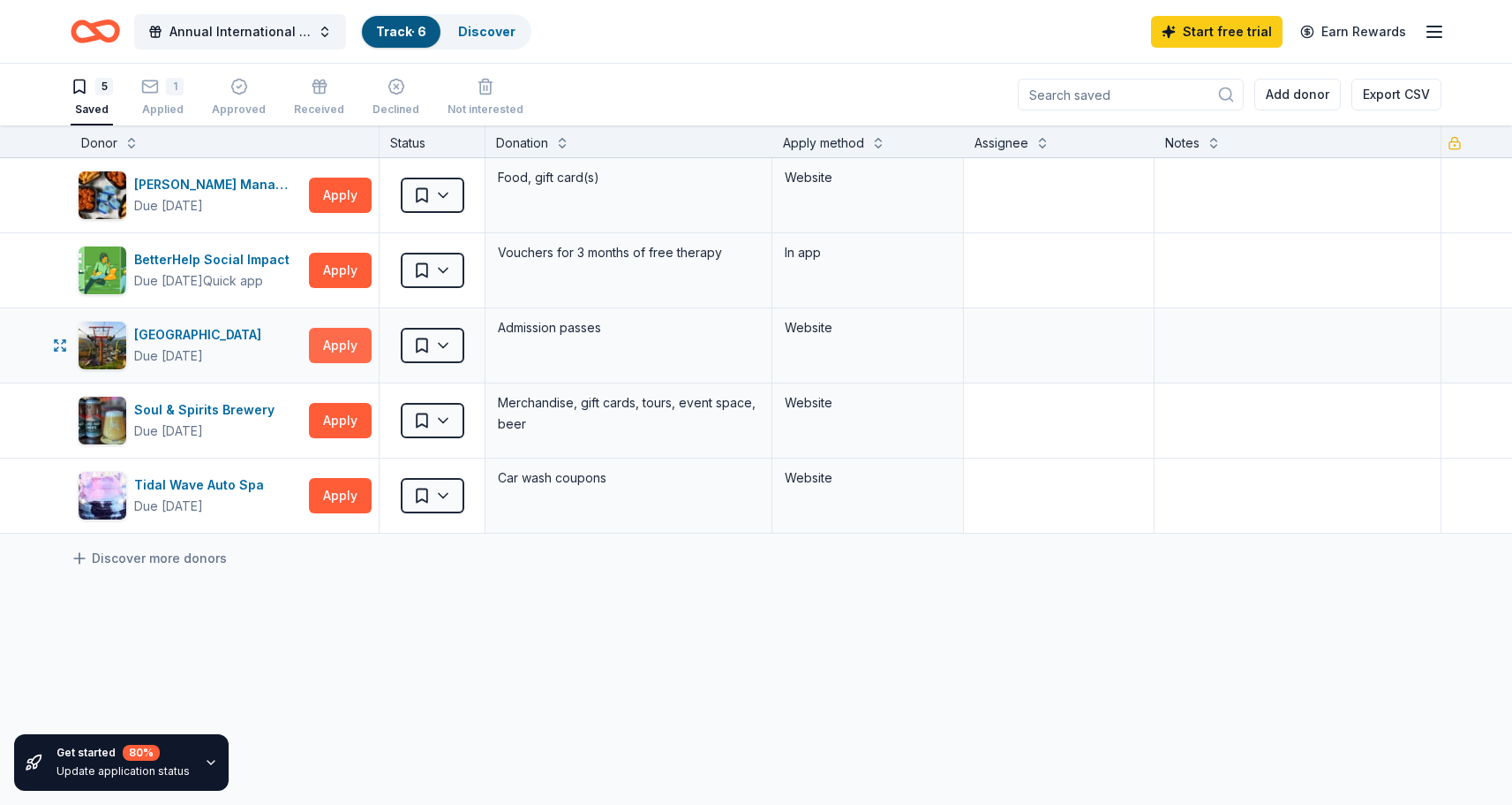
click at [325, 353] on button "Apply" at bounding box center [340, 345] width 63 height 35
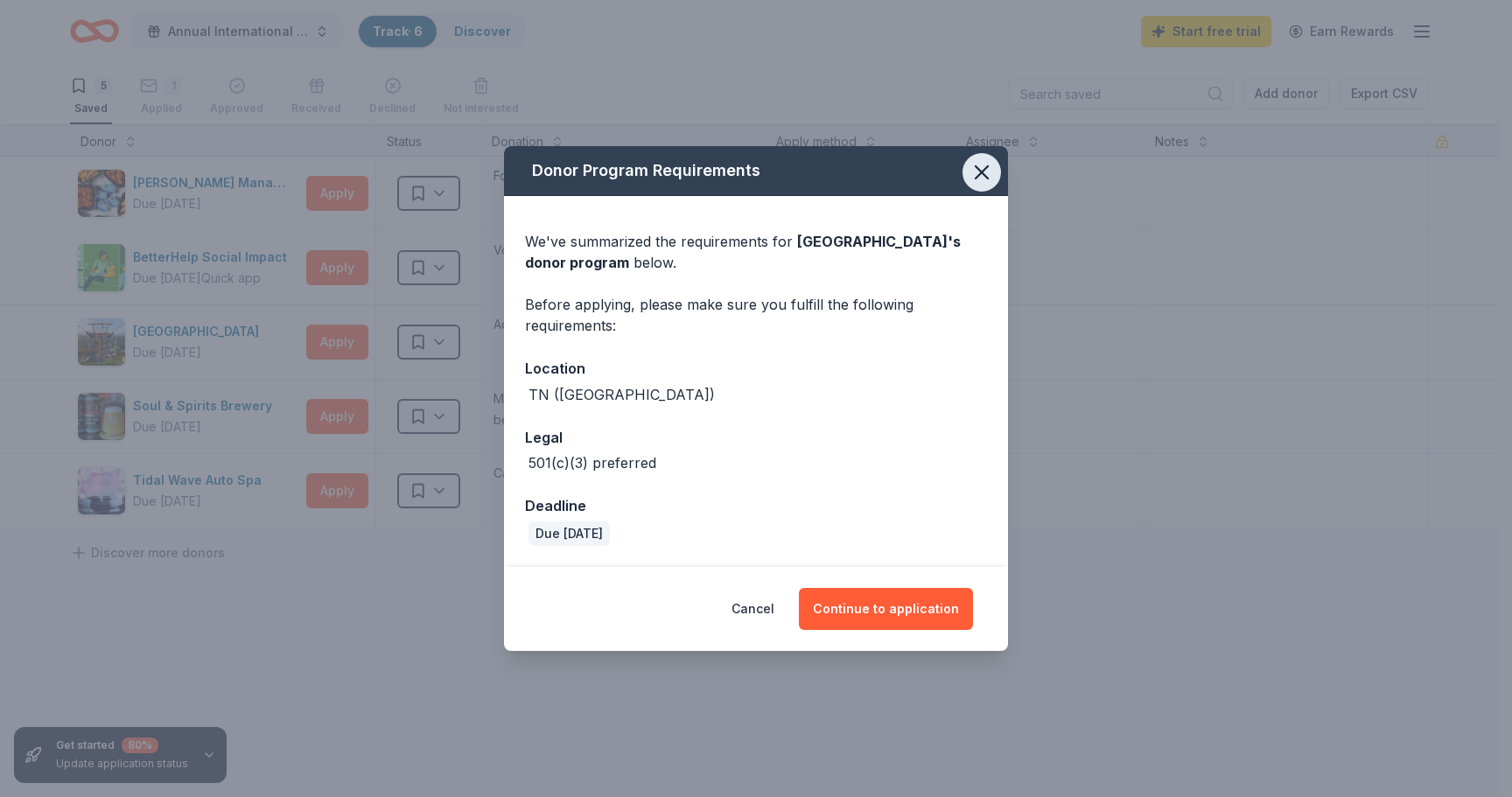
click at [979, 177] on icon "button" at bounding box center [981, 171] width 24 height 24
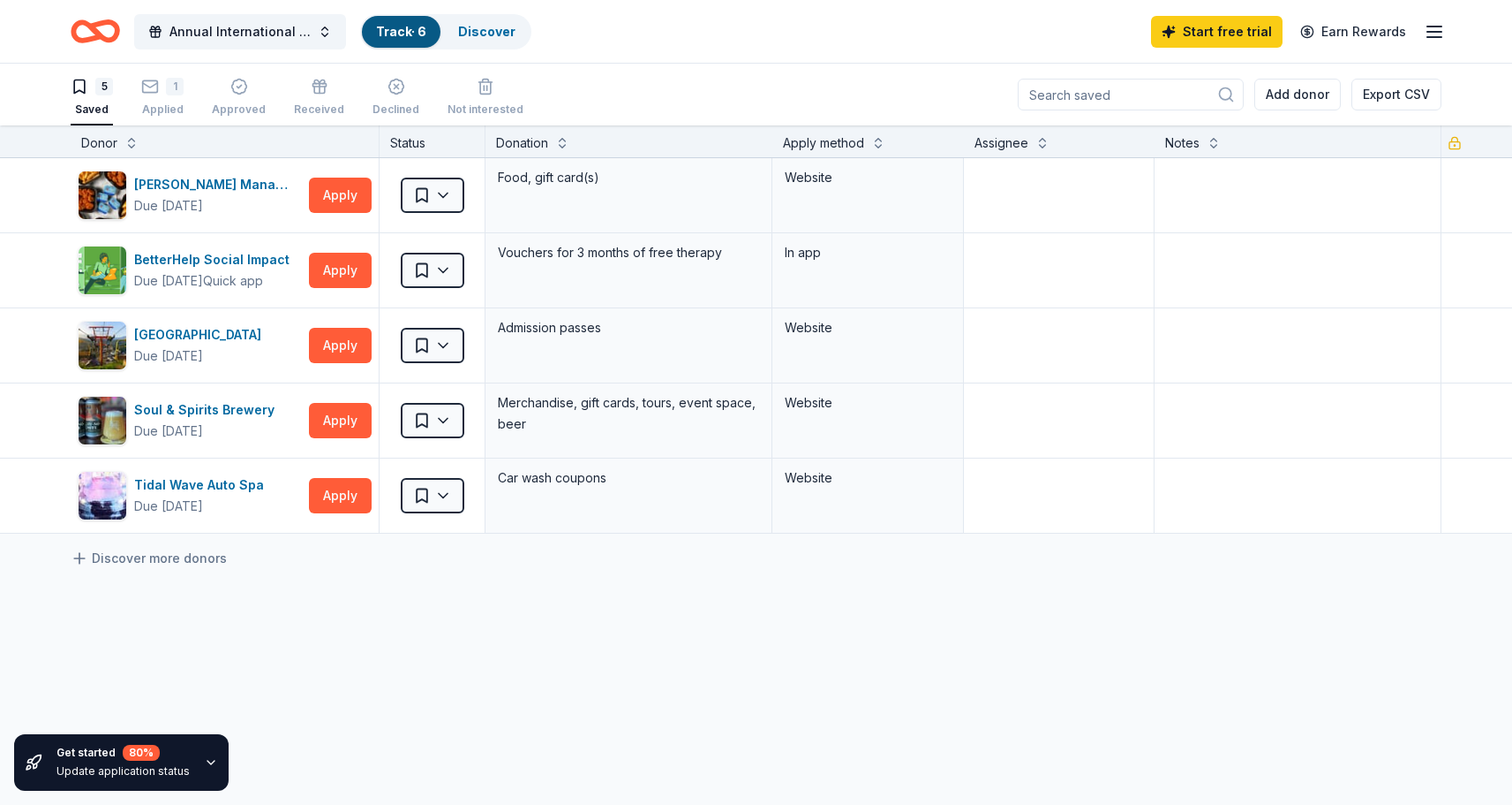
click at [208, 760] on icon "button" at bounding box center [211, 762] width 15 height 15
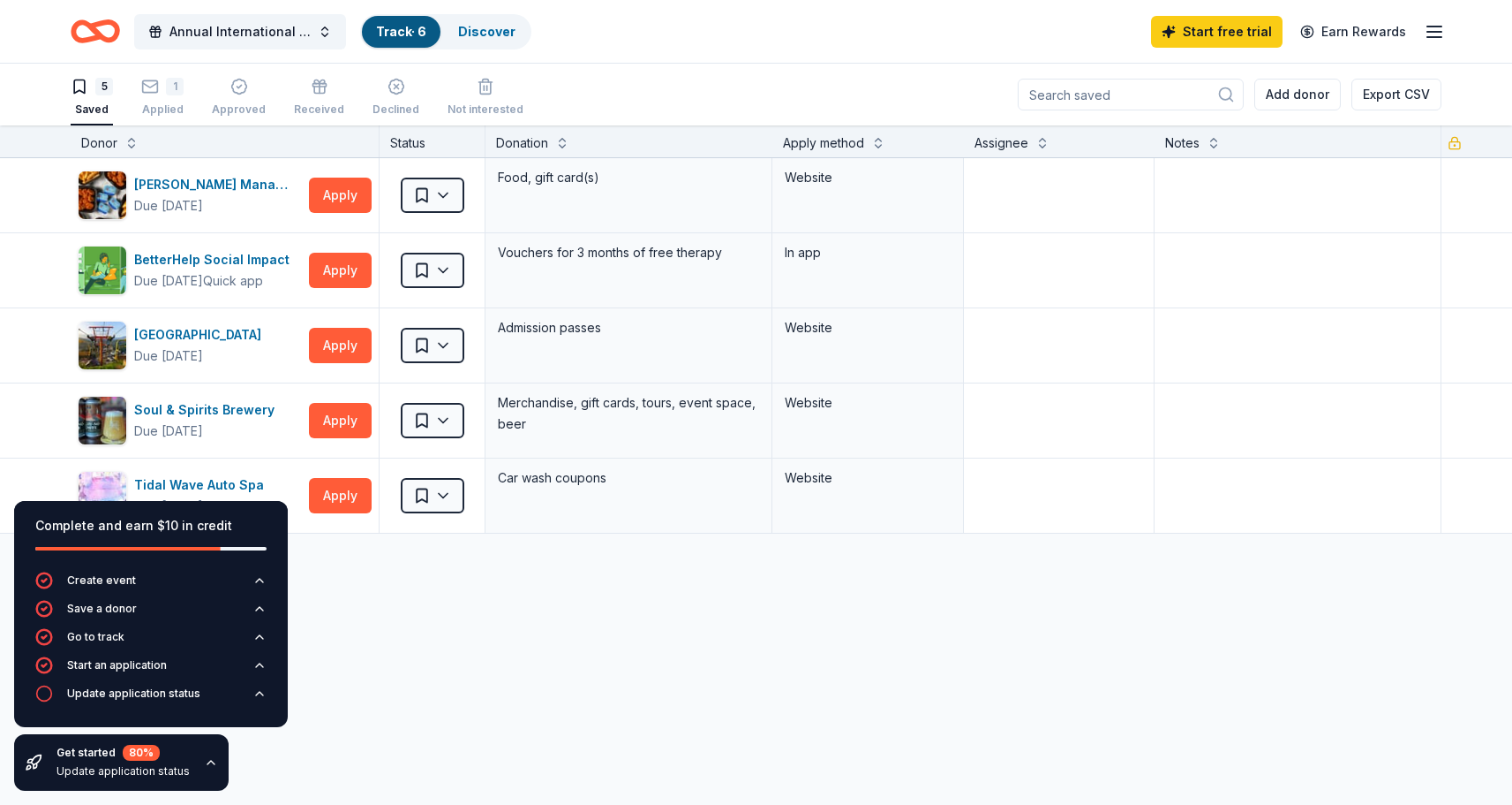
click at [140, 758] on div "80 %" at bounding box center [141, 752] width 37 height 16
click at [357, 344] on button "Apply" at bounding box center [340, 345] width 63 height 35
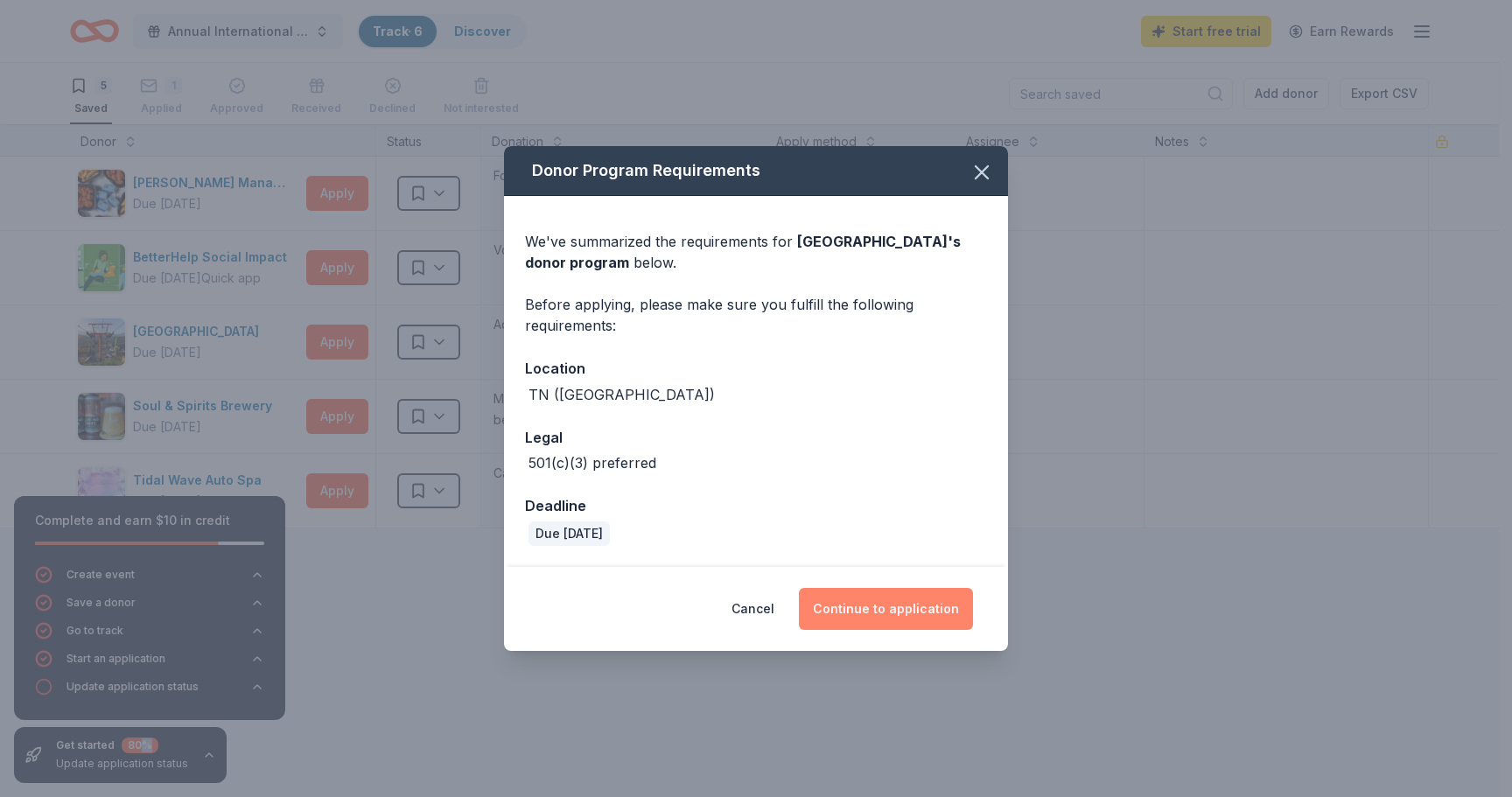
click at [904, 616] on button "Continue to application" at bounding box center [886, 609] width 174 height 42
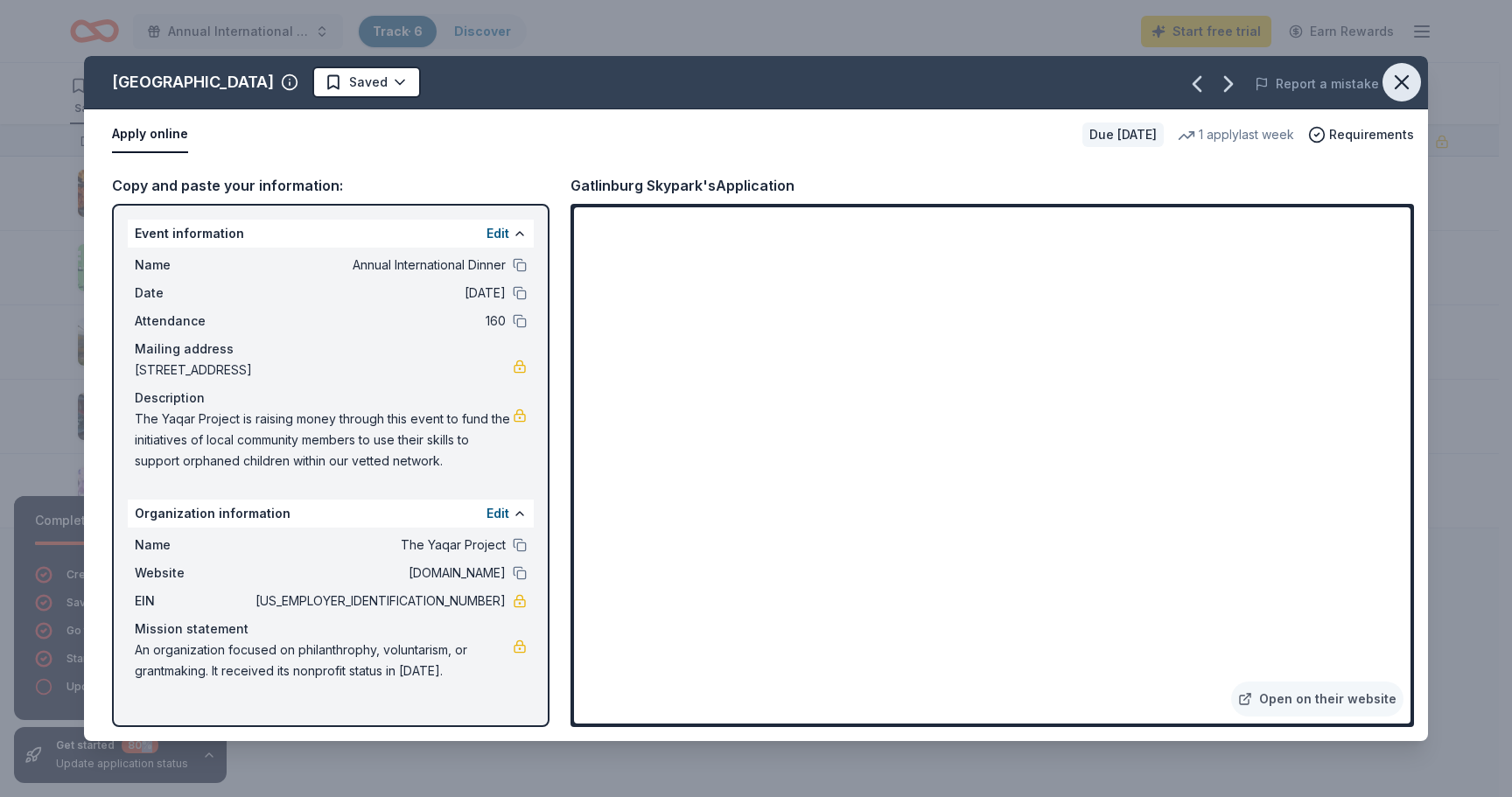
click at [1395, 78] on icon "button" at bounding box center [1401, 82] width 13 height 13
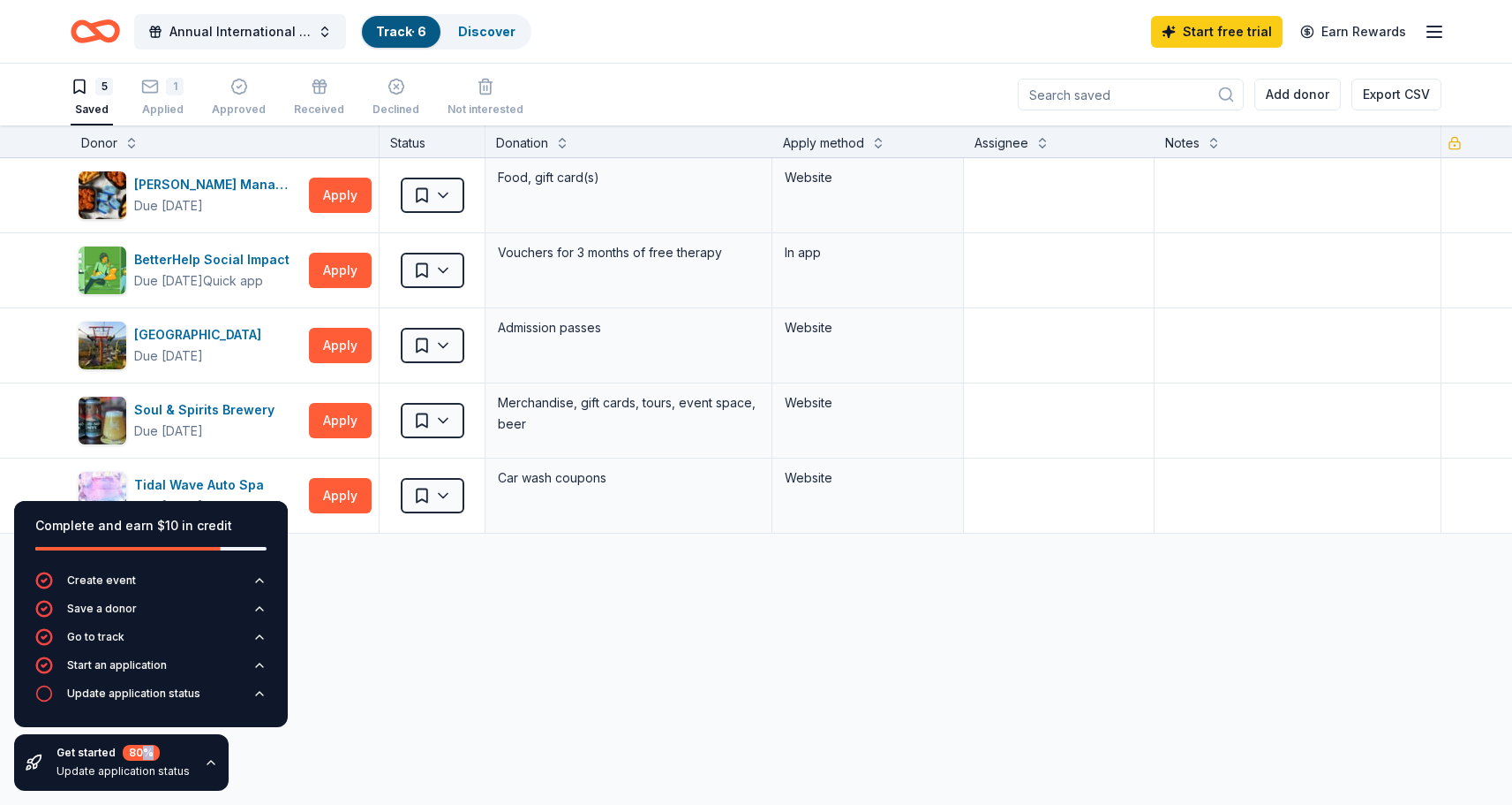
click at [204, 764] on icon "button" at bounding box center [211, 762] width 15 height 15
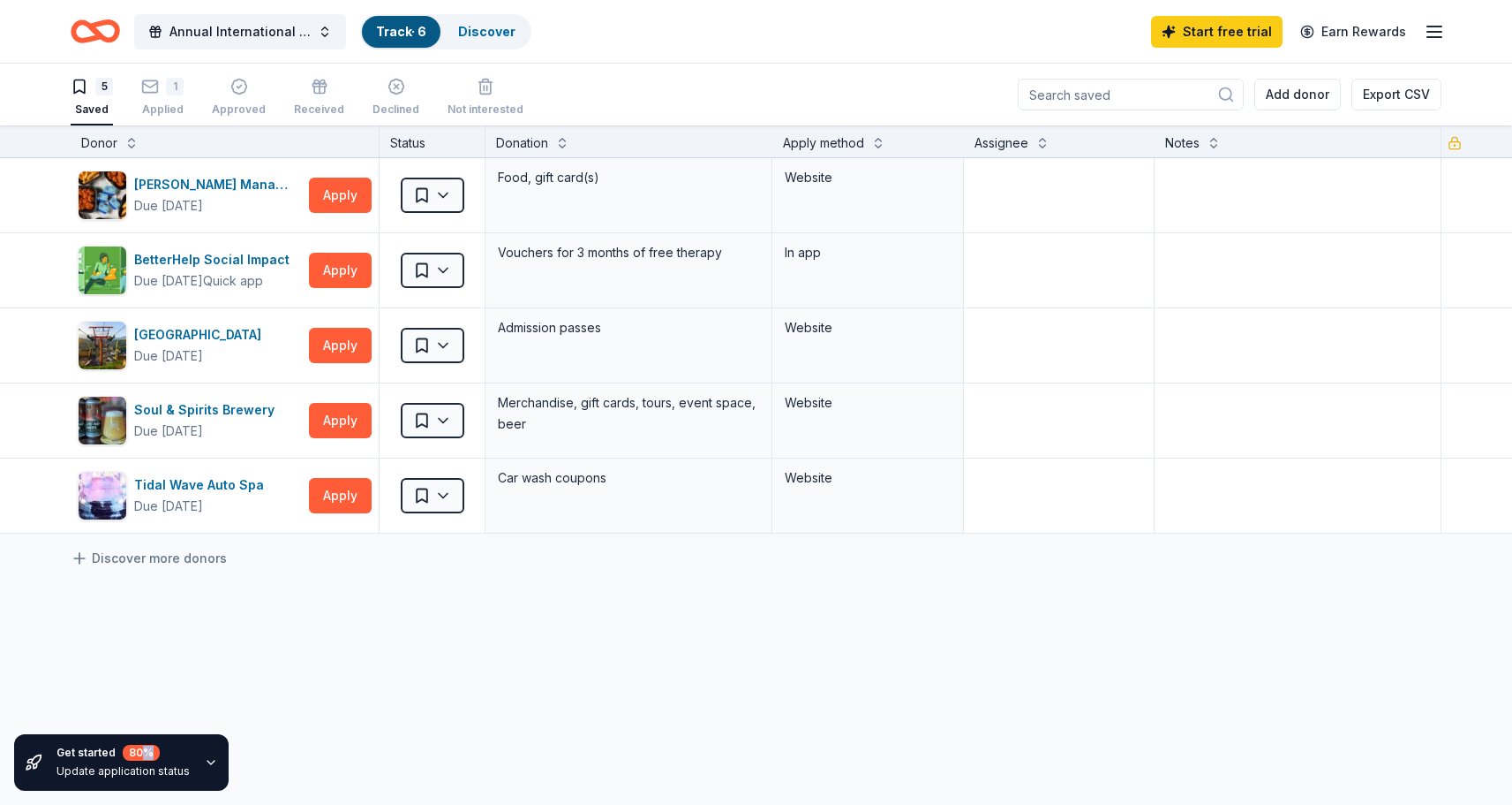
click at [208, 762] on icon "button" at bounding box center [211, 762] width 7 height 4
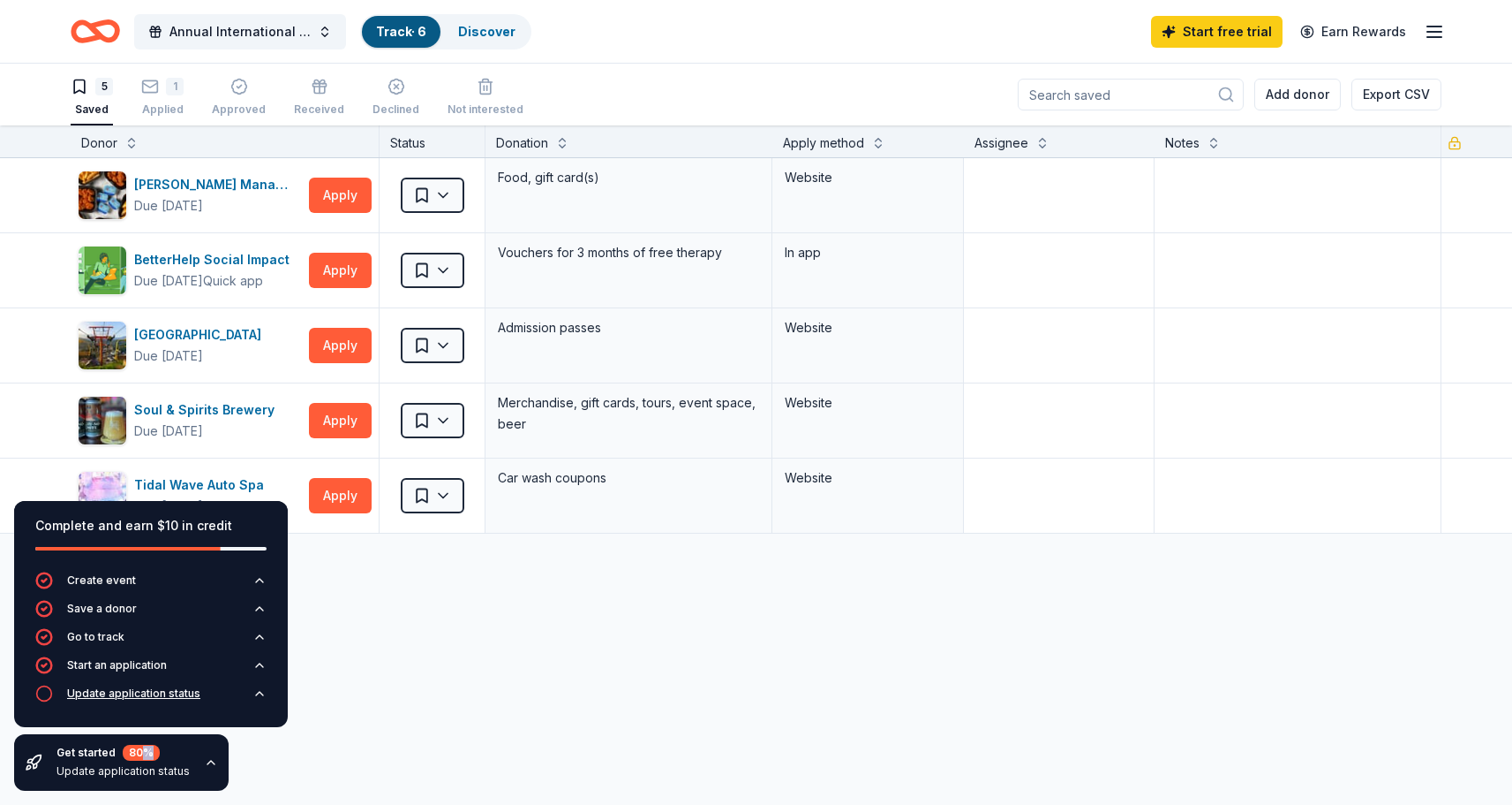
click at [217, 691] on button "Update application status" at bounding box center [151, 698] width 231 height 28
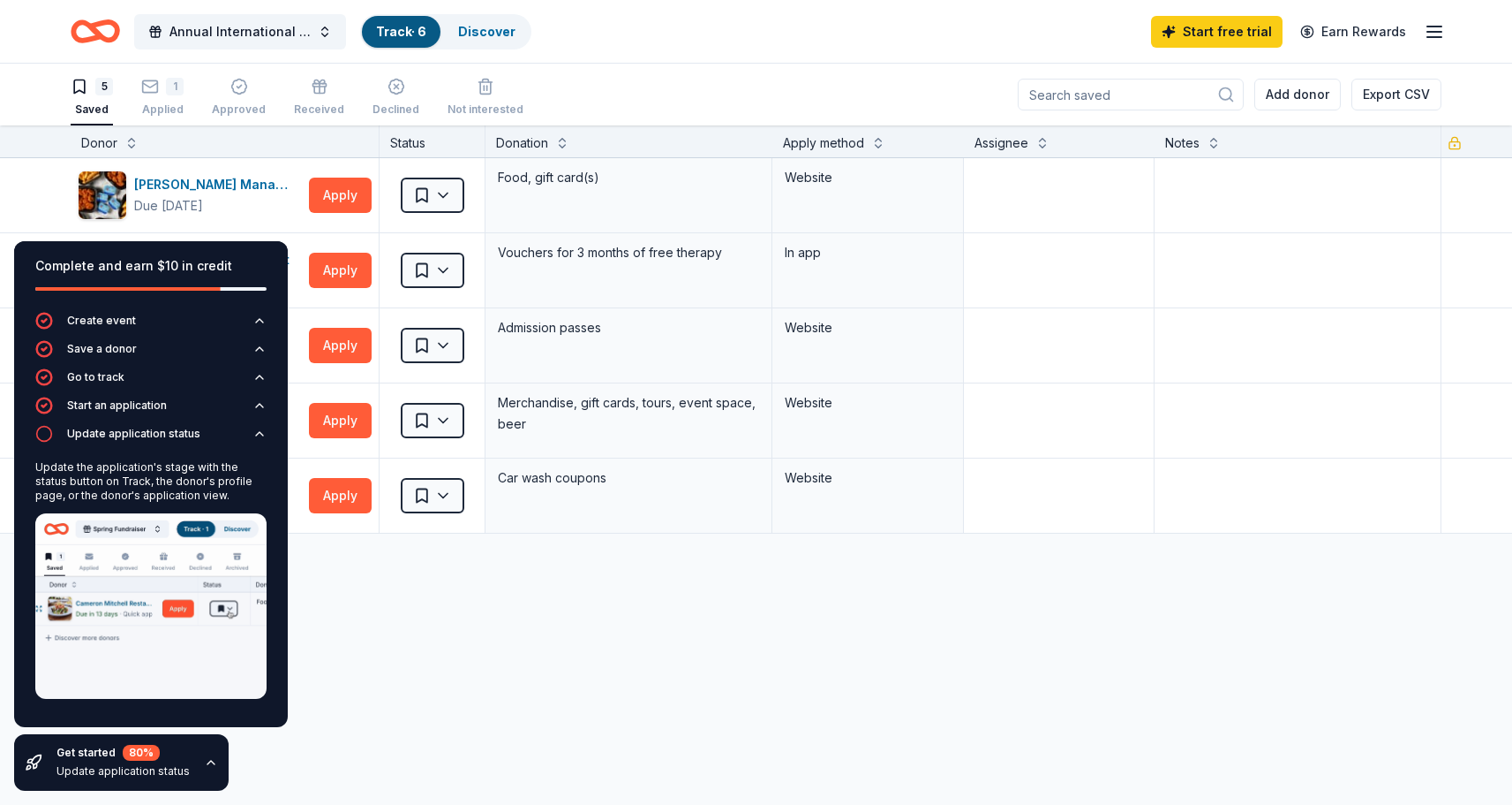
click at [301, 641] on div "Complete and earn $10 in credit Create event Save a donor Go to track Start an …" at bounding box center [151, 516] width 302 height 578
click at [149, 89] on icon "button" at bounding box center [150, 87] width 17 height 18
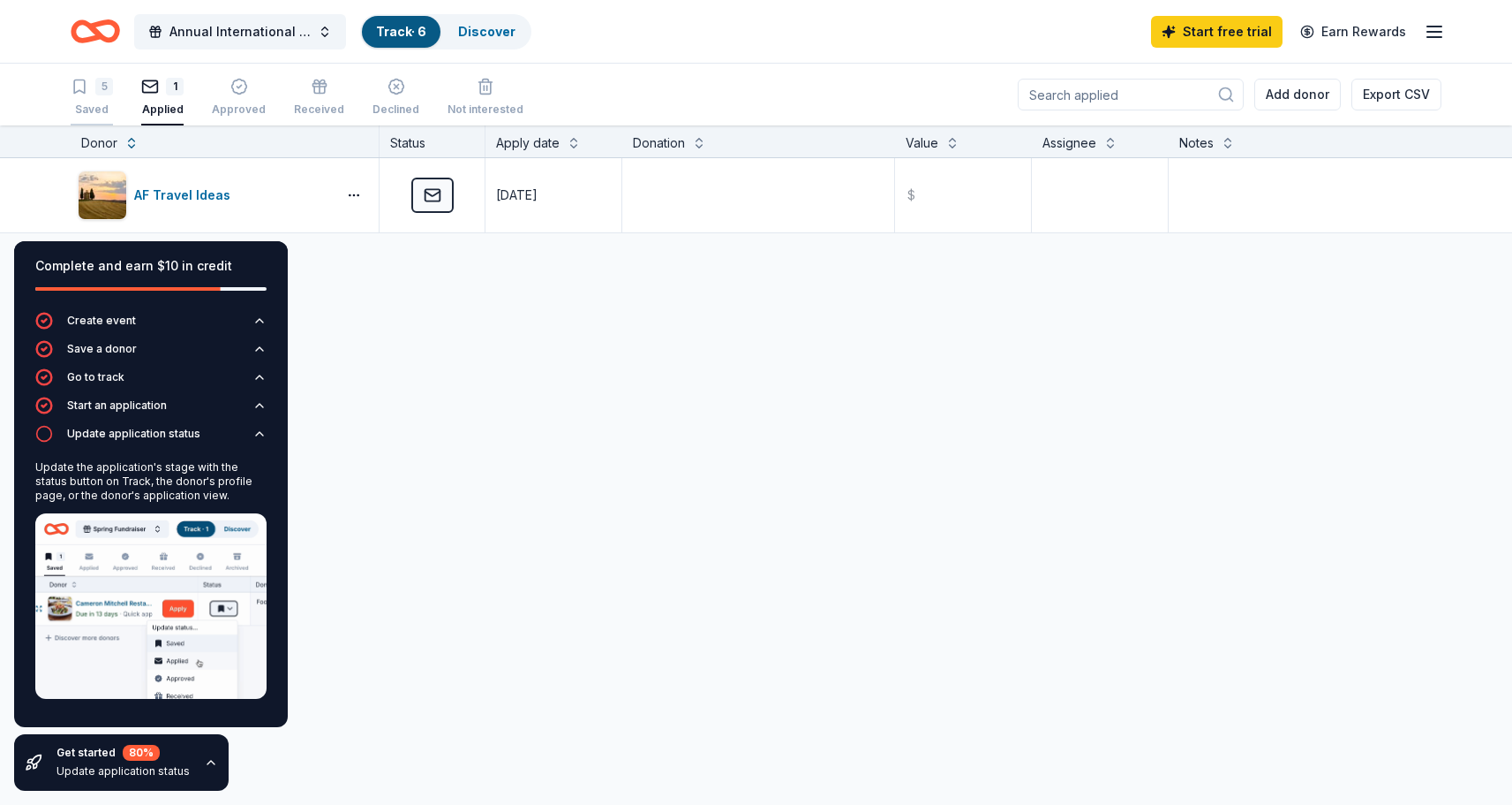
click at [110, 87] on div "5" at bounding box center [104, 87] width 17 height 18
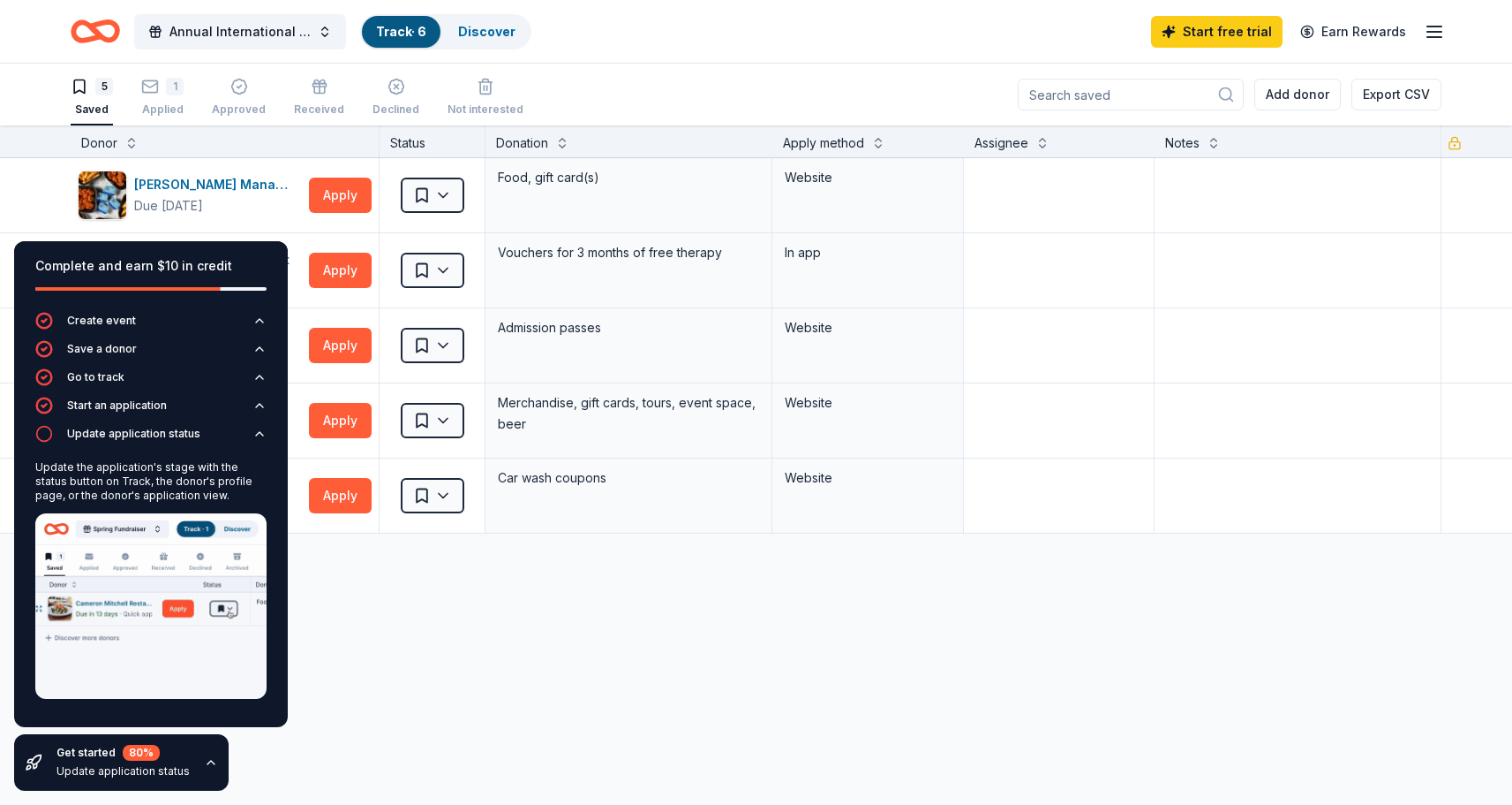
click at [423, 586] on div "Avants Management Group Due in 34 days Apply Saved Food, gift card(s) Website B…" at bounding box center [756, 512] width 1512 height 708
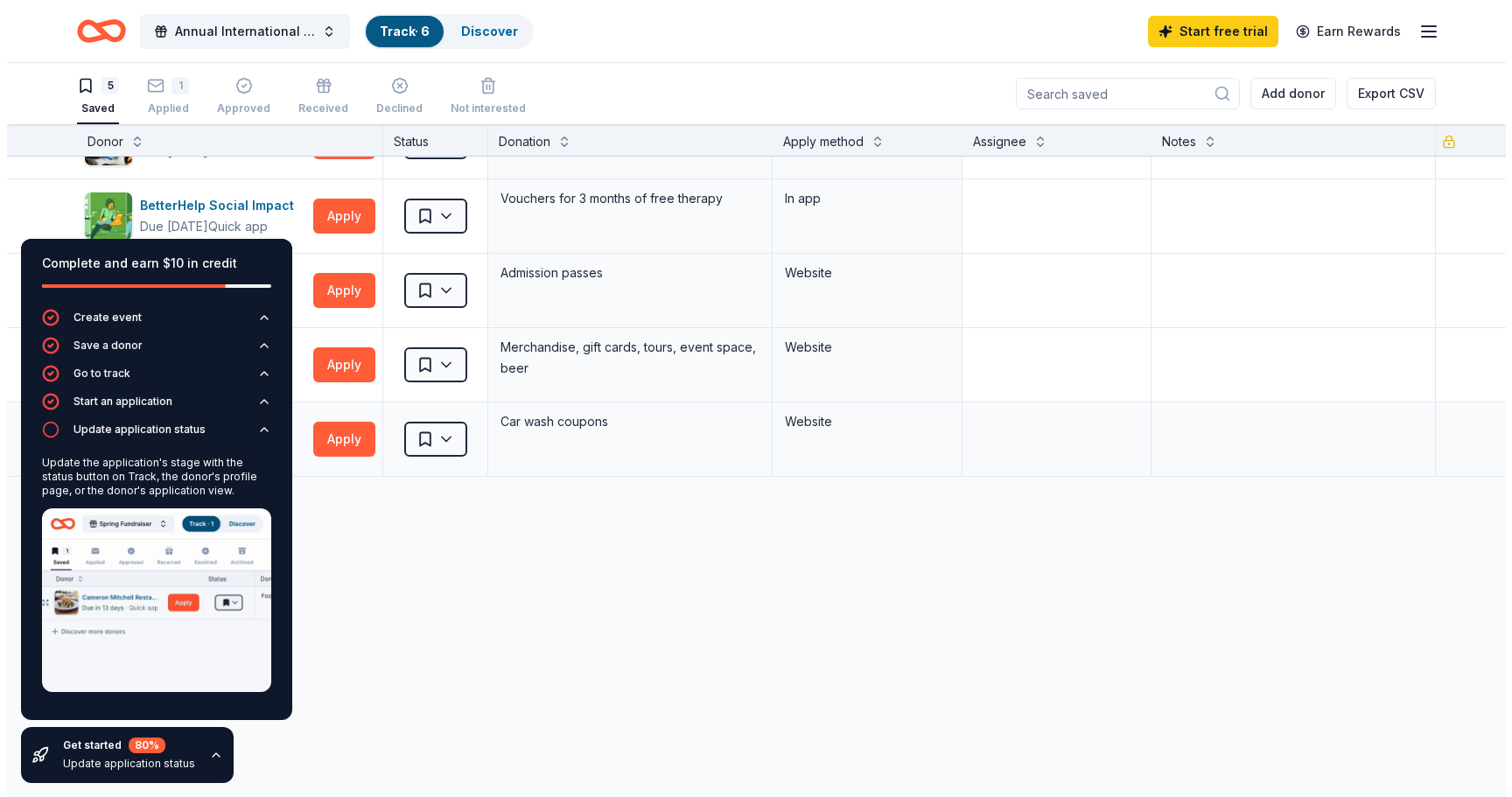
scroll to position [60, 0]
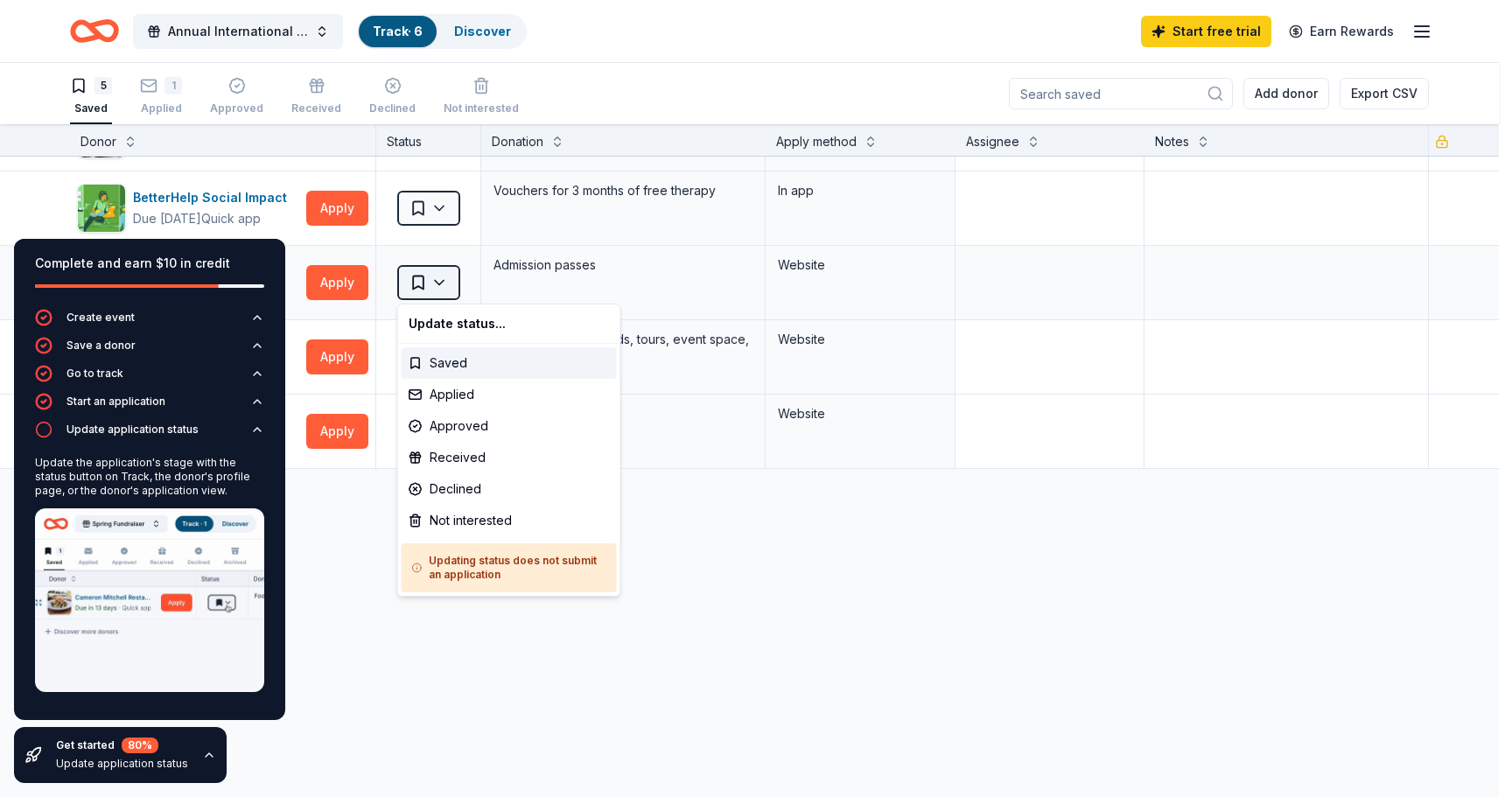
click at [443, 281] on html "Annual International Dinner Track · 6 Discover Start free trial Earn Rewards 5 …" at bounding box center [756, 398] width 1512 height 797
click at [474, 395] on div "Applied" at bounding box center [509, 394] width 216 height 32
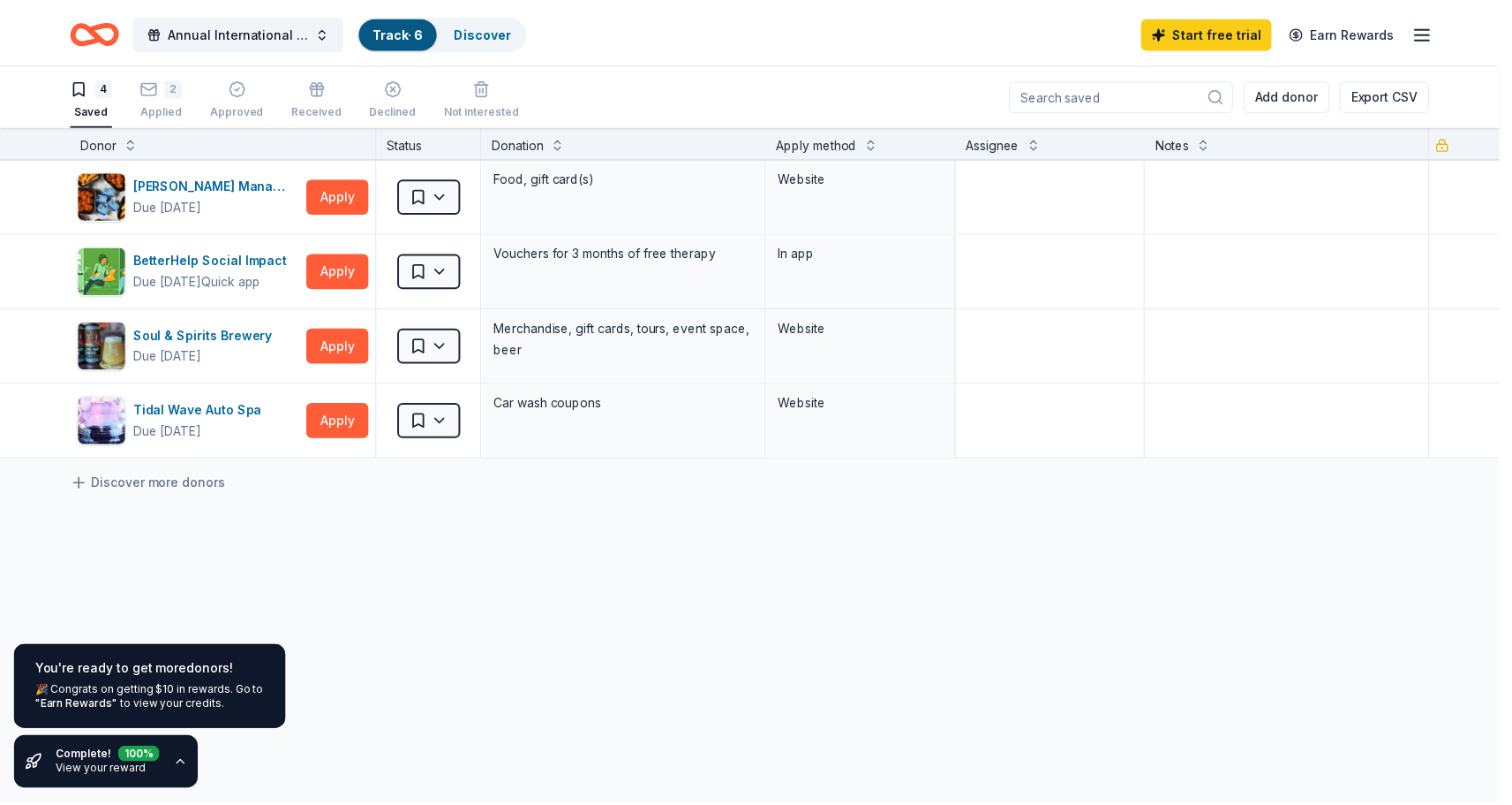
scroll to position [0, 0]
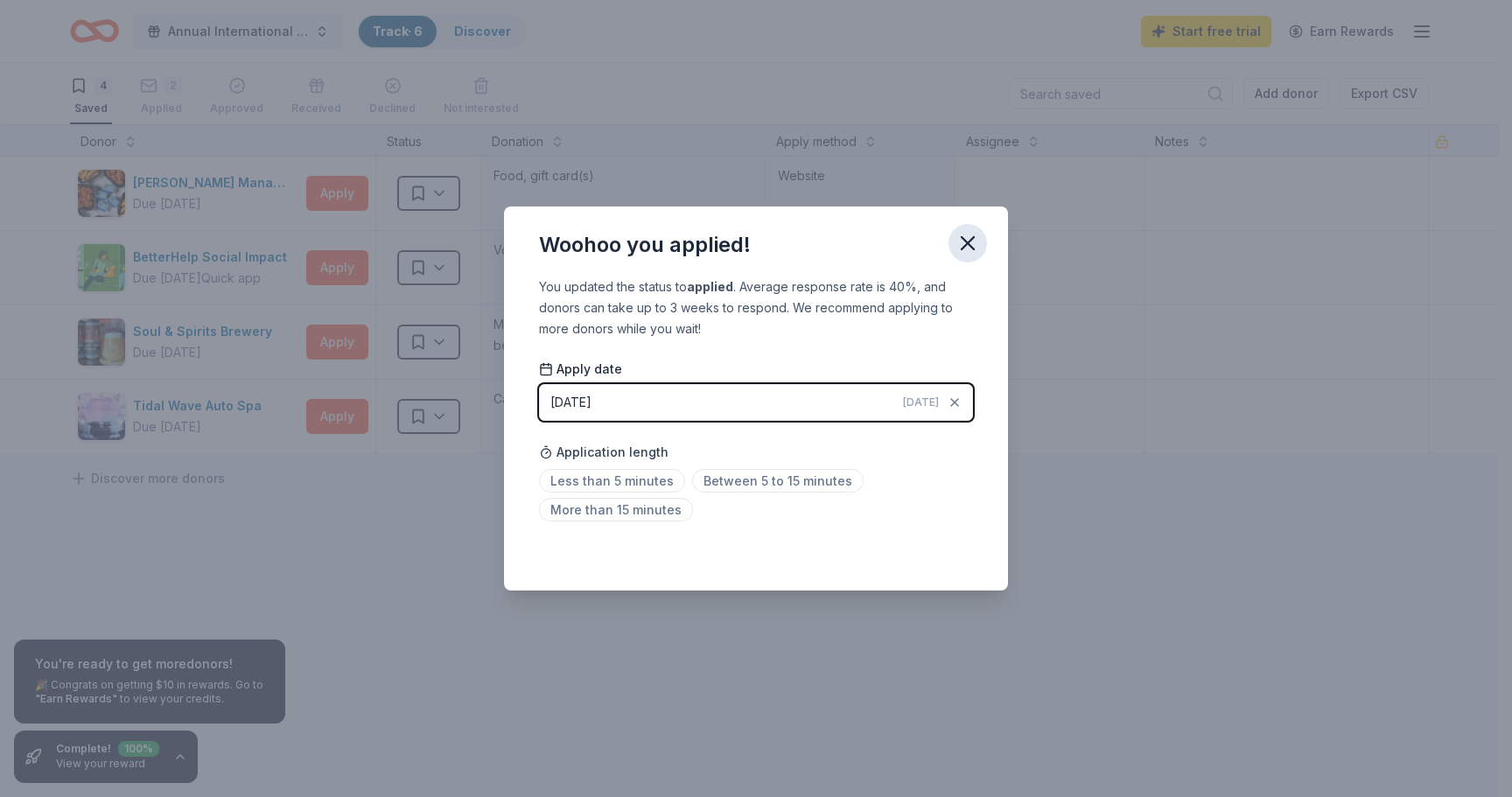
click at [972, 251] on icon "button" at bounding box center [967, 243] width 24 height 24
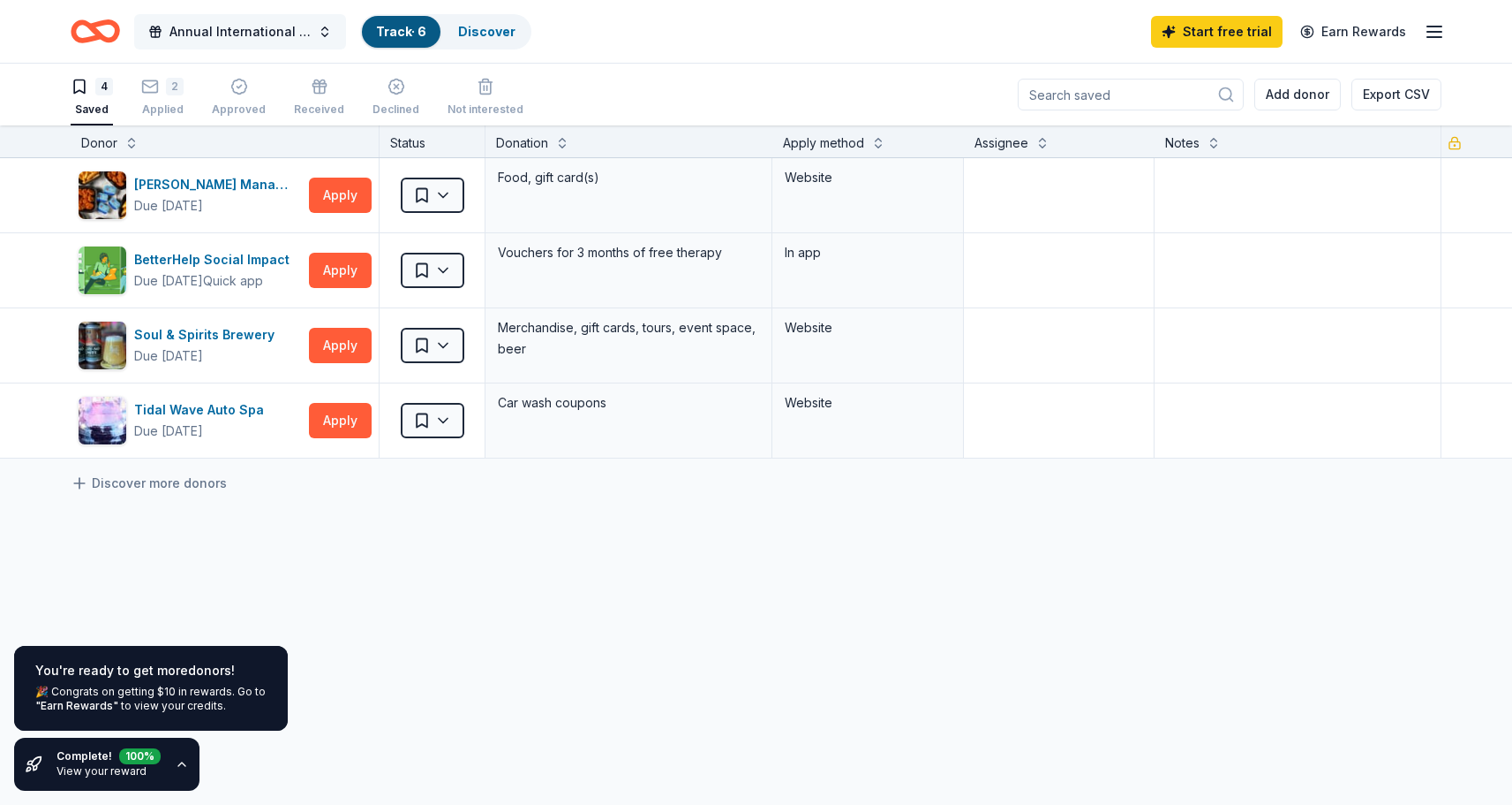
click at [224, 34] on span "Annual International Dinner" at bounding box center [239, 32] width 141 height 21
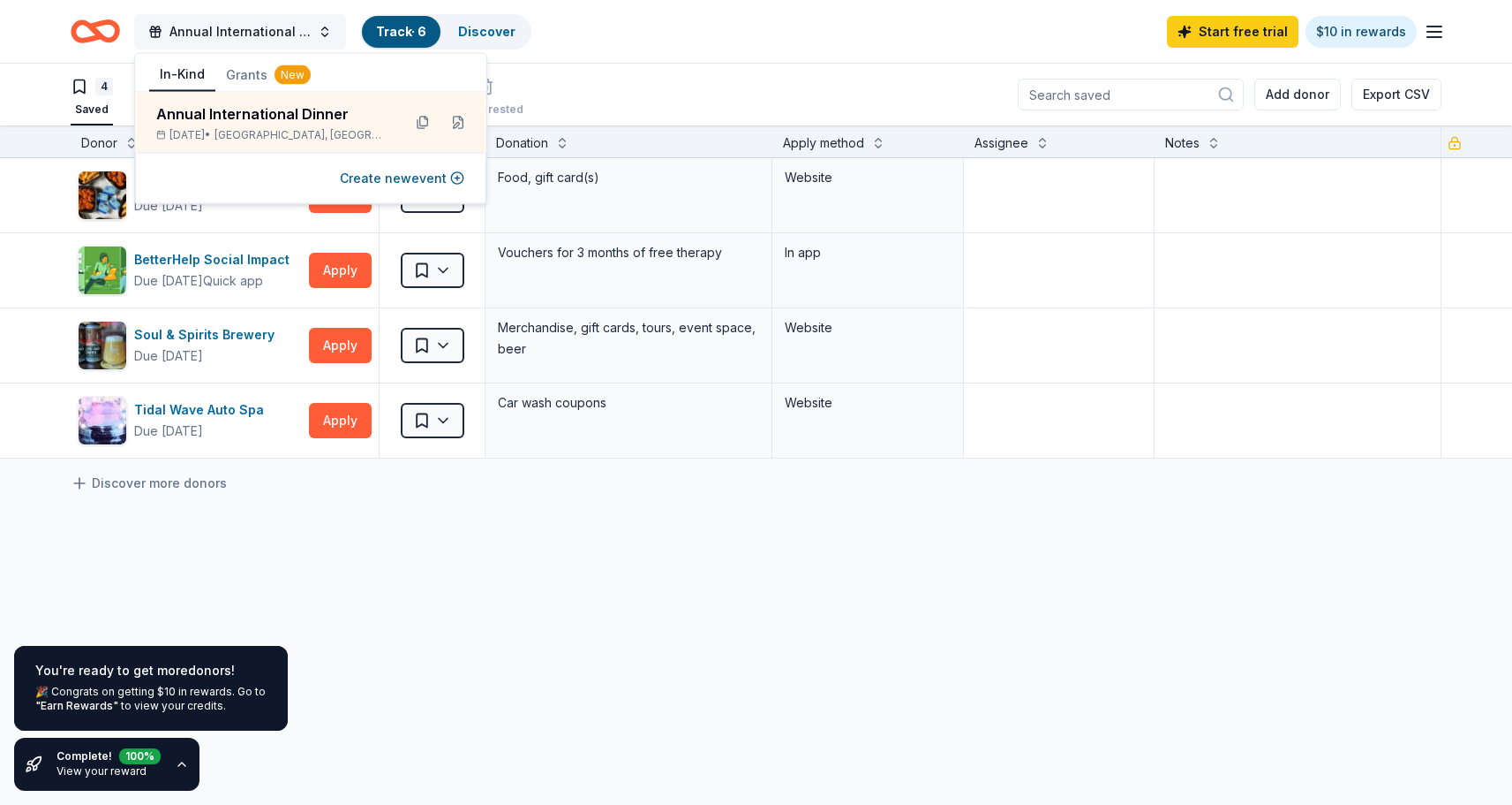
click at [224, 34] on span "Annual International Dinner" at bounding box center [239, 32] width 141 height 21
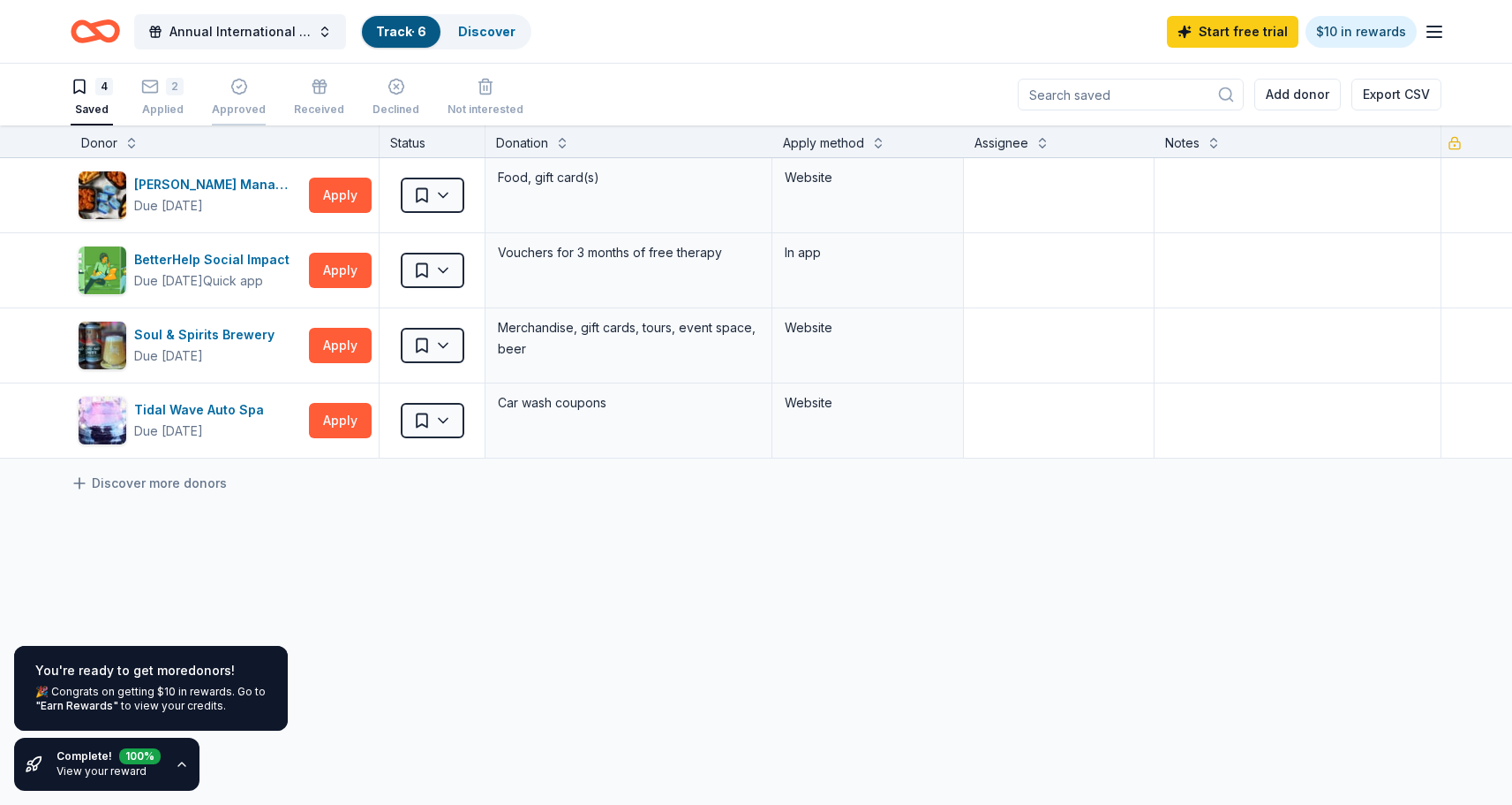
click at [235, 82] on icon "button" at bounding box center [239, 87] width 17 height 18
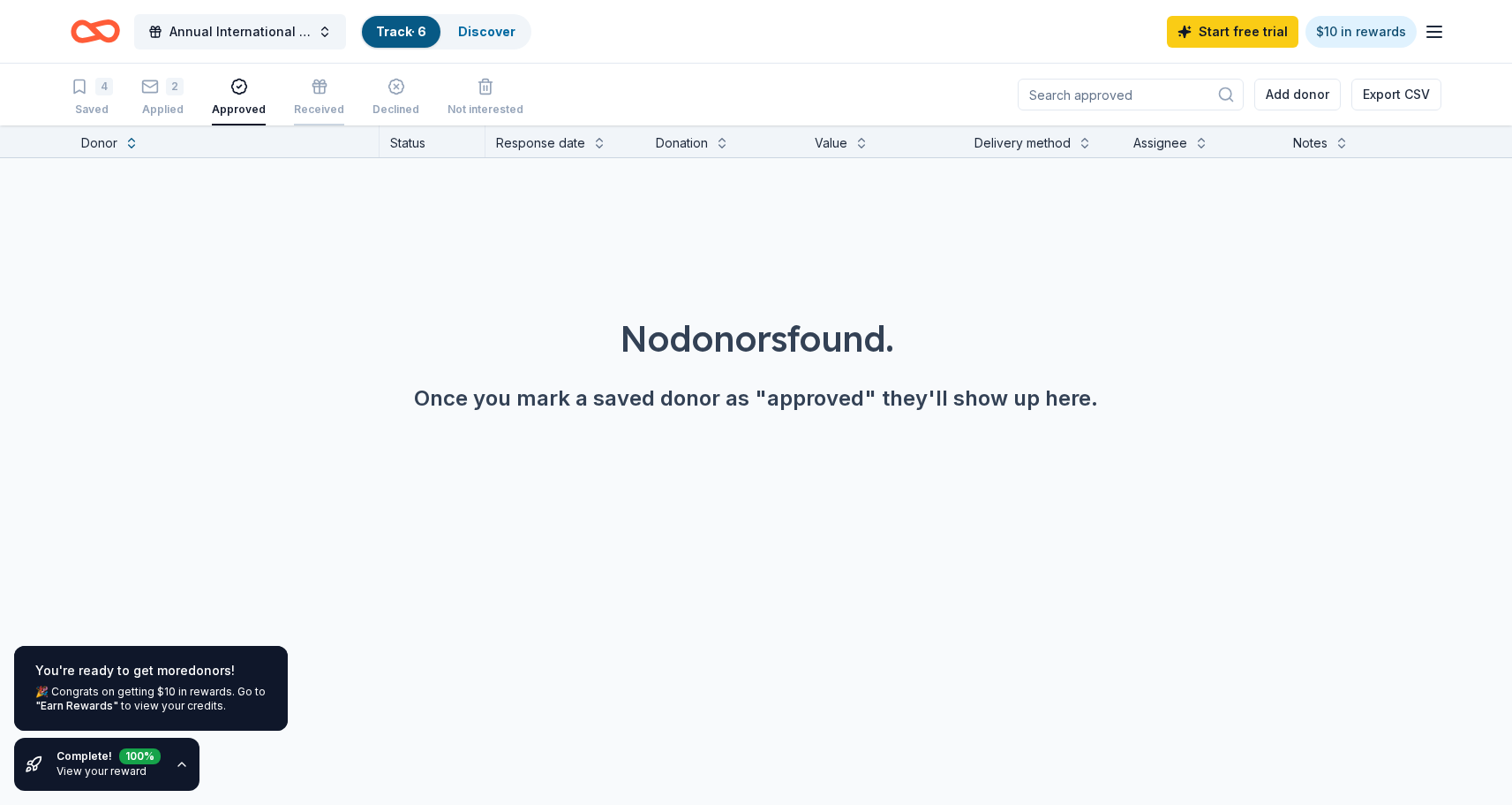
click at [297, 85] on div "button" at bounding box center [320, 87] width 51 height 18
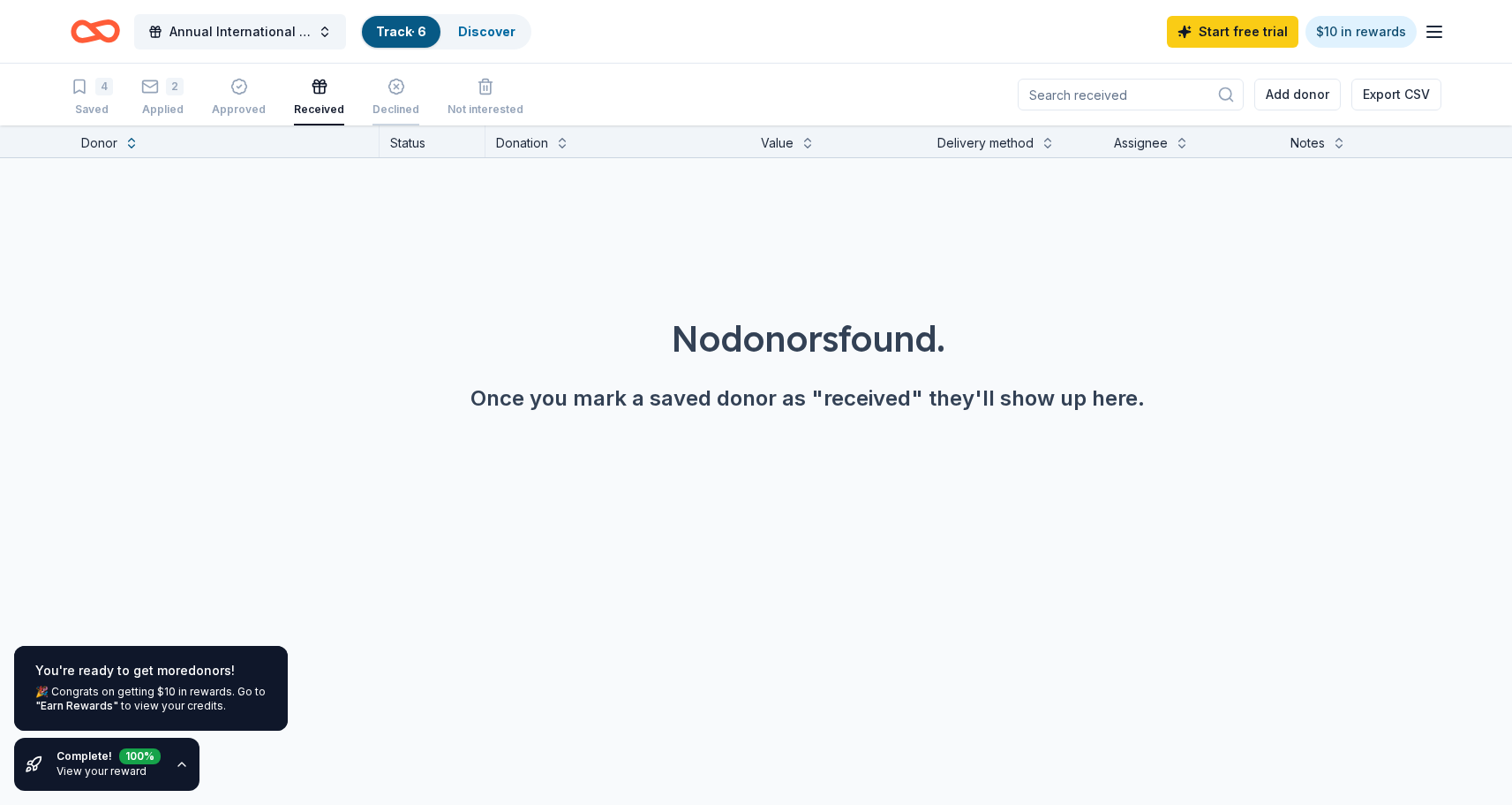
click at [396, 87] on div "button" at bounding box center [395, 87] width 47 height 18
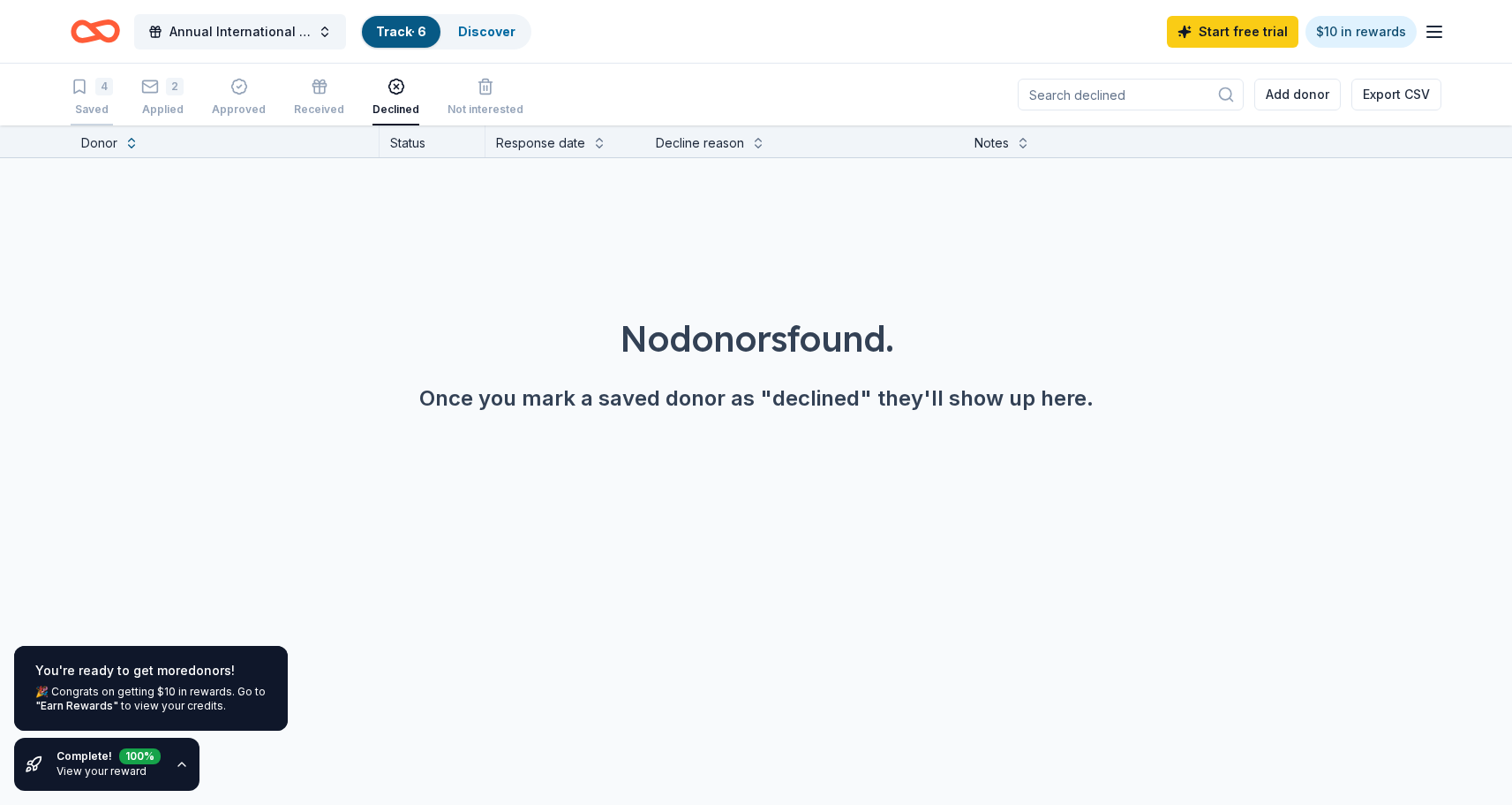
click at [75, 93] on icon "button" at bounding box center [80, 87] width 17 height 18
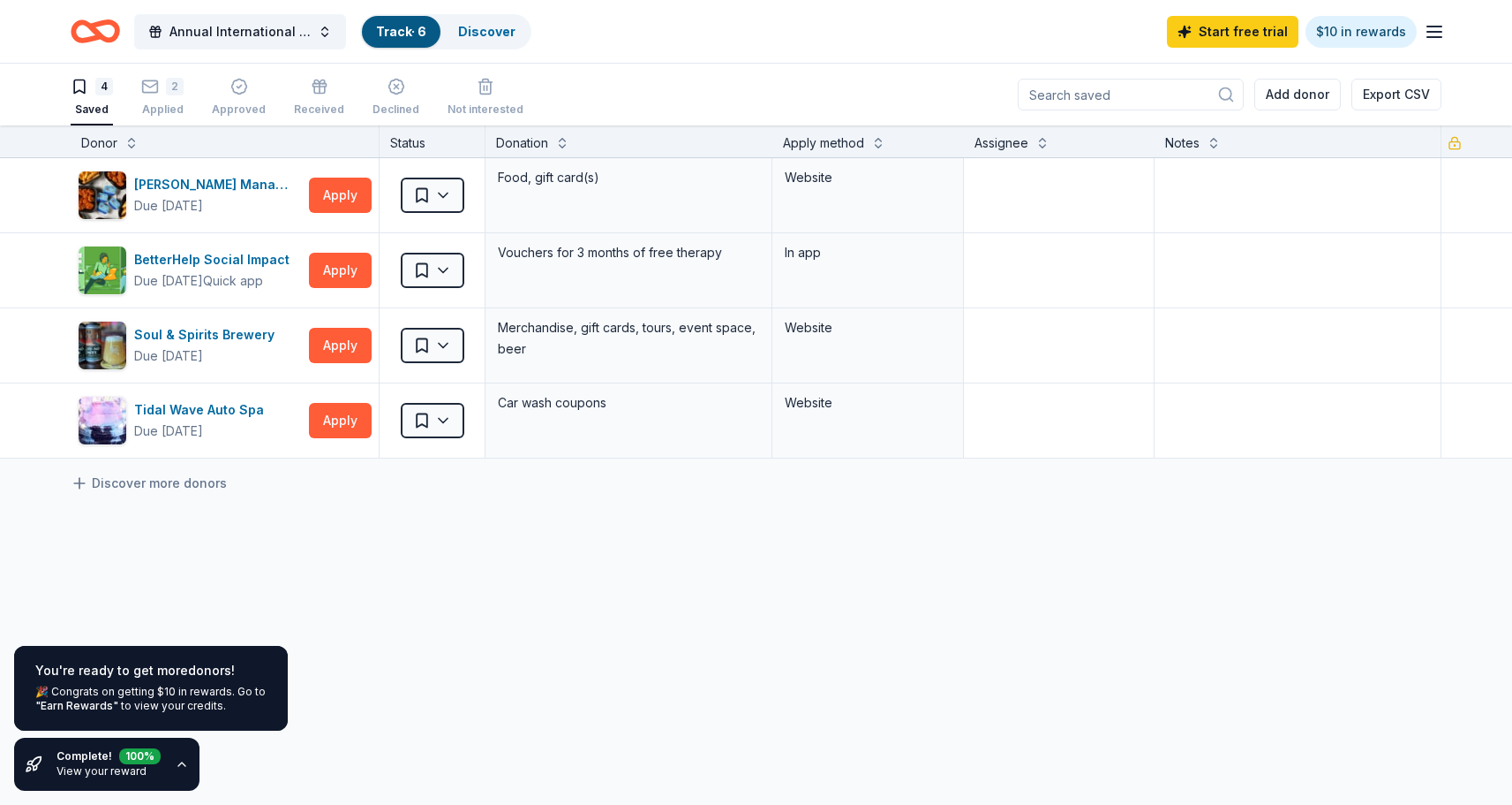
click at [75, 93] on icon "button" at bounding box center [80, 87] width 17 height 18
click at [90, 31] on icon "Home" at bounding box center [95, 31] width 50 height 42
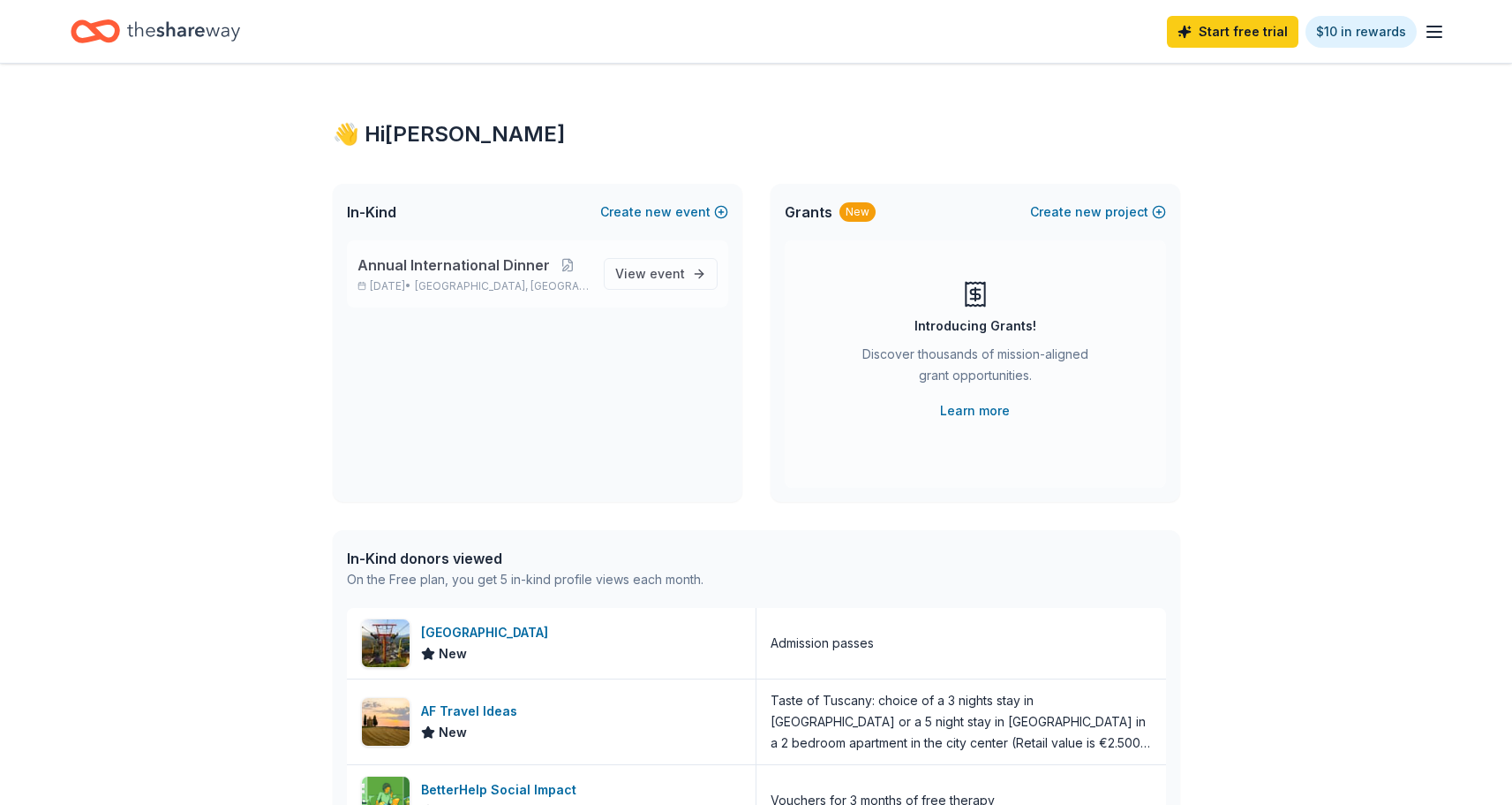
click at [434, 270] on span "Annual International Dinner" at bounding box center [454, 265] width 192 height 21
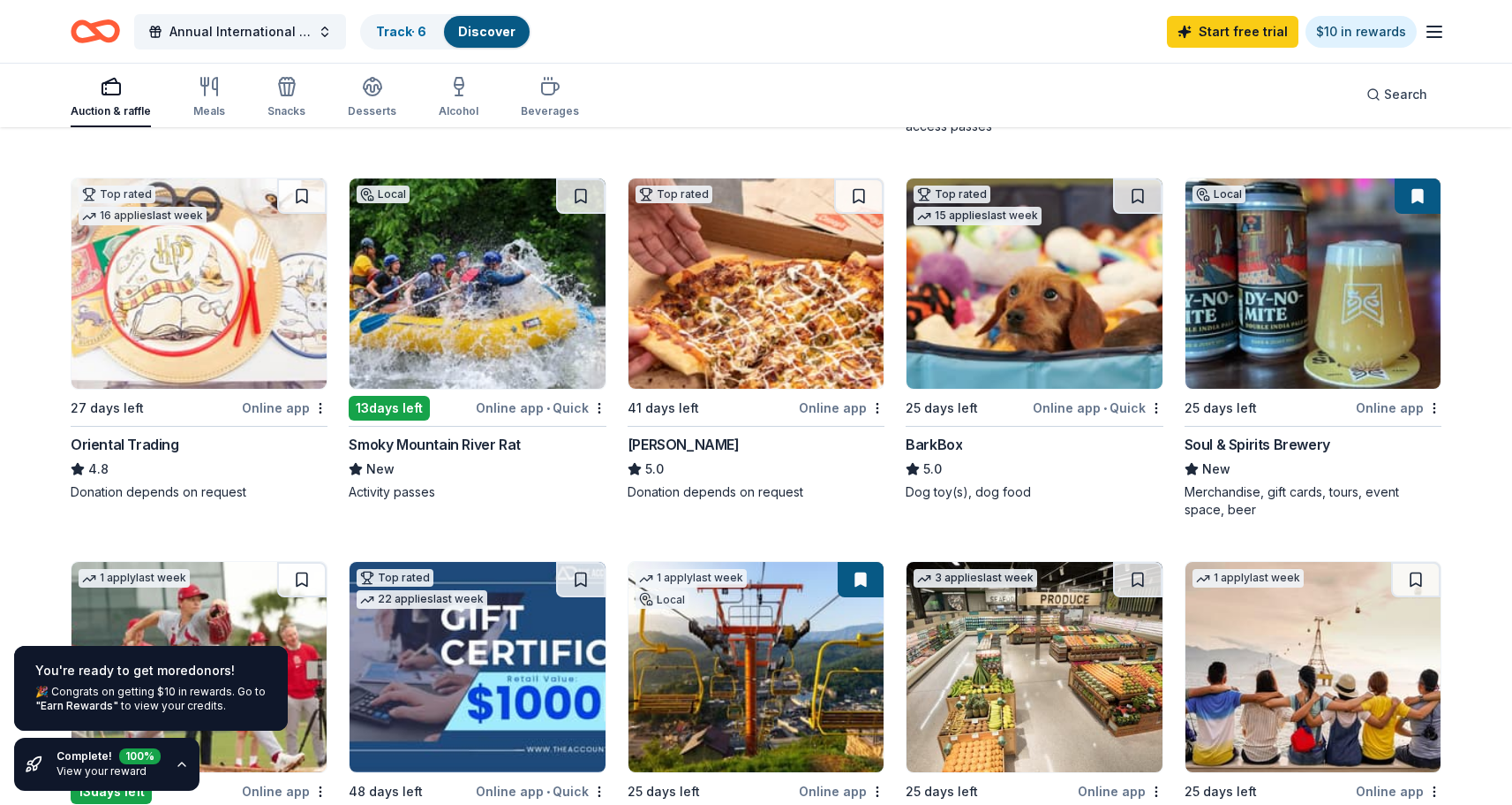
scroll to position [530, 0]
click at [434, 320] on img at bounding box center [477, 284] width 256 height 210
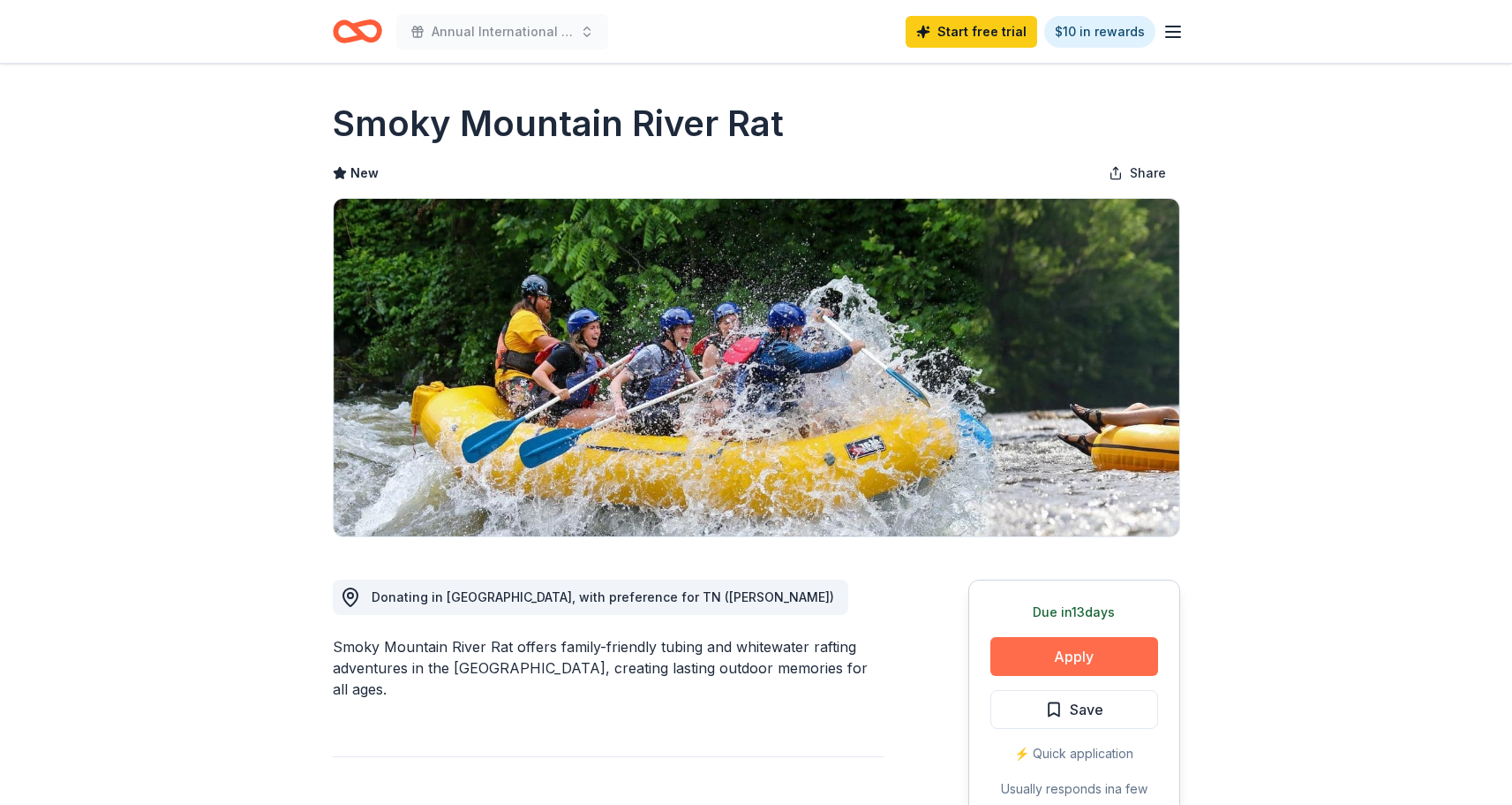
click at [1049, 661] on button "Apply" at bounding box center [1074, 656] width 168 height 39
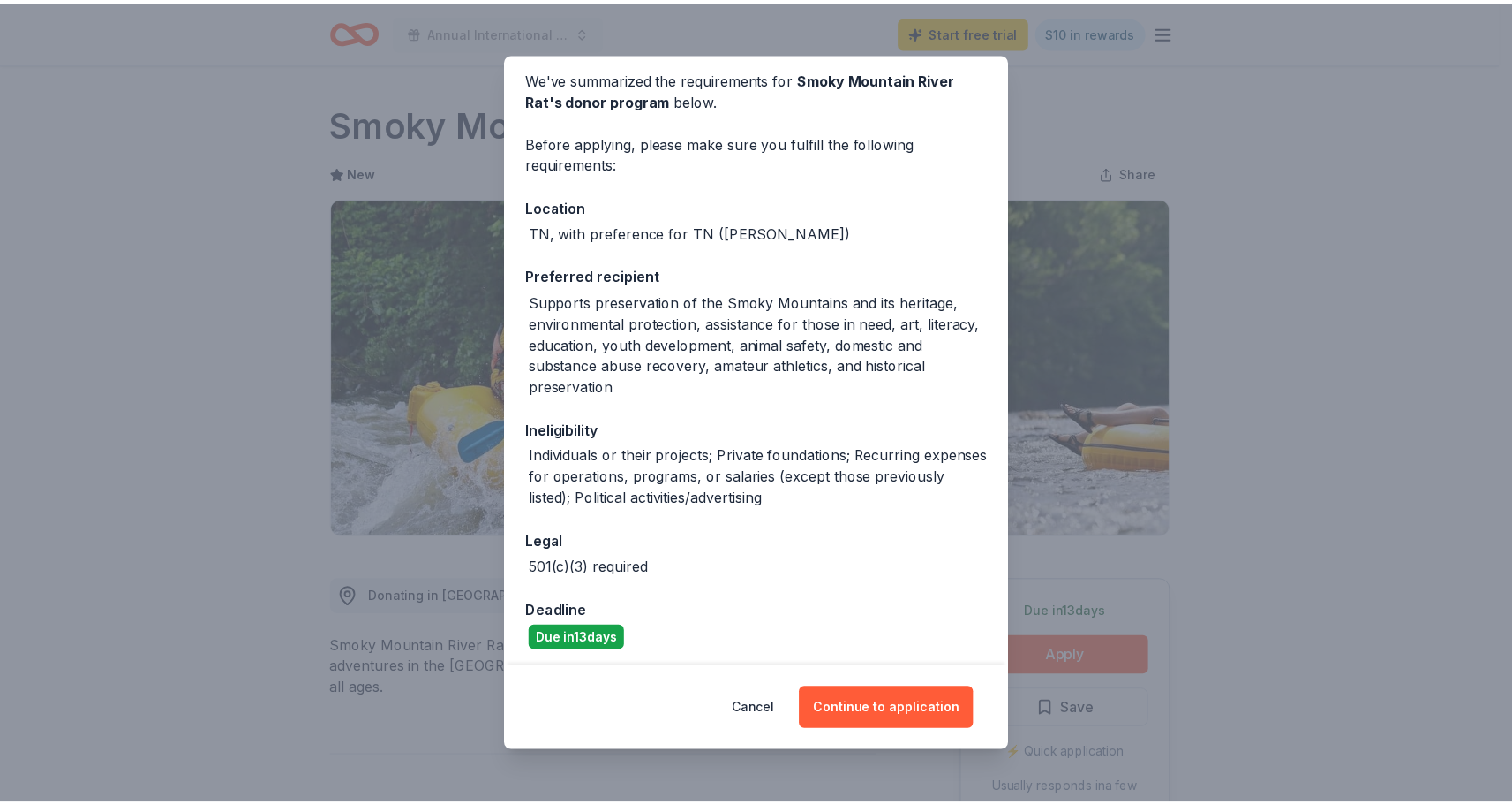
scroll to position [76, 0]
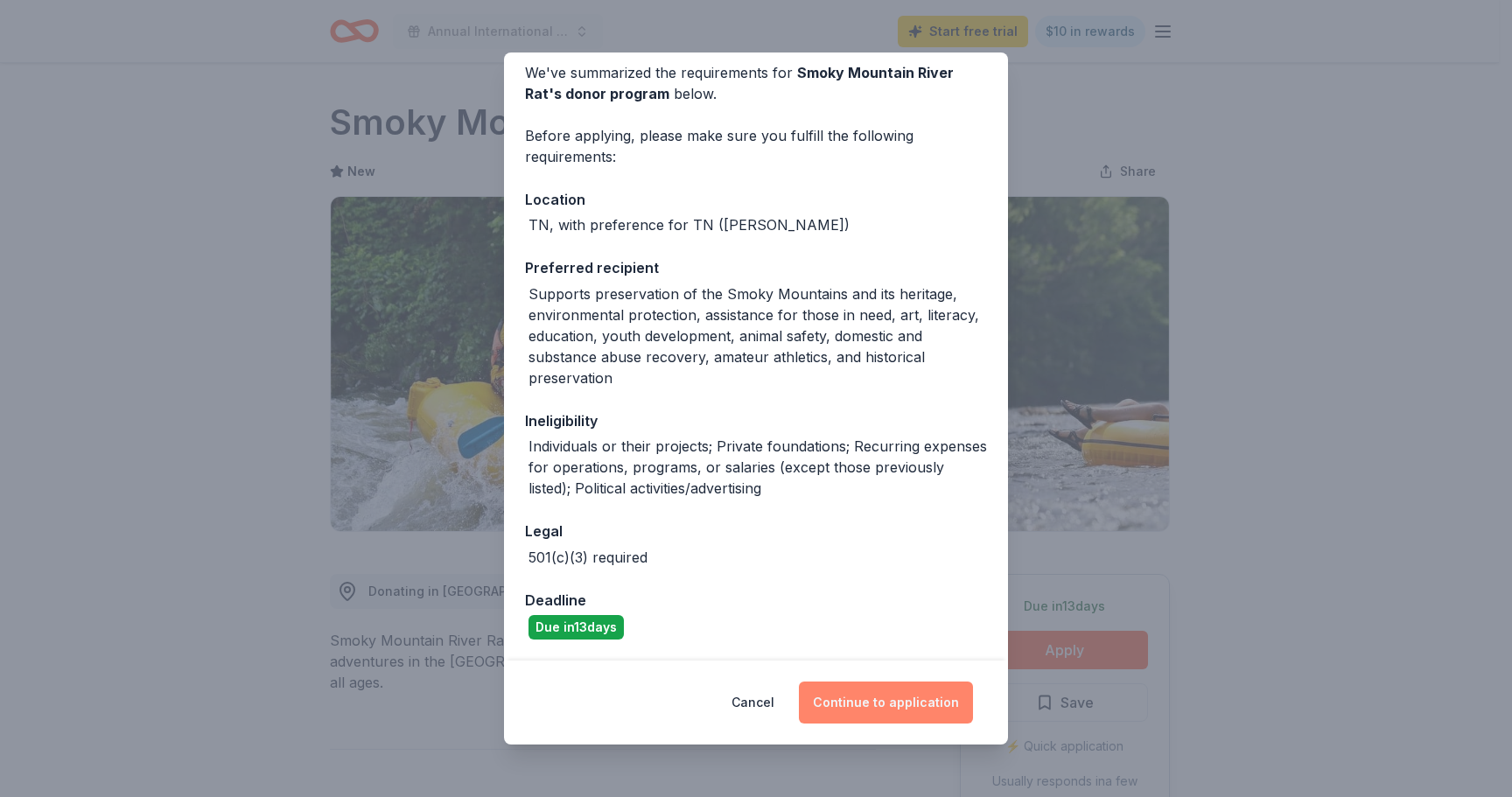
click at [902, 701] on button "Continue to application" at bounding box center [886, 703] width 174 height 42
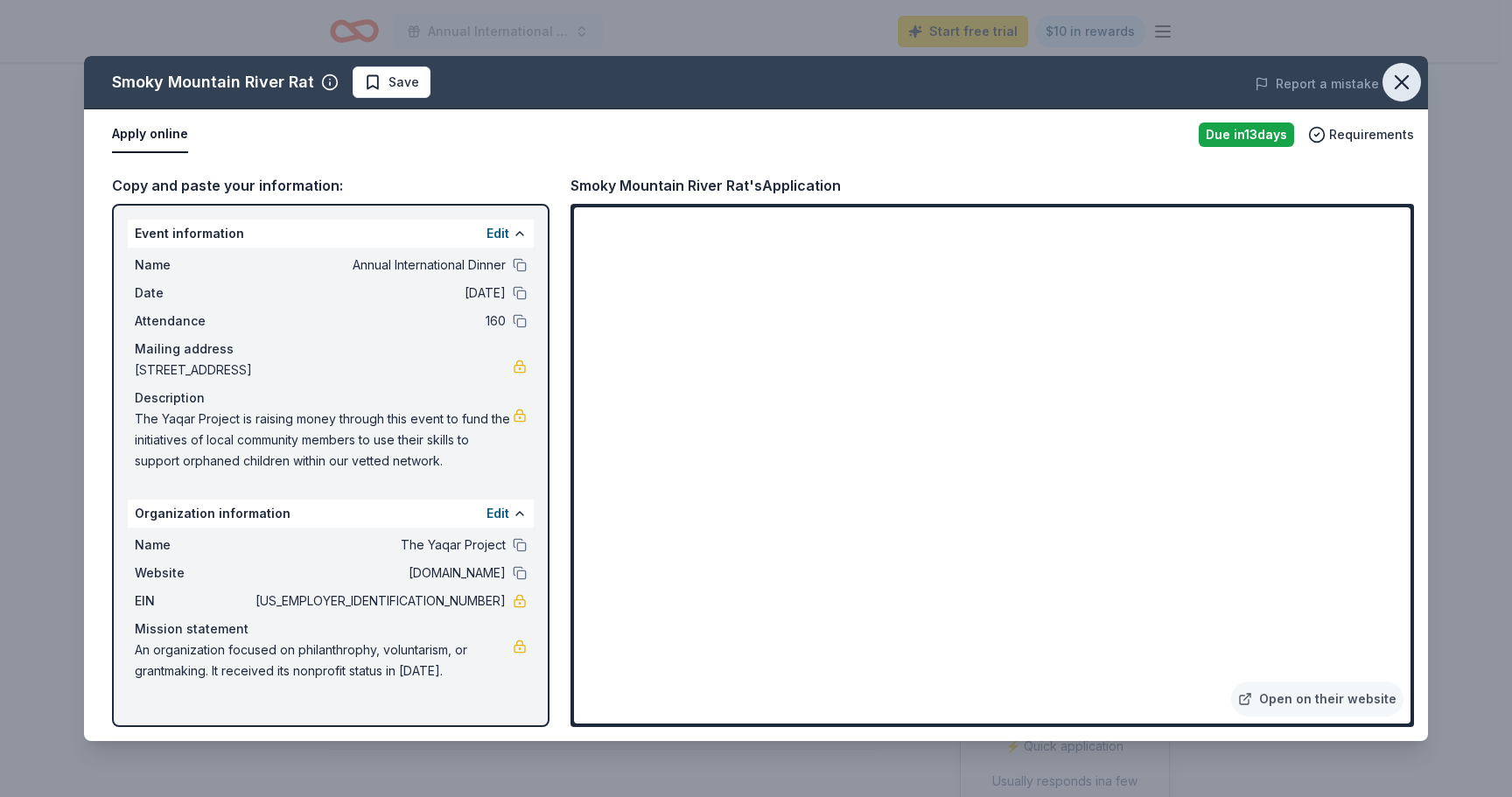
click at [1408, 90] on icon "button" at bounding box center [1401, 82] width 24 height 24
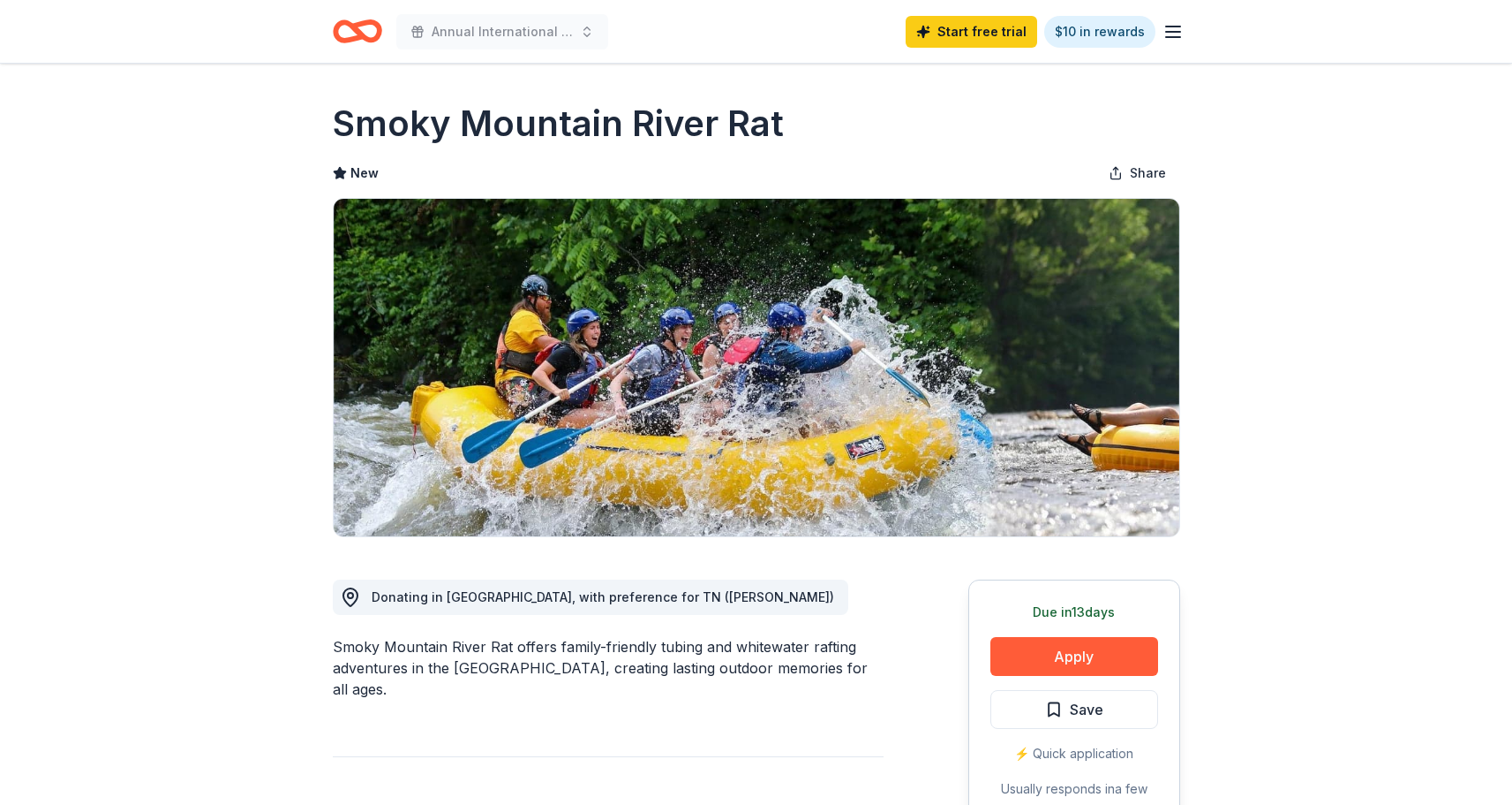
click at [361, 36] on icon "Home" at bounding box center [365, 31] width 27 height 18
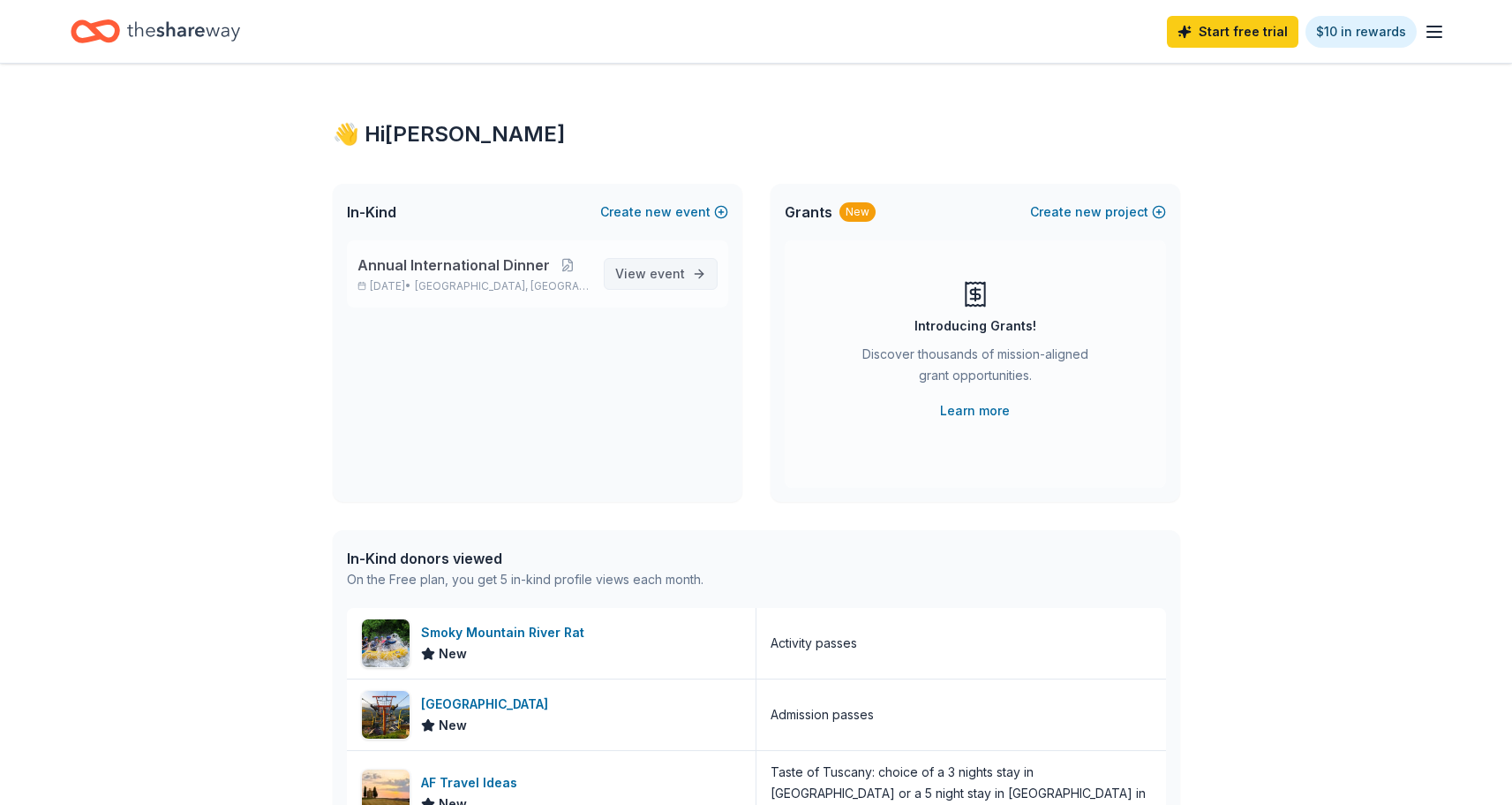
click at [670, 280] on span "event" at bounding box center [668, 272] width 35 height 15
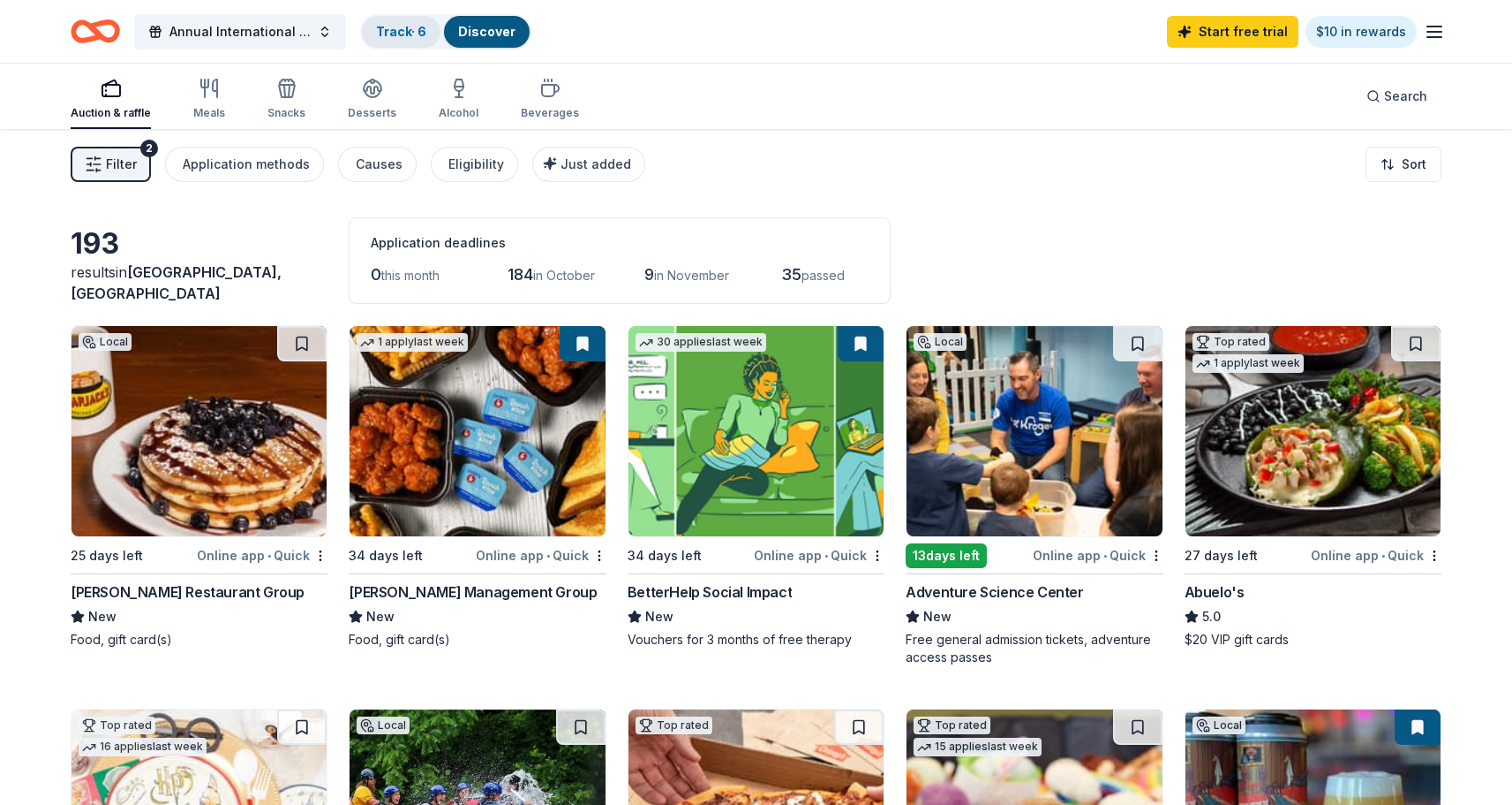
click at [418, 30] on link "Track · 6" at bounding box center [401, 31] width 51 height 15
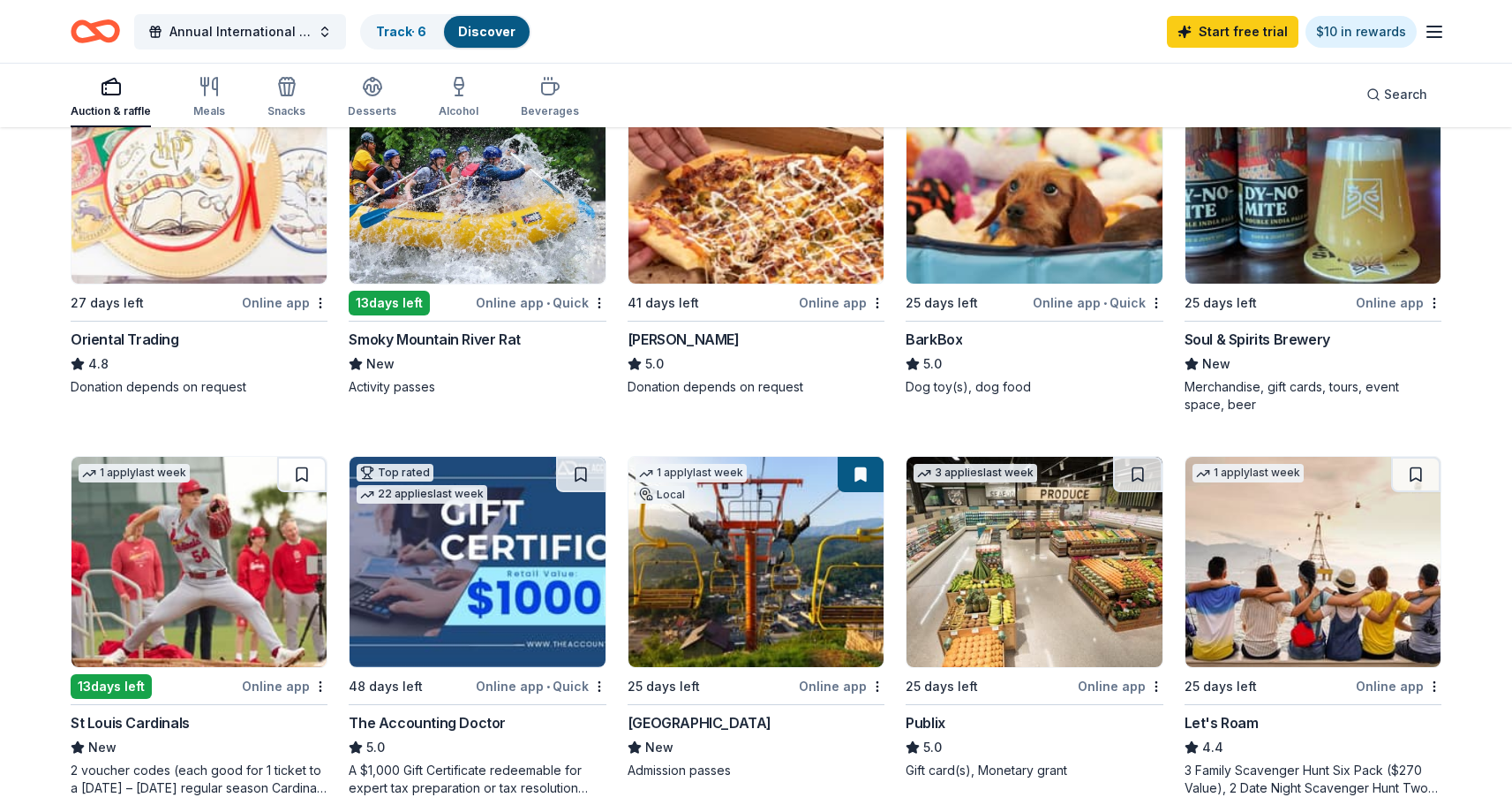
scroll to position [660, 0]
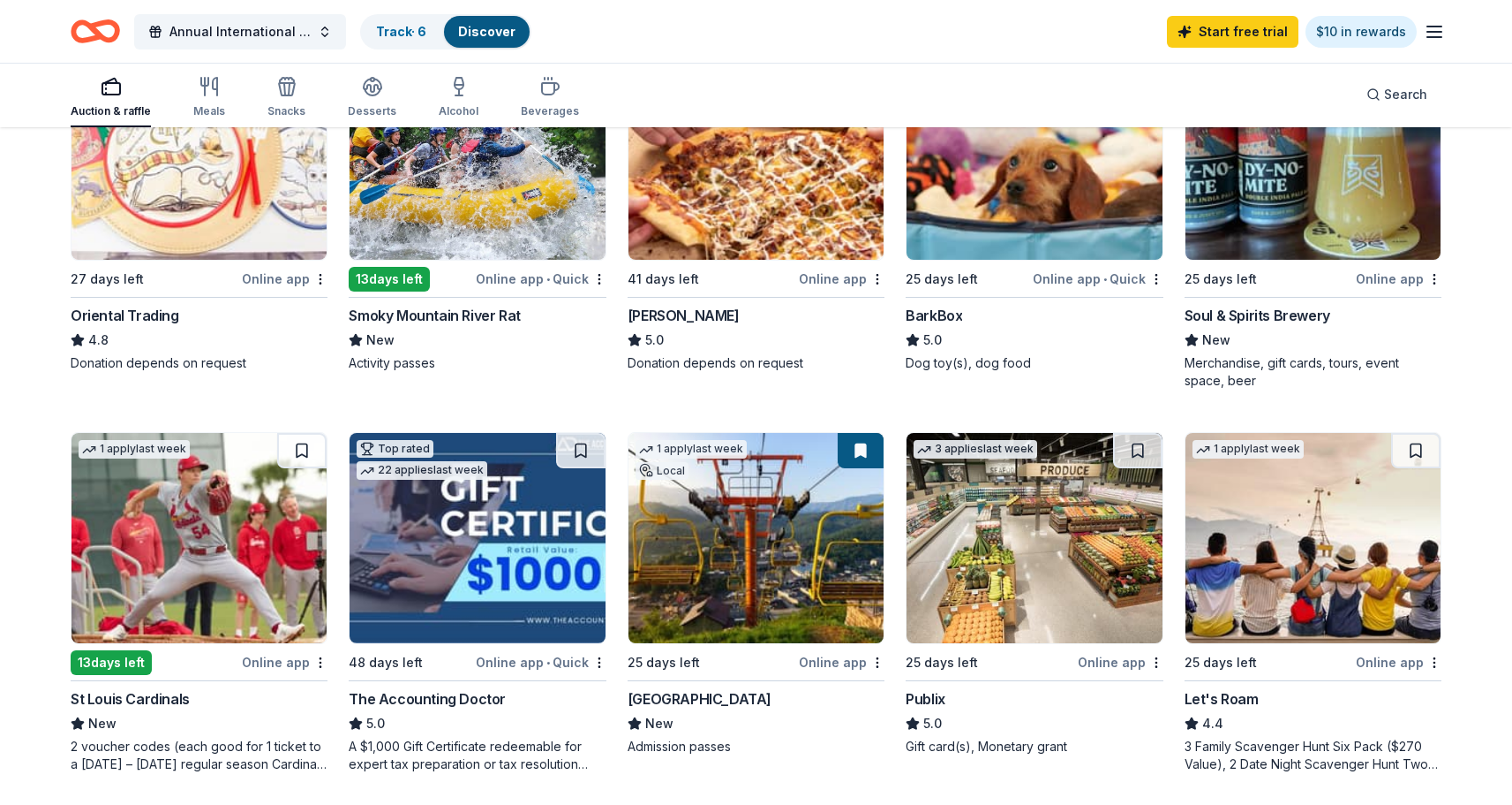
click at [1200, 696] on div "Let's Roam" at bounding box center [1221, 699] width 74 height 21
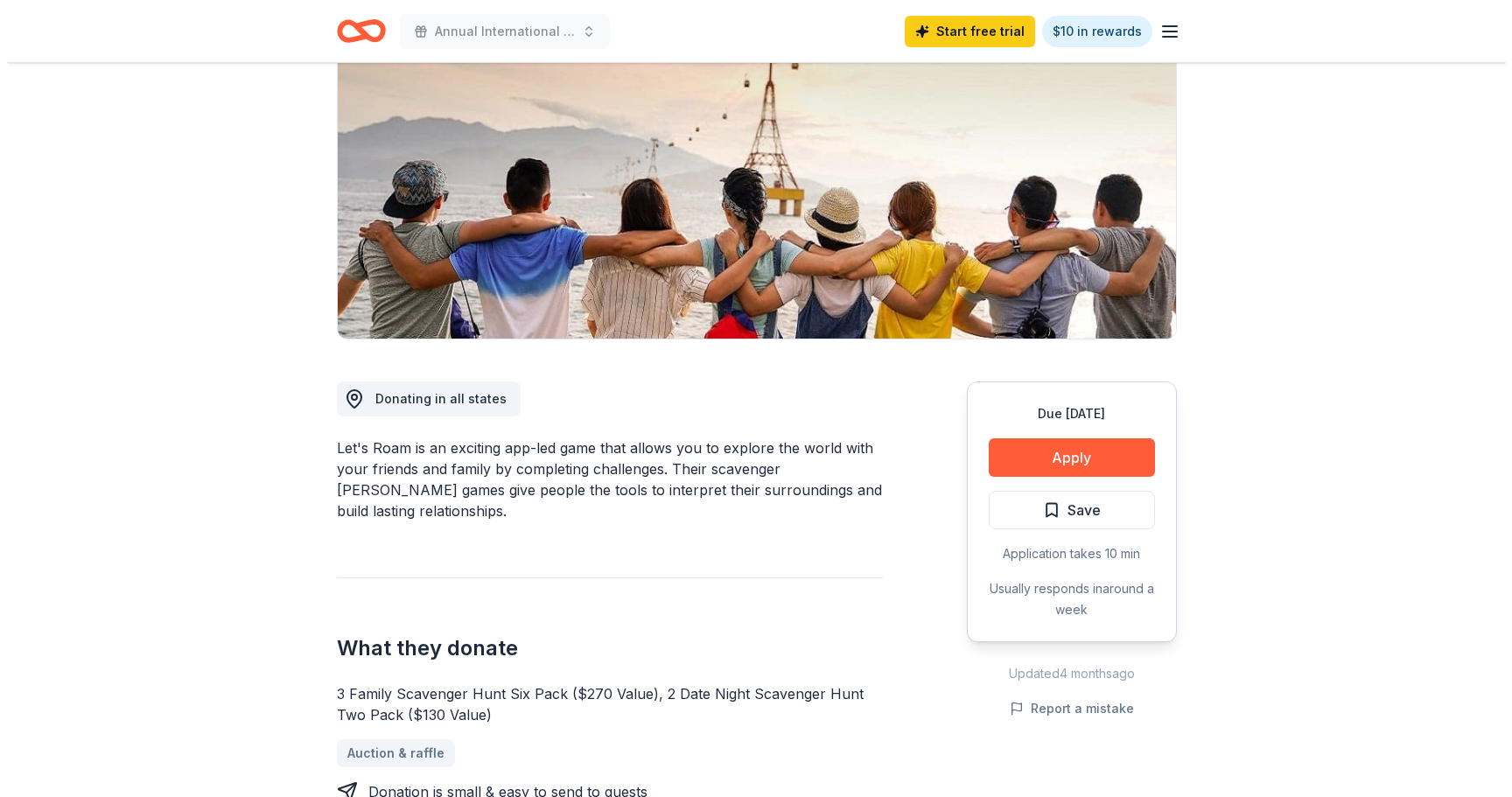
scroll to position [253, 0]
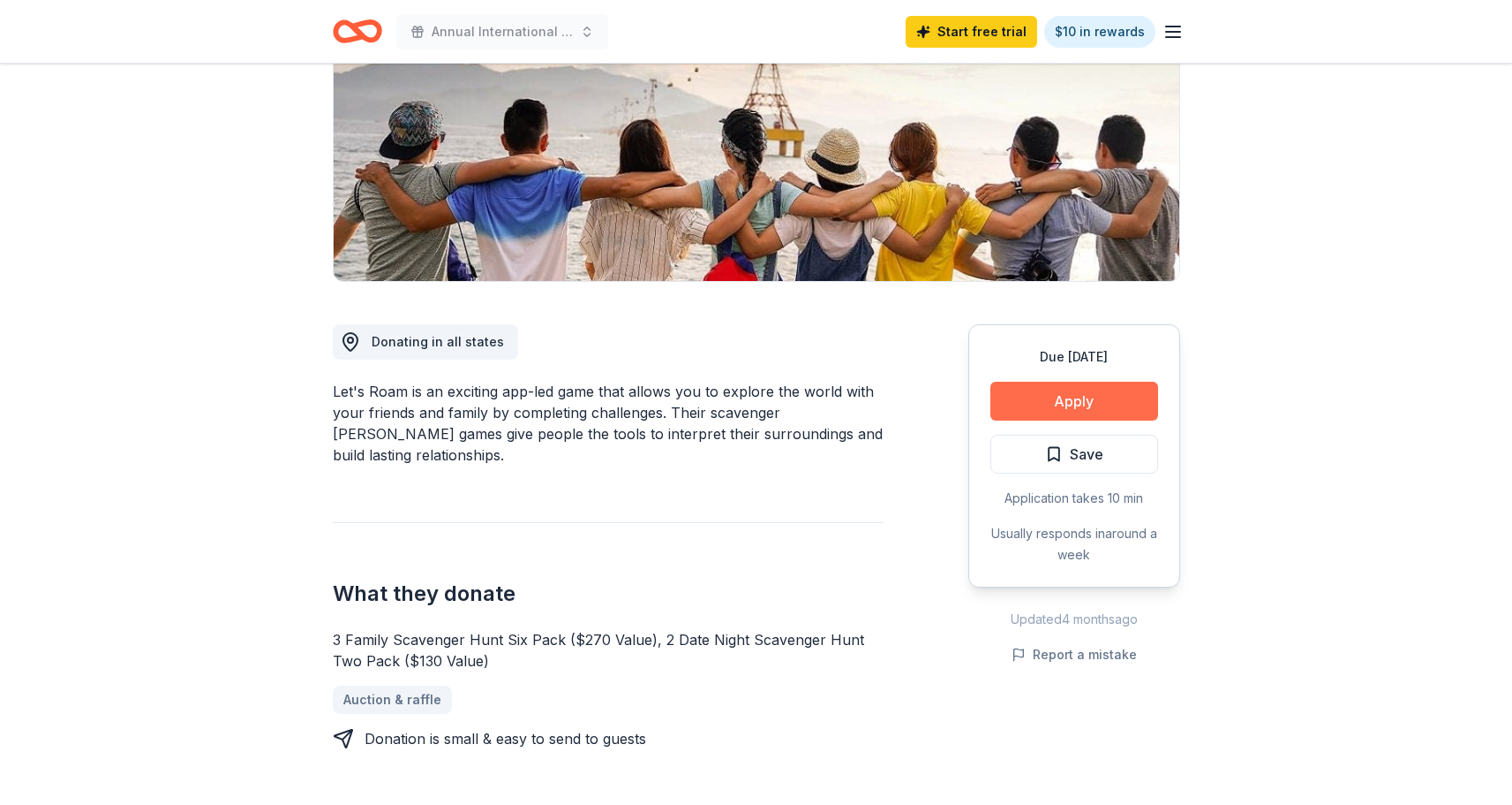
click at [1086, 396] on button "Apply" at bounding box center [1074, 402] width 168 height 39
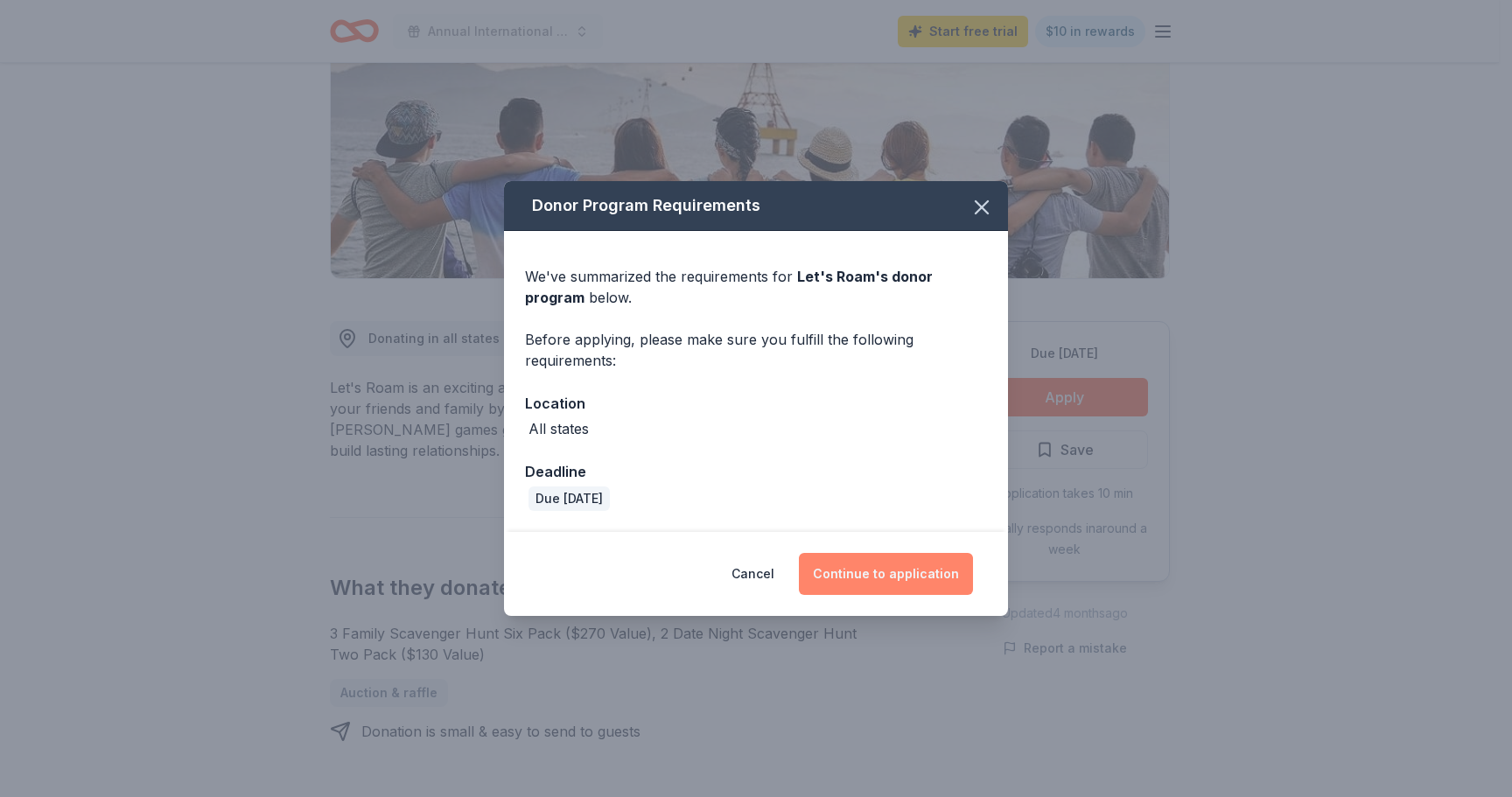
click at [859, 572] on button "Continue to application" at bounding box center [886, 574] width 174 height 42
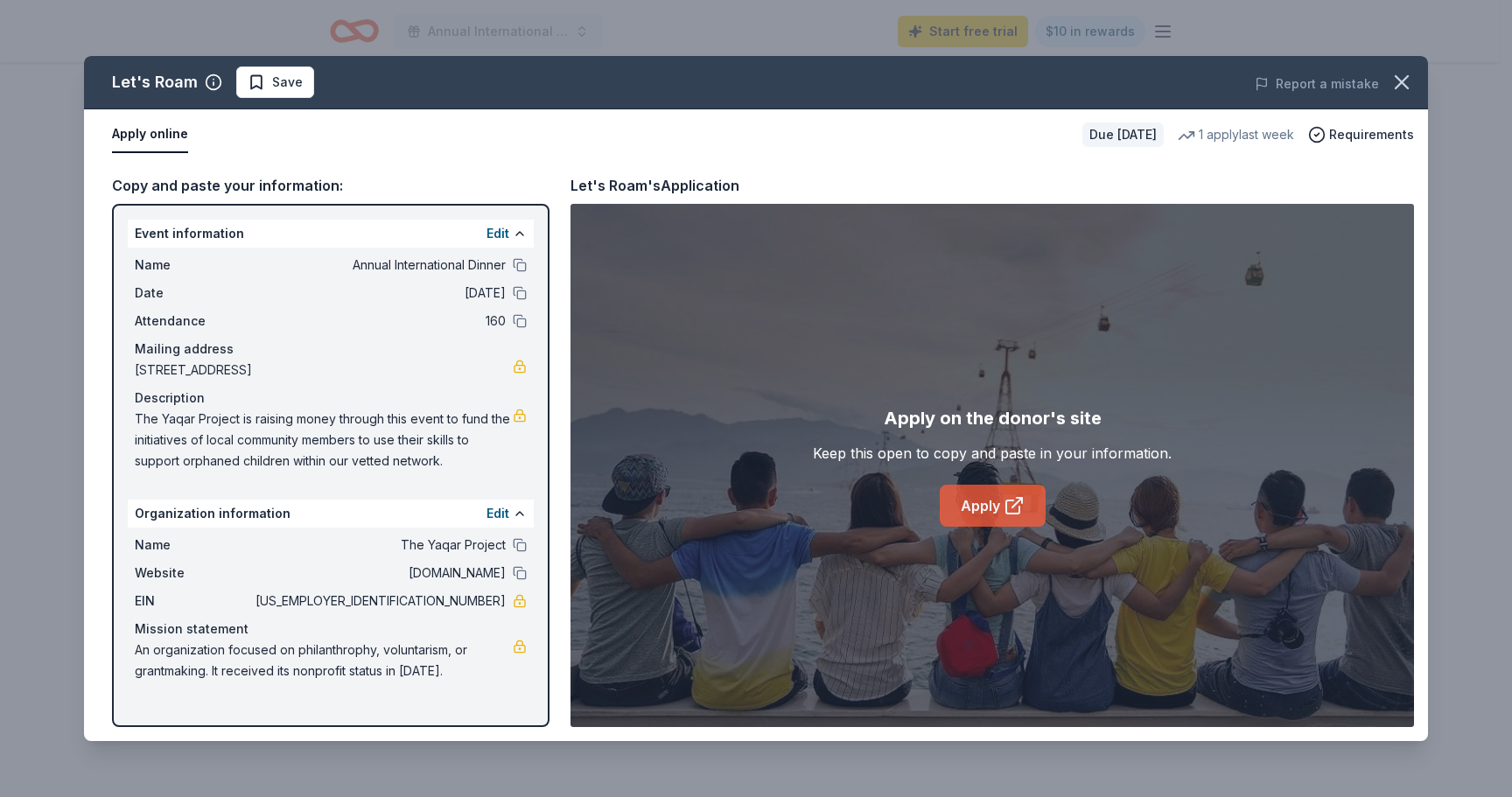
click at [982, 500] on link "Apply" at bounding box center [993, 505] width 106 height 42
